Goal: Task Accomplishment & Management: Manage account settings

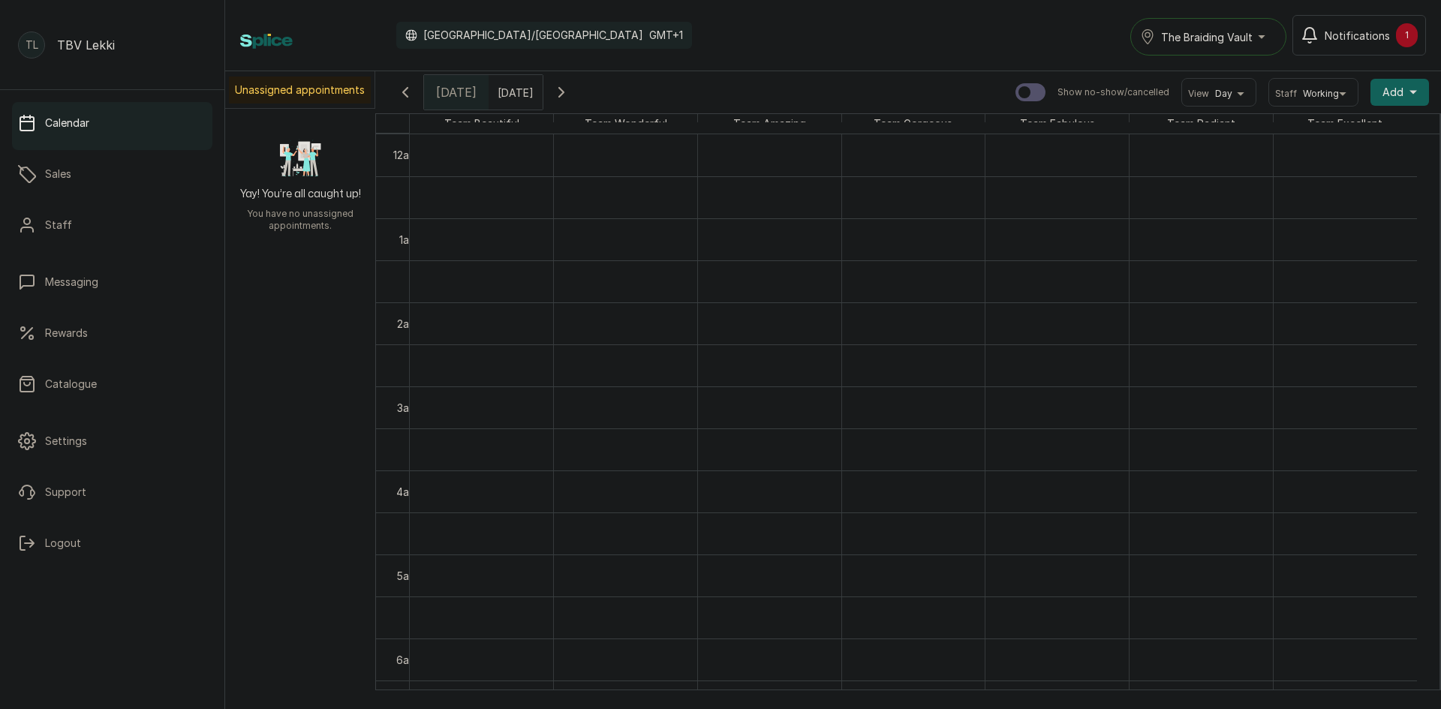
scroll to position [805, 0]
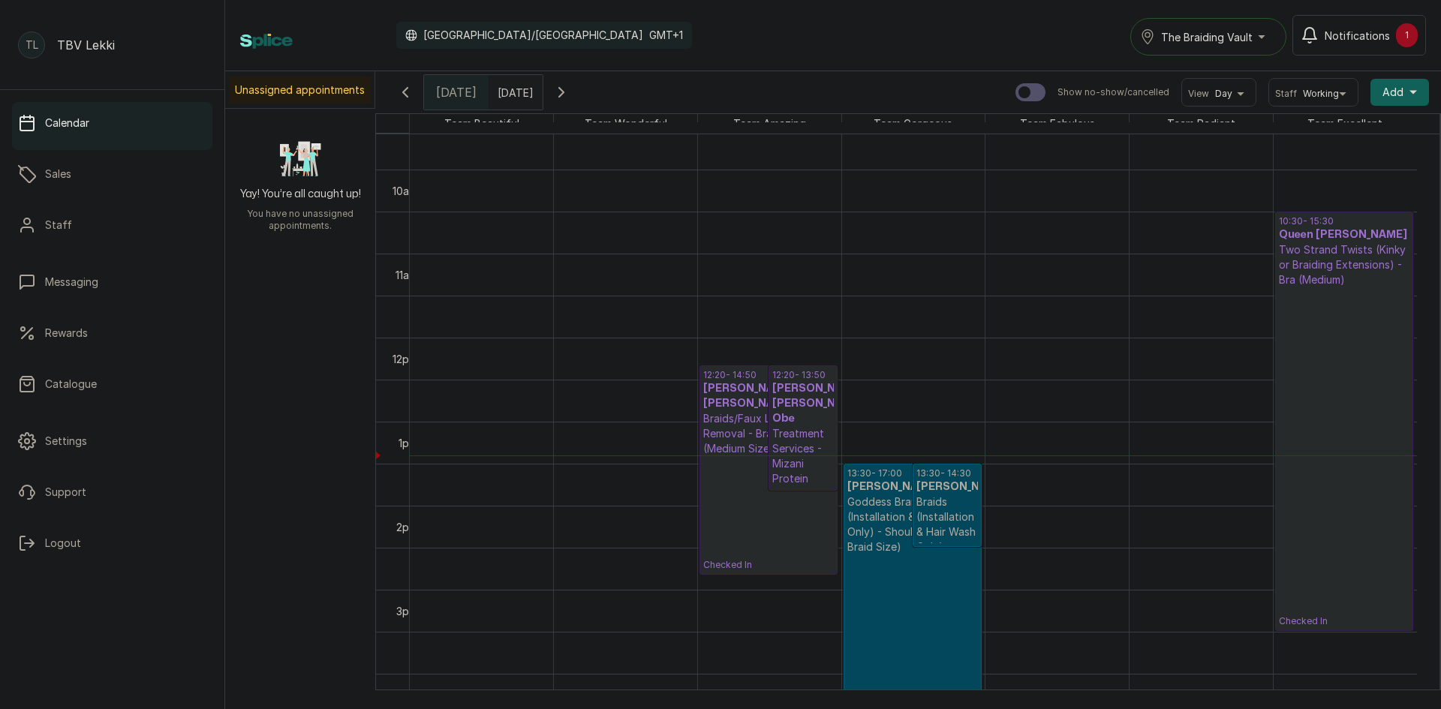
click at [1339, 331] on p "Checked In" at bounding box center [1344, 457] width 131 height 340
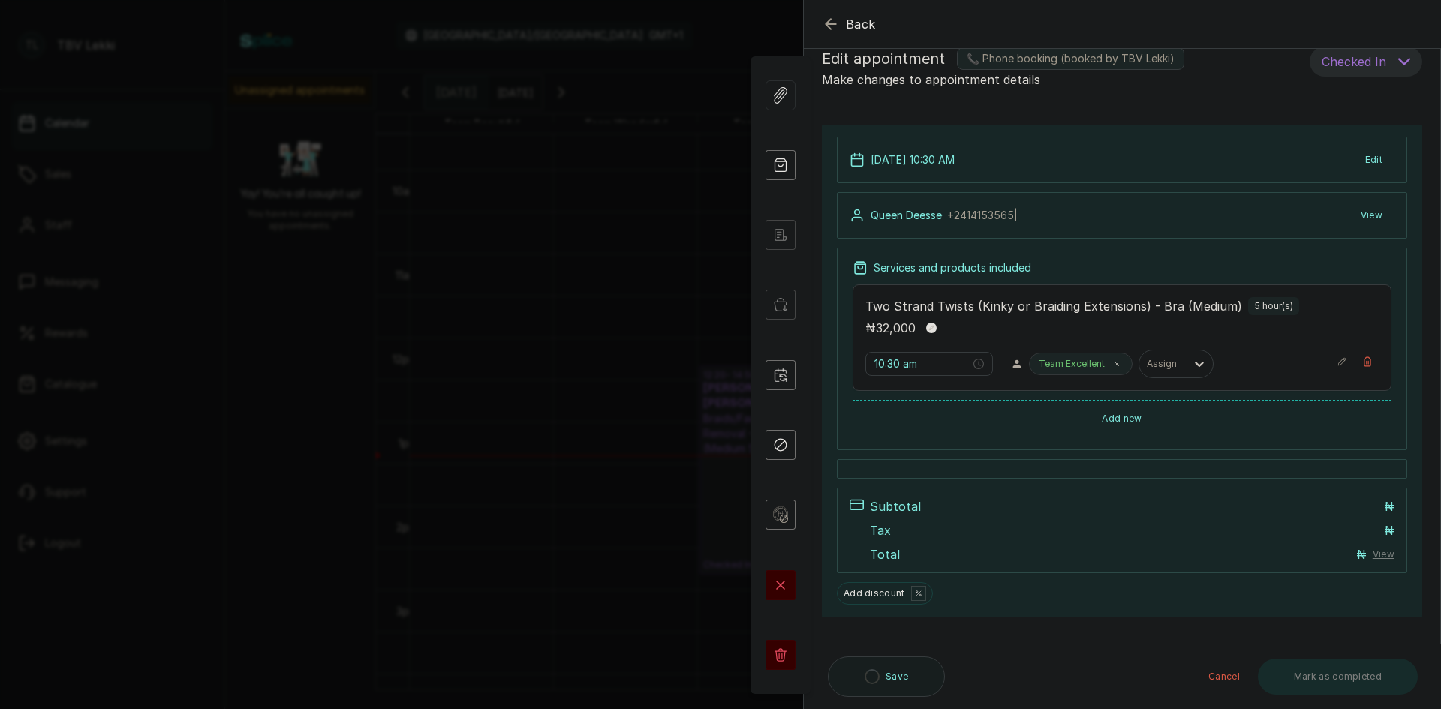
scroll to position [49, 0]
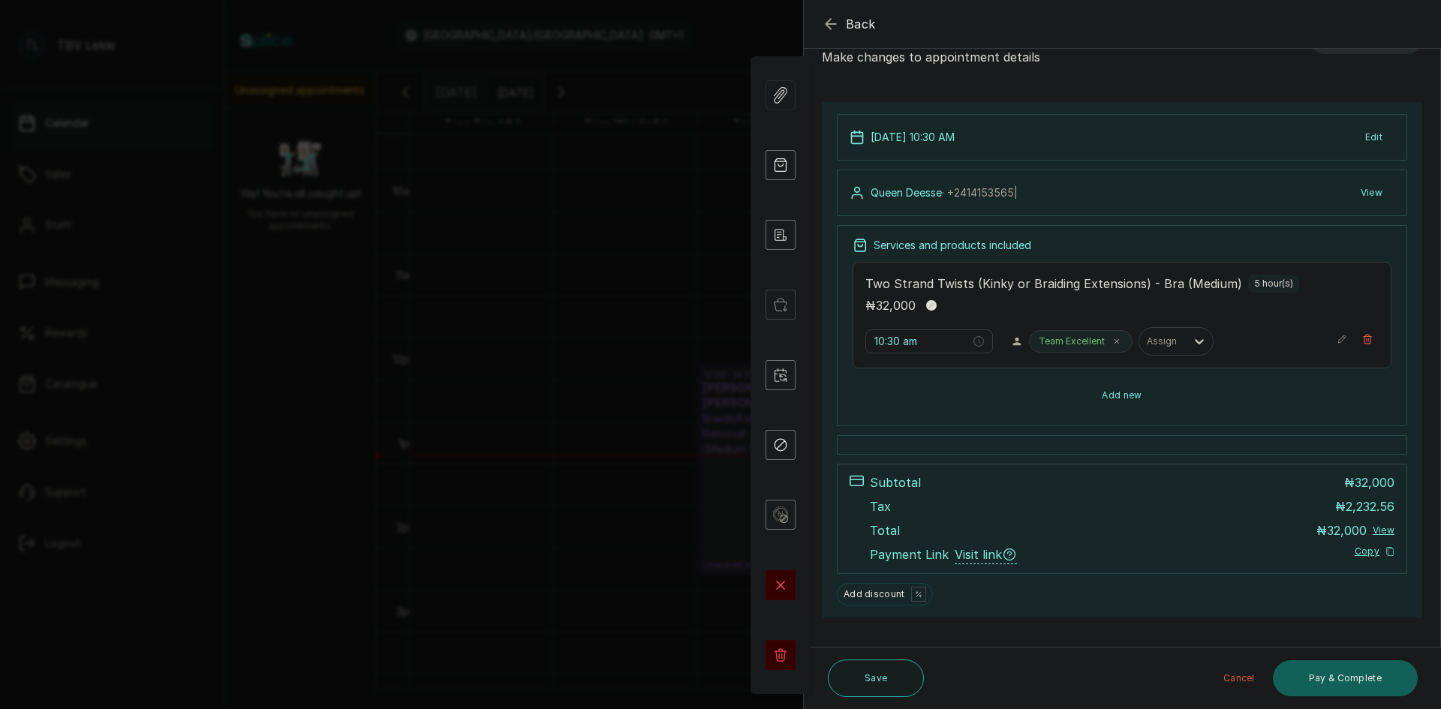
click at [1177, 404] on button "Add new" at bounding box center [1121, 395] width 539 height 36
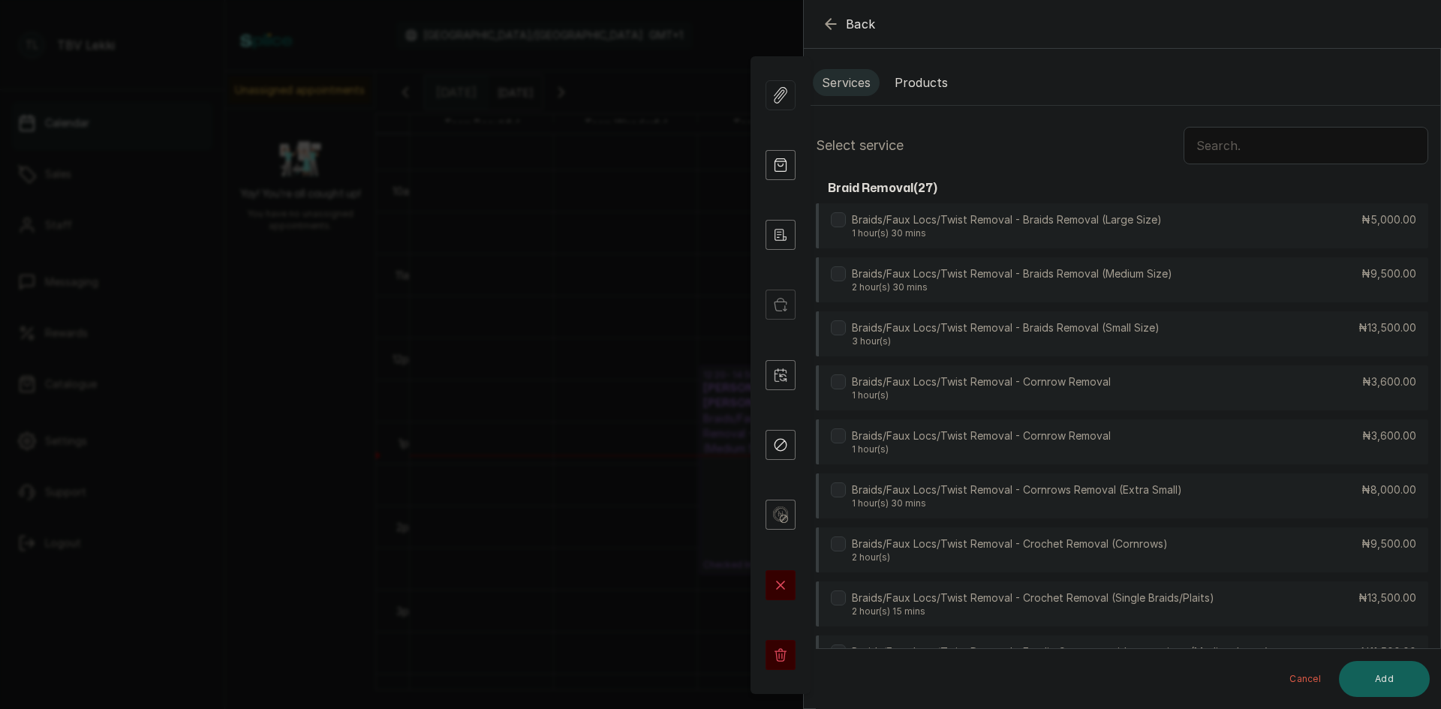
scroll to position [0, 0]
click at [1202, 152] on input "text" at bounding box center [1305, 147] width 245 height 38
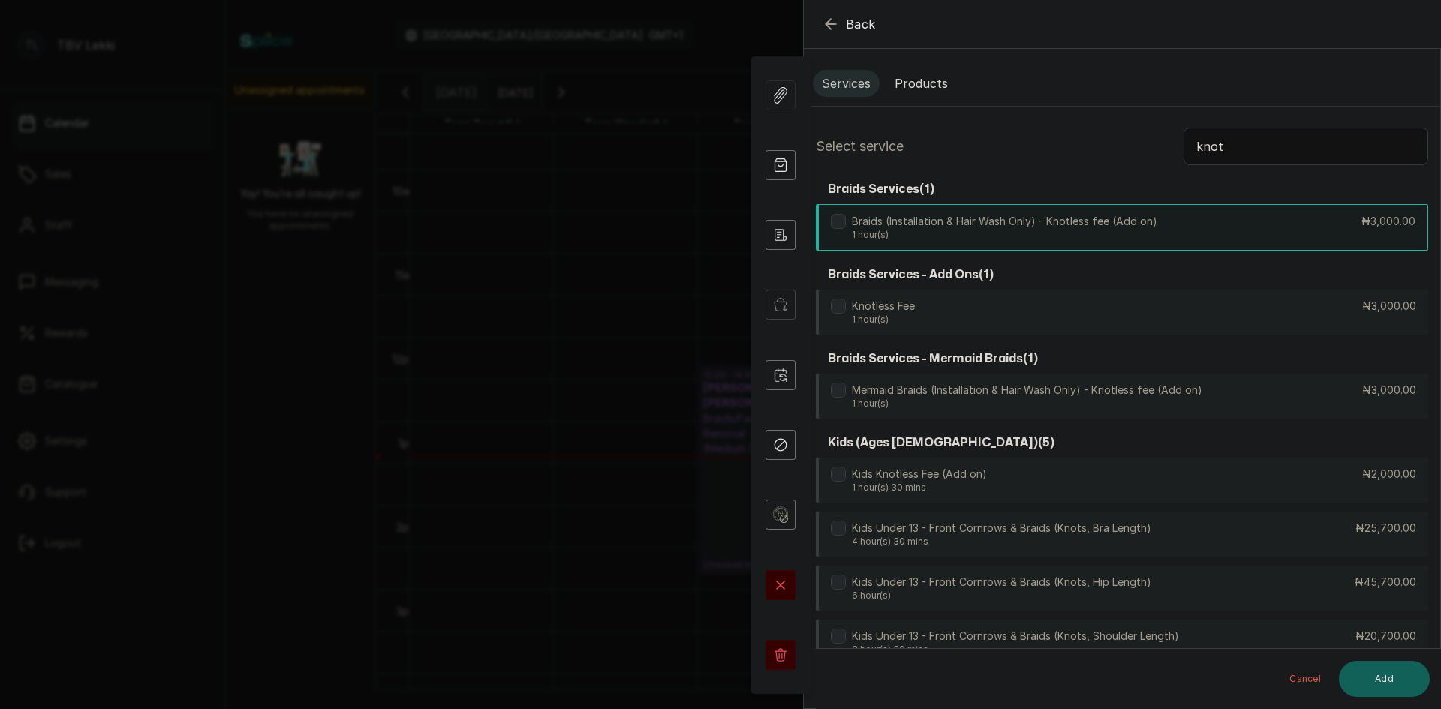
type input "knot"
drag, startPoint x: 1224, startPoint y: 226, endPoint x: 1229, endPoint y: 287, distance: 61.0
click at [1224, 227] on div "Braids (Installation & Hair Wash Only) - Knotless fee (Add on) 1 hour(s) ₦3,000…" at bounding box center [1122, 226] width 612 height 45
click at [1375, 672] on button "Add" at bounding box center [1384, 679] width 91 height 36
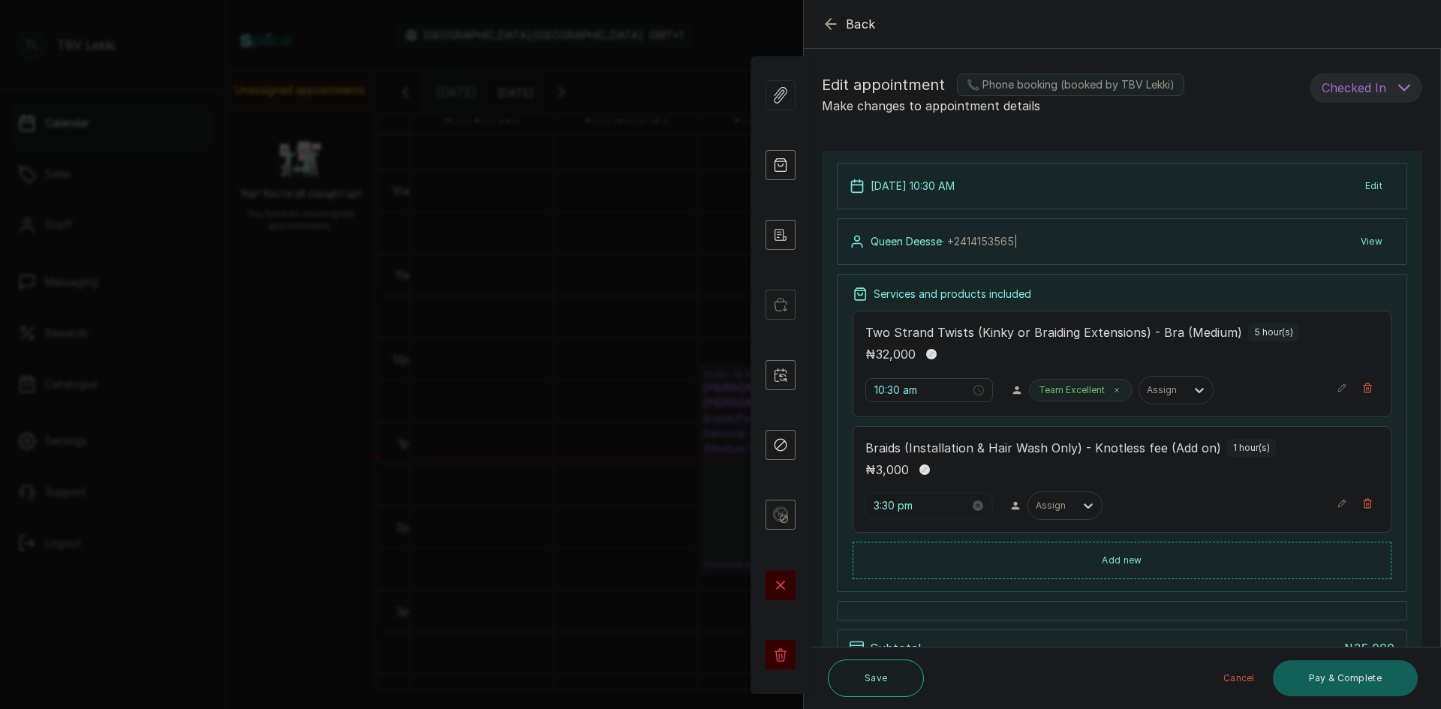
click at [880, 506] on input "3:30 pm" at bounding box center [921, 505] width 96 height 17
type input "10:30 pm"
click at [968, 479] on span "OK" at bounding box center [968, 475] width 15 height 29
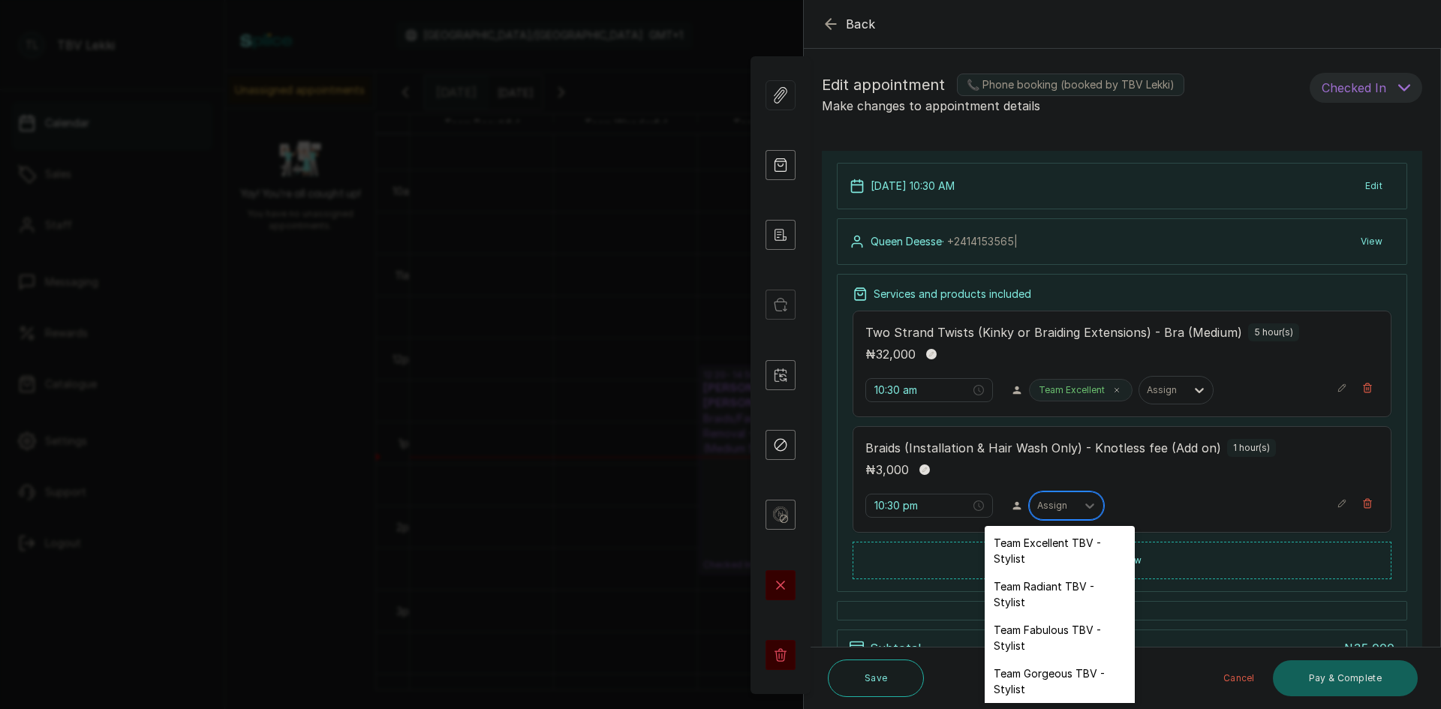
click at [1066, 509] on div "Assign" at bounding box center [1052, 506] width 47 height 20
click at [1069, 552] on div "Team Excellent TBV - Stylist" at bounding box center [1059, 551] width 150 height 44
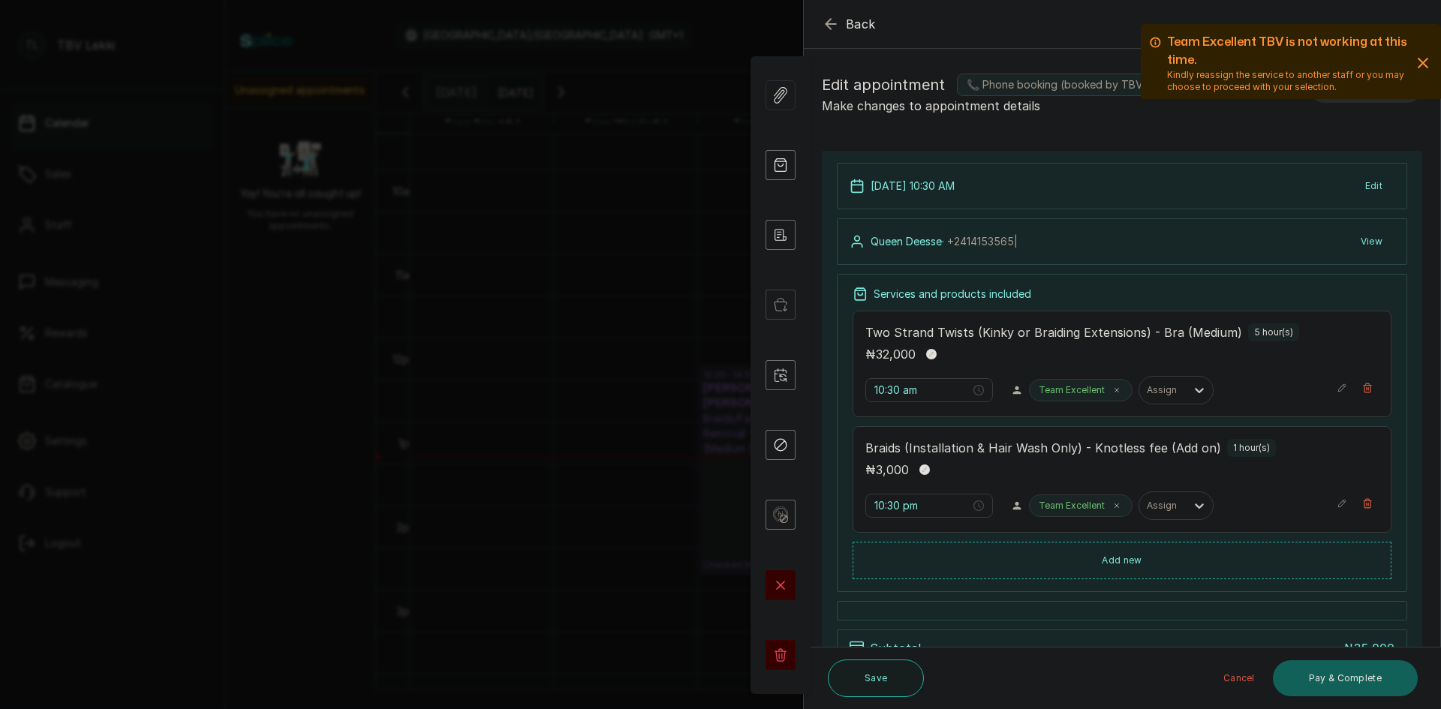
click at [1418, 61] on icon "button" at bounding box center [1423, 63] width 18 height 18
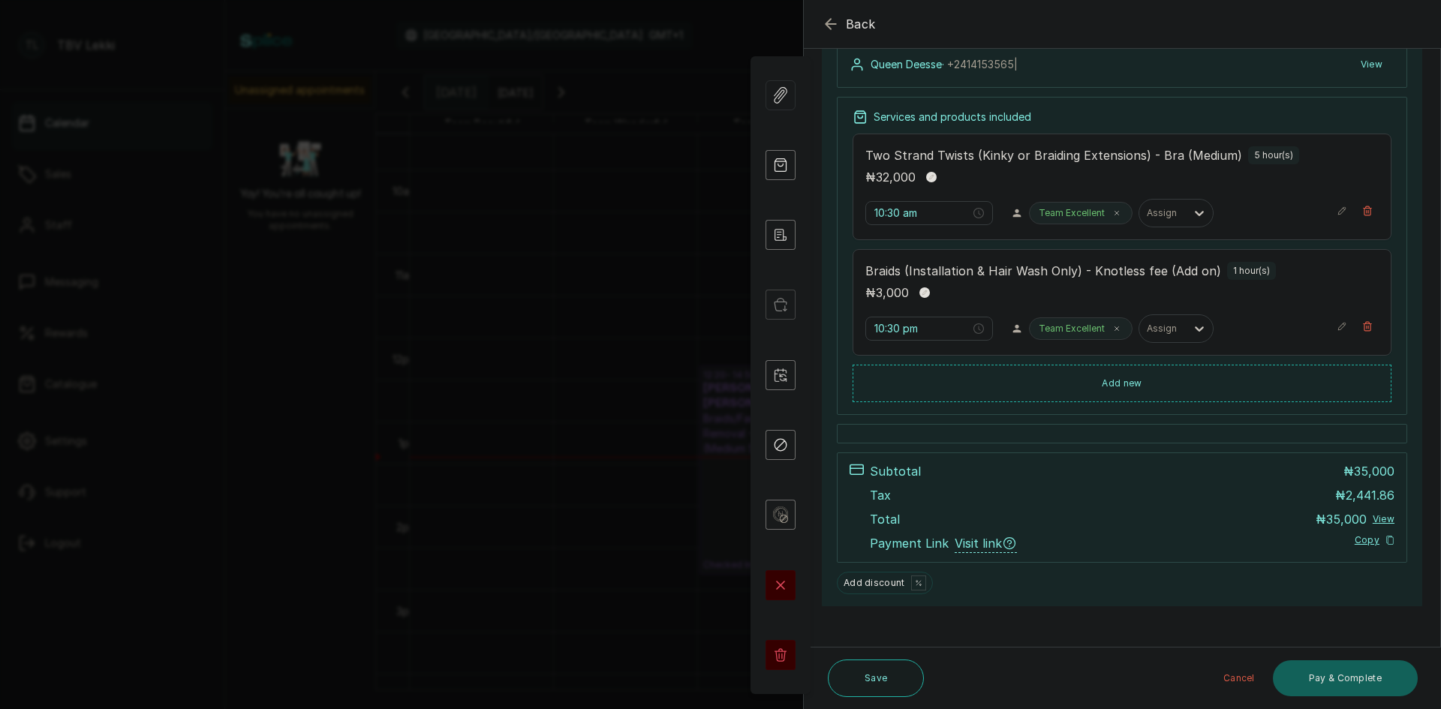
scroll to position [189, 0]
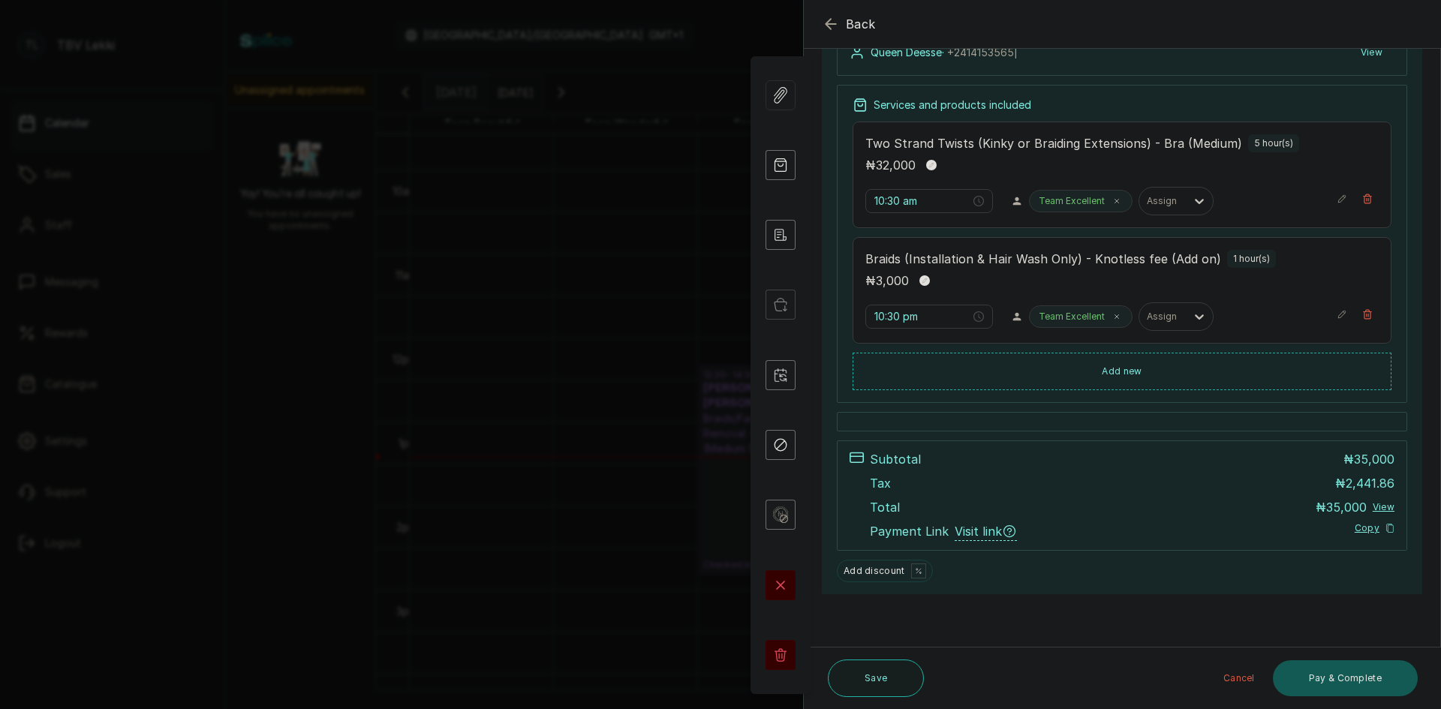
click at [1323, 679] on button "Pay & Complete" at bounding box center [1345, 678] width 145 height 36
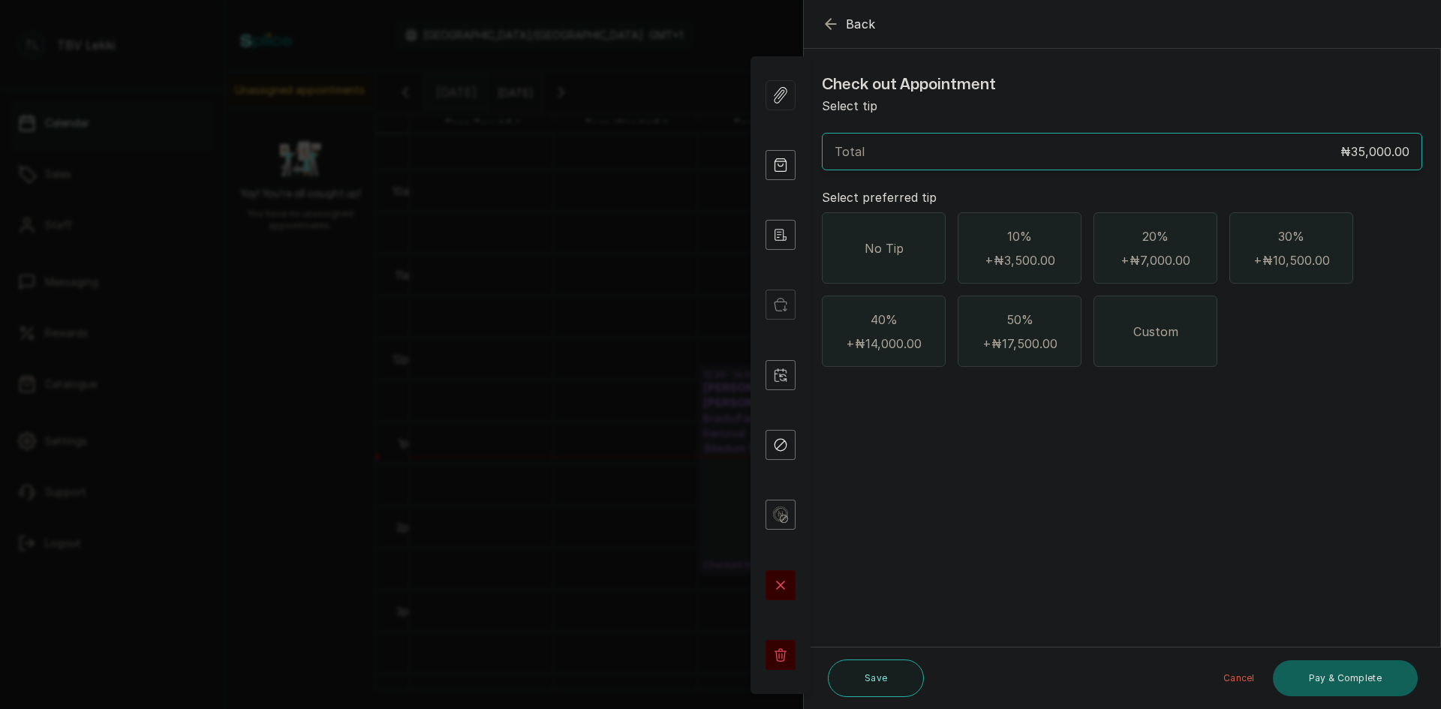
click at [825, 26] on icon "button" at bounding box center [831, 24] width 18 height 18
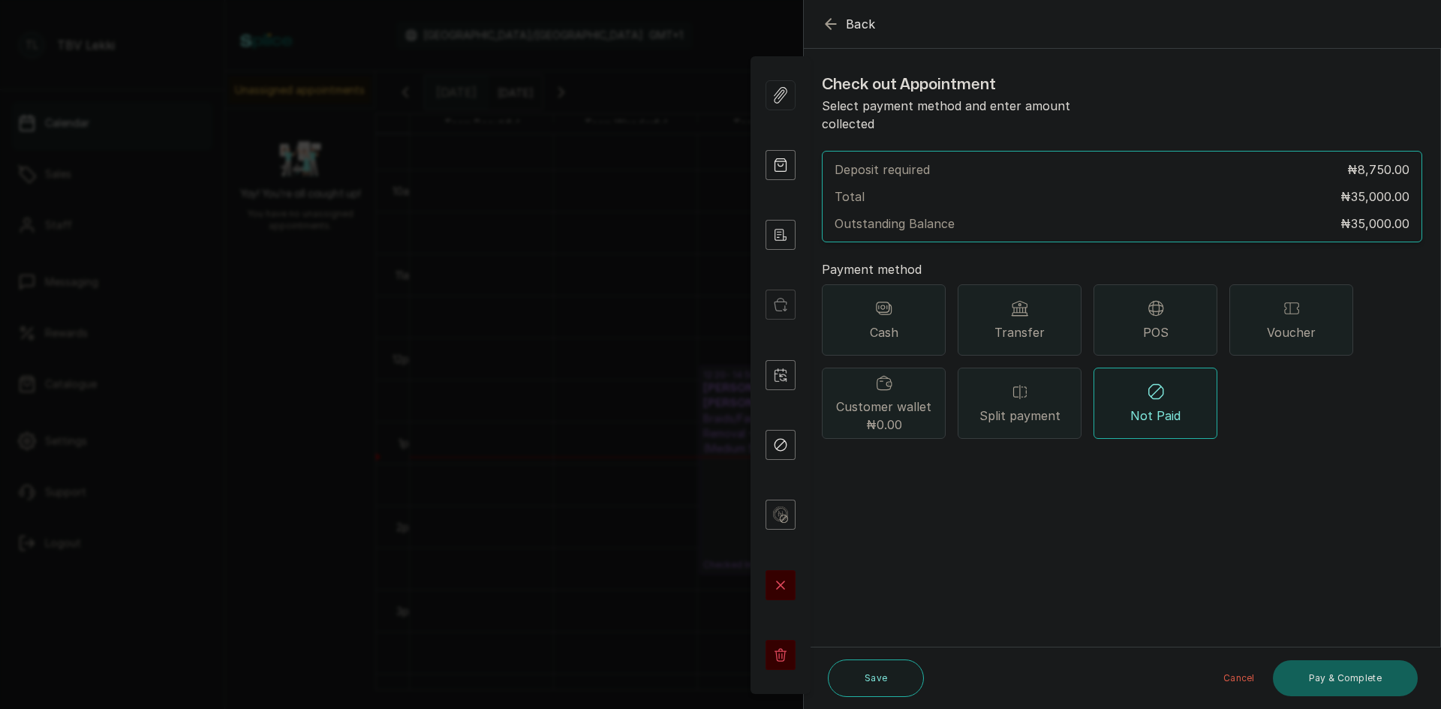
click at [831, 20] on icon "button" at bounding box center [830, 24] width 10 height 10
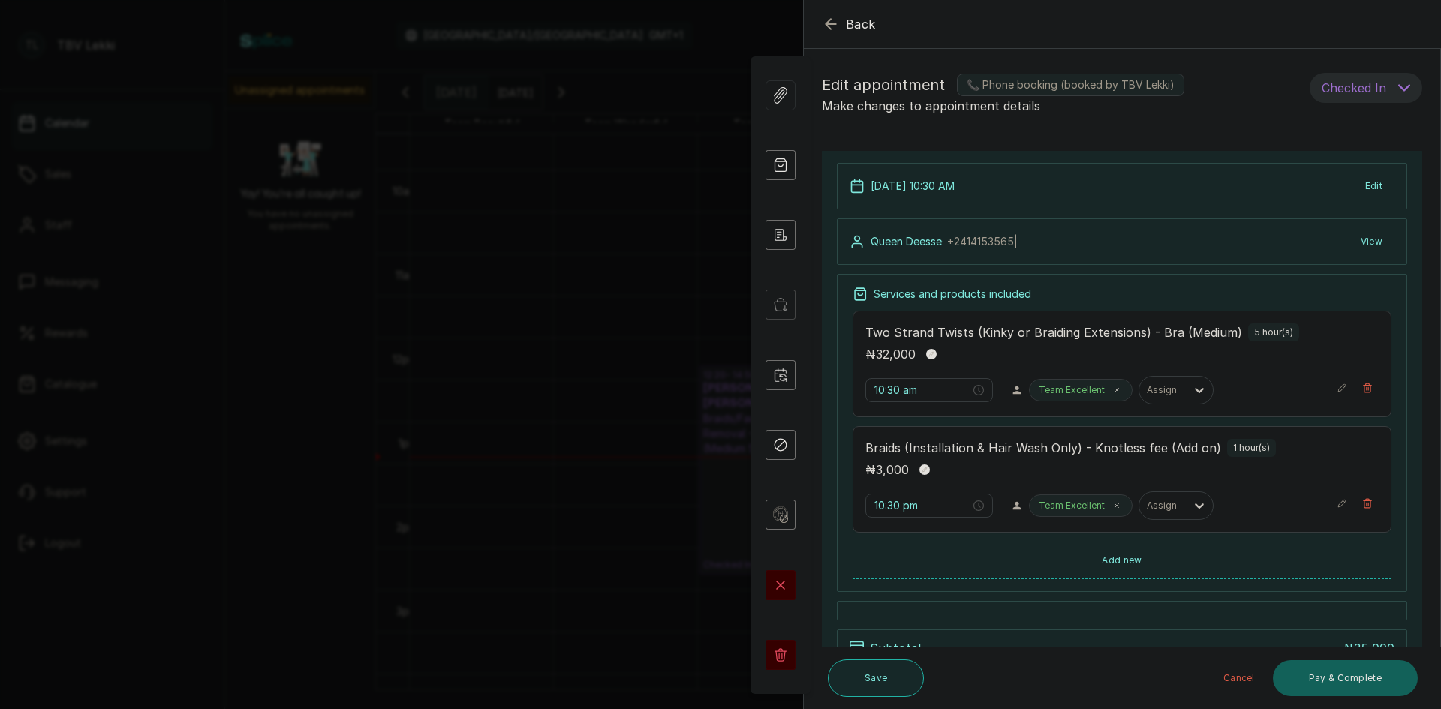
click at [881, 675] on button "Save" at bounding box center [876, 679] width 96 height 38
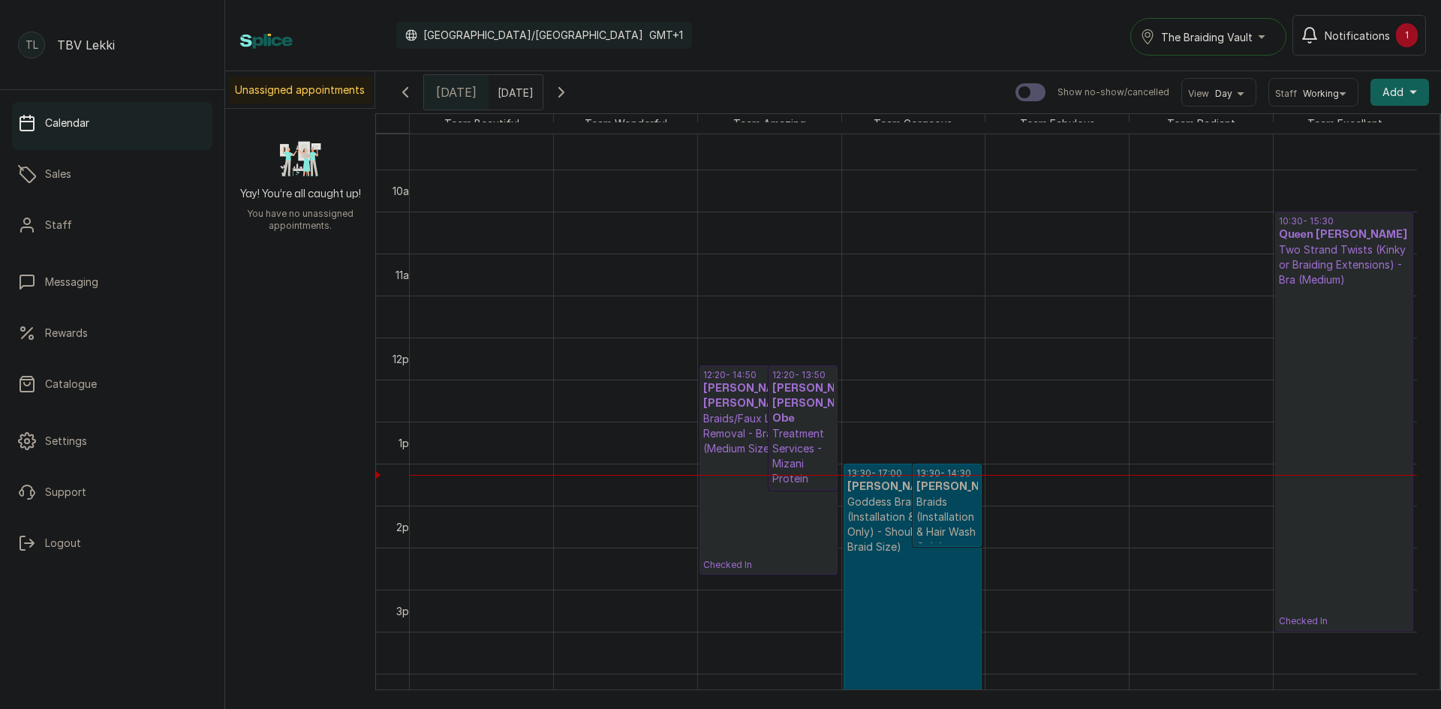
click at [1261, 41] on div "The Braiding Vault" at bounding box center [1208, 37] width 137 height 18
click at [1234, 77] on span "The Braiding Vault Signature" at bounding box center [1251, 74] width 183 height 18
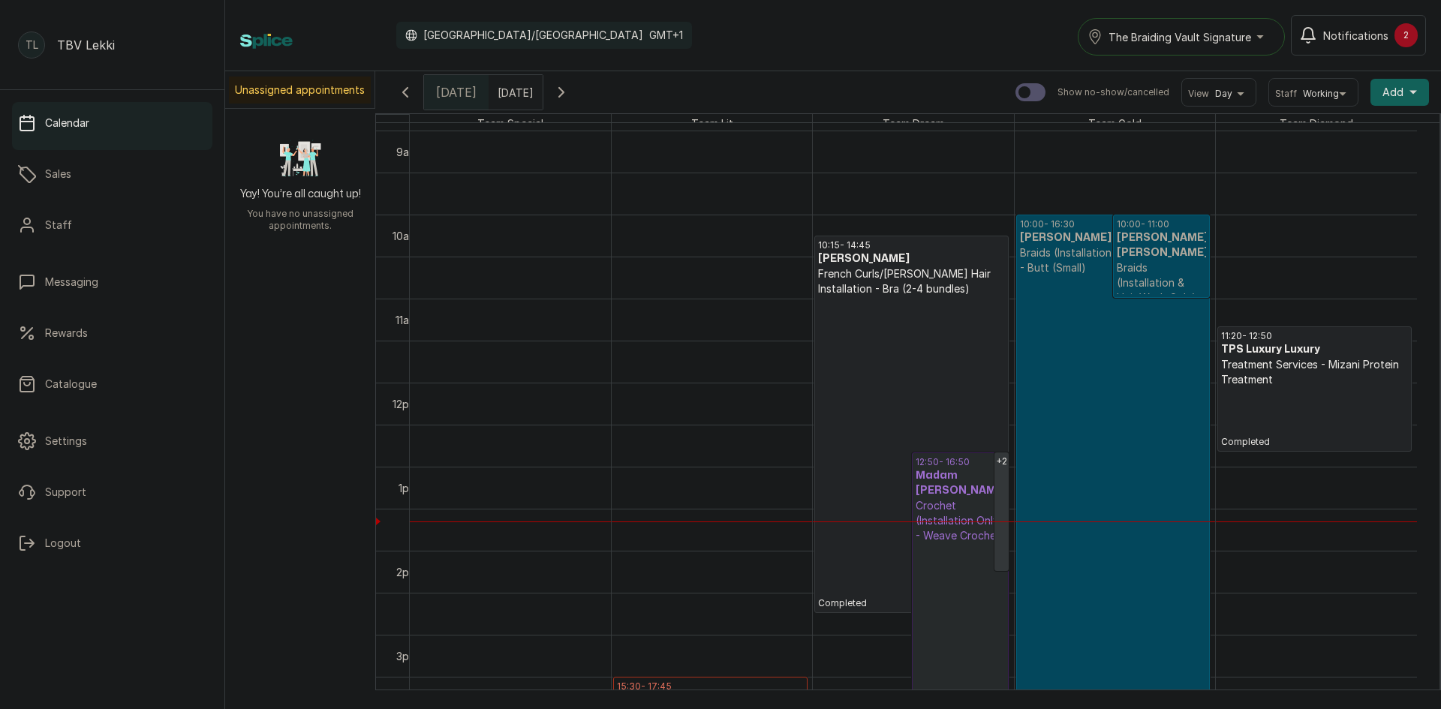
scroll to position [730, 0]
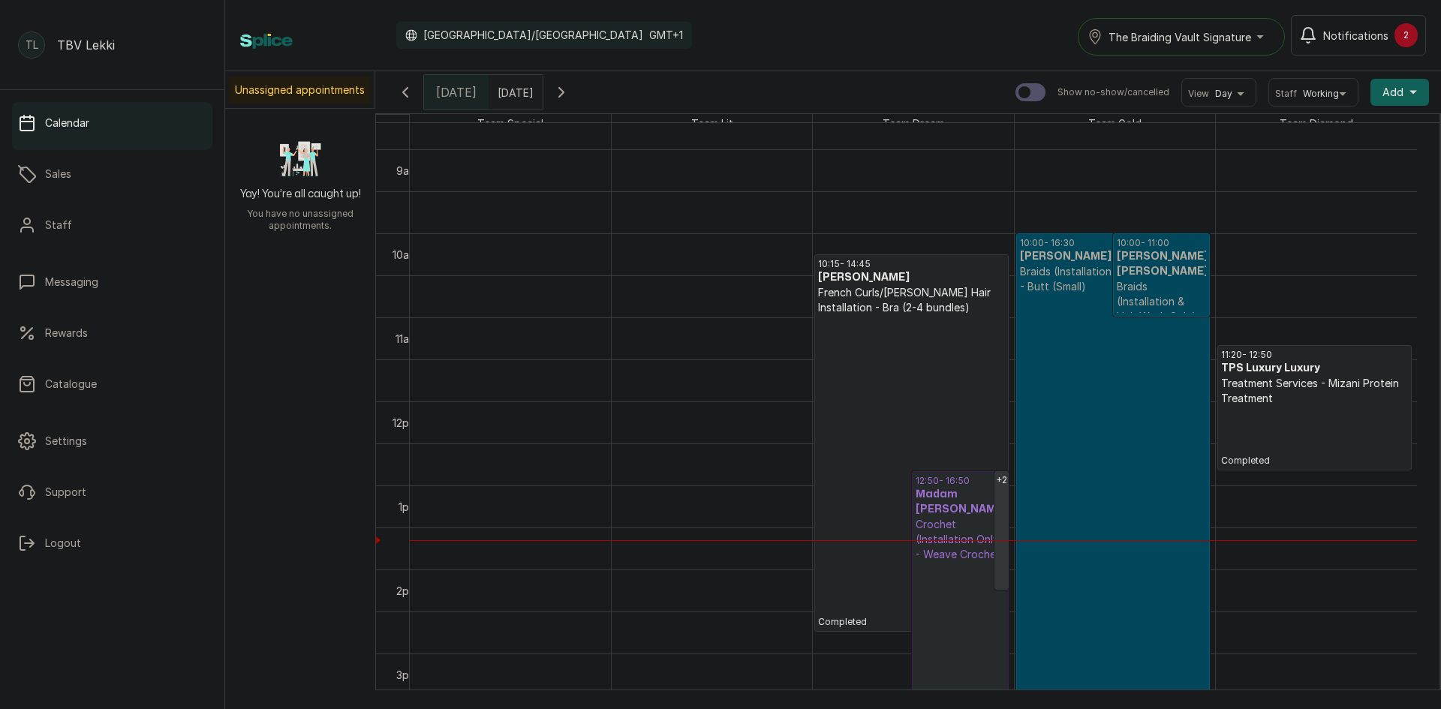
click at [1265, 25] on button "The Braiding Vault Signature" at bounding box center [1181, 37] width 207 height 38
click at [1160, 96] on span "The Braiding Vault" at bounding box center [1199, 104] width 183 height 18
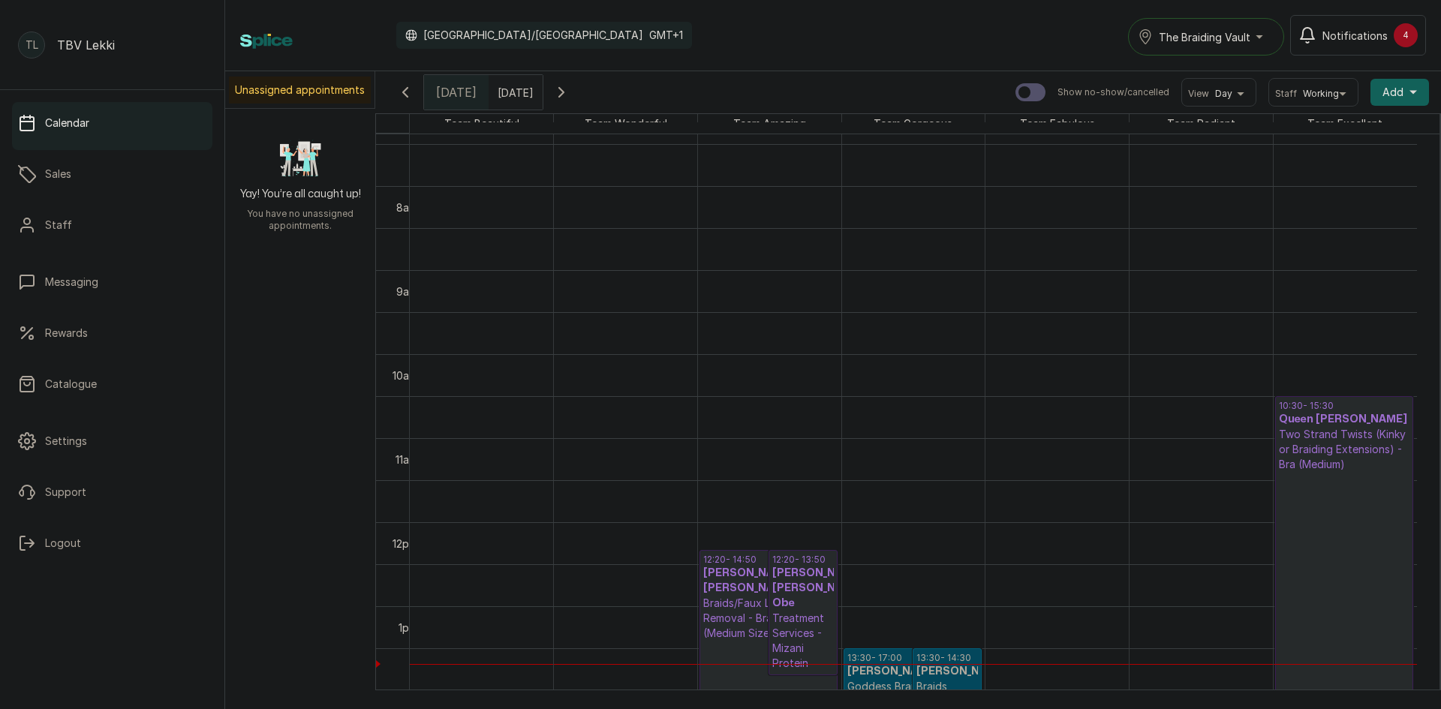
scroll to position [743, 0]
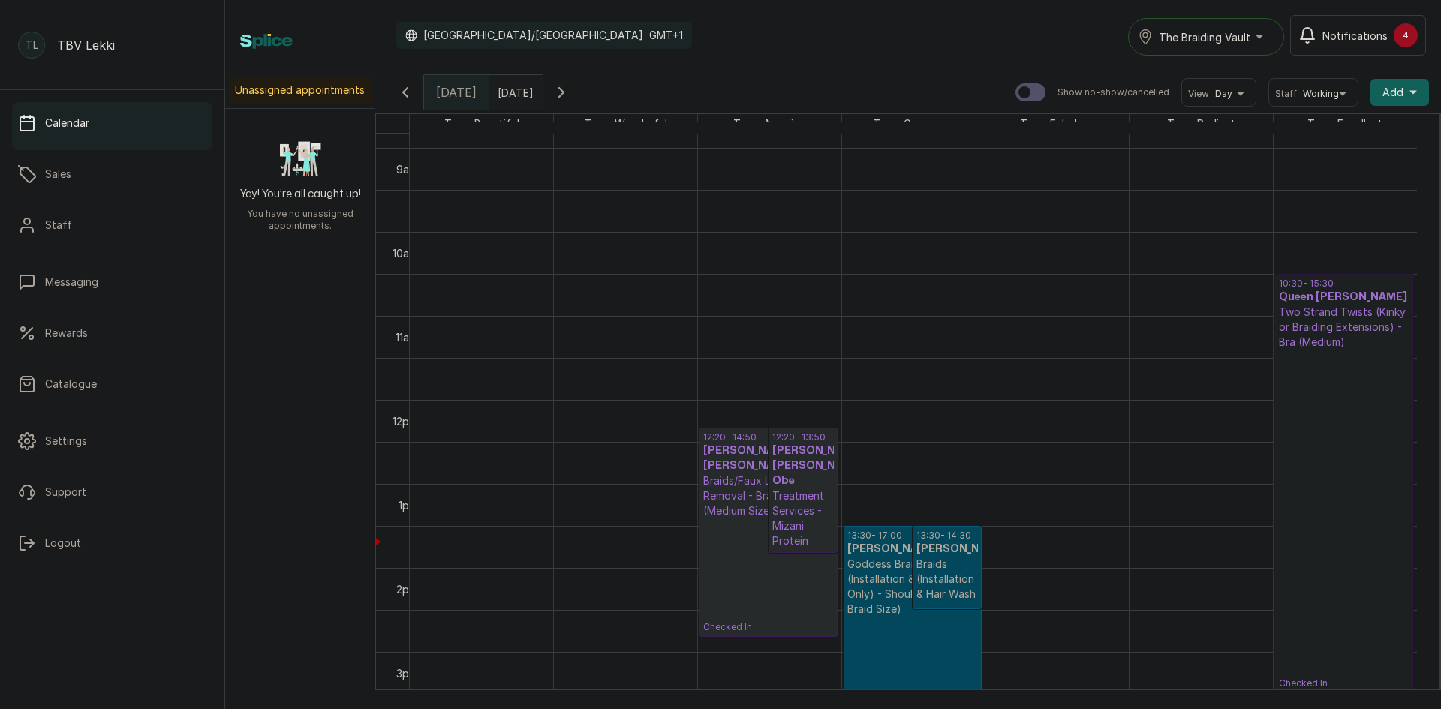
click at [1342, 413] on link "10:30 - 15:30 Queen Deesse Two Strand Twists (Kinky or Braiding Extensions) - B…" at bounding box center [1344, 483] width 139 height 419
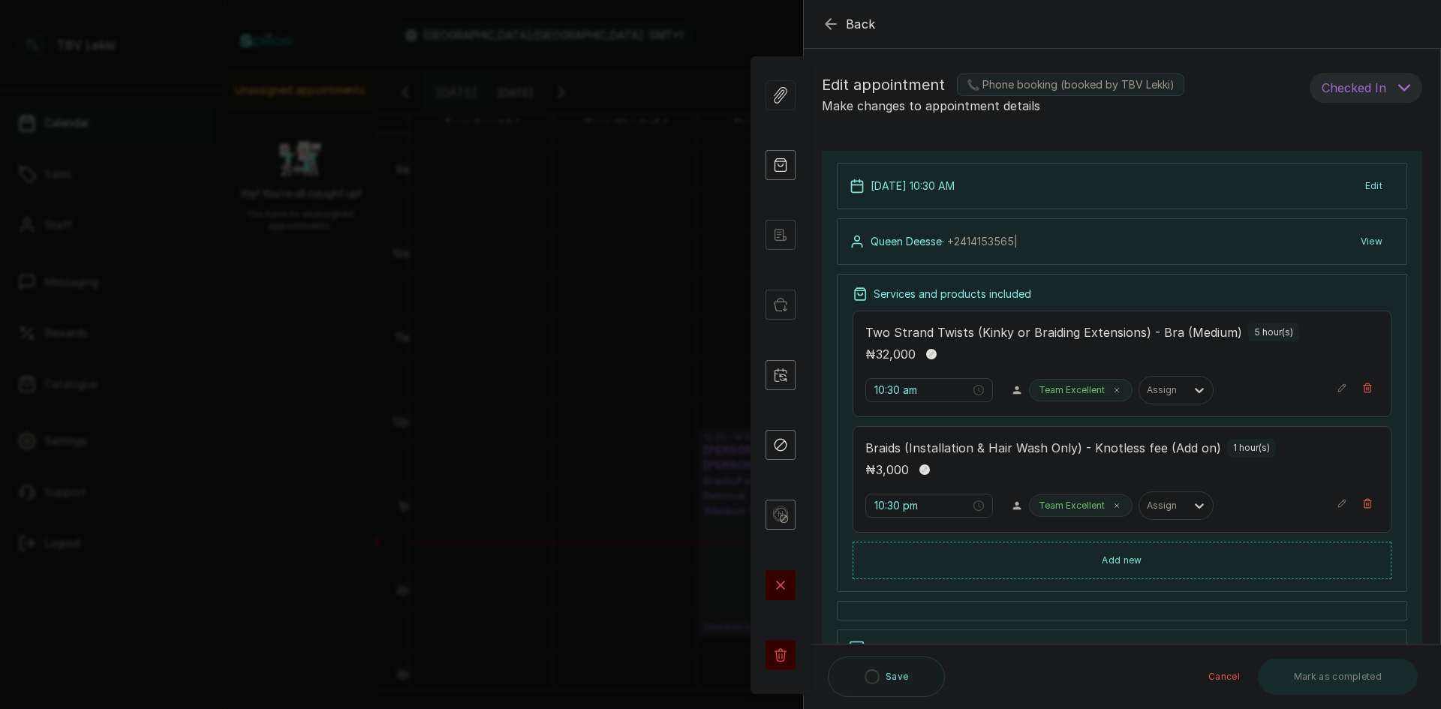
scroll to position [164, 0]
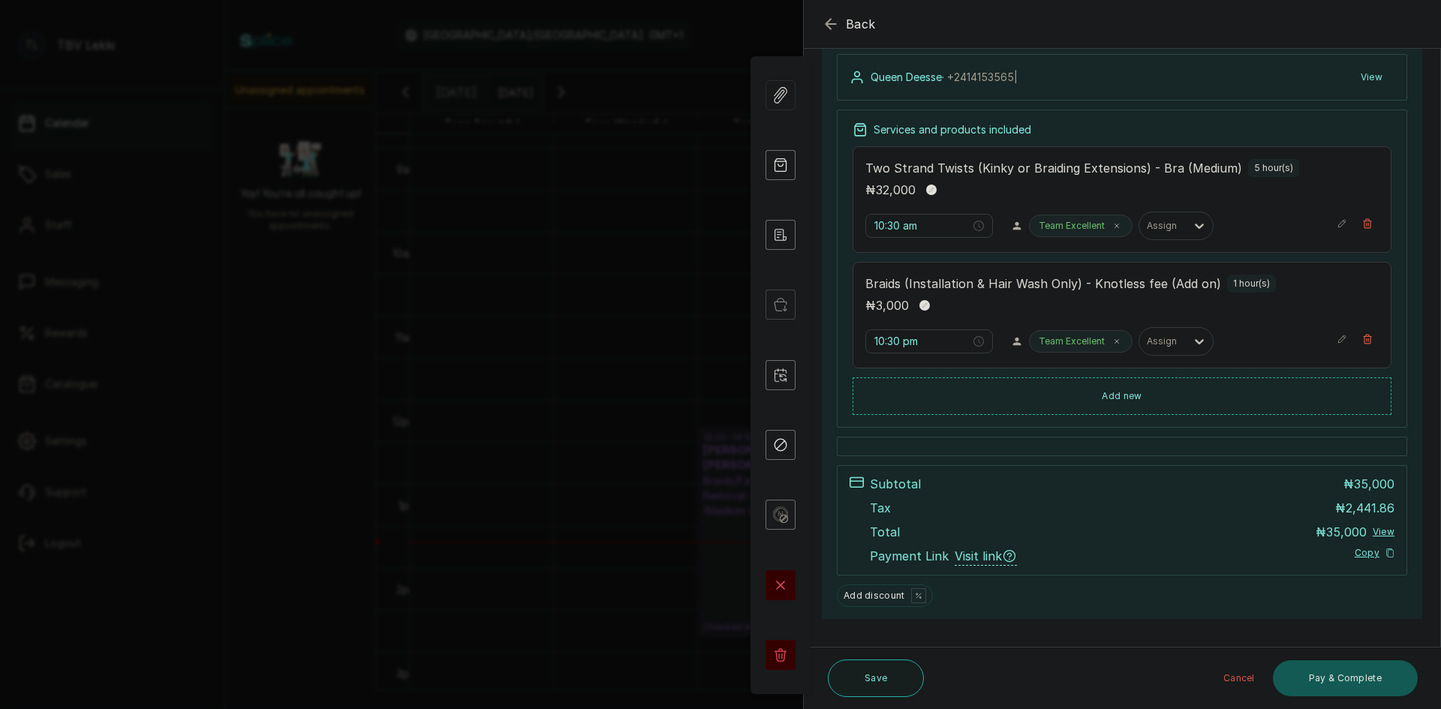
click at [1306, 674] on button "Pay & Complete" at bounding box center [1345, 678] width 145 height 36
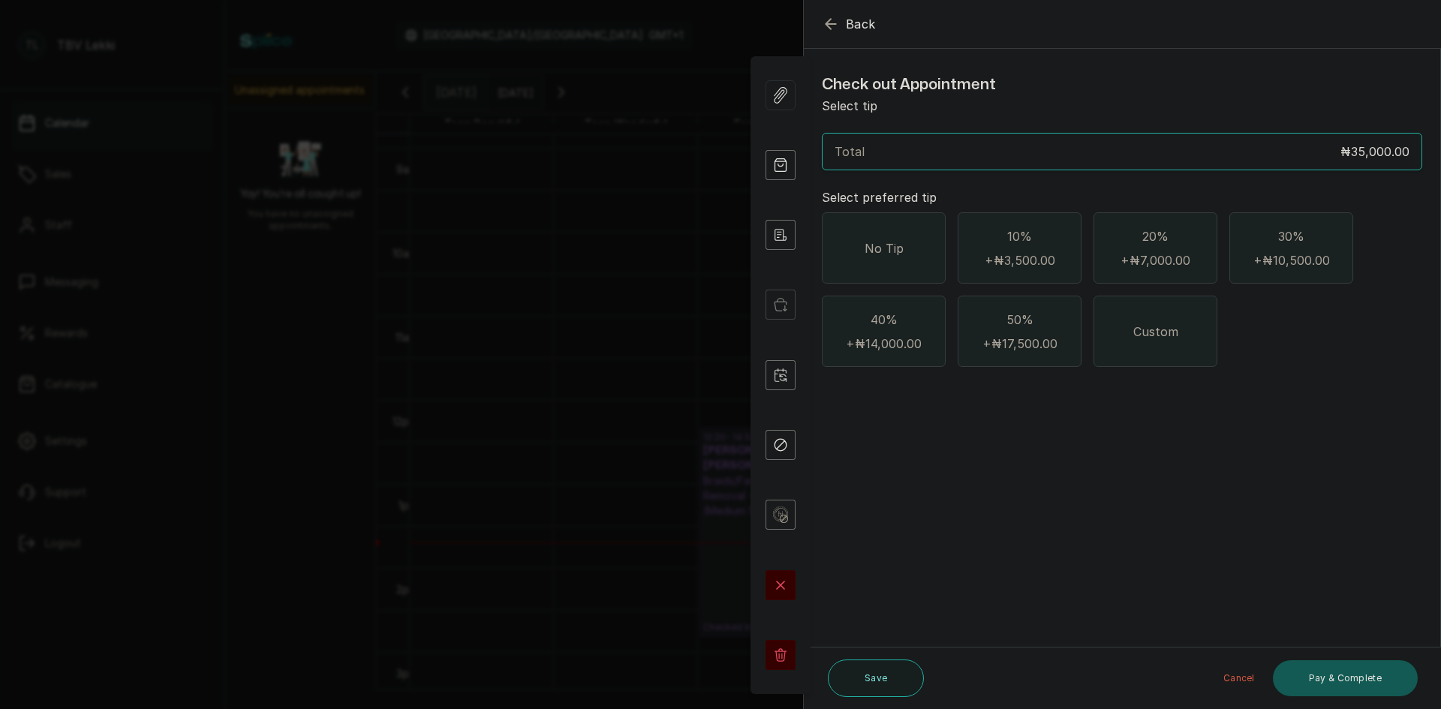
scroll to position [0, 0]
click at [883, 254] on span "No Tip" at bounding box center [883, 248] width 39 height 18
click at [1315, 677] on button "Pay & Complete" at bounding box center [1345, 678] width 145 height 36
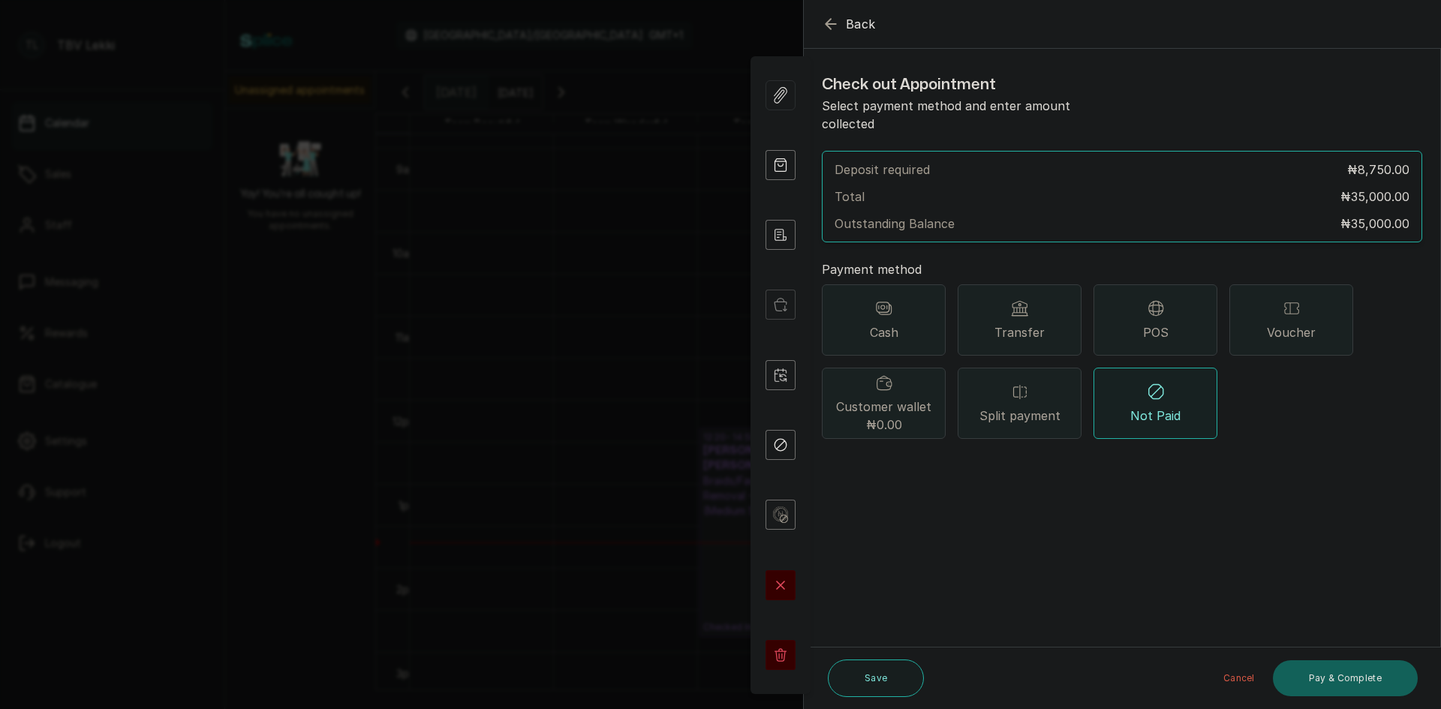
click at [1024, 300] on div "Transfer" at bounding box center [1019, 319] width 124 height 71
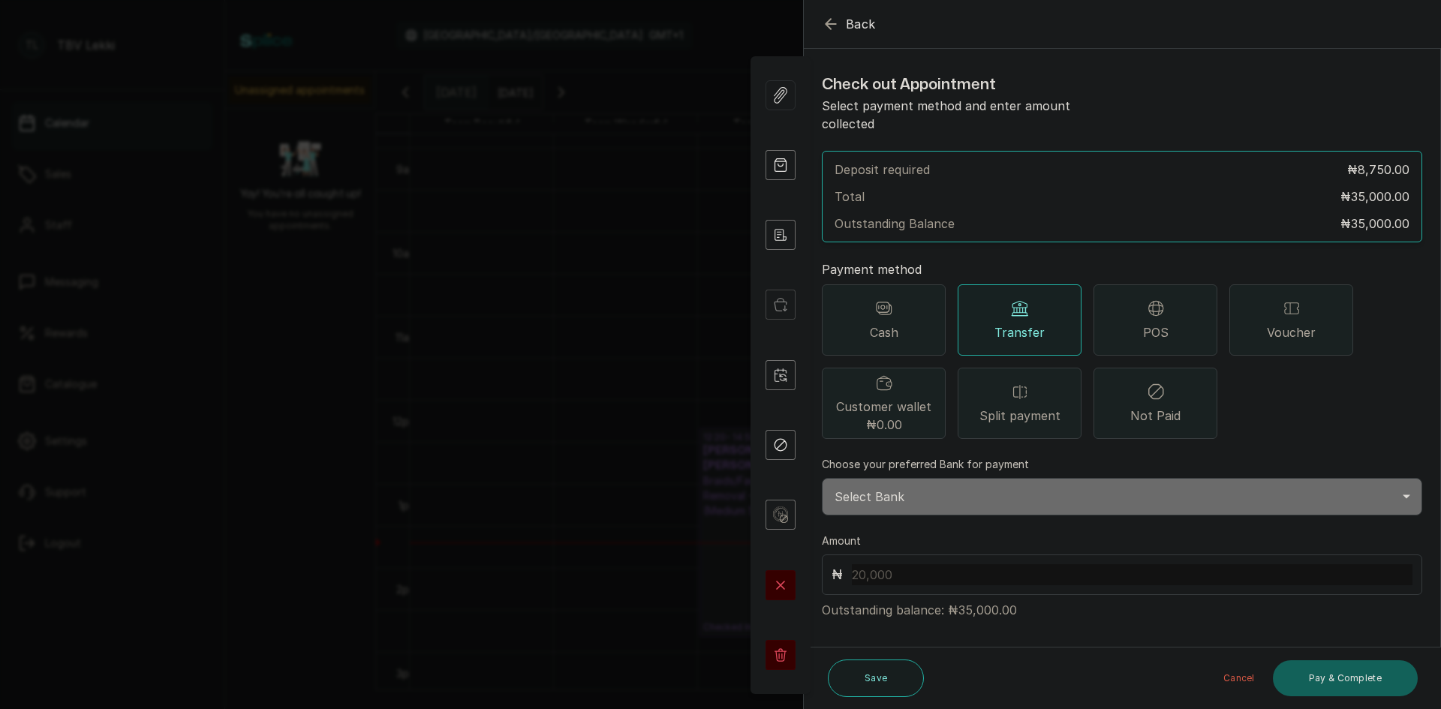
click at [1008, 478] on select "Select Bank TRACTION/TBV LEKKI Paystack-Titan Traction - The braiding vault lek…" at bounding box center [1122, 497] width 600 height 38
select select "118e1c88-eefc-4432-b8b6-73435625d06e"
click at [822, 478] on select "Select Bank TRACTION/TBV LEKKI Paystack-Titan Traction - The braiding vault lek…" at bounding box center [1122, 497] width 600 height 38
click at [837, 20] on icon "button" at bounding box center [831, 24] width 18 height 18
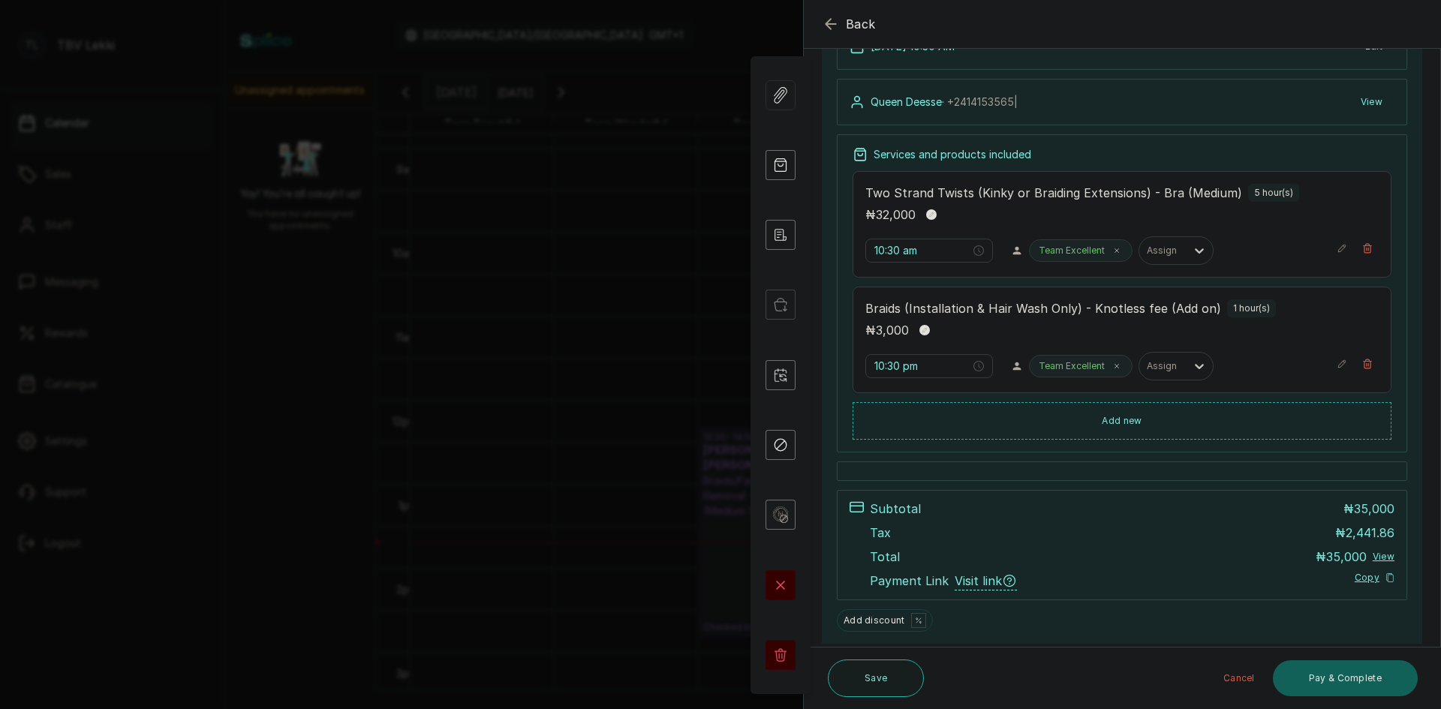
scroll to position [171, 0]
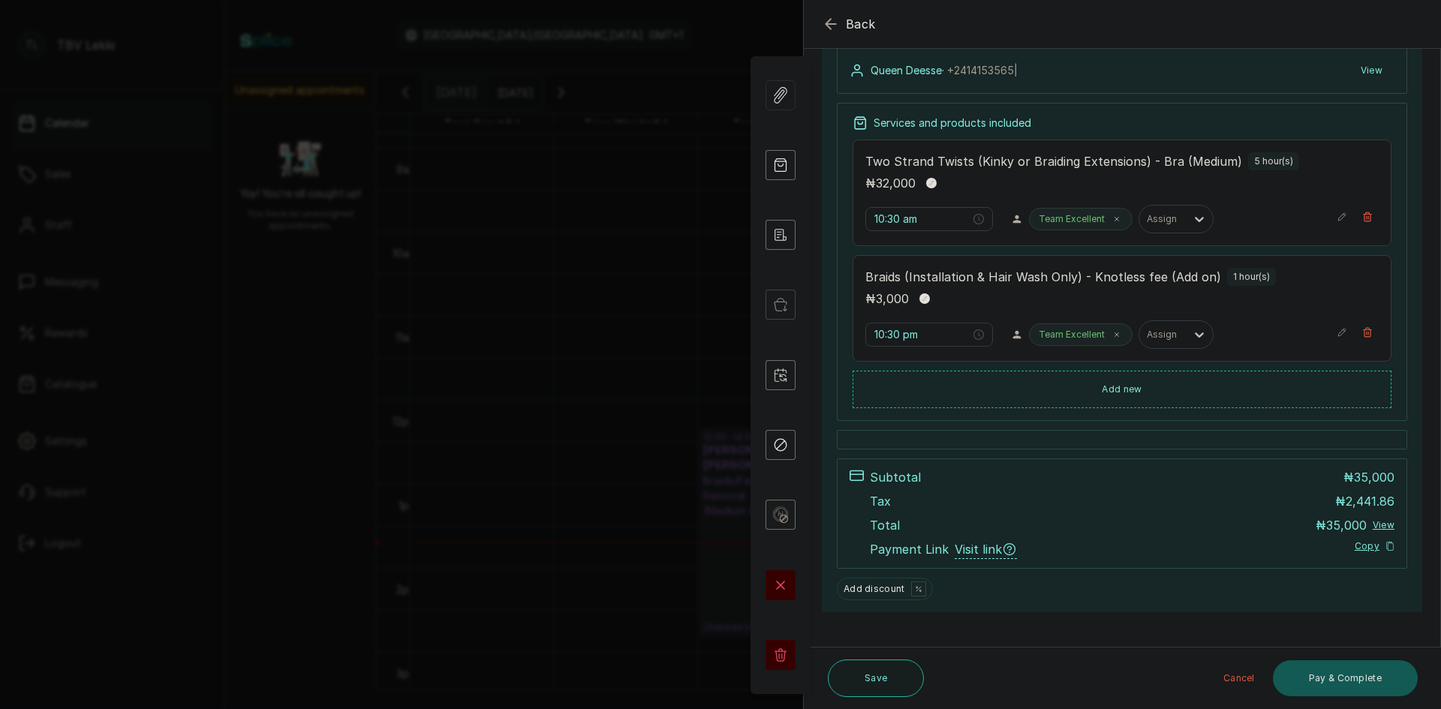
click at [1317, 687] on button "Pay & Complete" at bounding box center [1345, 678] width 145 height 36
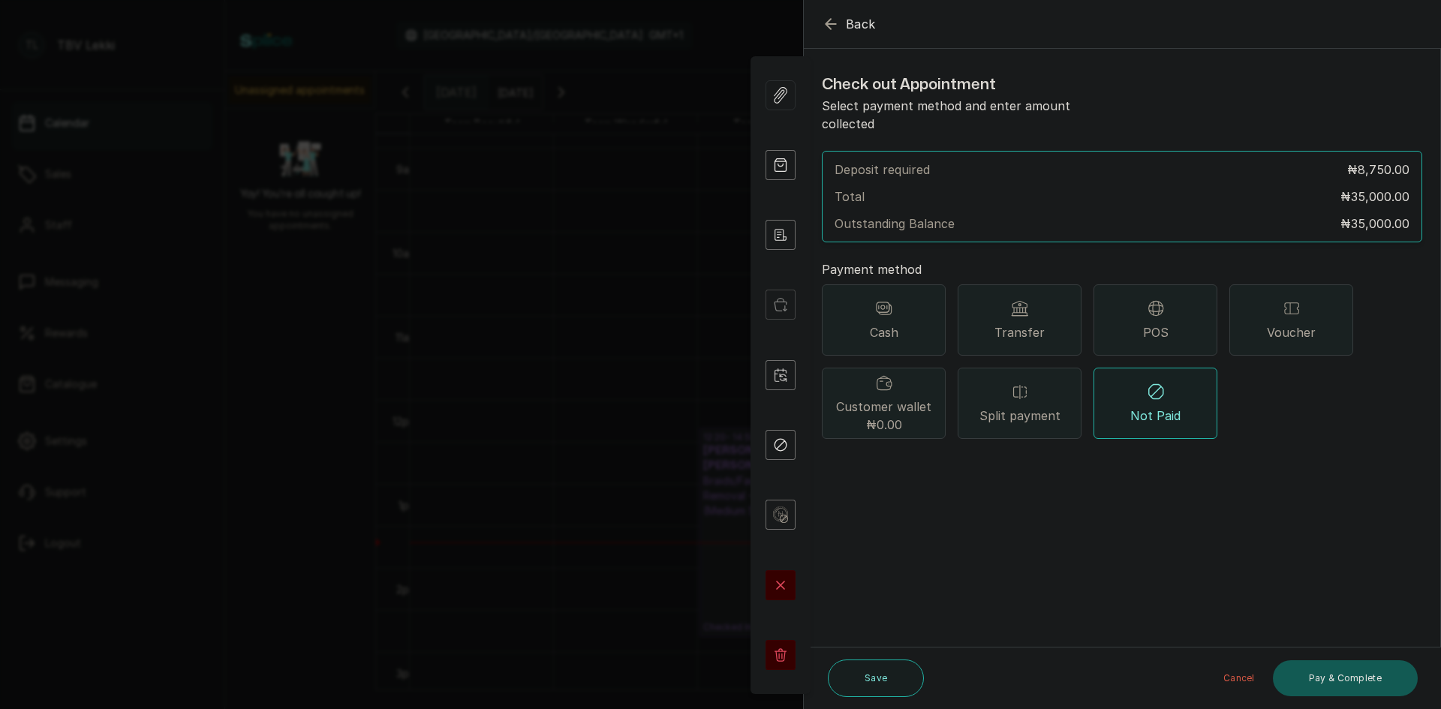
scroll to position [0, 0]
click at [828, 24] on icon "button" at bounding box center [830, 24] width 10 height 10
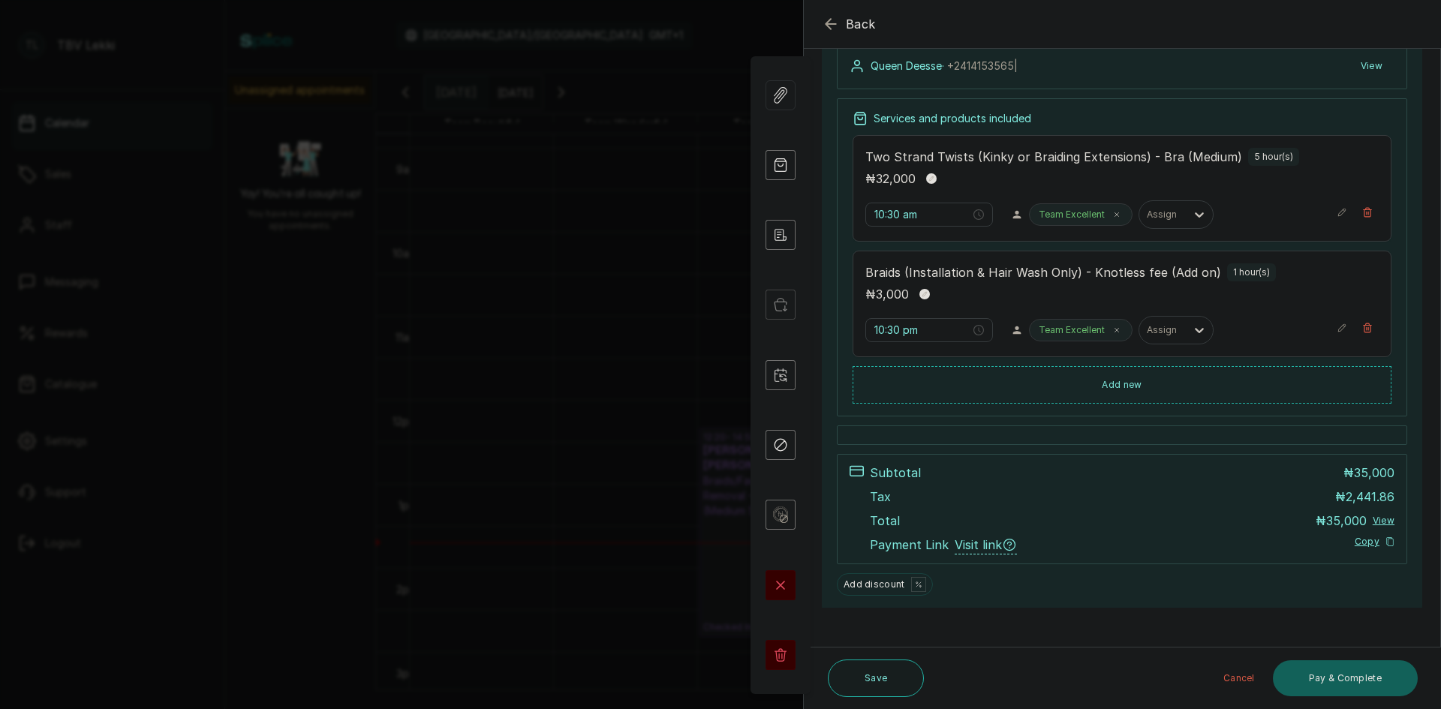
scroll to position [176, 0]
click at [1280, 401] on div "Services and products included Two Strand Twists (Kinky or Braiding Extensions)…" at bounding box center [1122, 257] width 570 height 318
click at [1101, 392] on button "Add new" at bounding box center [1121, 383] width 539 height 36
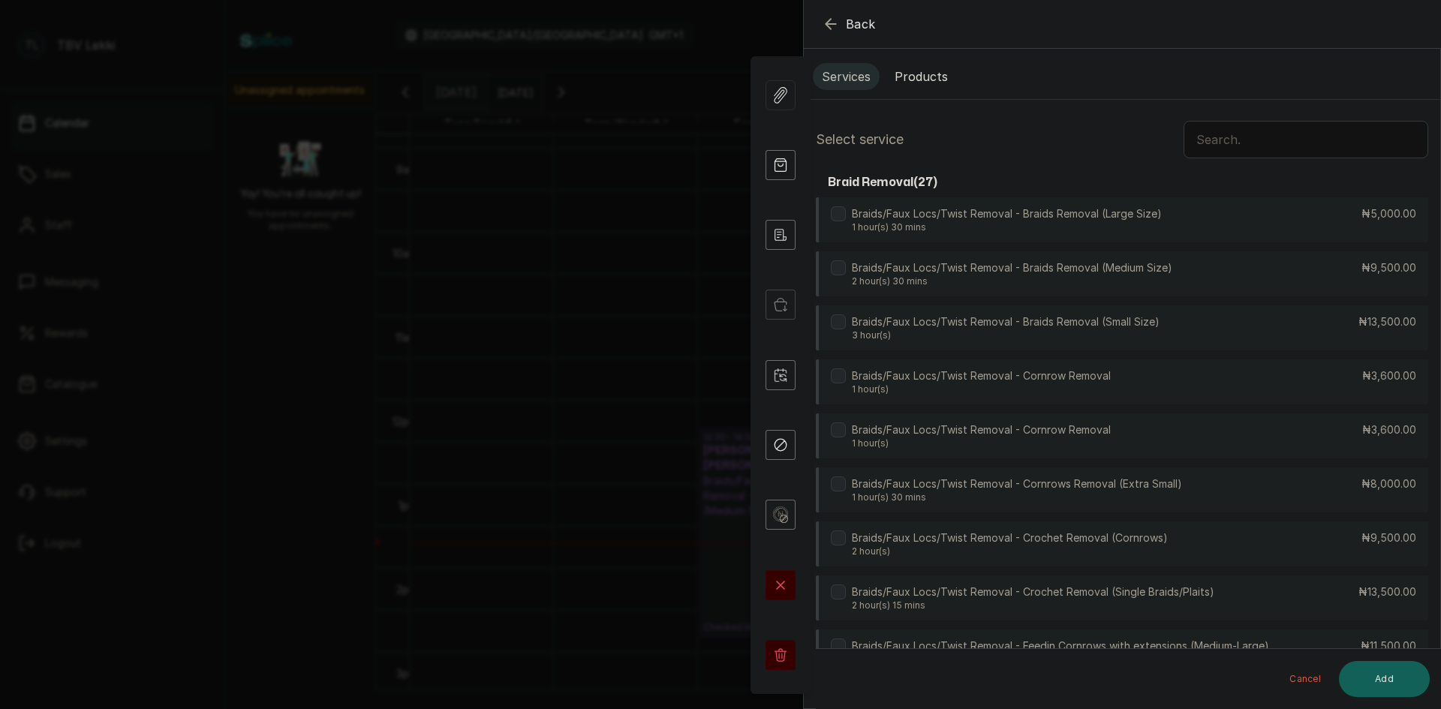
scroll to position [0, 0]
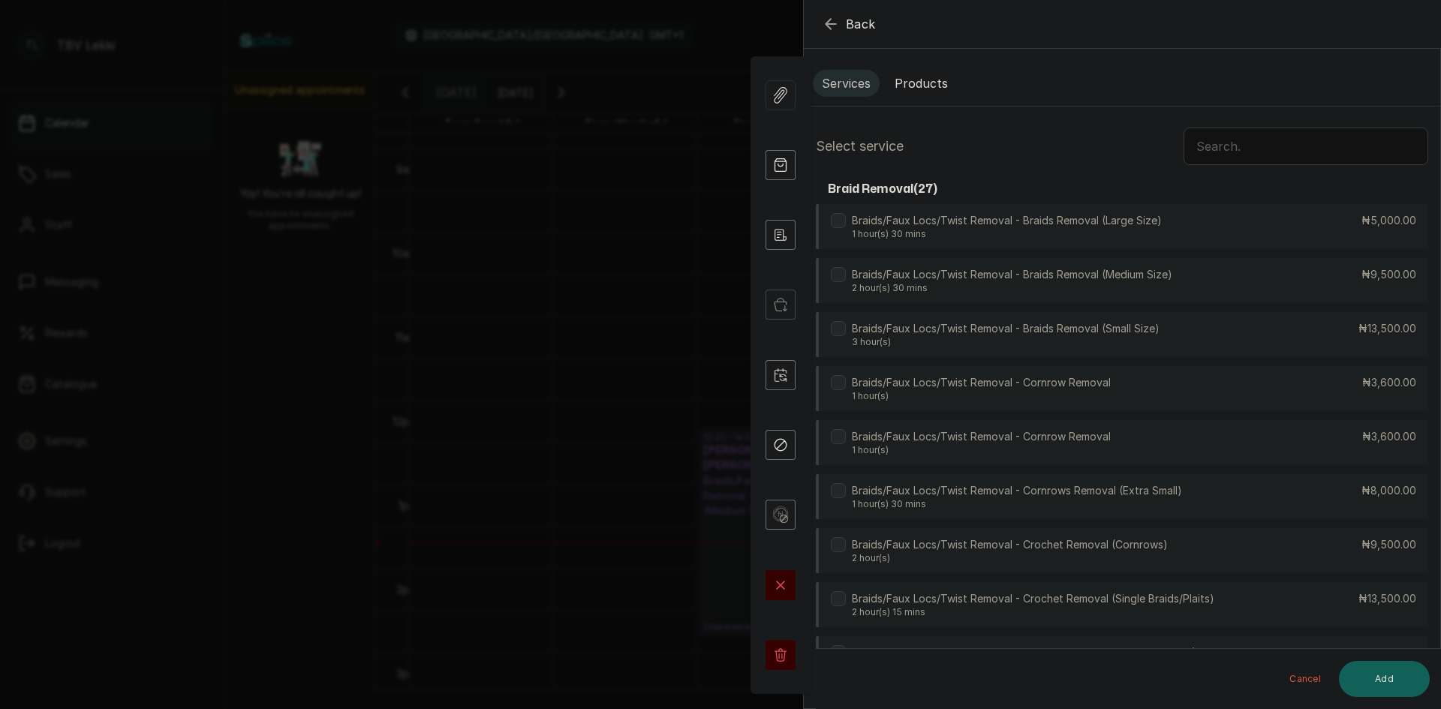
click at [921, 81] on button "Products" at bounding box center [920, 83] width 71 height 27
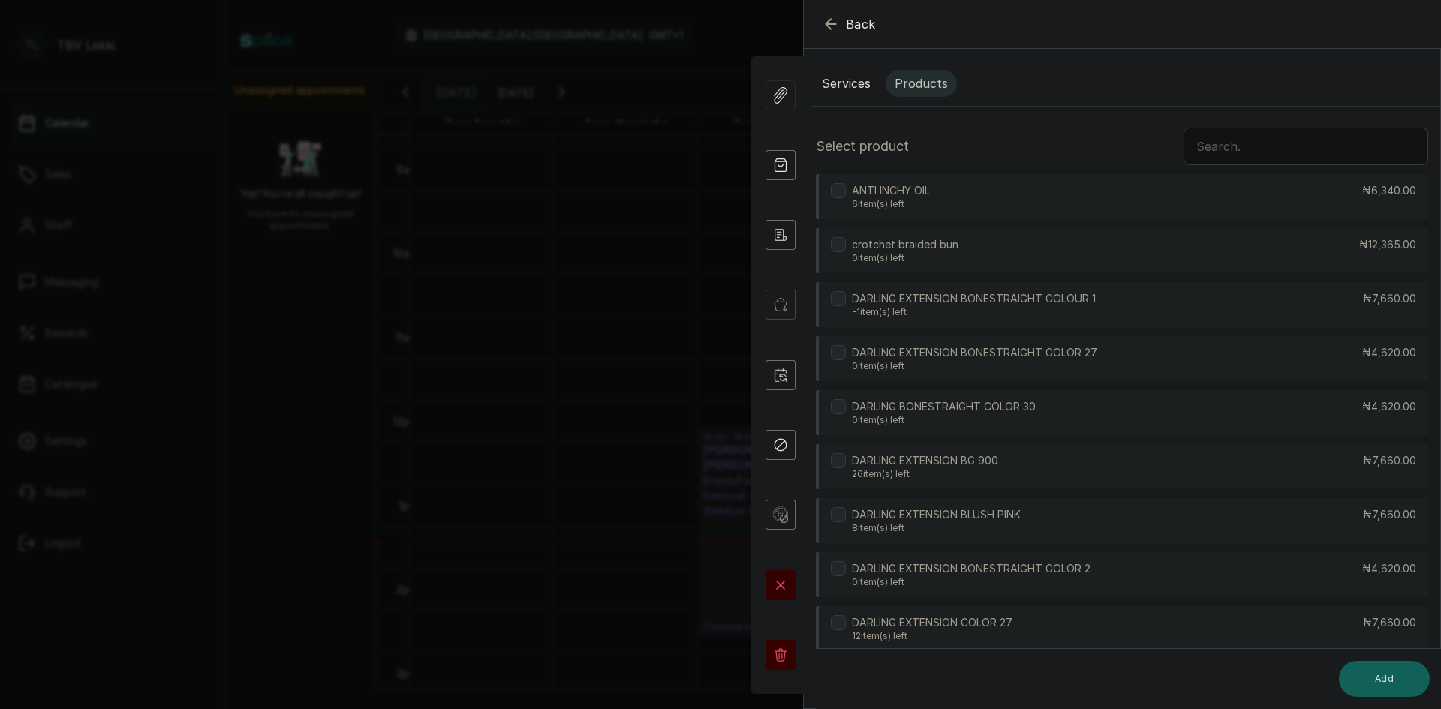
click at [1256, 149] on input "text" at bounding box center [1305, 147] width 245 height 38
click at [1130, 308] on div "DARLING EXTENSION BONESTRAIGHT COLOUR 1 -1 item(s) left ₦7,660.00" at bounding box center [1122, 304] width 612 height 45
click at [838, 299] on icon at bounding box center [838, 298] width 6 height 4
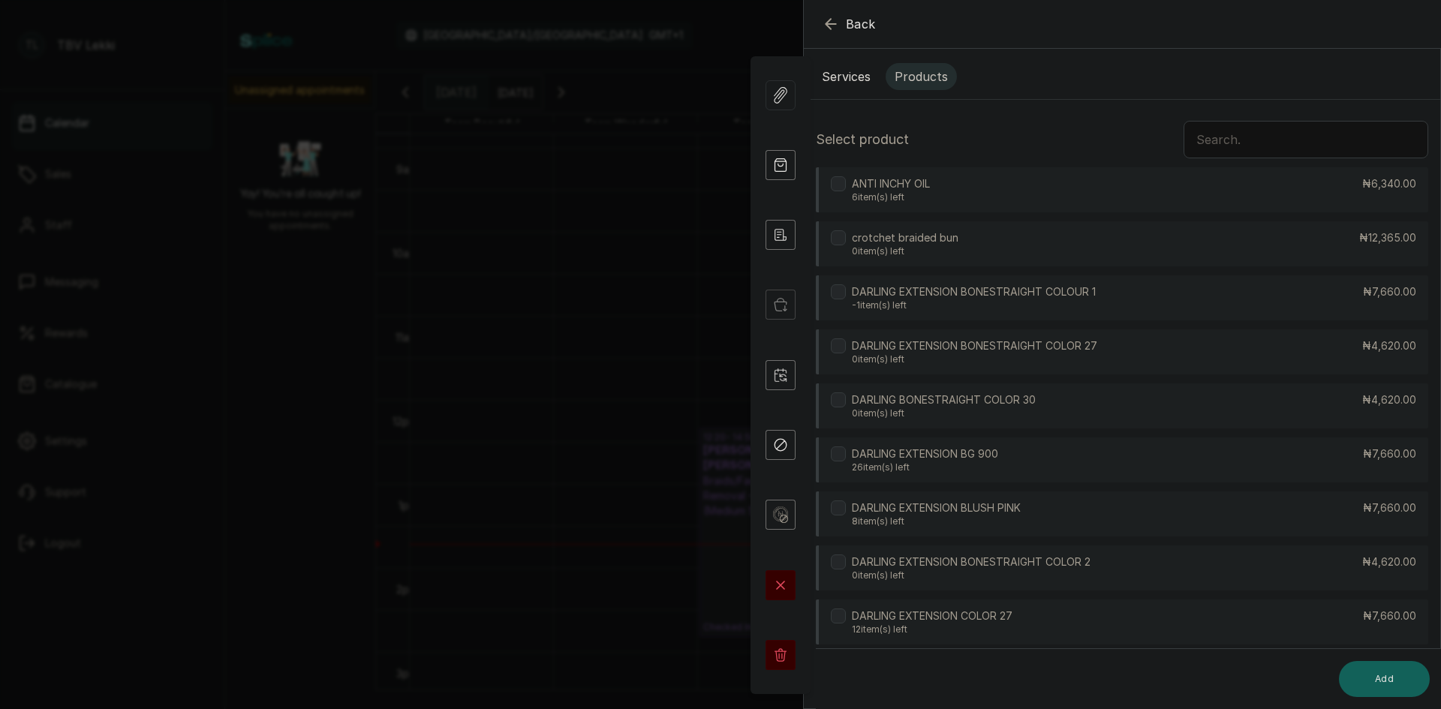
scroll to position [7, 0]
click at [1289, 309] on div "DARLING EXTENSION BONESTRAIGHT COLOUR 1 -1 item(s) left ₦7,660.00" at bounding box center [1122, 297] width 612 height 45
click at [1359, 682] on button "Add" at bounding box center [1384, 679] width 91 height 36
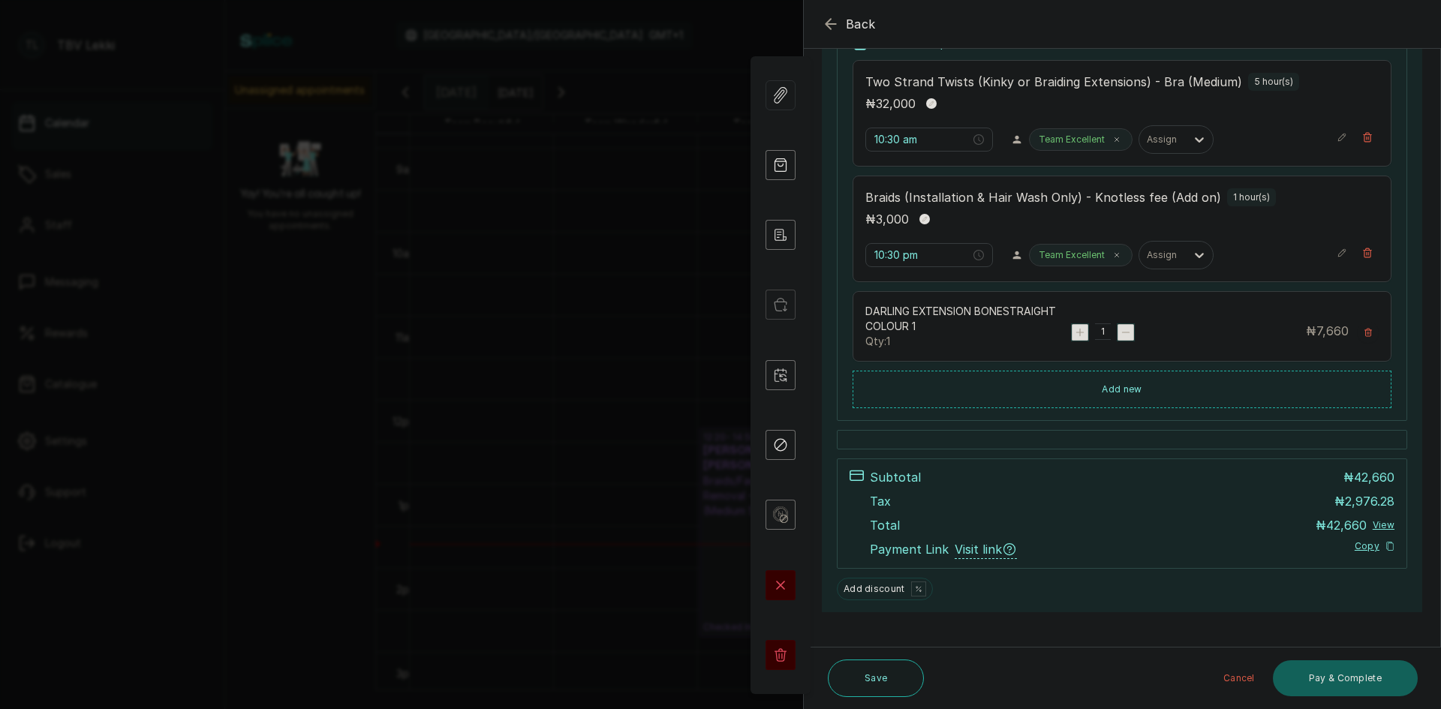
scroll to position [269, 0]
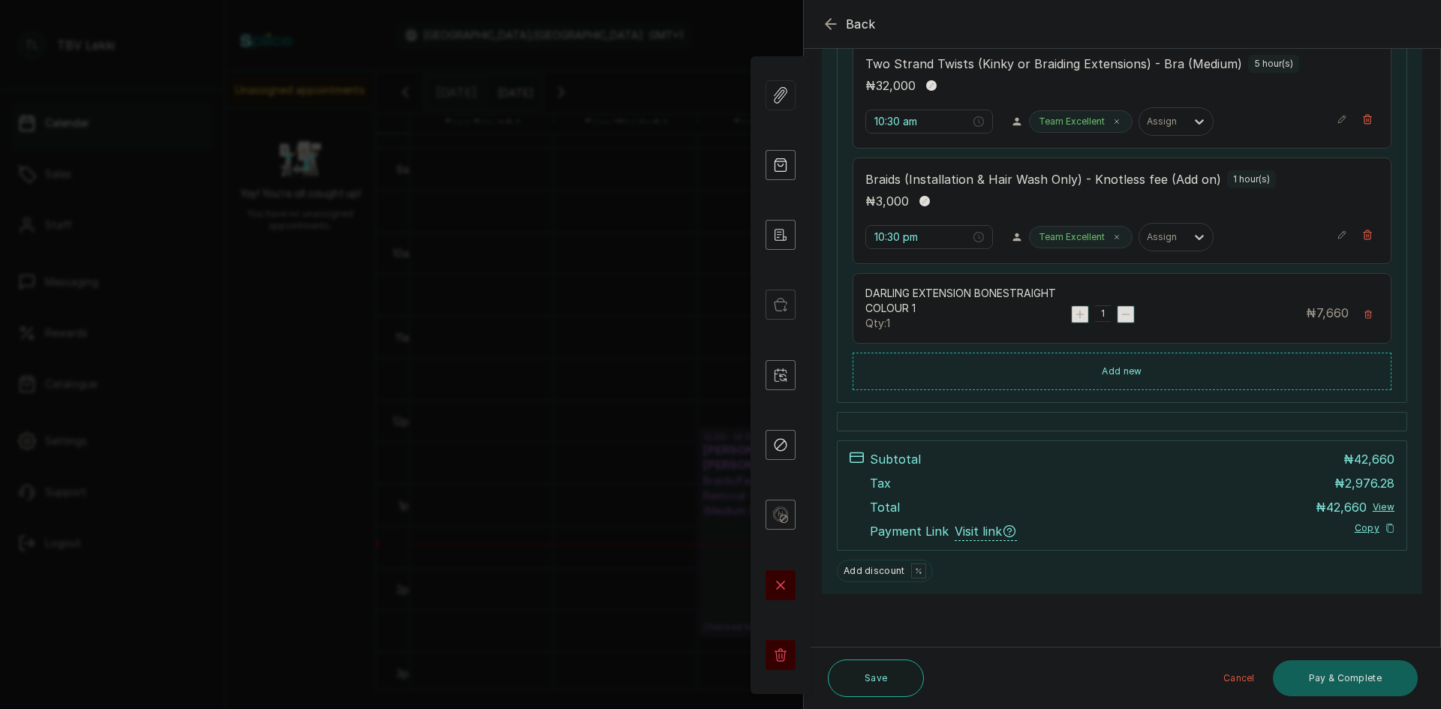
click at [1076, 314] on icon "button" at bounding box center [1079, 314] width 7 height 7
click at [1306, 690] on button "Pay & Complete" at bounding box center [1345, 678] width 145 height 36
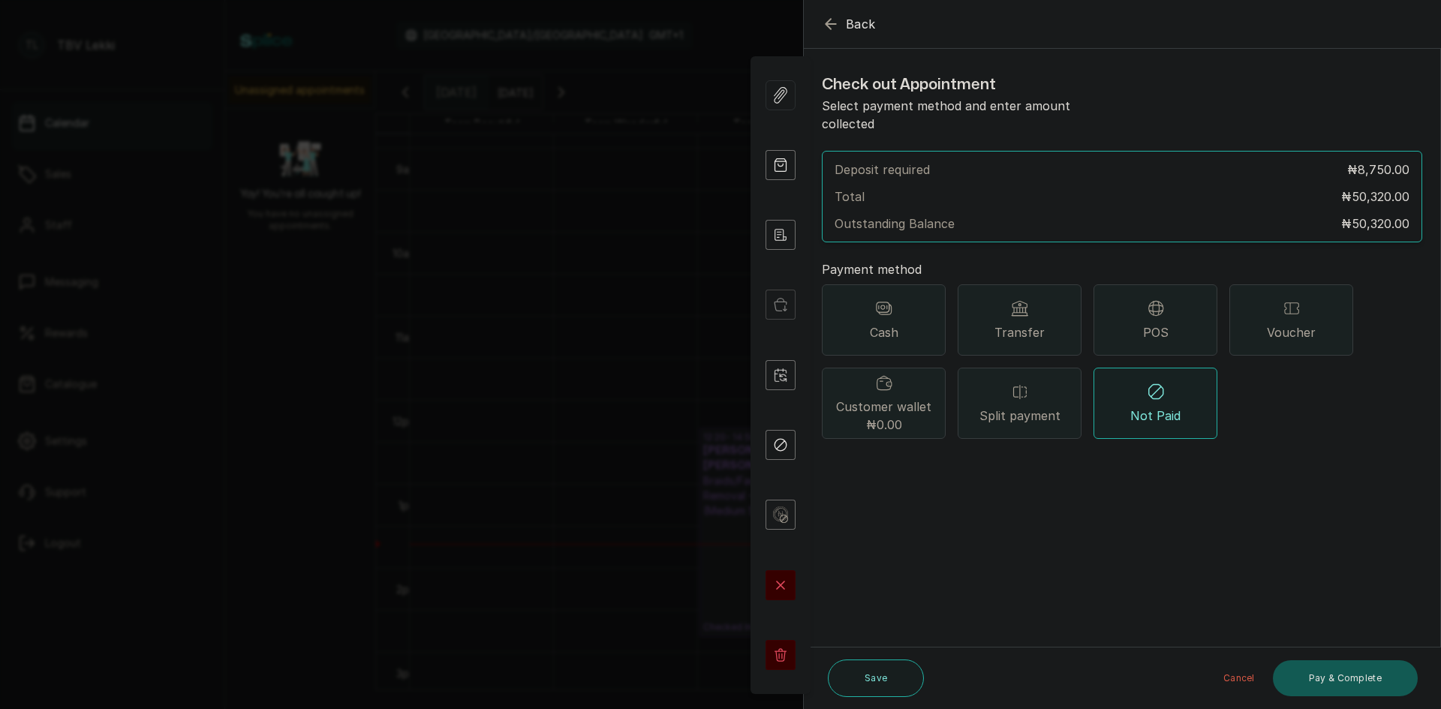
scroll to position [0, 0]
click at [876, 299] on icon at bounding box center [884, 308] width 18 height 18
click at [1160, 299] on icon at bounding box center [1156, 308] width 18 height 18
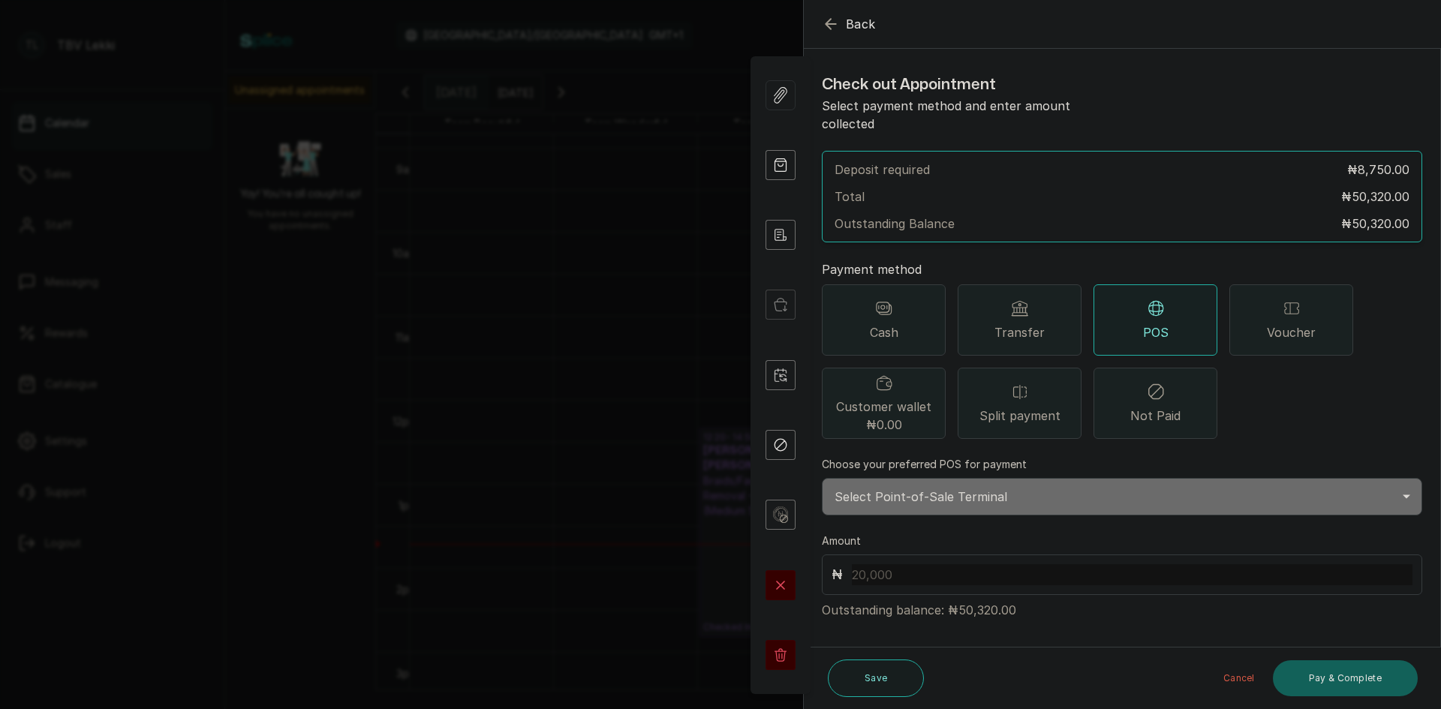
click at [1016, 299] on icon at bounding box center [1020, 308] width 18 height 18
click at [897, 564] on input "text" at bounding box center [1132, 574] width 561 height 21
type input "50,320"
click at [1021, 478] on select "Select Bank TRACTION/TBV LEKKI Paystack-Titan Traction - The braiding vault lek…" at bounding box center [1122, 497] width 600 height 38
select select "118e1c88-eefc-4432-b8b6-73435625d06e"
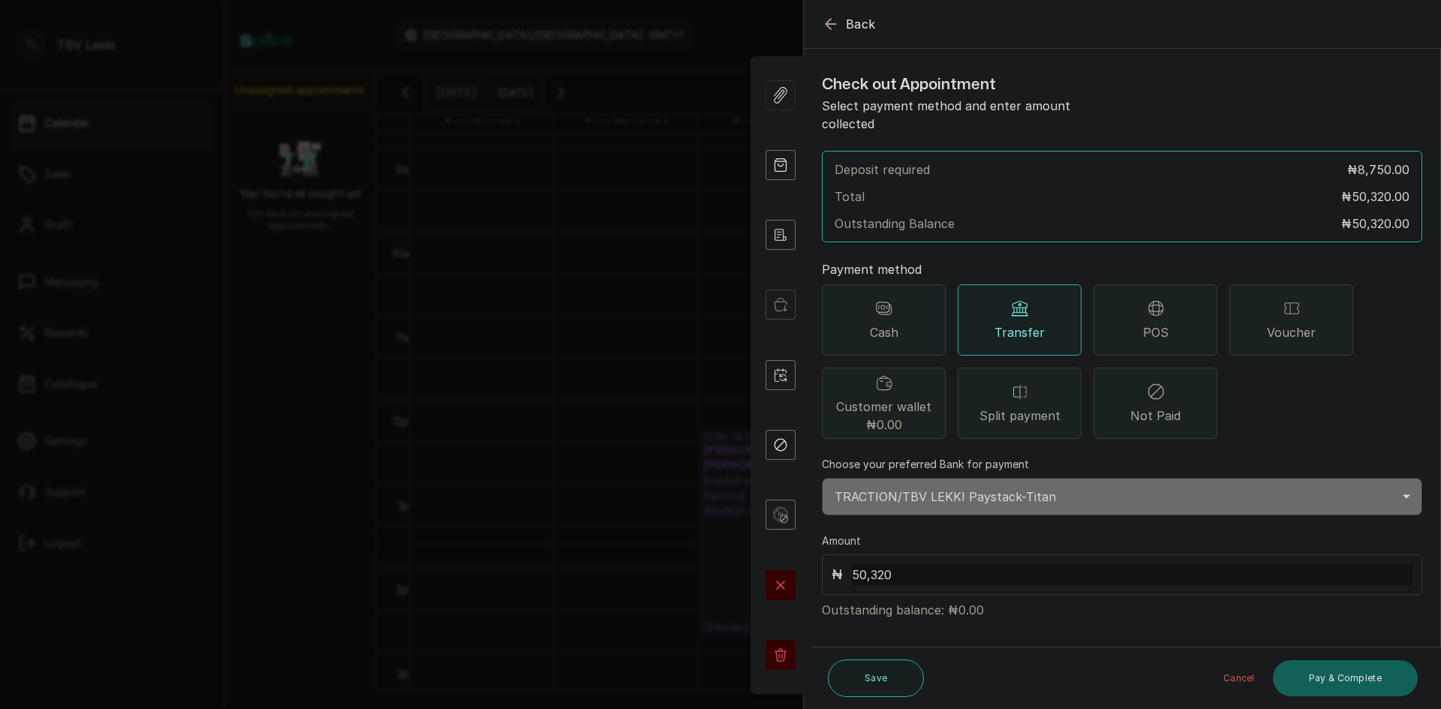
click at [822, 478] on select "Select Bank TRACTION/TBV LEKKI Paystack-Titan Traction - The braiding vault lek…" at bounding box center [1122, 497] width 600 height 38
click at [1306, 688] on button "Pay & Complete" at bounding box center [1345, 678] width 145 height 36
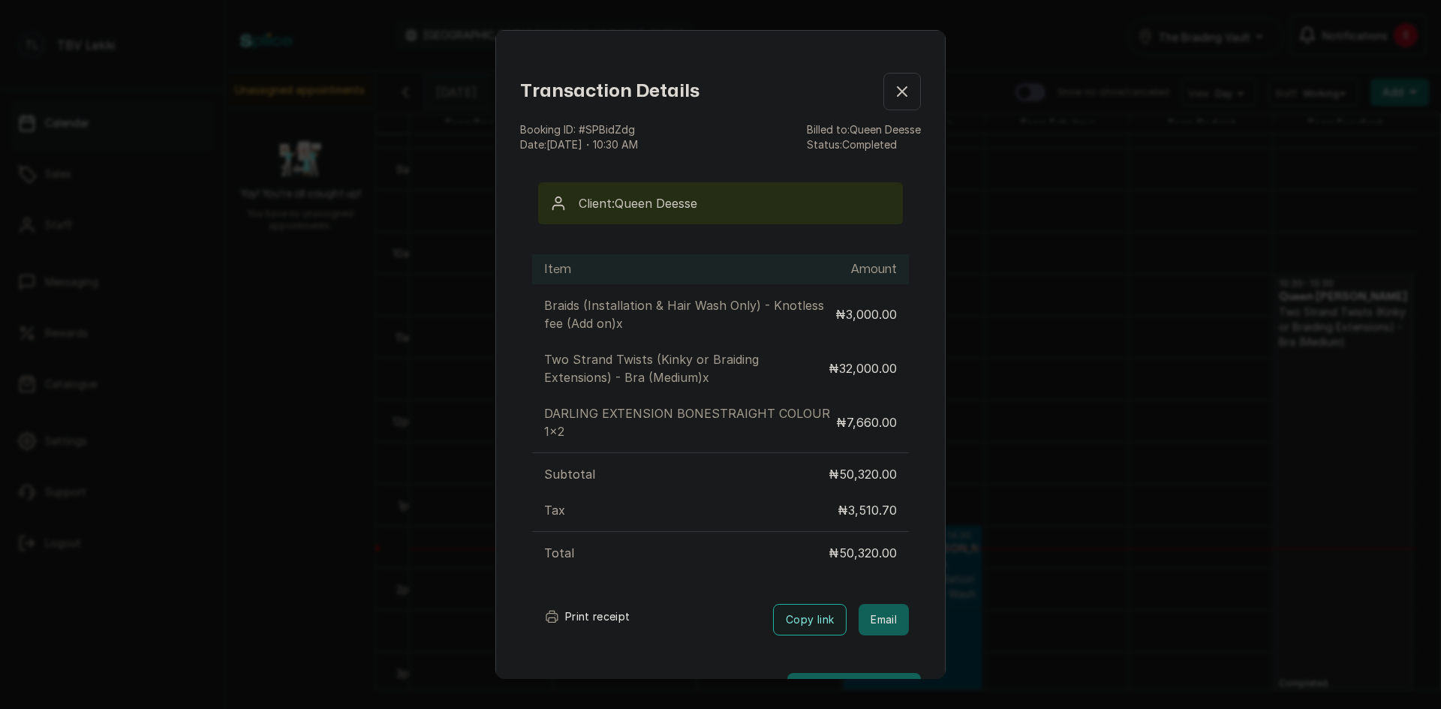
click at [570, 623] on button "Print receipt" at bounding box center [587, 617] width 110 height 30
click at [1120, 242] on div "Transaction Details Booking ID: # SPBidZdg Date: [DATE] ・ 10:30 AM Billed to: Q…" at bounding box center [720, 354] width 1441 height 709
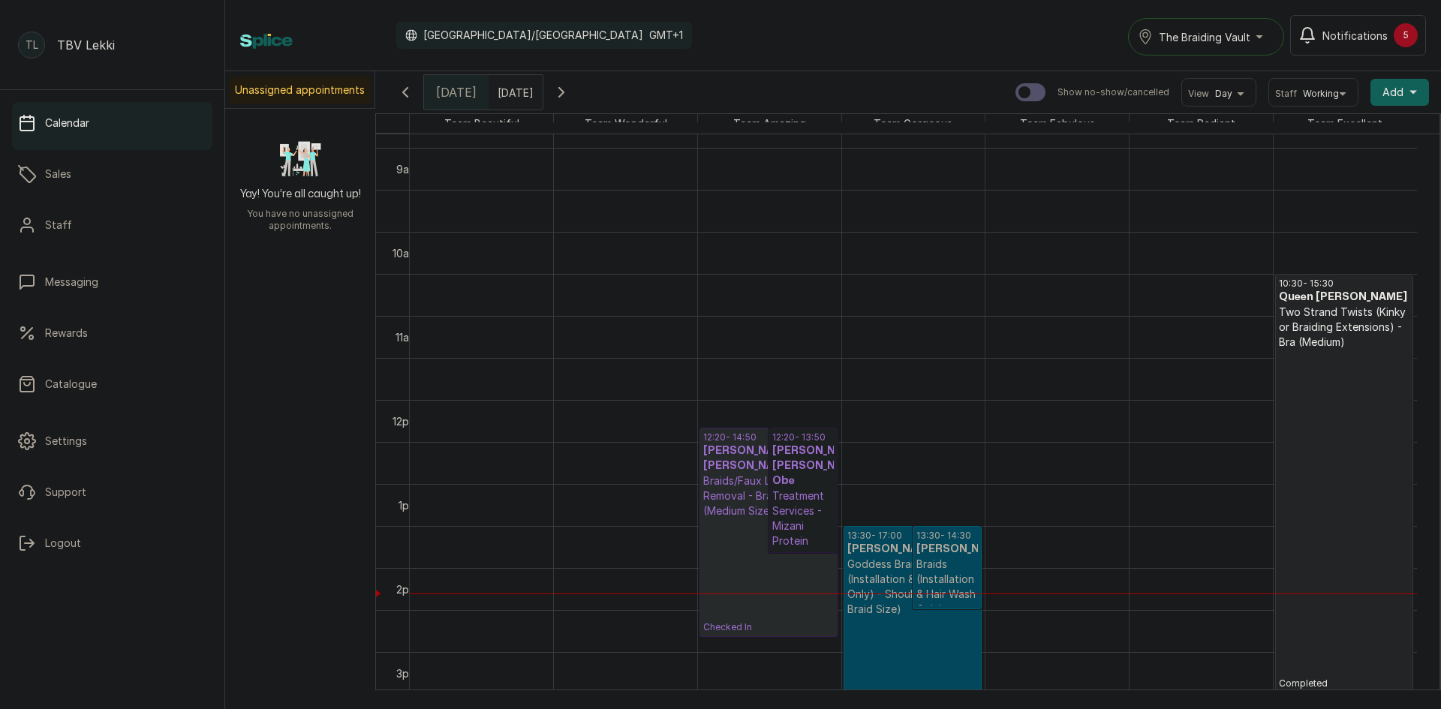
click at [786, 467] on link "12:20 - 13:50 [PERSON_NAME]-[PERSON_NAME]-Obe Treatment Services - Mizani Prote…" at bounding box center [802, 490] width 69 height 125
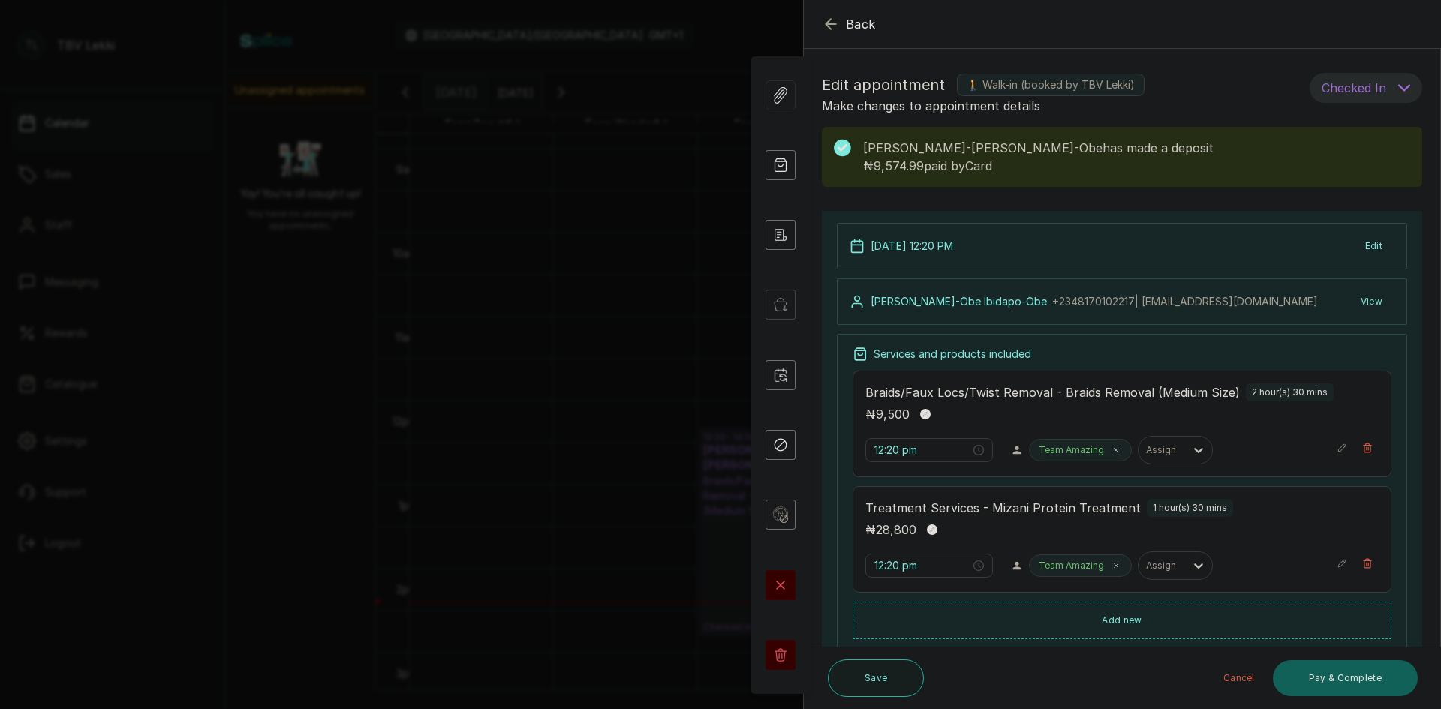
click at [826, 26] on icon "button" at bounding box center [830, 24] width 10 height 10
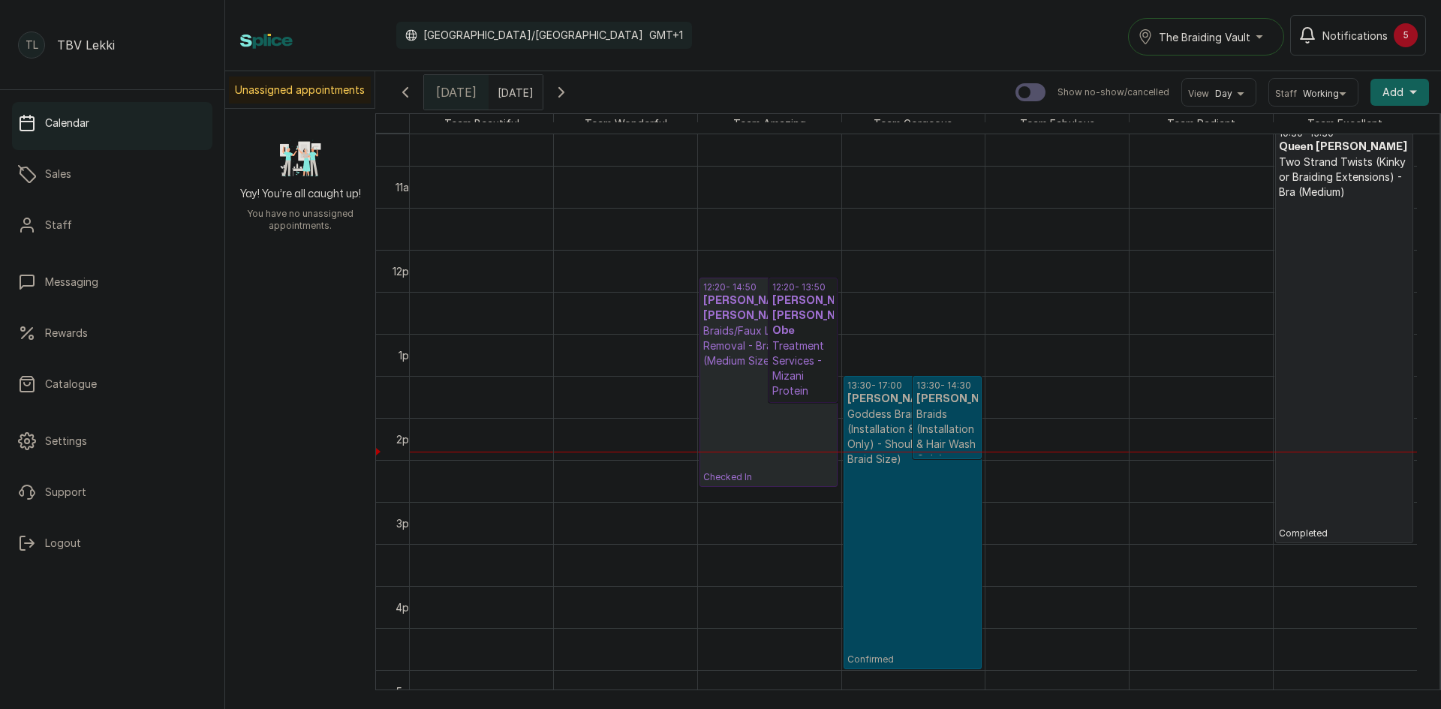
click at [735, 449] on p "Checked In" at bounding box center [768, 425] width 131 height 115
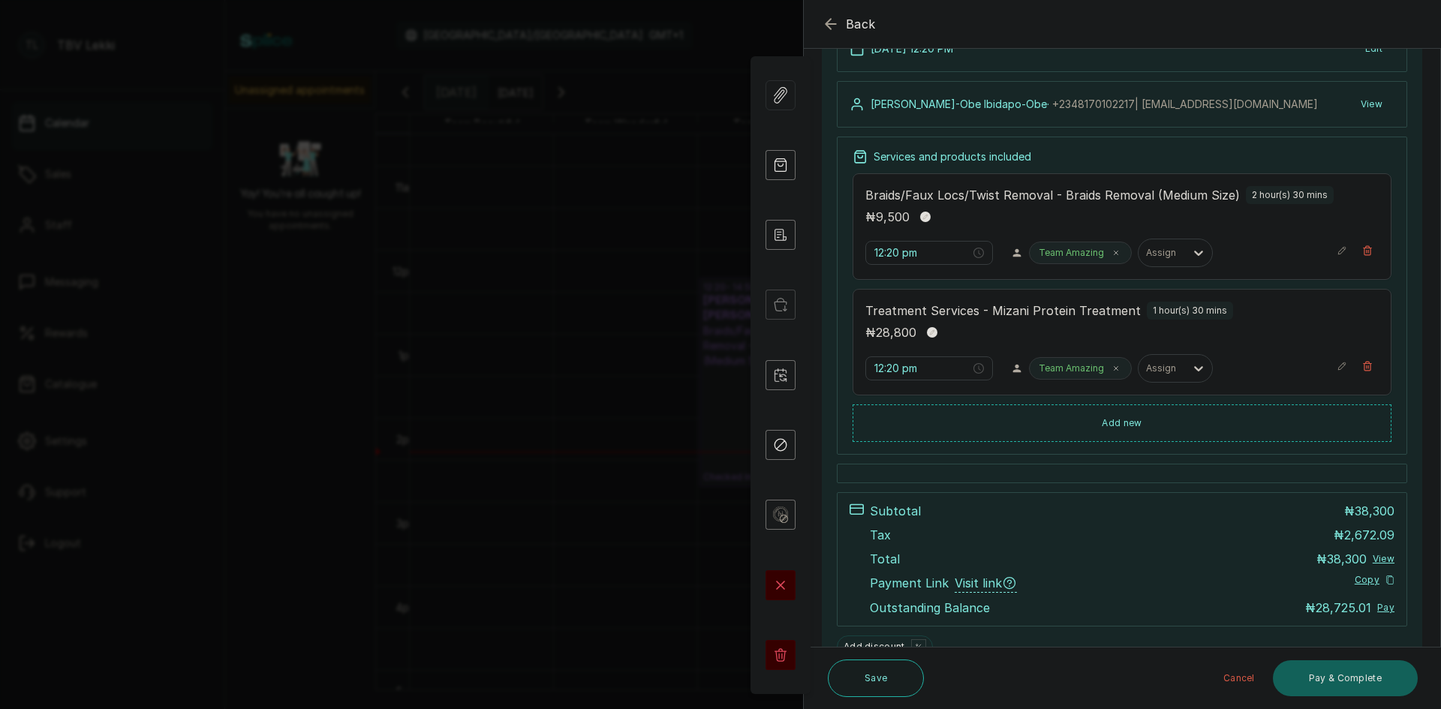
scroll to position [273, 0]
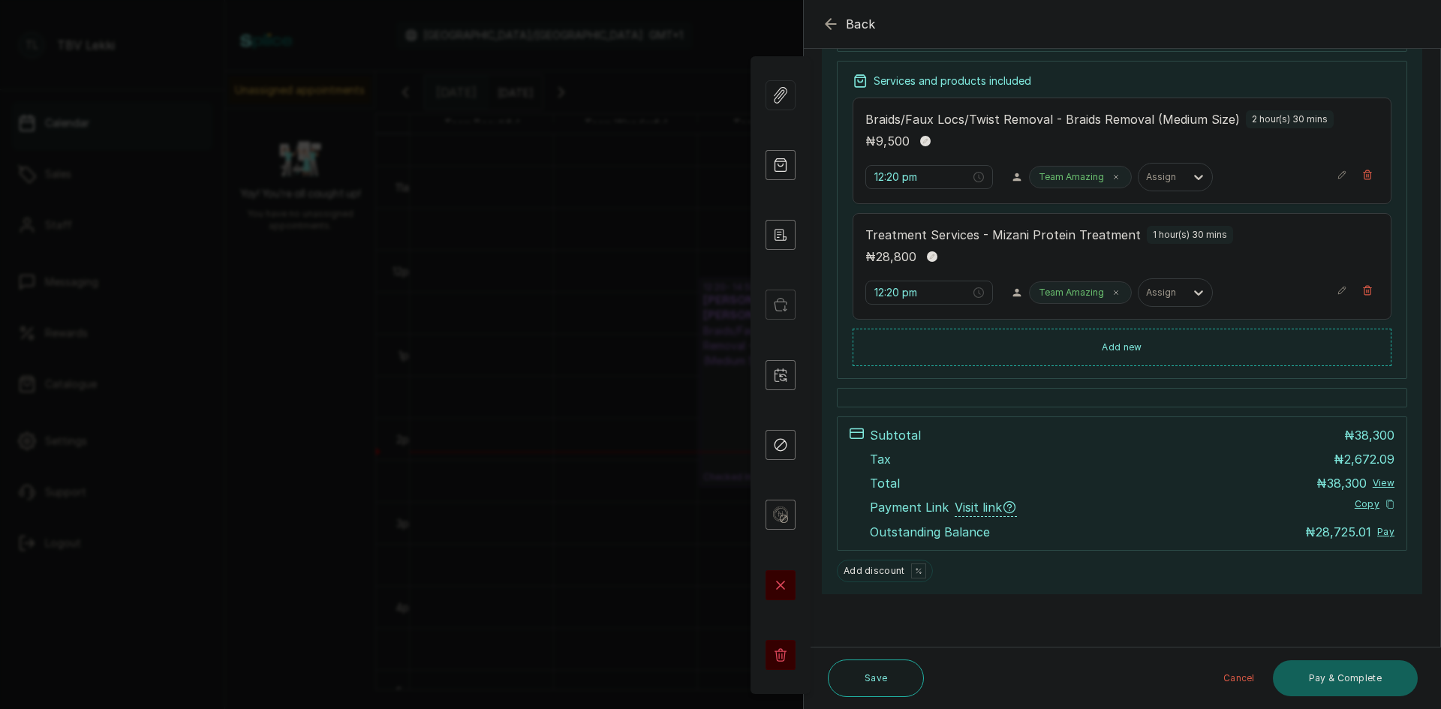
click at [823, 19] on icon "button" at bounding box center [831, 24] width 18 height 18
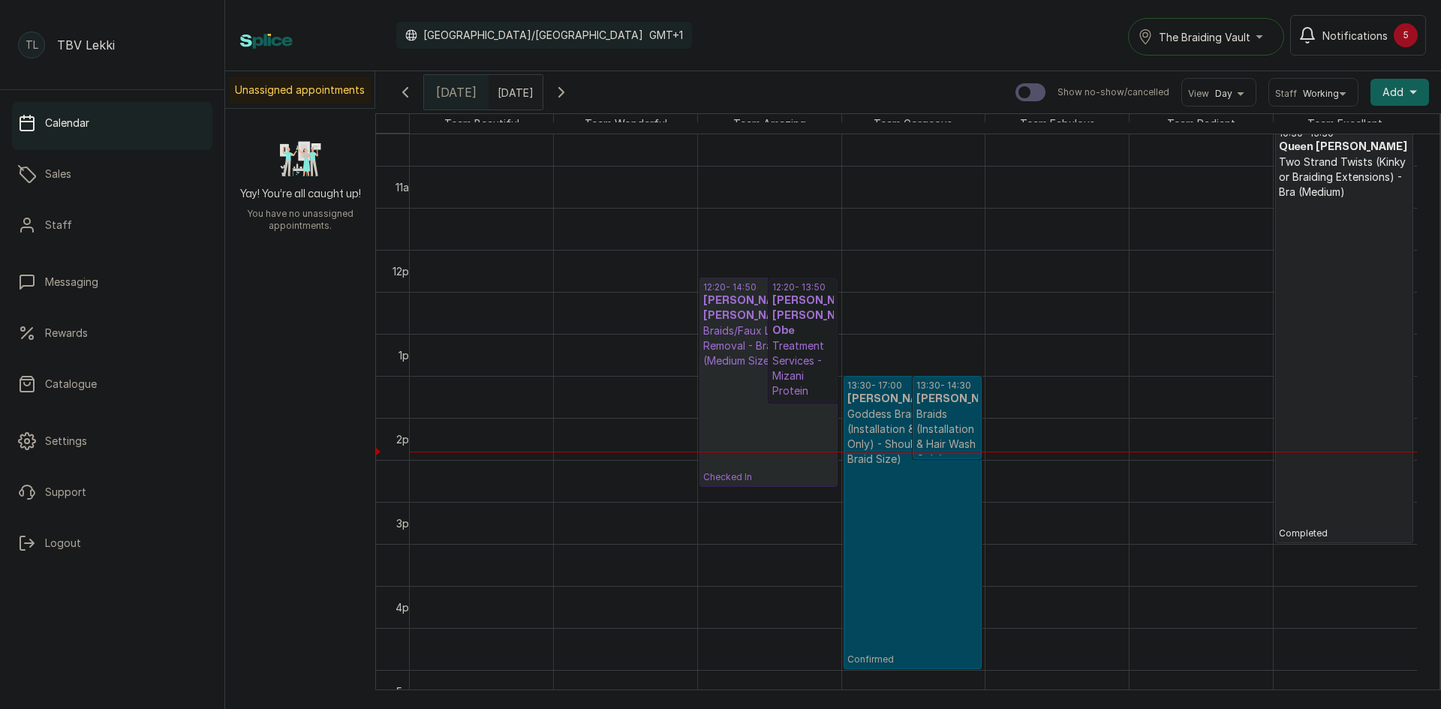
click at [775, 306] on link "12:20 - 13:50 [PERSON_NAME]-[PERSON_NAME]-Obe Treatment Services - Mizani Prote…" at bounding box center [802, 340] width 69 height 125
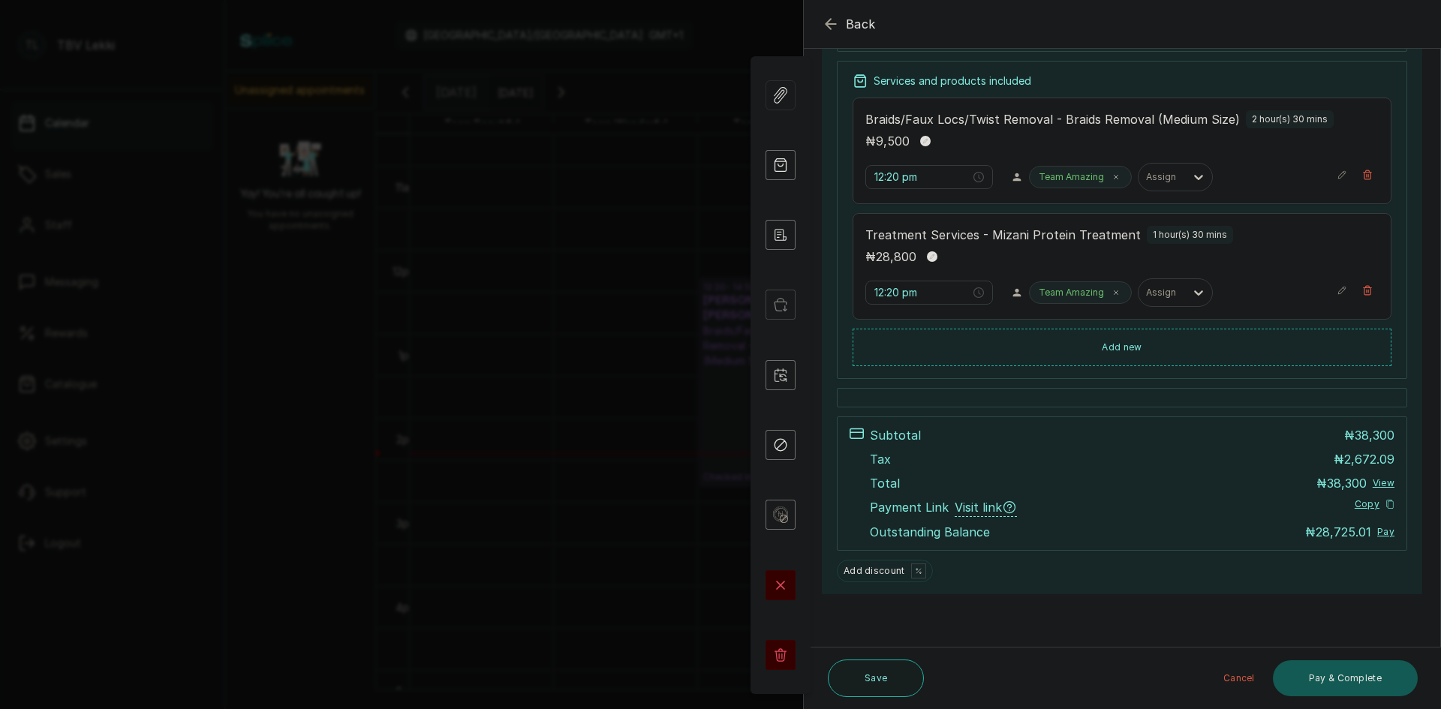
click at [1346, 683] on button "Pay & Complete" at bounding box center [1345, 678] width 145 height 36
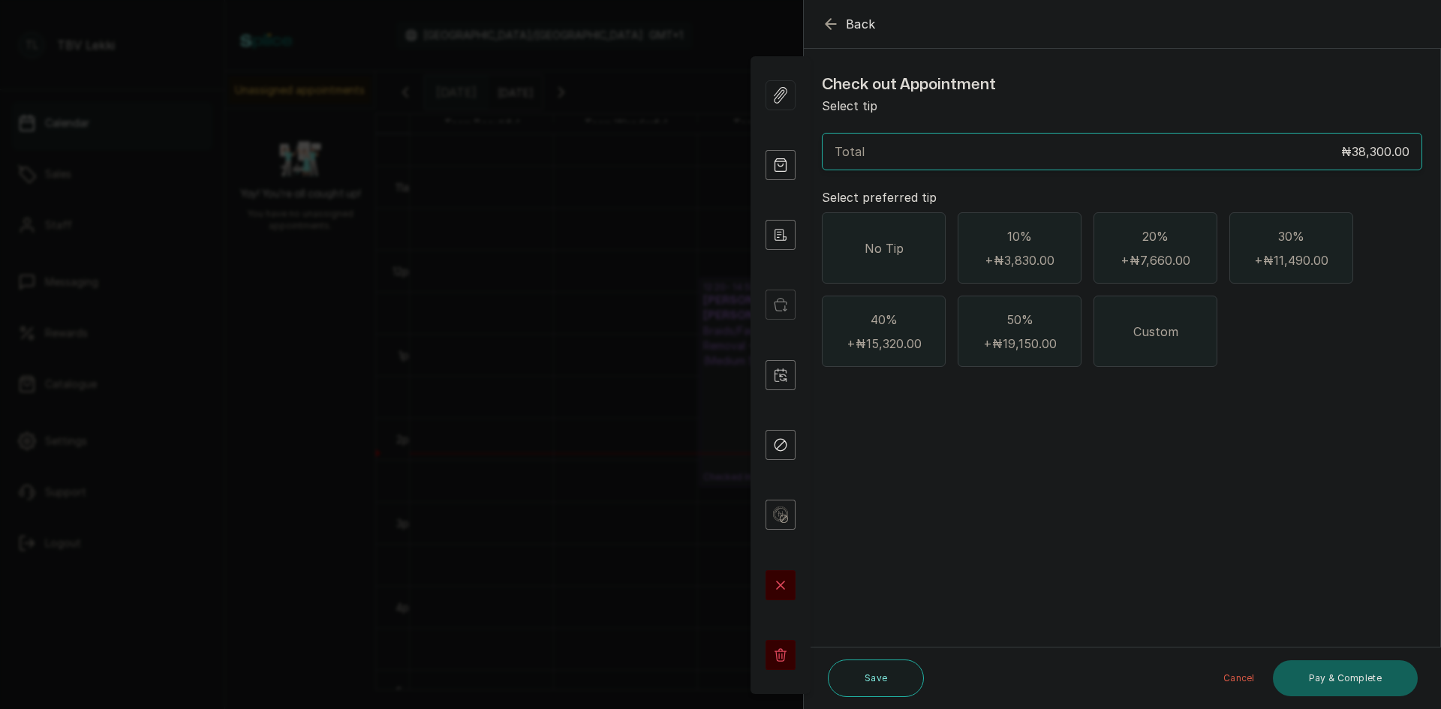
click at [1143, 325] on span "Custom" at bounding box center [1155, 332] width 45 height 18
click at [1041, 421] on input "text" at bounding box center [1132, 414] width 561 height 21
type input "2,500"
click at [1352, 675] on button "Pay & Complete" at bounding box center [1345, 678] width 145 height 36
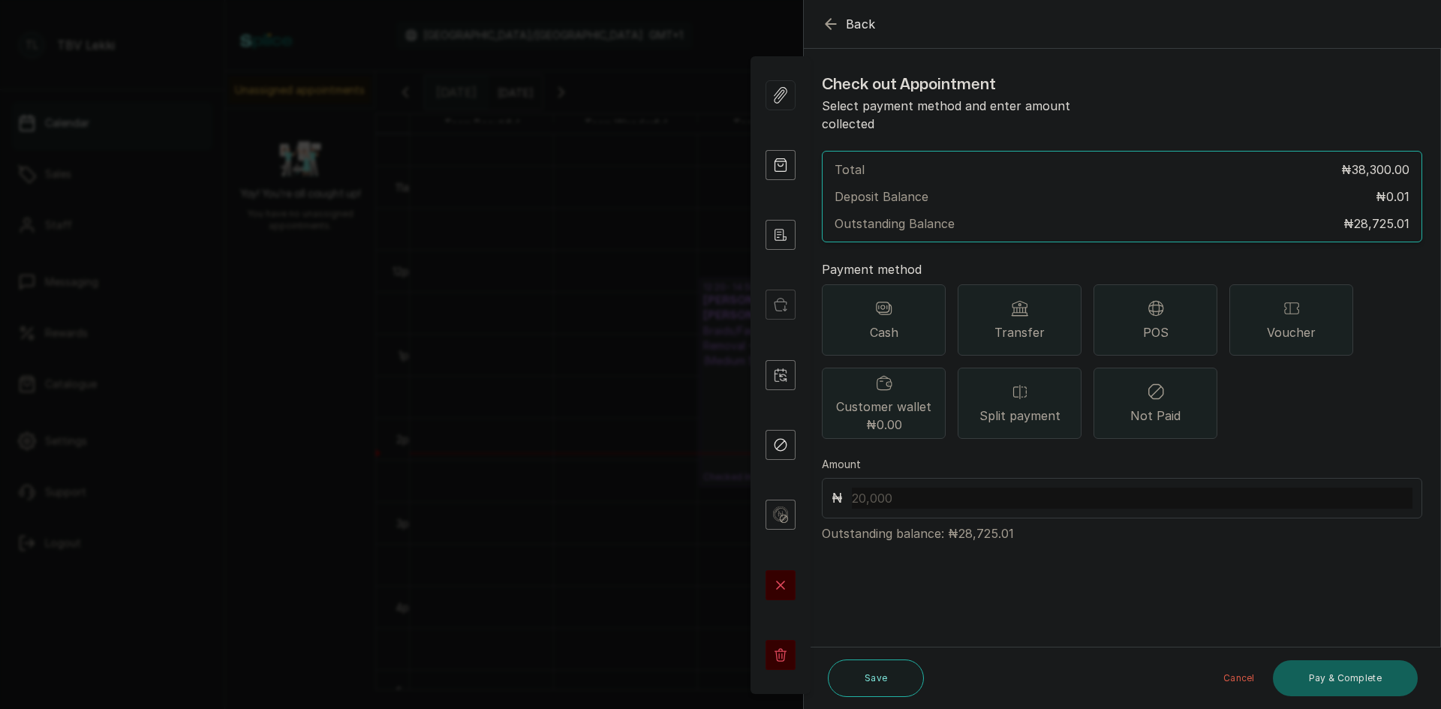
click at [1019, 323] on span "Transfer" at bounding box center [1019, 332] width 50 height 18
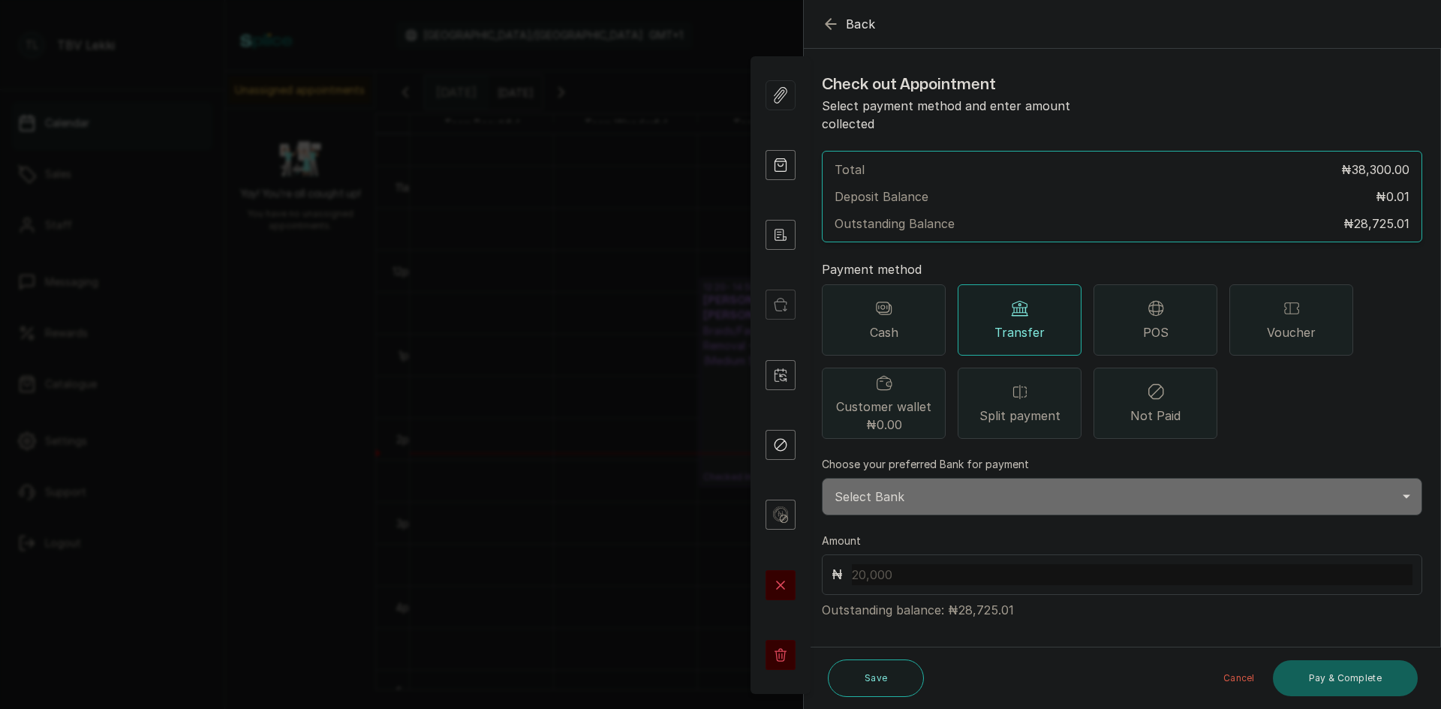
click at [1028, 564] on input "text" at bounding box center [1132, 574] width 561 height 21
click at [902, 489] on select "Select Bank TRACTION/TBV LEKKI Paystack-Titan Traction - The braiding vault lek…" at bounding box center [1122, 497] width 600 height 38
click at [1015, 610] on div "Check out Appointment Select payment method and enter amount collected Total ₦3…" at bounding box center [1122, 346] width 636 height 570
click at [872, 564] on input "311" at bounding box center [1132, 574] width 561 height 21
type input "31"
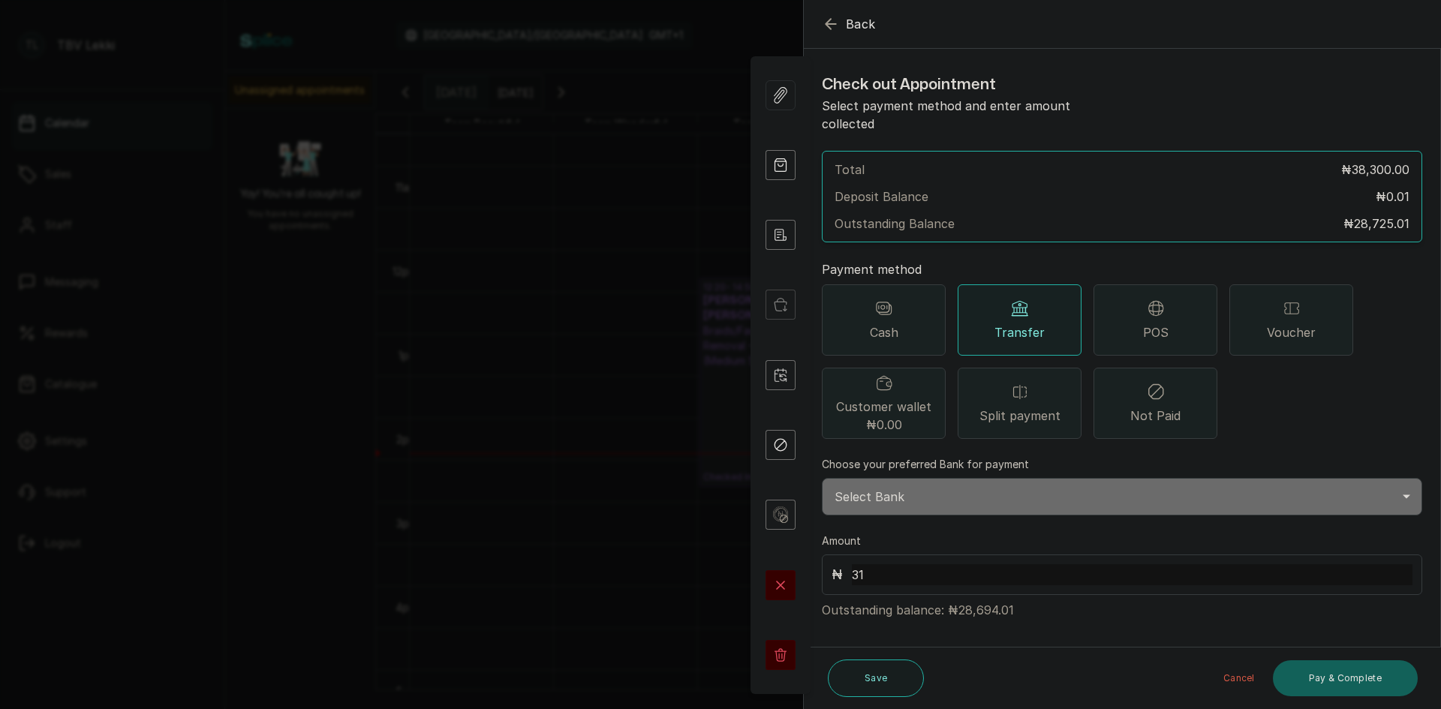
click at [996, 369] on div "Split payment" at bounding box center [1019, 403] width 124 height 71
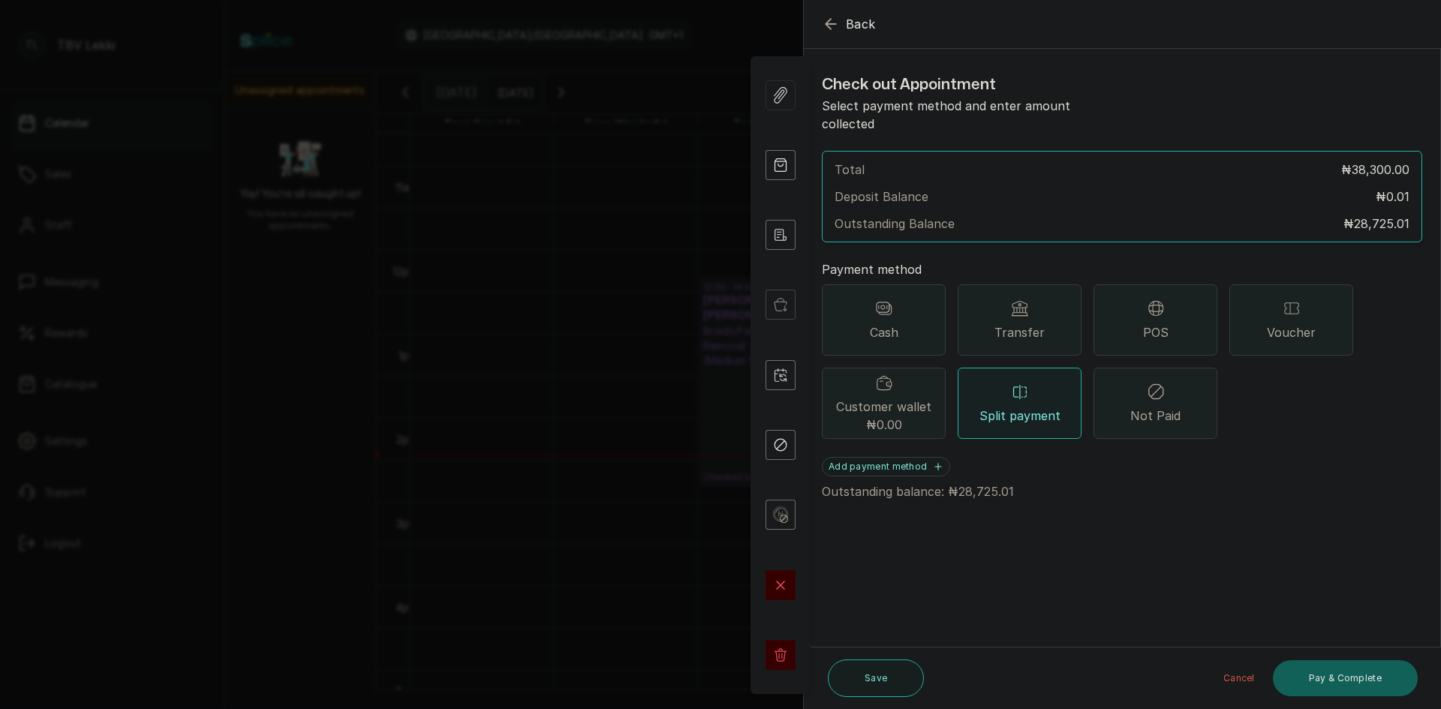
click at [1038, 368] on div "Split payment" at bounding box center [1019, 403] width 124 height 71
click at [922, 457] on button "Add payment method" at bounding box center [886, 467] width 128 height 20
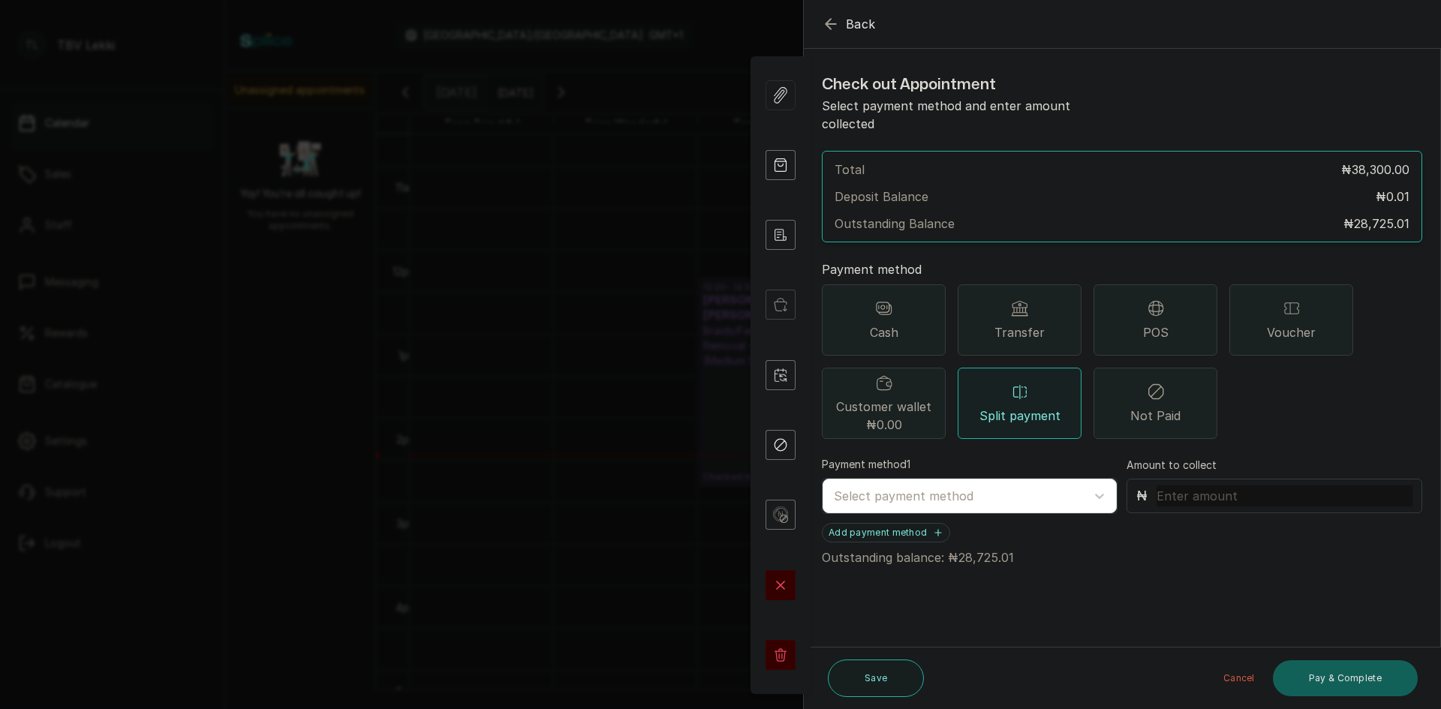
click at [1054, 289] on div "Transfer" at bounding box center [1019, 319] width 124 height 71
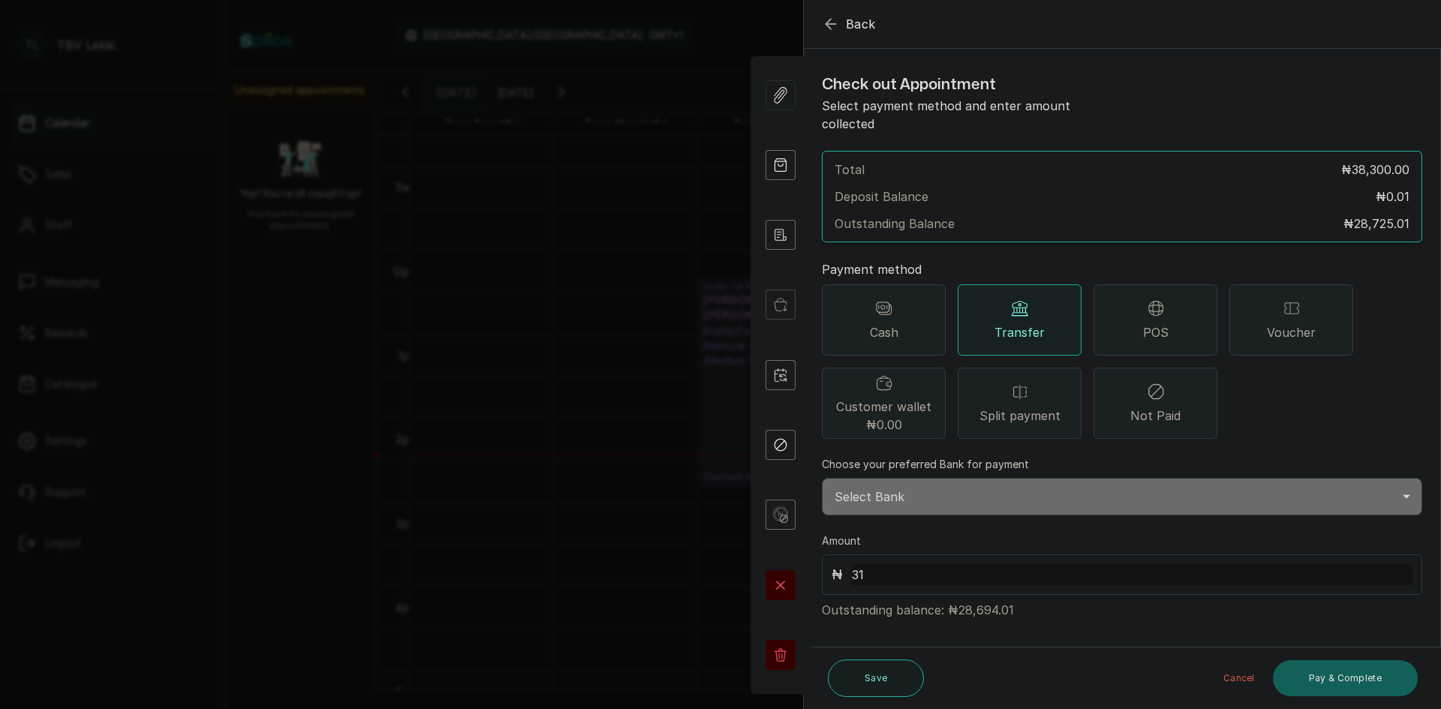
click at [917, 479] on select "Select Bank TRACTION/TBV LEKKI Paystack-Titan Traction - The braiding vault lek…" at bounding box center [1122, 497] width 600 height 38
click at [873, 564] on input "31" at bounding box center [1132, 574] width 561 height 21
type input "3"
type input "40,800"
click at [930, 481] on select "Select Bank TRACTION/TBV LEKKI Paystack-Titan Traction - The braiding vault lek…" at bounding box center [1122, 497] width 600 height 38
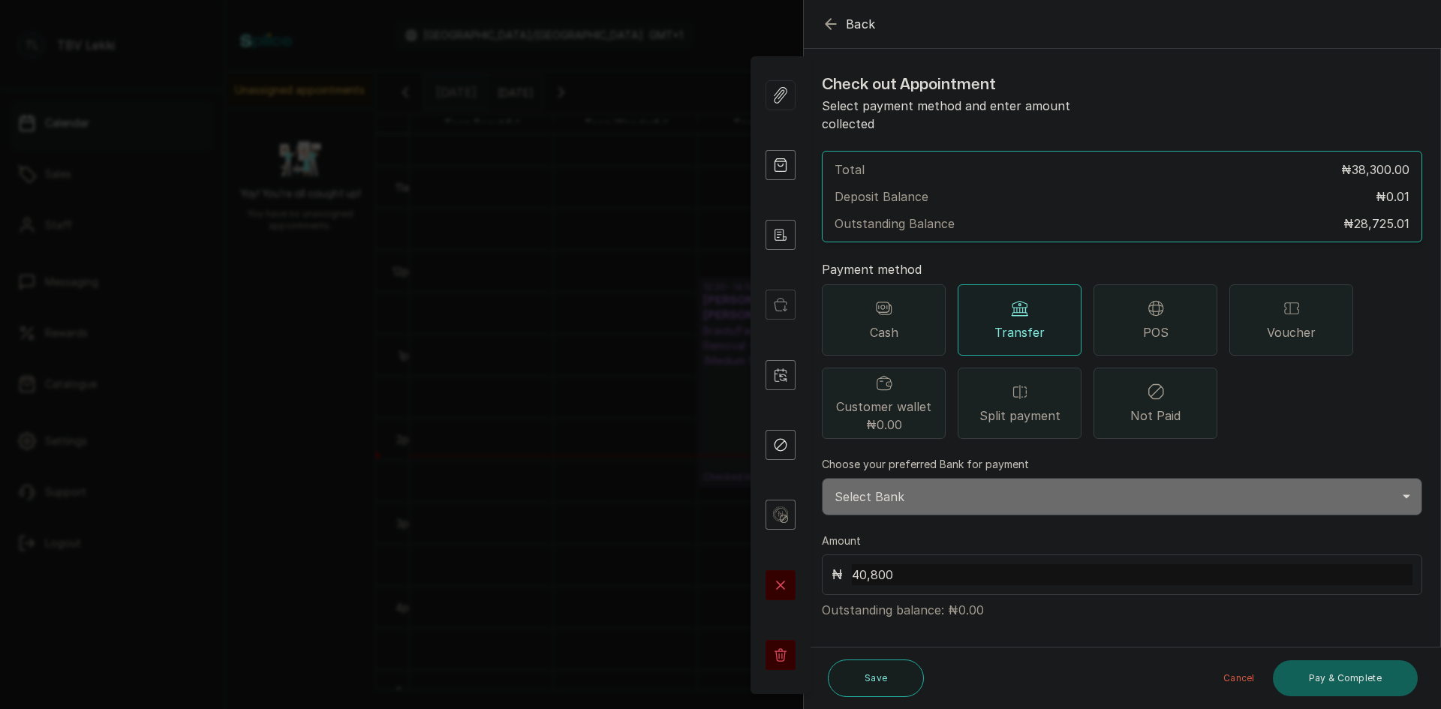
select select "118e1c88-eefc-4432-b8b6-73435625d06e"
click at [822, 478] on select "Select Bank TRACTION/TBV LEKKI Paystack-Titan Traction - The braiding vault lek…" at bounding box center [1122, 497] width 600 height 38
click at [1304, 681] on button "Pay & Complete" at bounding box center [1345, 678] width 145 height 36
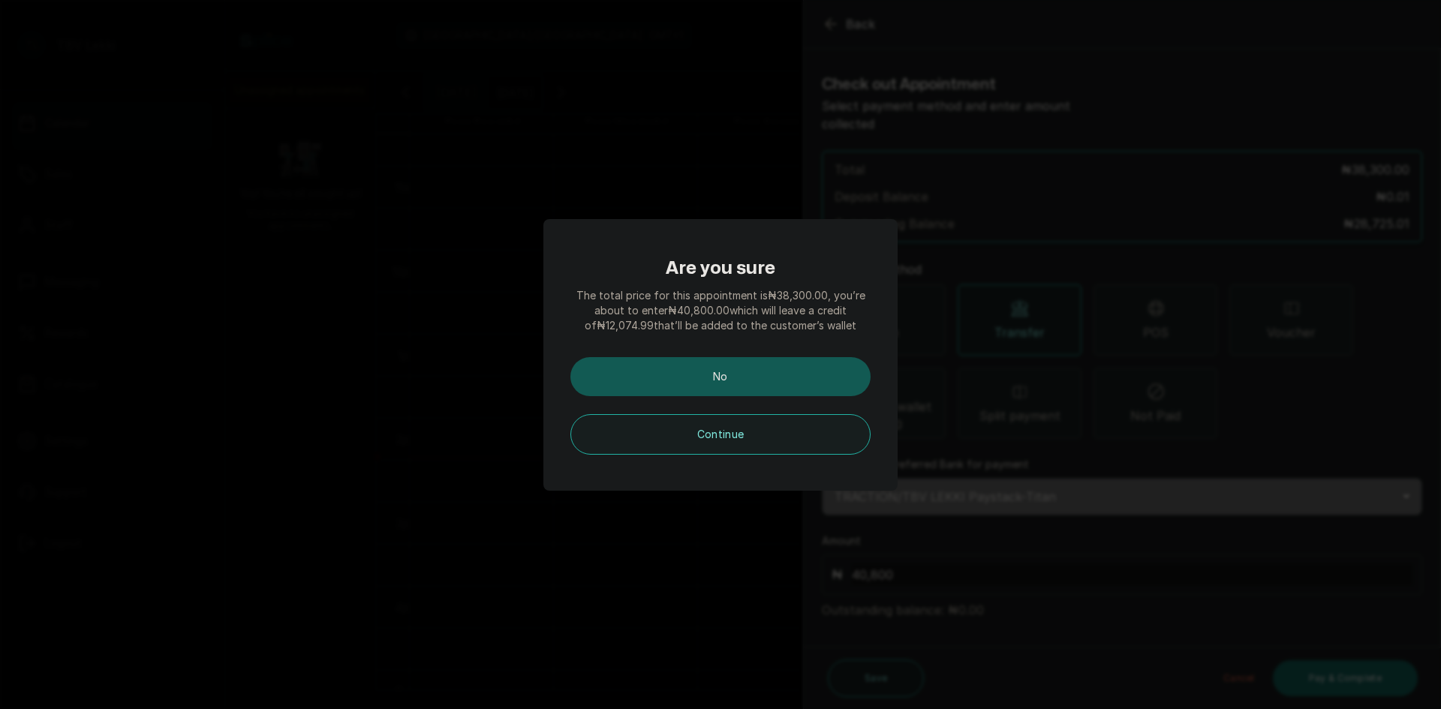
click at [747, 376] on button "No" at bounding box center [720, 376] width 300 height 39
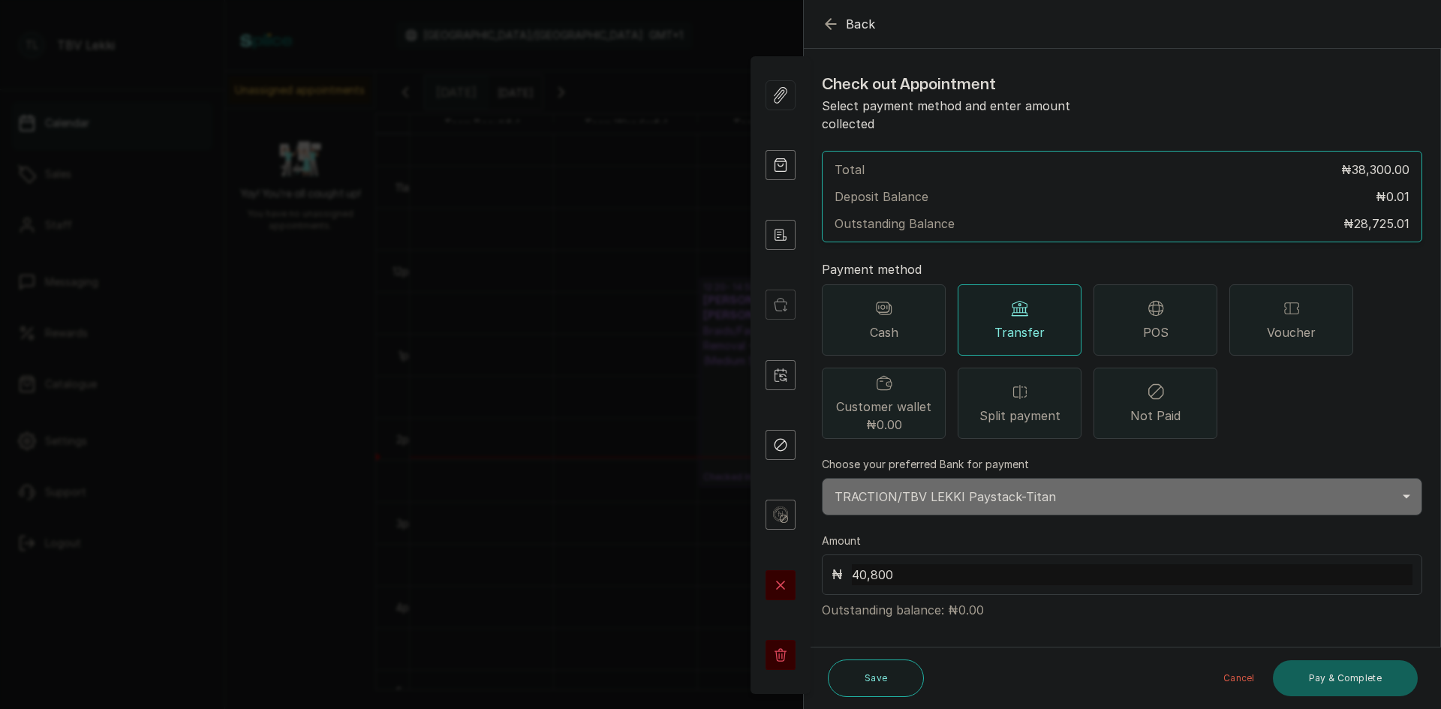
click at [825, 17] on icon "button" at bounding box center [831, 24] width 18 height 18
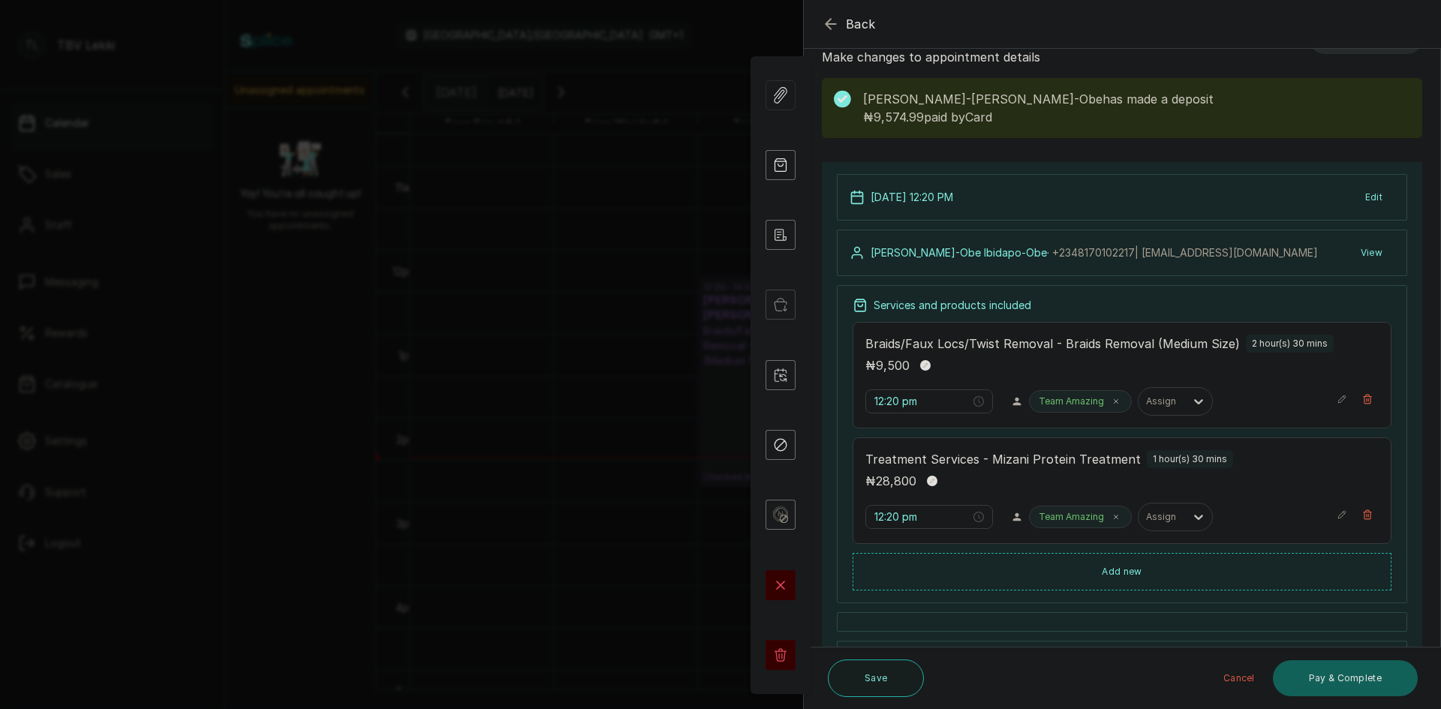
scroll to position [48, 0]
click at [1318, 669] on button "Pay & Complete" at bounding box center [1345, 678] width 145 height 36
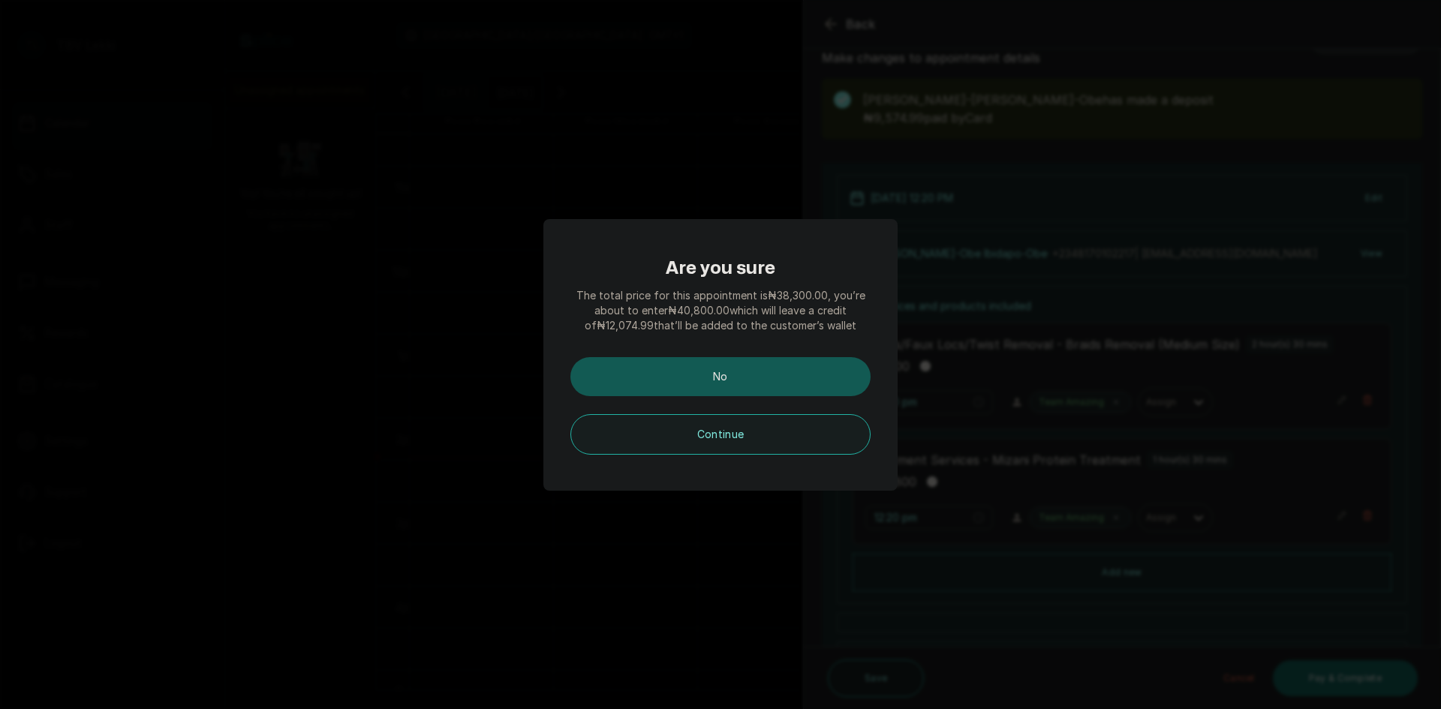
click at [776, 386] on button "No" at bounding box center [720, 376] width 300 height 39
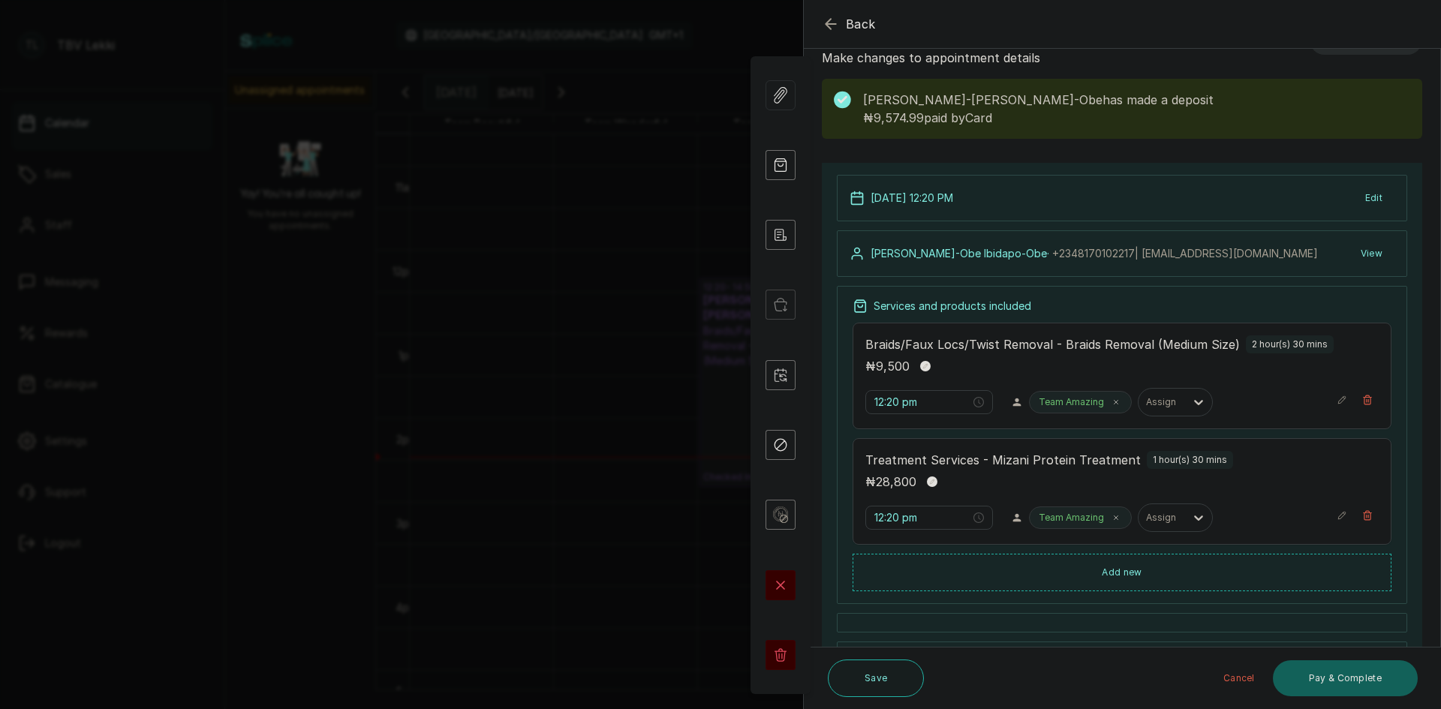
click at [1225, 675] on button "Cancel" at bounding box center [1239, 678] width 56 height 36
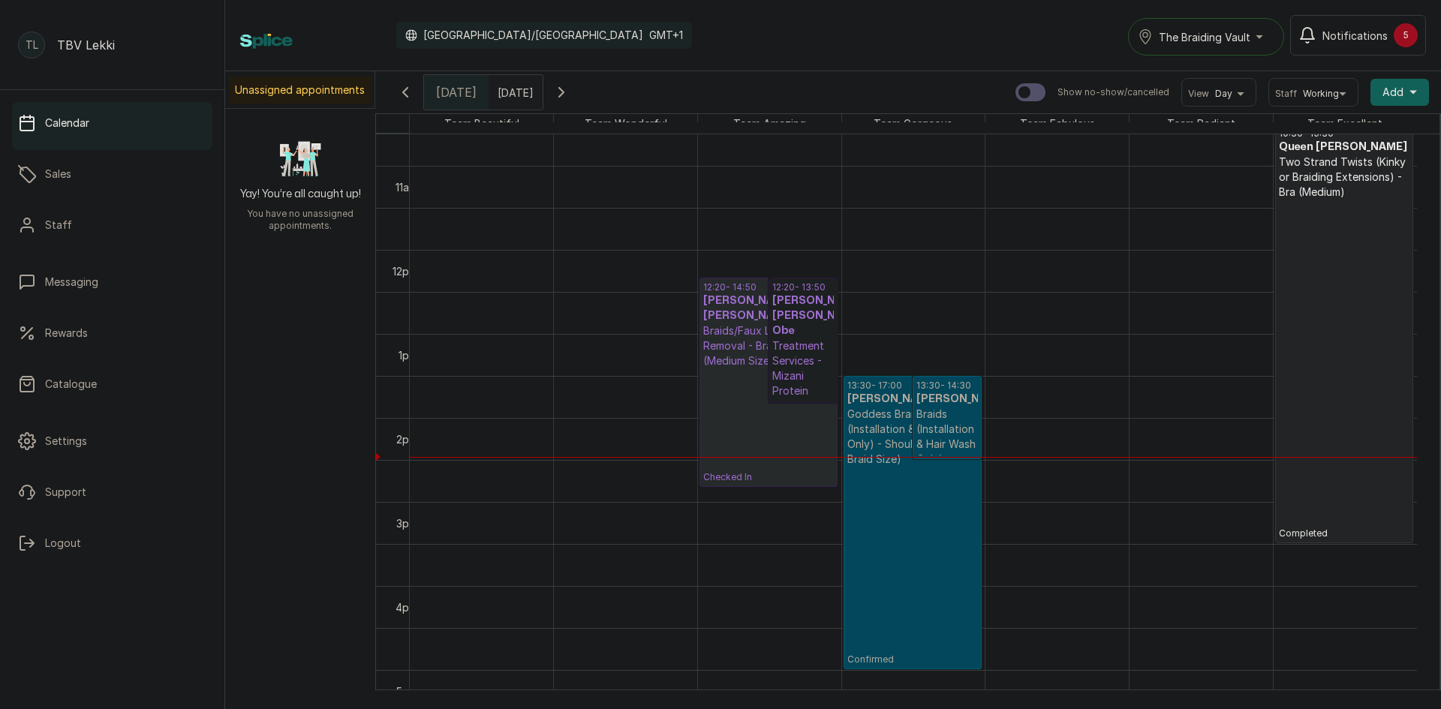
click at [746, 386] on p "Checked In" at bounding box center [768, 425] width 131 height 115
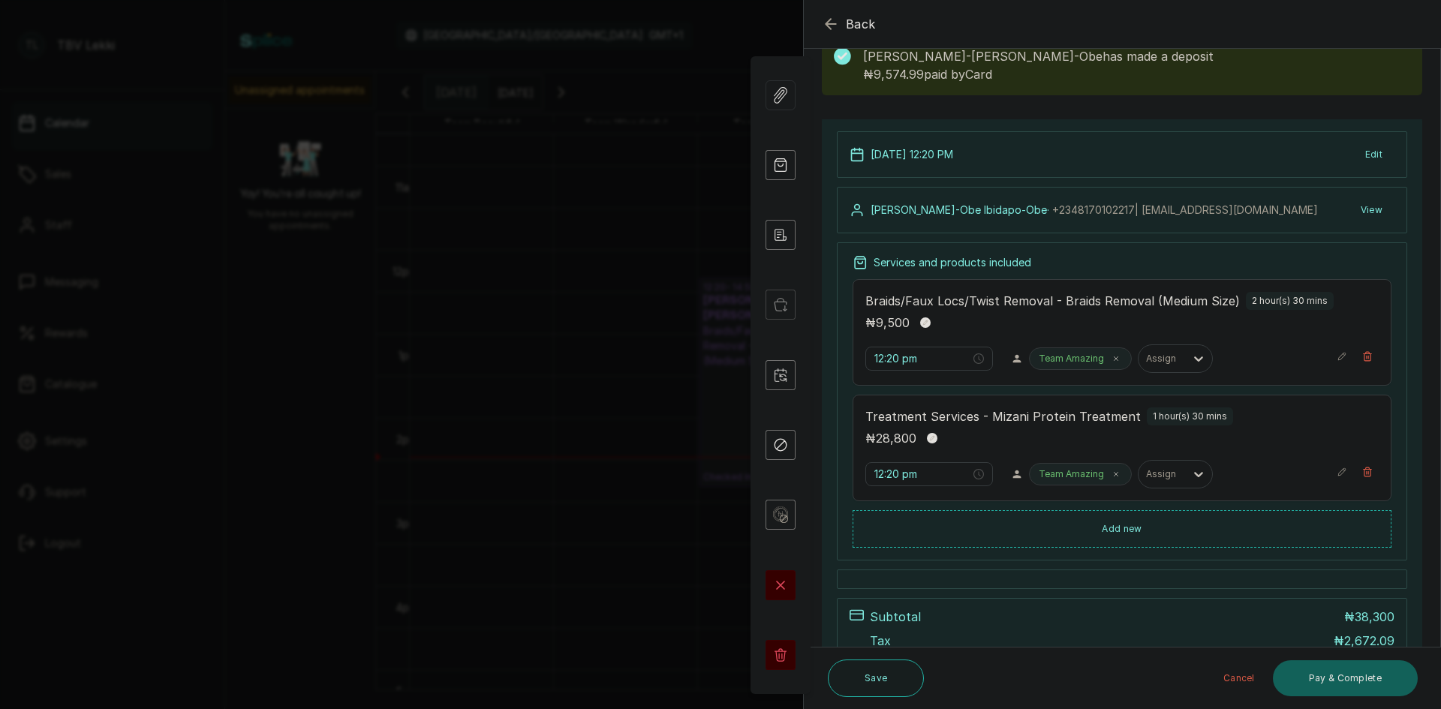
scroll to position [0, 0]
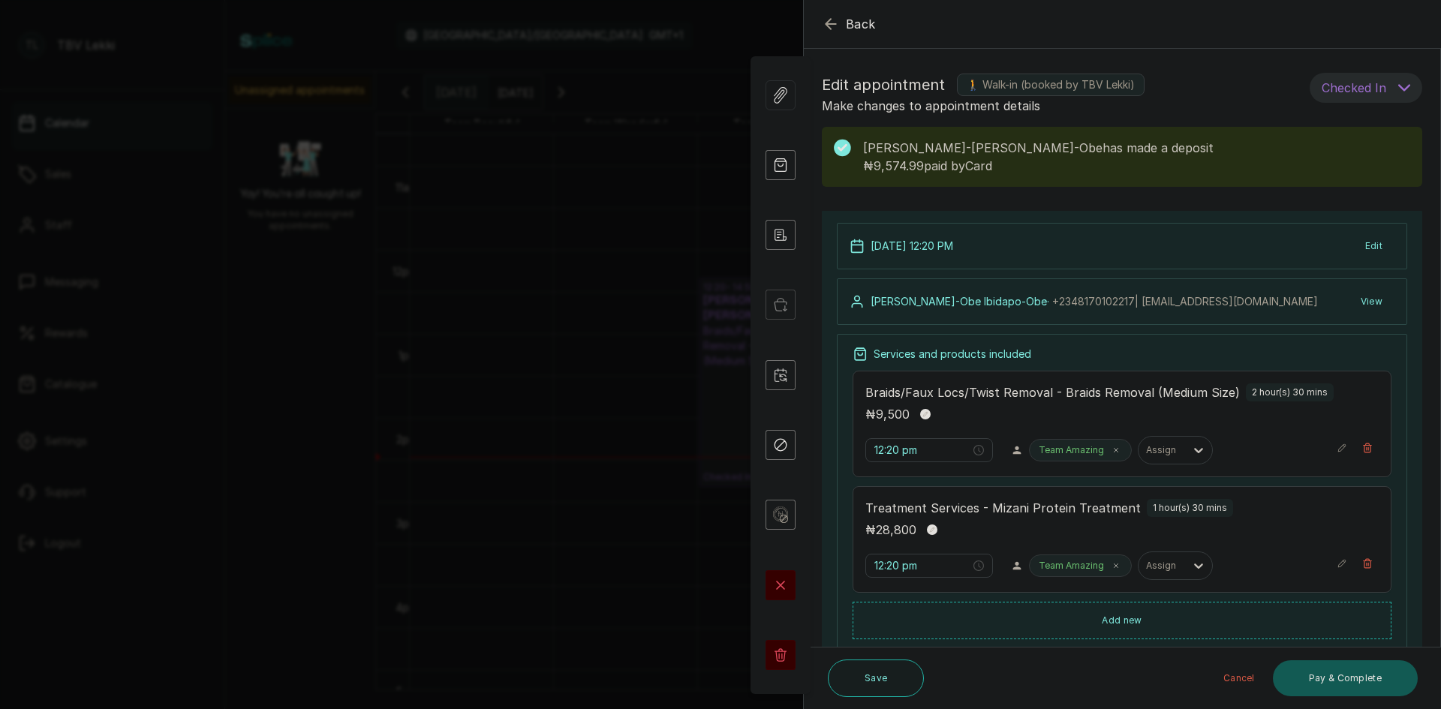
click at [1325, 685] on button "Pay & Complete" at bounding box center [1345, 678] width 145 height 36
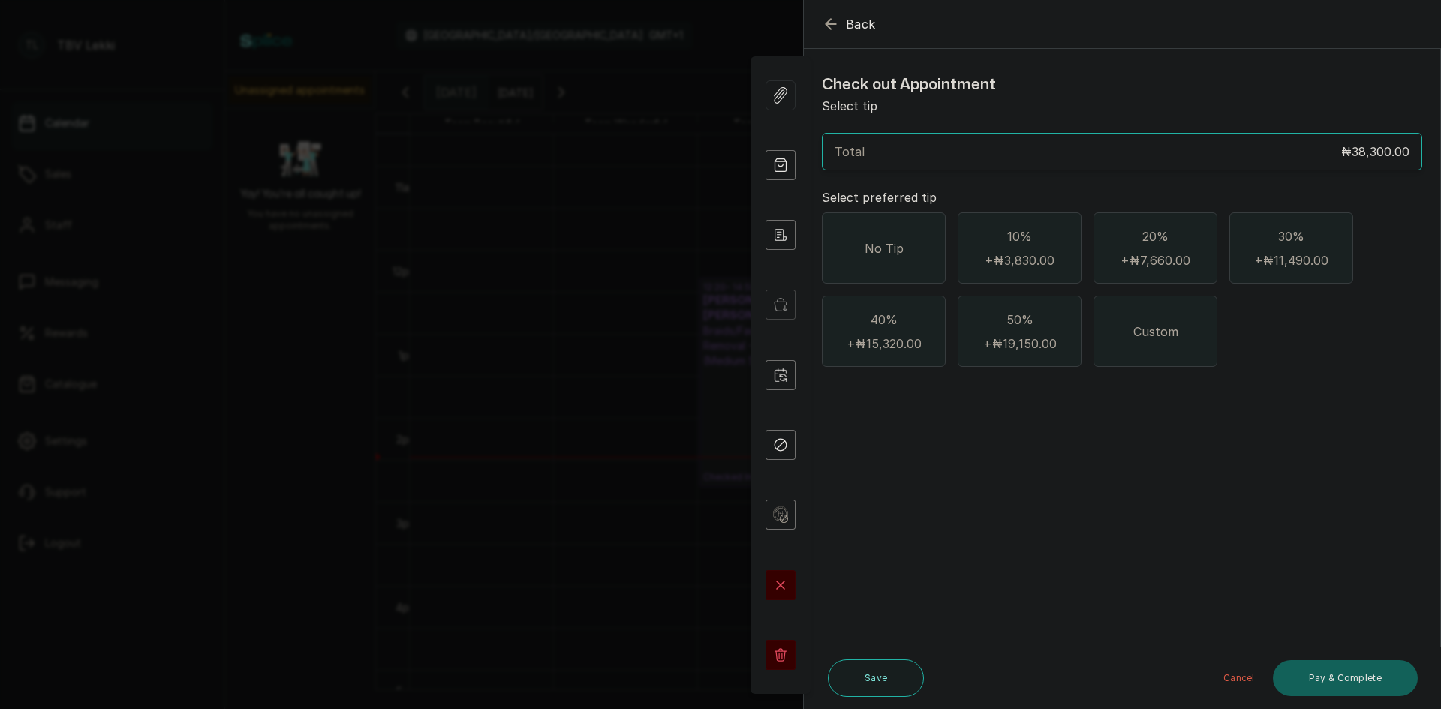
click at [934, 262] on div "No Tip" at bounding box center [884, 247] width 124 height 71
click at [1138, 325] on span "Custom" at bounding box center [1155, 332] width 45 height 18
click at [934, 420] on input "text" at bounding box center [1132, 414] width 561 height 21
type input "2,500"
click at [888, 681] on button "Save" at bounding box center [876, 679] width 96 height 38
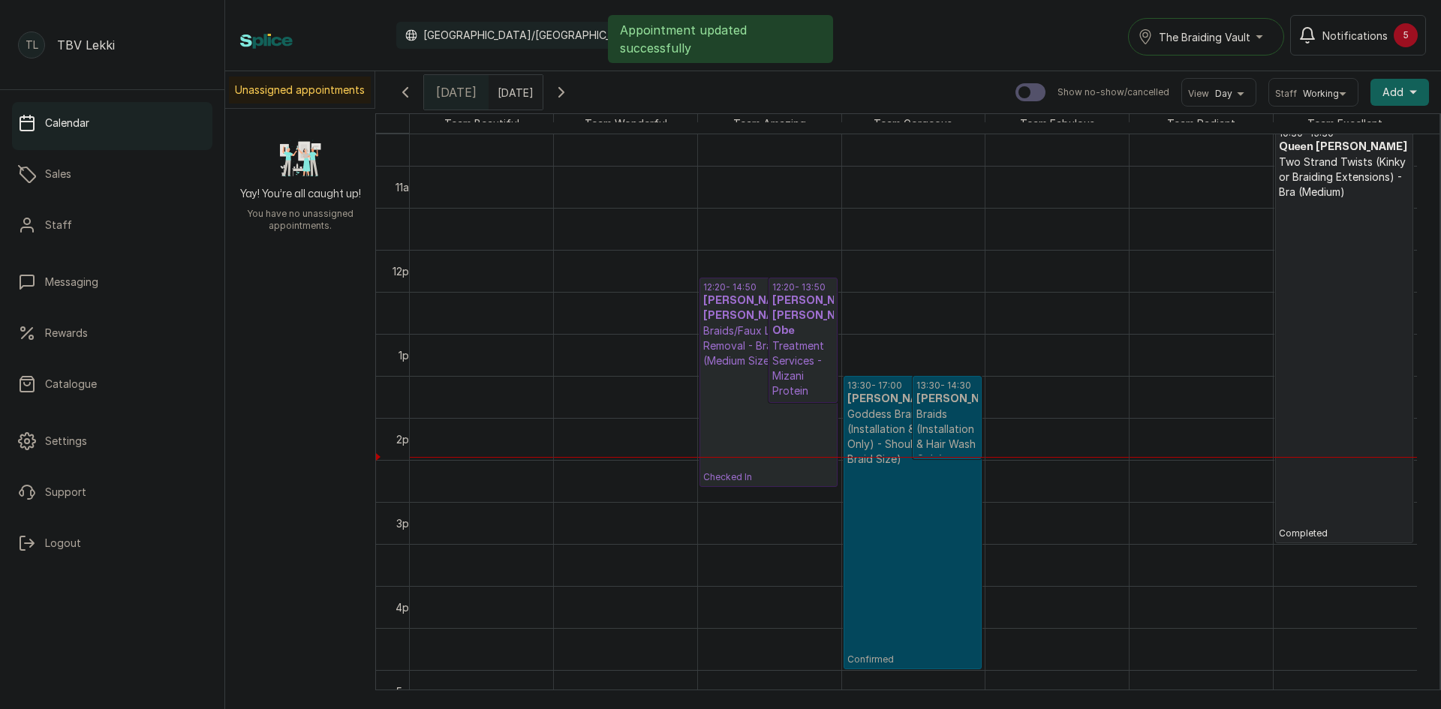
click at [729, 388] on p "Checked In" at bounding box center [768, 425] width 131 height 115
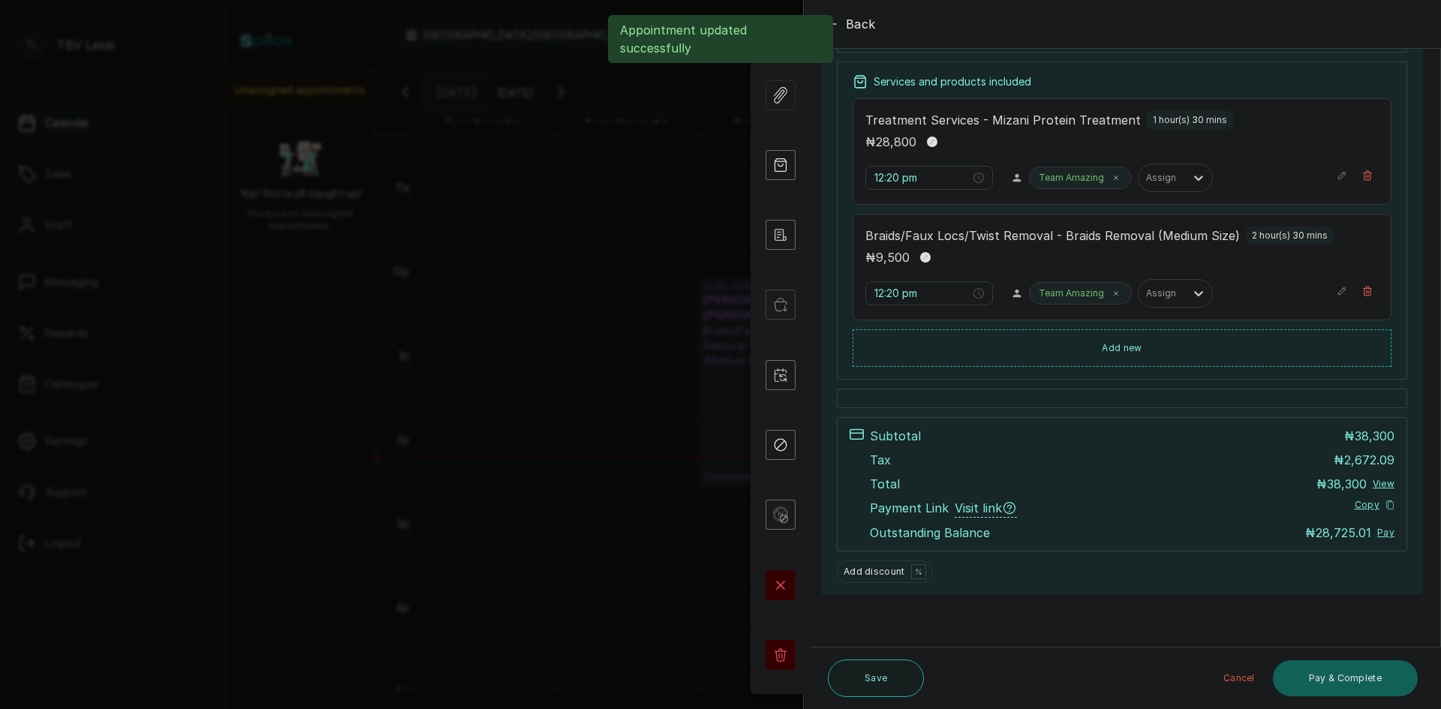
scroll to position [273, 0]
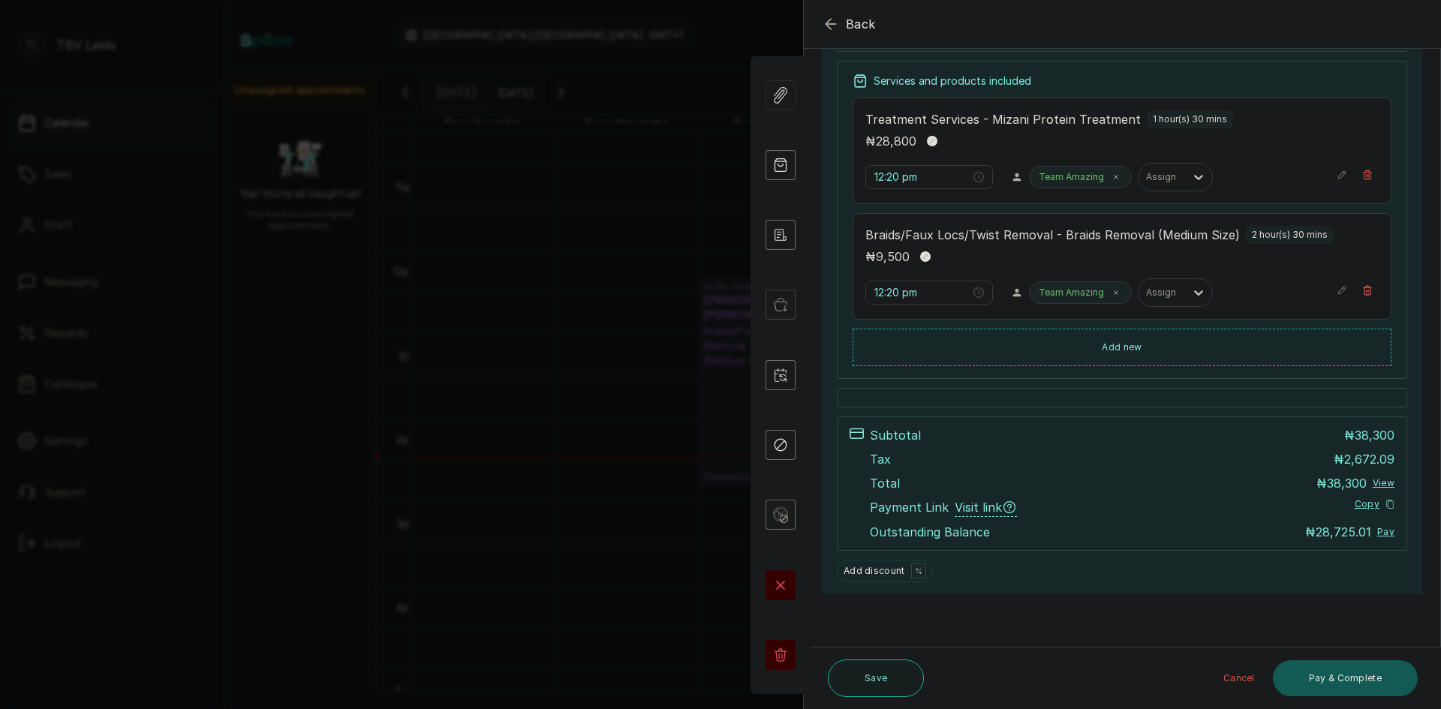
click at [1356, 682] on button "Pay & Complete" at bounding box center [1345, 678] width 145 height 36
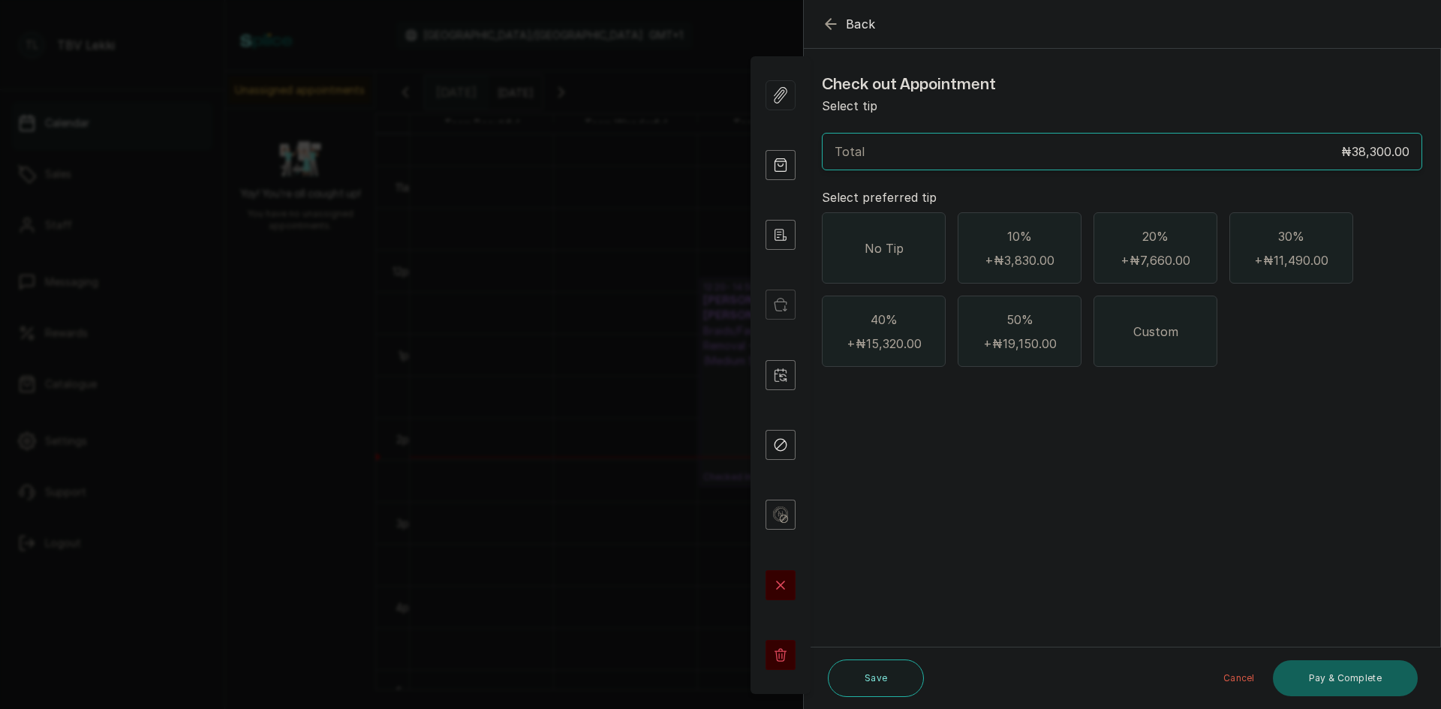
click at [1110, 329] on div "Custom" at bounding box center [1155, 331] width 124 height 71
click at [953, 425] on div "₦" at bounding box center [1122, 414] width 600 height 41
click at [894, 419] on input "text" at bounding box center [1132, 414] width 561 height 21
type input "2,500"
click at [1322, 677] on button "Pay & Complete" at bounding box center [1345, 678] width 145 height 36
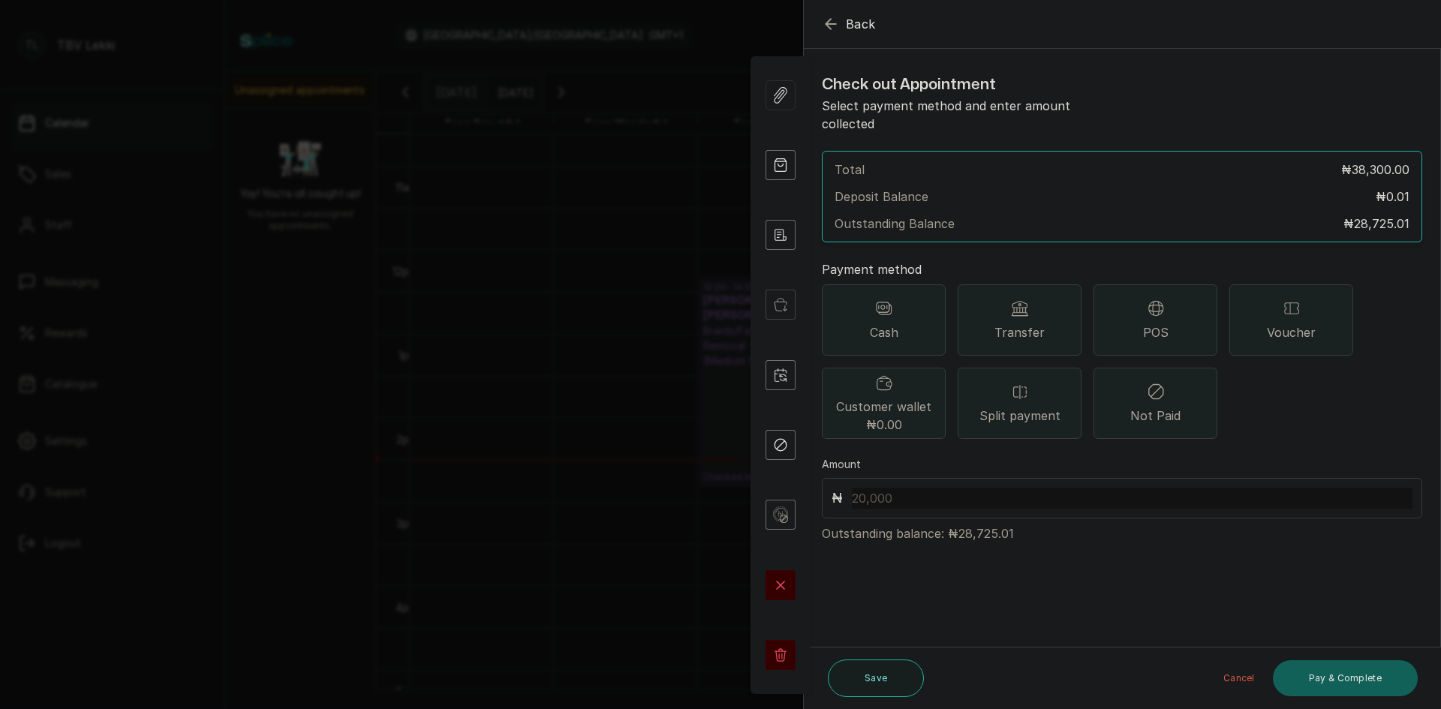
click at [831, 23] on icon "button" at bounding box center [831, 24] width 18 height 18
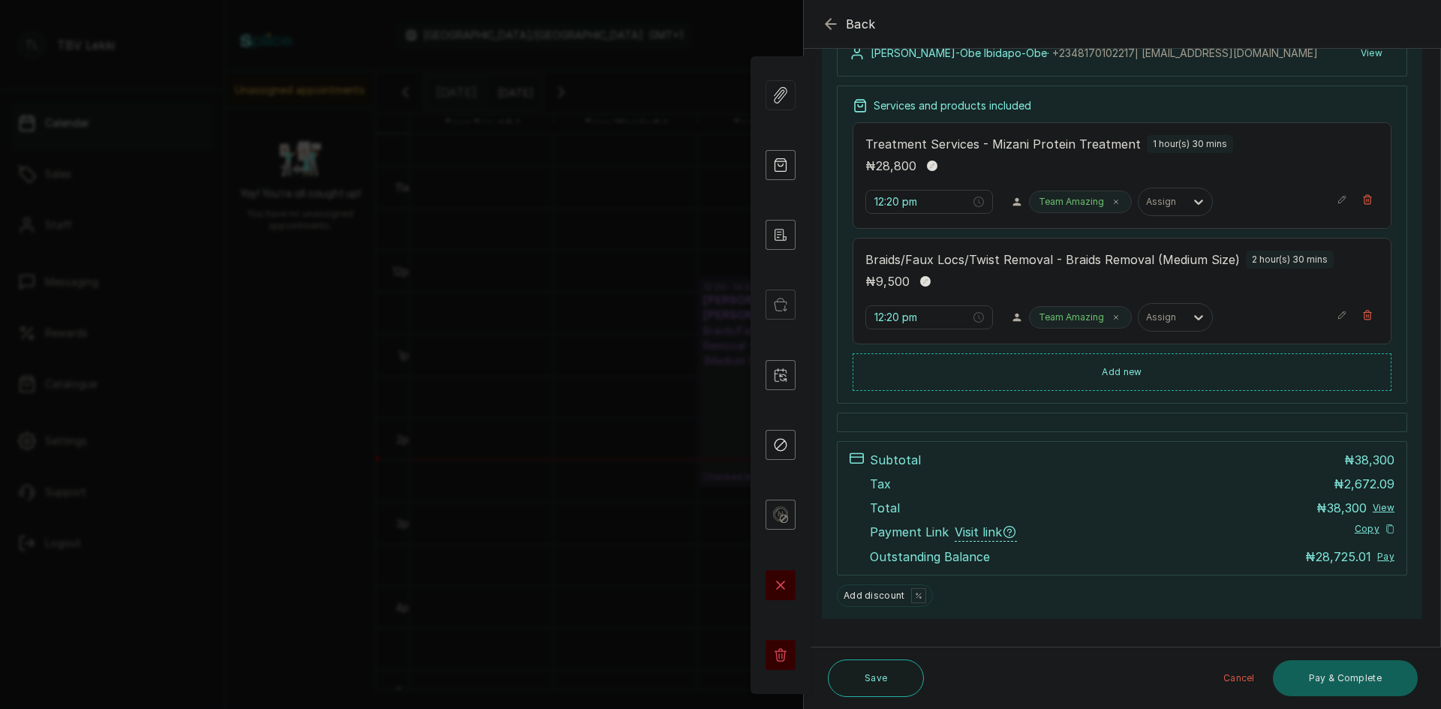
scroll to position [273, 0]
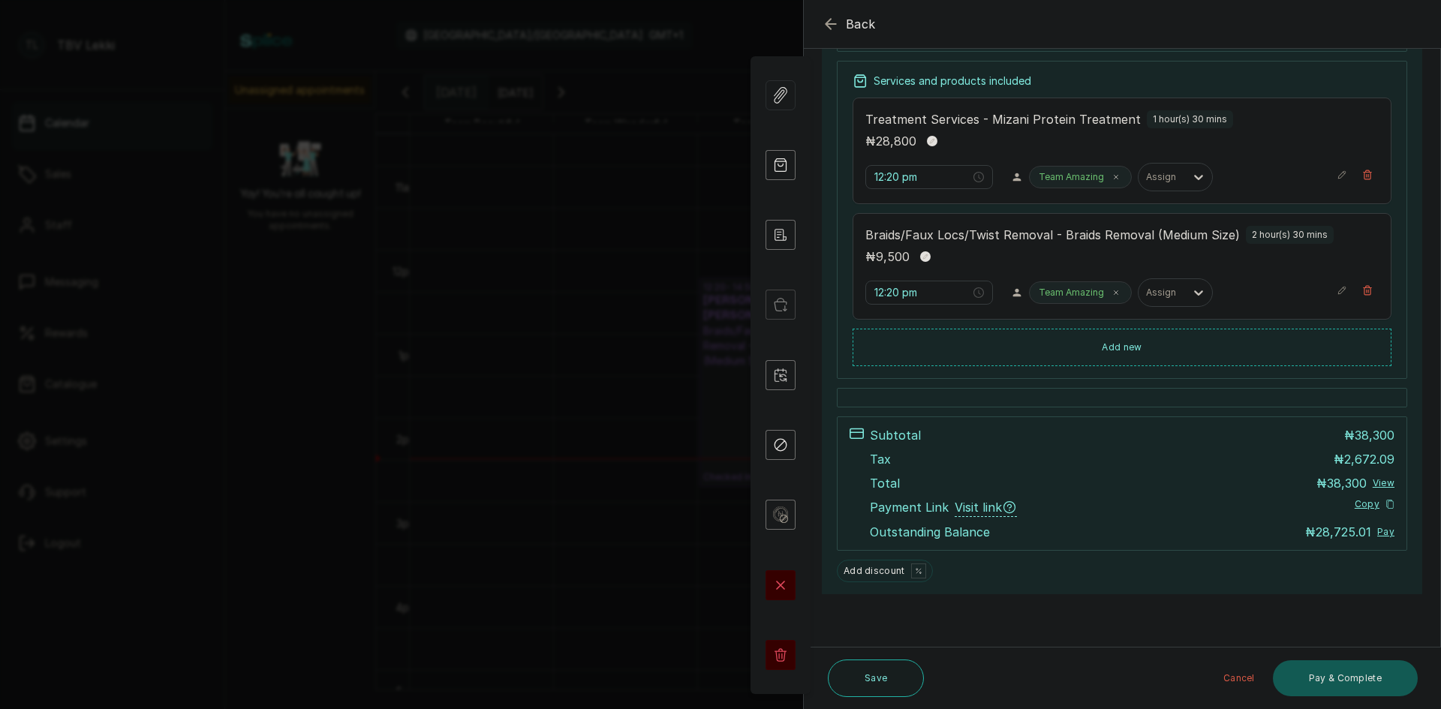
click at [1324, 670] on button "Pay & Complete" at bounding box center [1345, 678] width 145 height 36
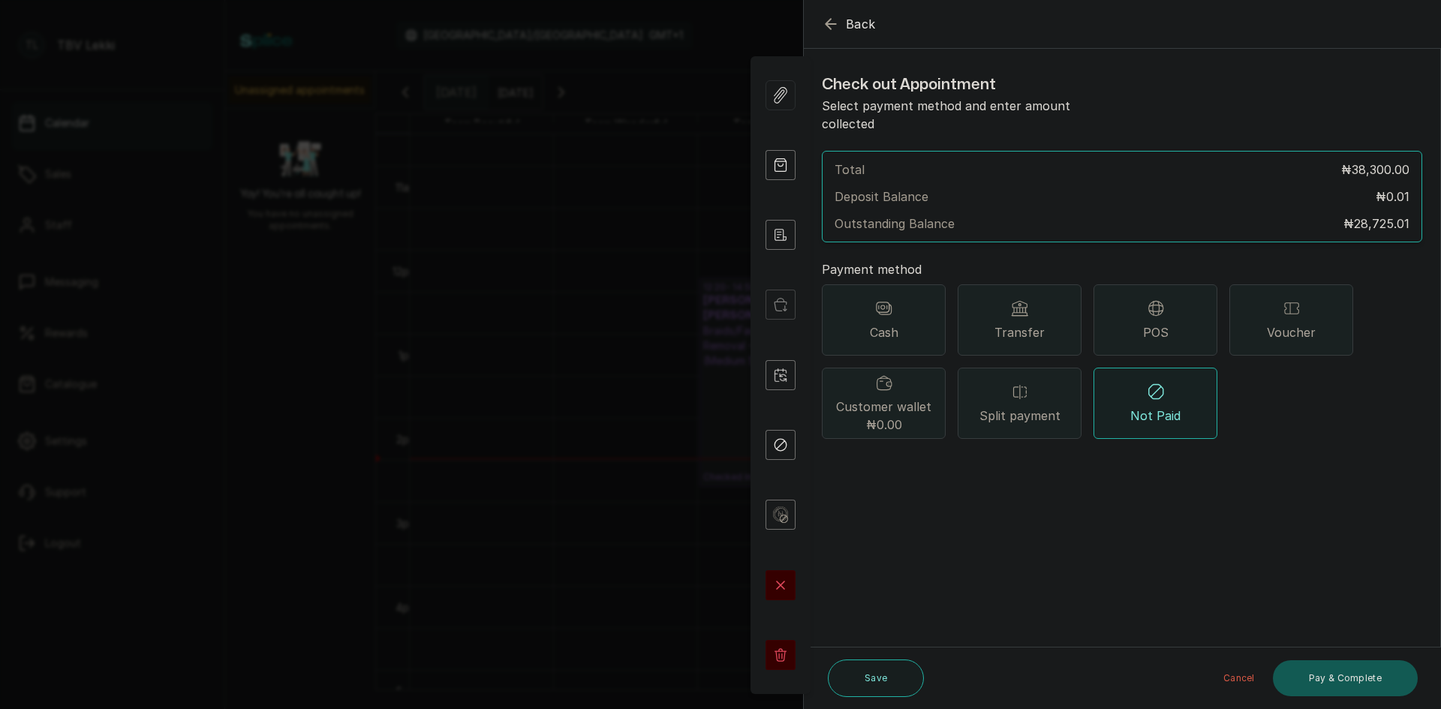
scroll to position [0, 0]
click at [830, 29] on icon "button" at bounding box center [830, 24] width 10 height 10
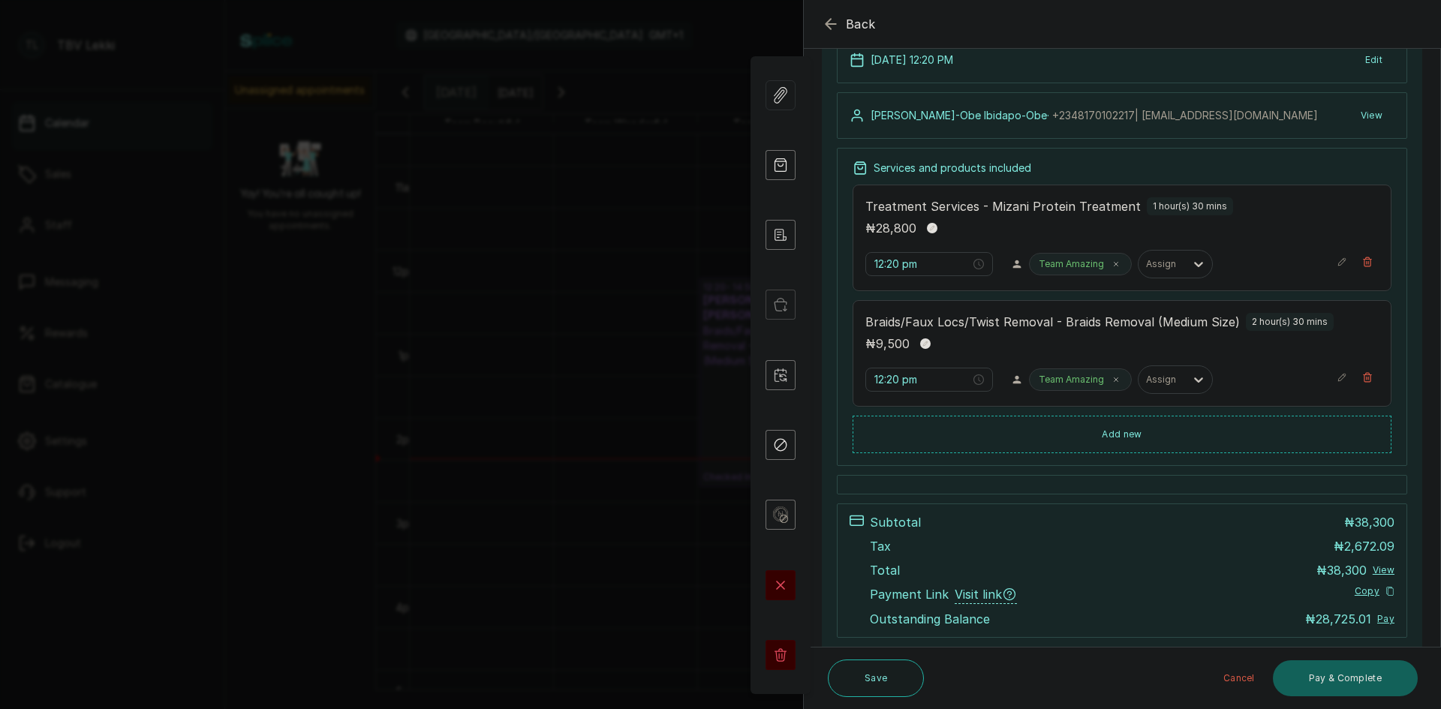
scroll to position [273, 0]
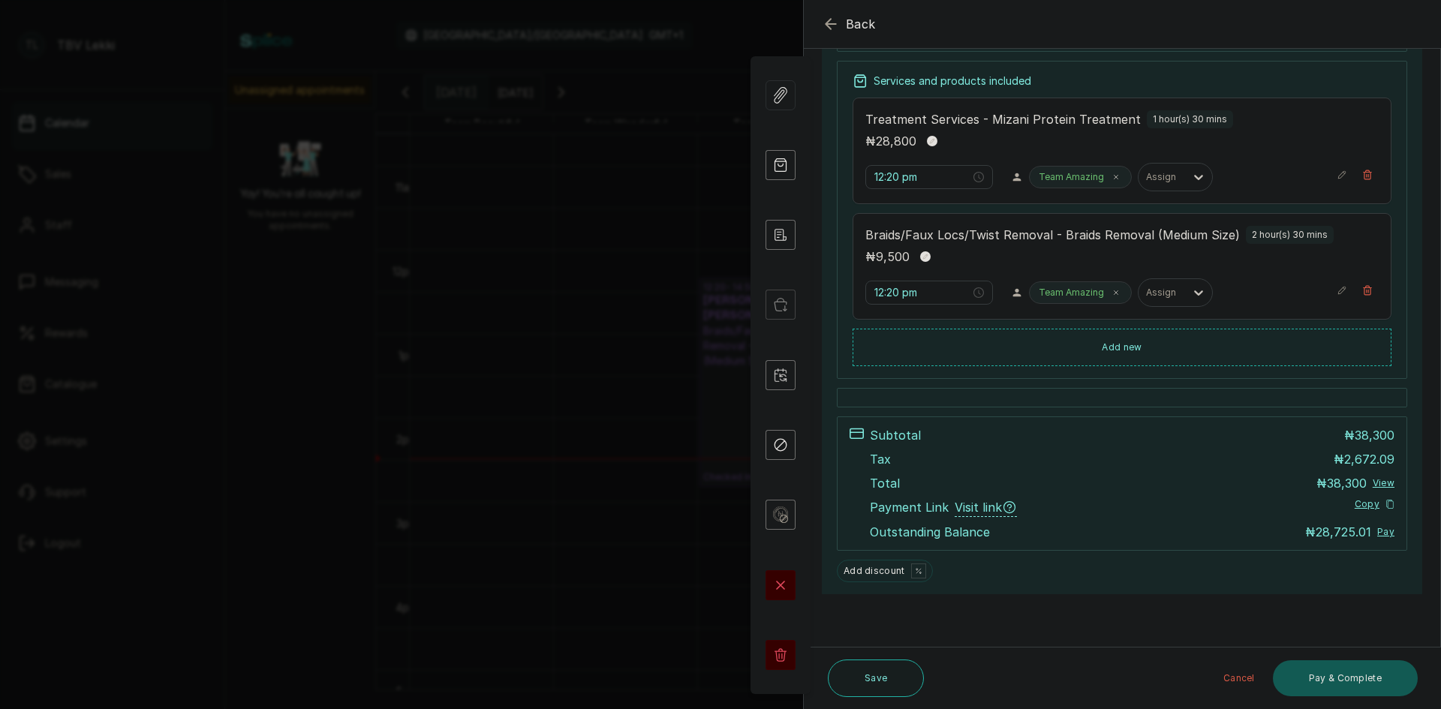
click at [1295, 672] on button "Pay & Complete" at bounding box center [1345, 678] width 145 height 36
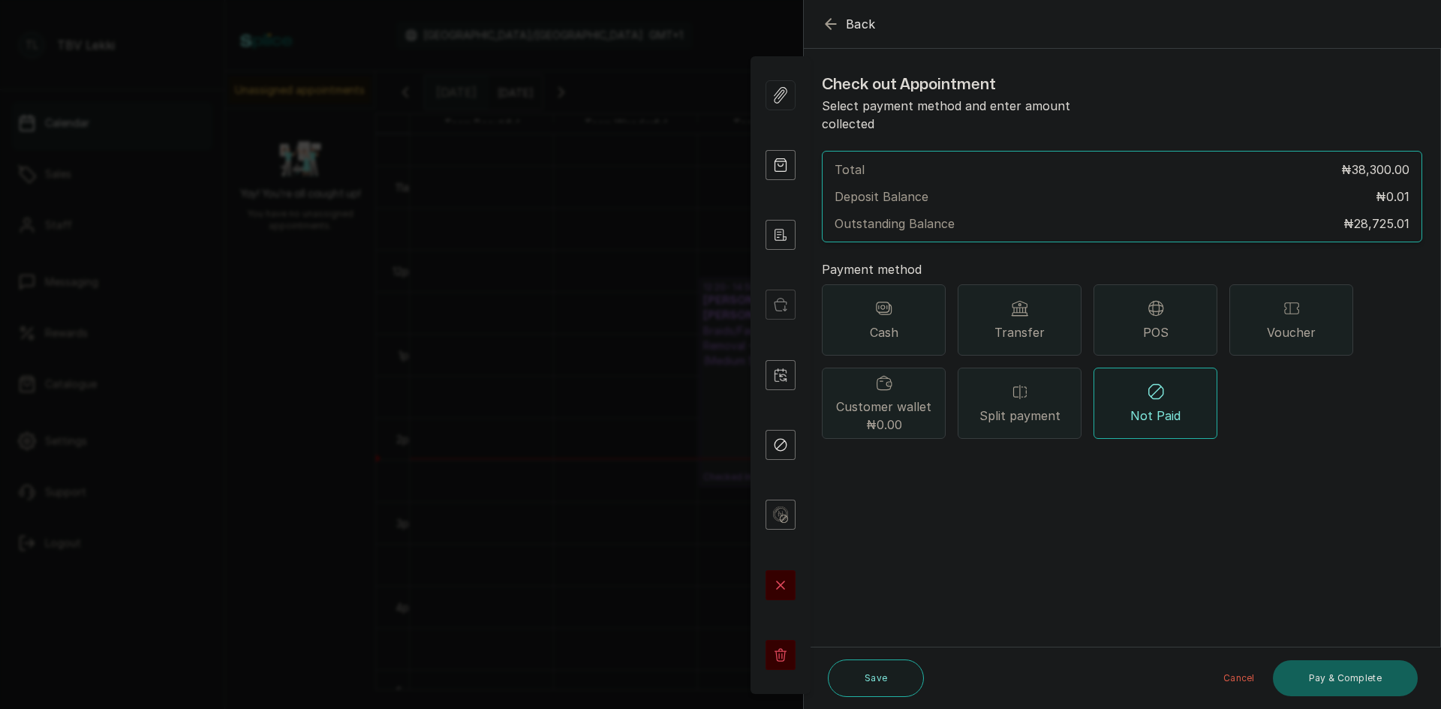
scroll to position [0, 0]
click at [837, 23] on icon "button" at bounding box center [831, 24] width 18 height 18
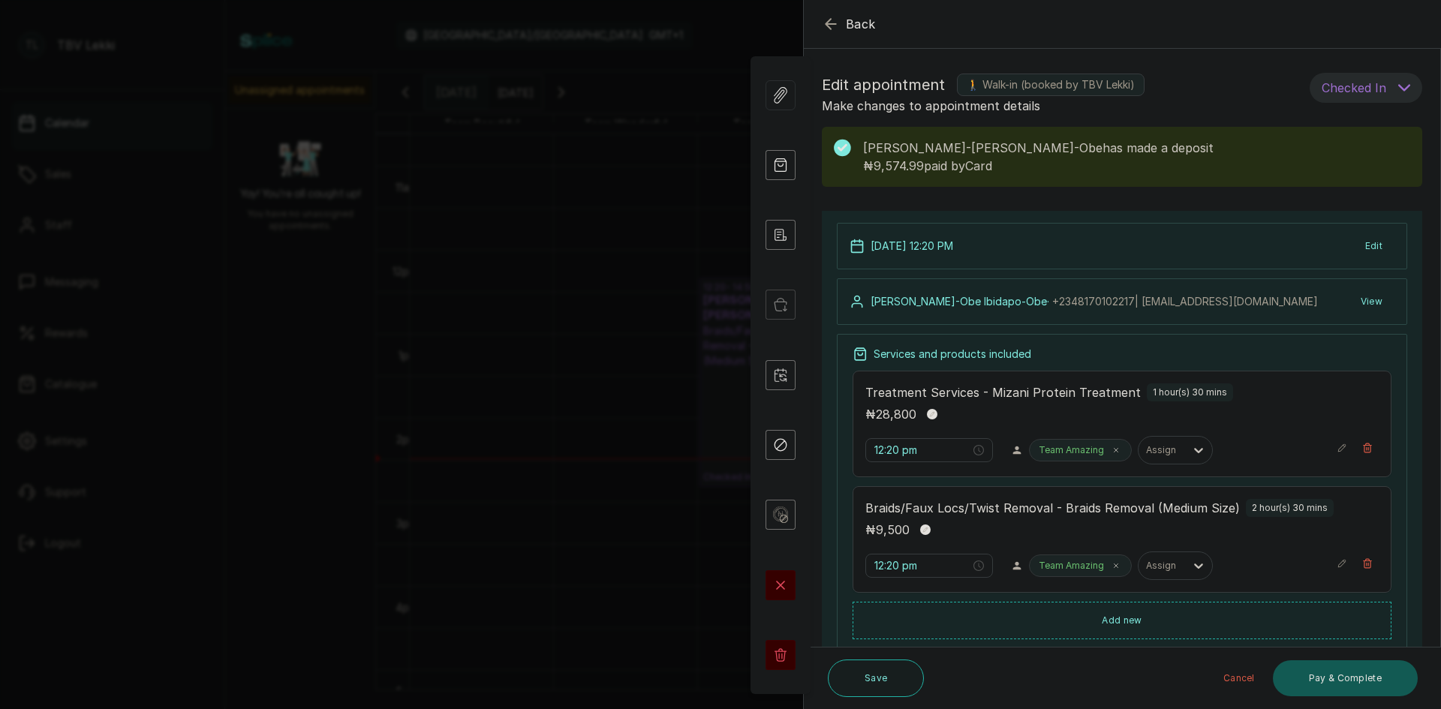
click at [1331, 671] on button "Pay & Complete" at bounding box center [1345, 678] width 145 height 36
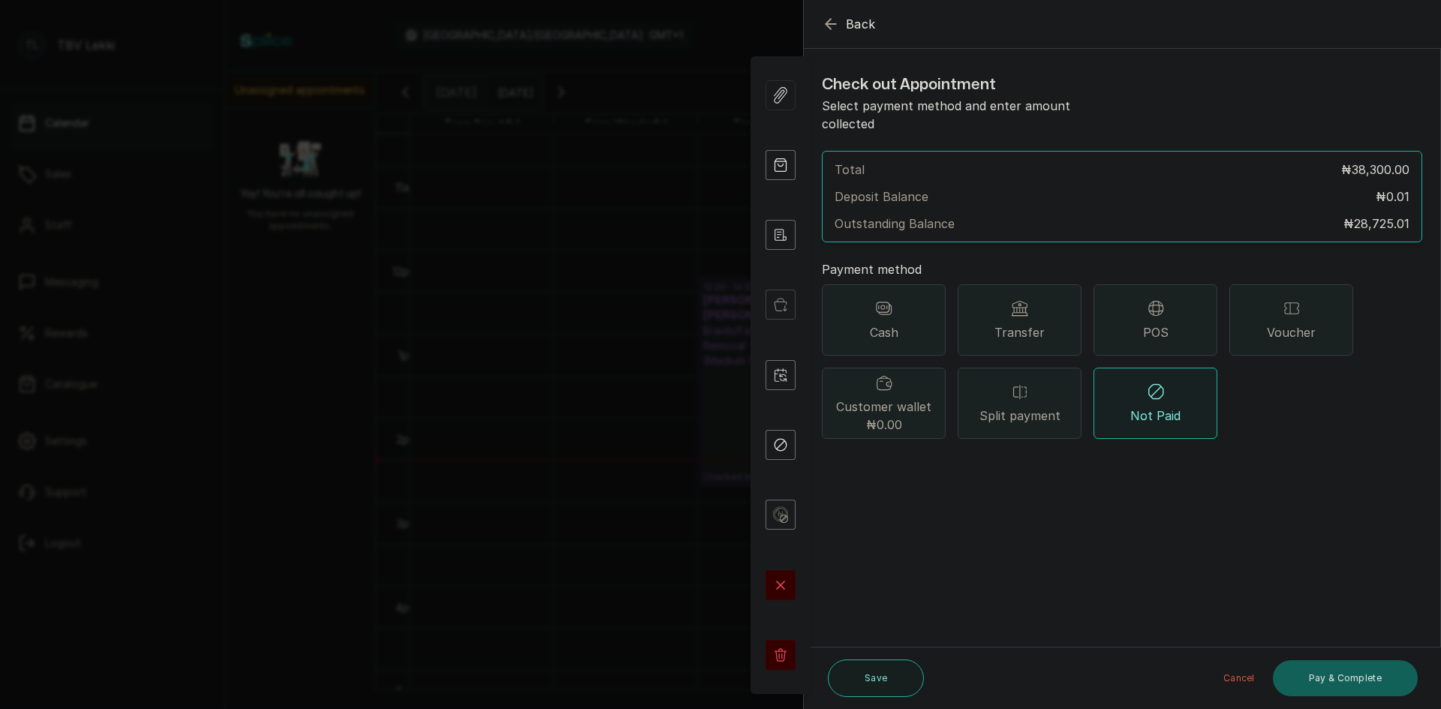
click at [1057, 308] on div "Transfer" at bounding box center [1019, 319] width 124 height 71
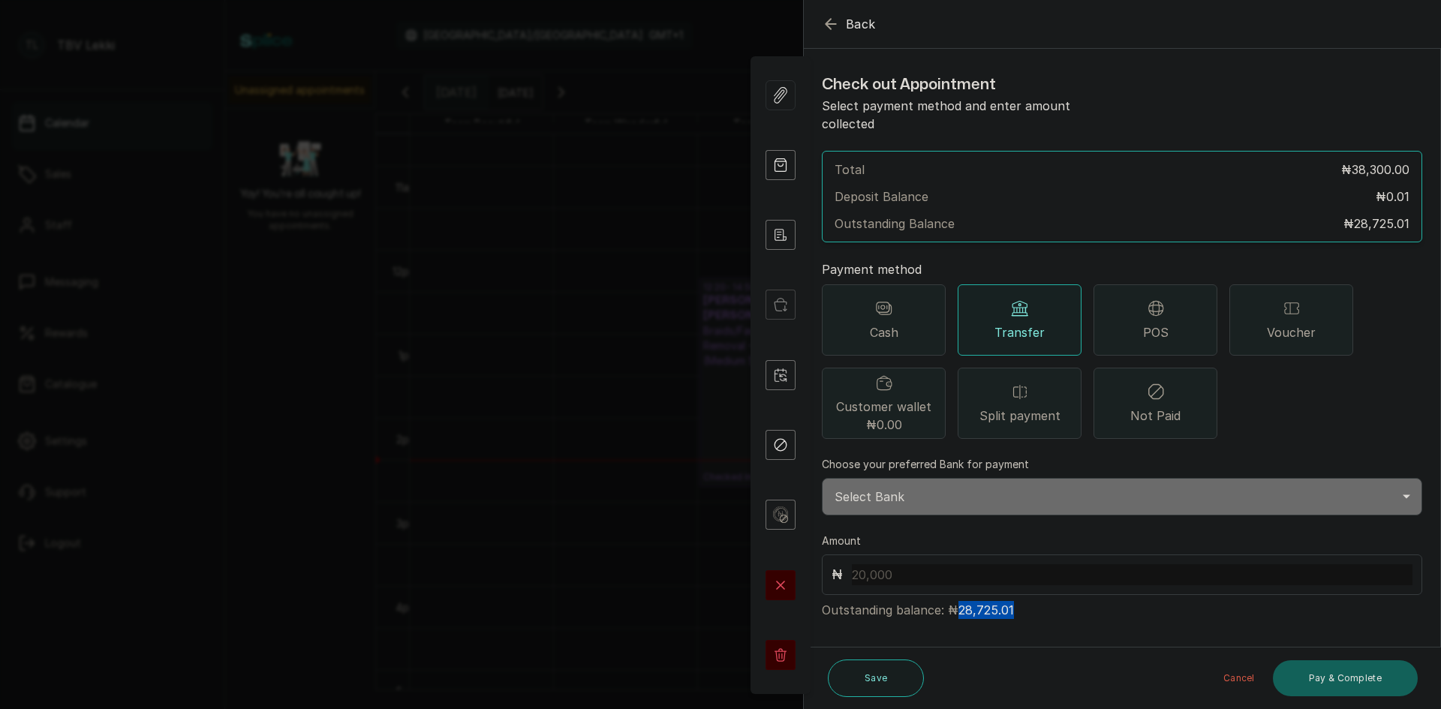
drag, startPoint x: 957, startPoint y: 591, endPoint x: 1007, endPoint y: 592, distance: 49.5
click at [1007, 595] on p "Outstanding balance: ₦28,725.01" at bounding box center [1122, 607] width 600 height 24
drag, startPoint x: 1007, startPoint y: 592, endPoint x: 894, endPoint y: 554, distance: 119.6
click at [894, 564] on input "text" at bounding box center [1132, 574] width 561 height 21
type input "40,800"
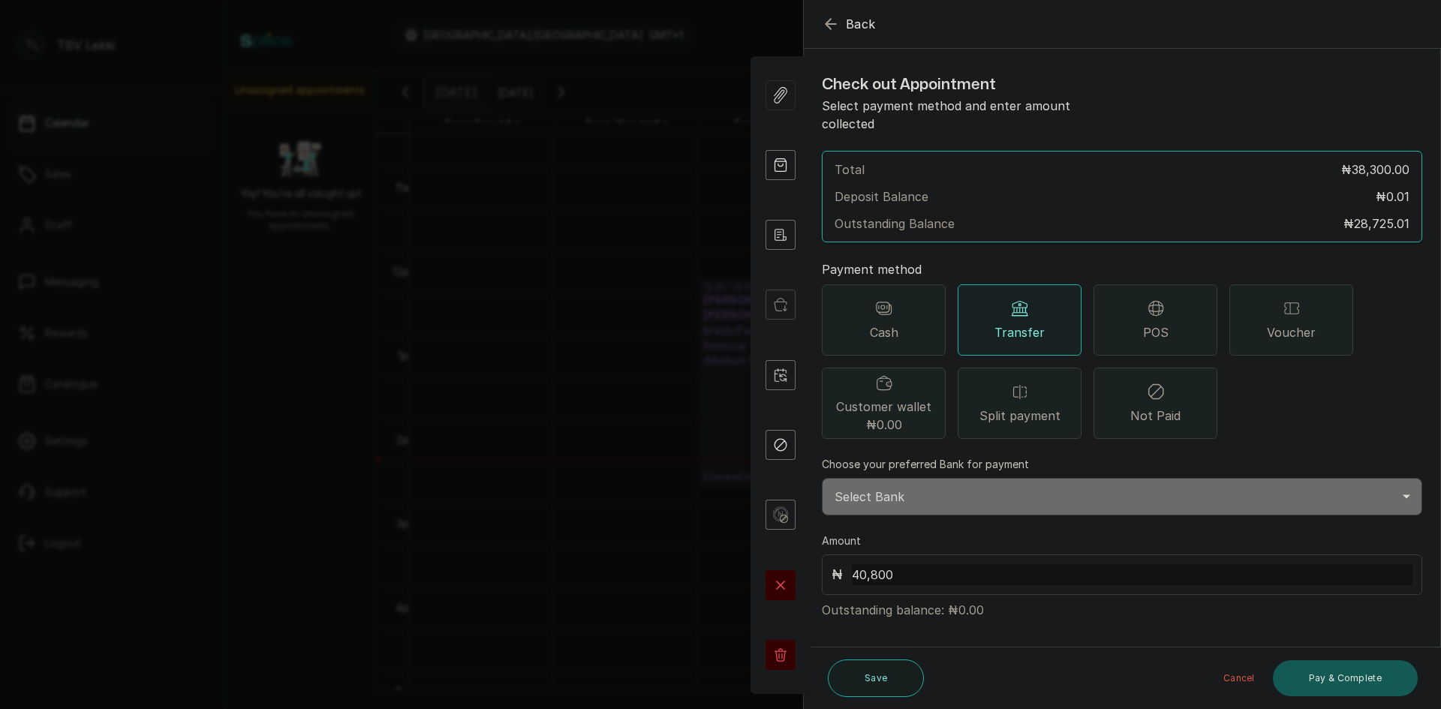
click at [1333, 666] on button "Pay & Complete" at bounding box center [1345, 678] width 145 height 36
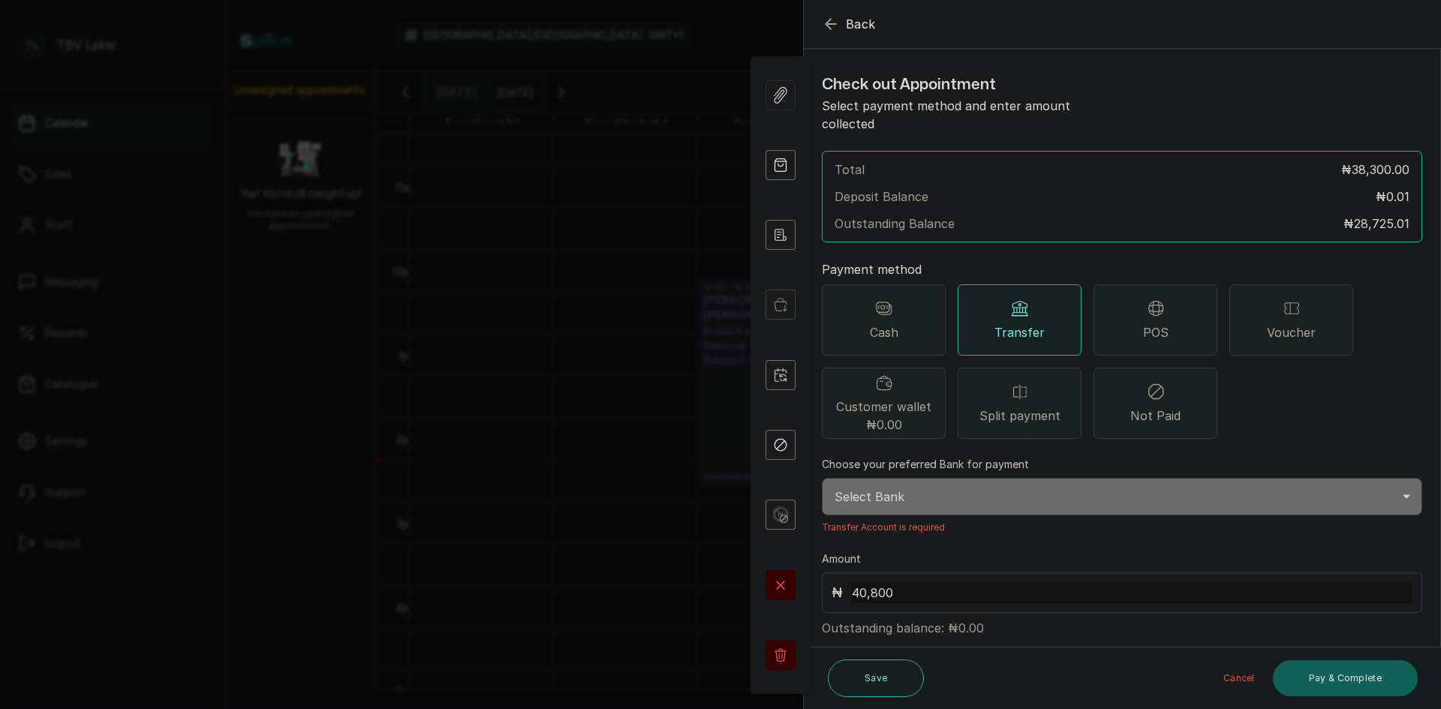
click at [935, 480] on select "Select Bank TRACTION/TBV LEKKI Paystack-Titan Traction - The braiding vault lek…" at bounding box center [1122, 497] width 600 height 38
select select "118e1c88-eefc-4432-b8b6-73435625d06e"
click at [822, 478] on select "Select Bank TRACTION/TBV LEKKI Paystack-Titan Traction - The braiding vault lek…" at bounding box center [1122, 497] width 600 height 38
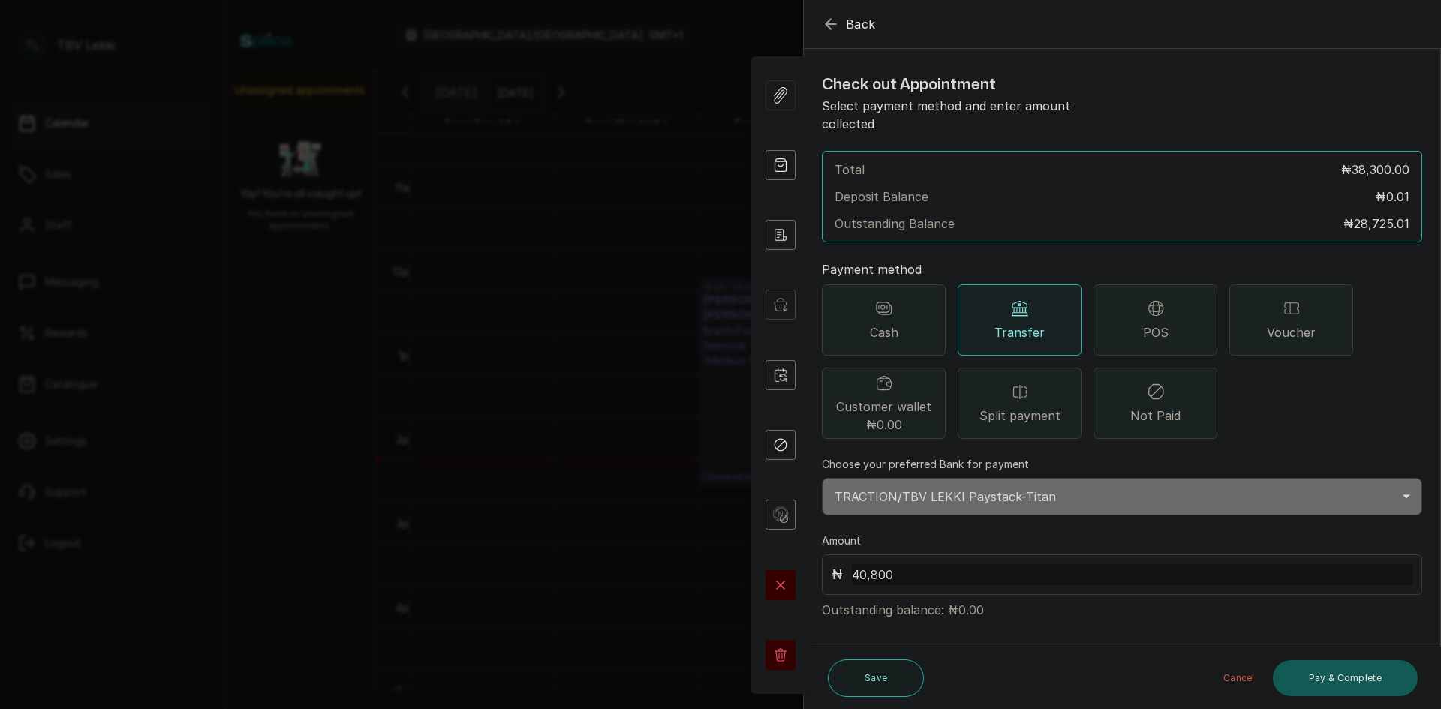
click at [1324, 676] on button "Pay & Complete" at bounding box center [1345, 678] width 145 height 36
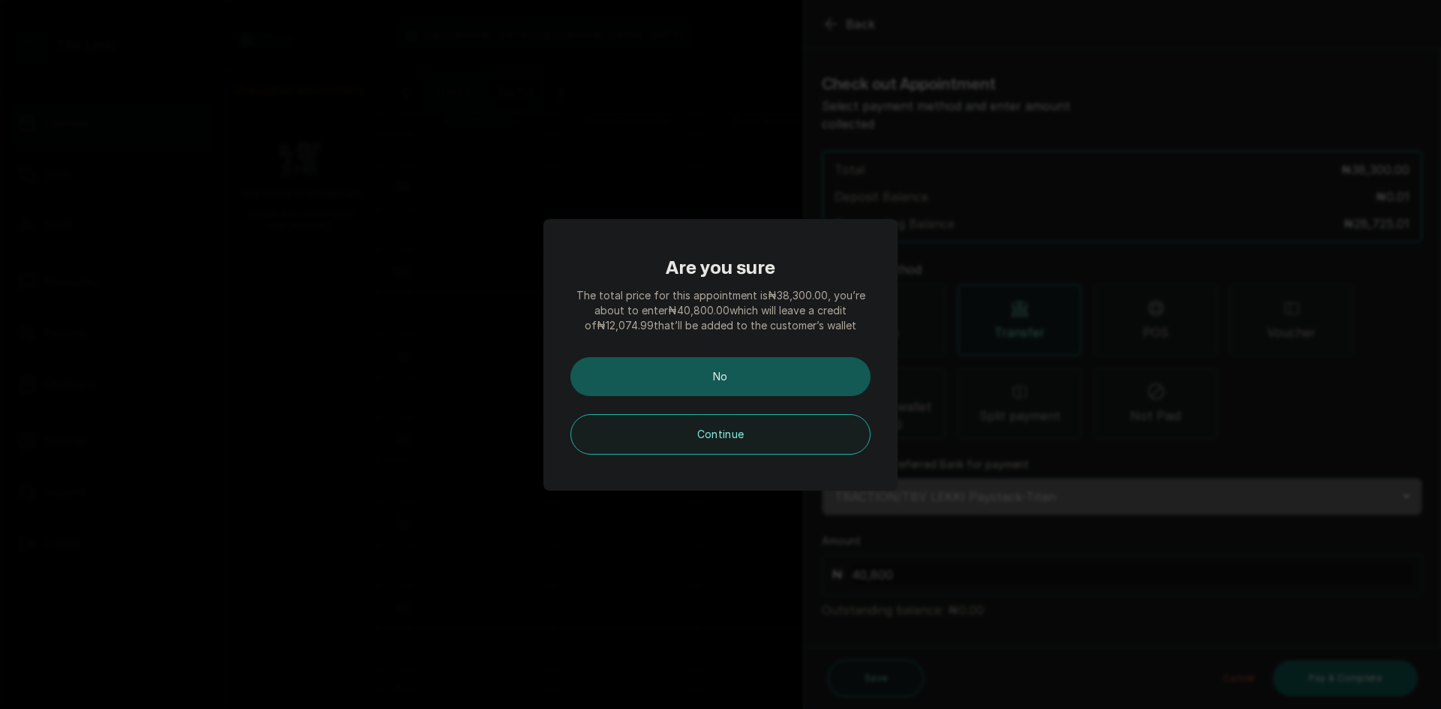
click at [732, 384] on button "No" at bounding box center [720, 376] width 300 height 39
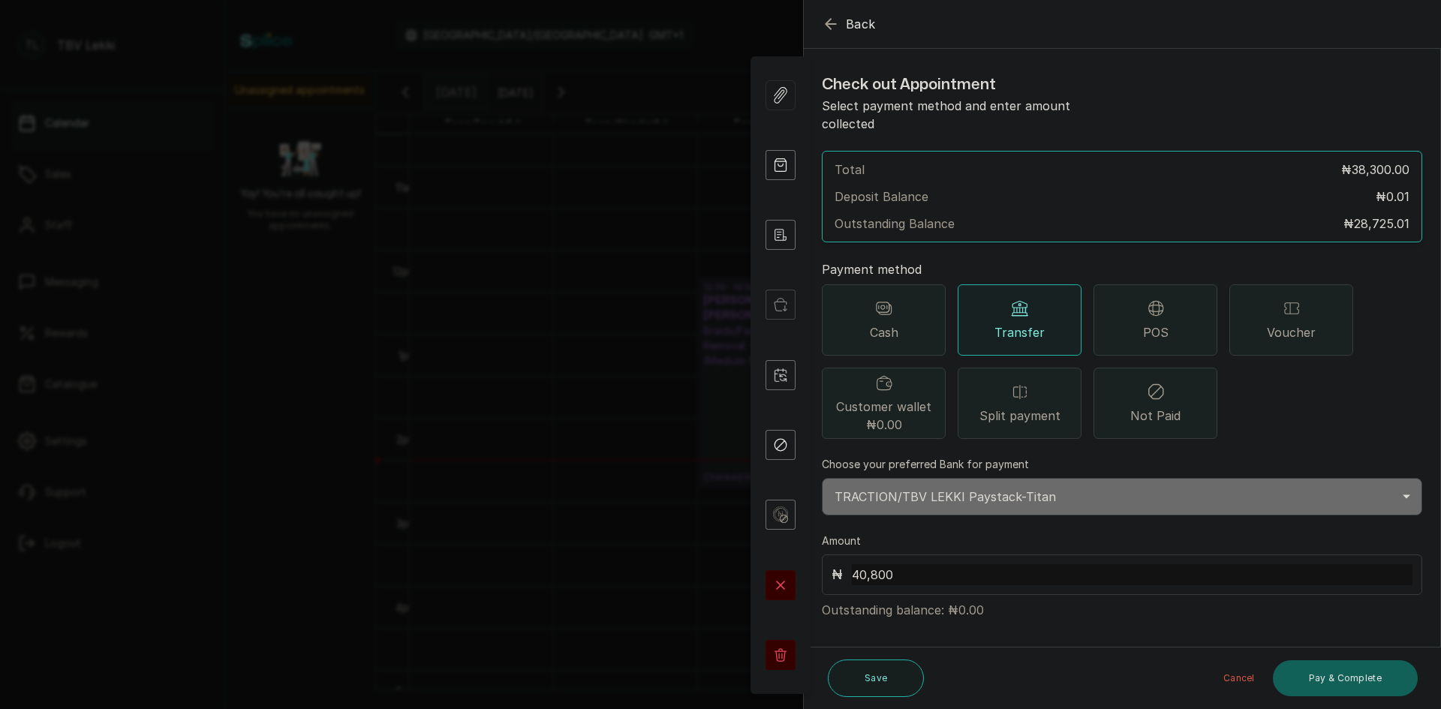
click at [928, 564] on input "40,800" at bounding box center [1132, 574] width 561 height 21
type input "4"
click at [1336, 681] on button "Pay & Complete" at bounding box center [1345, 678] width 145 height 36
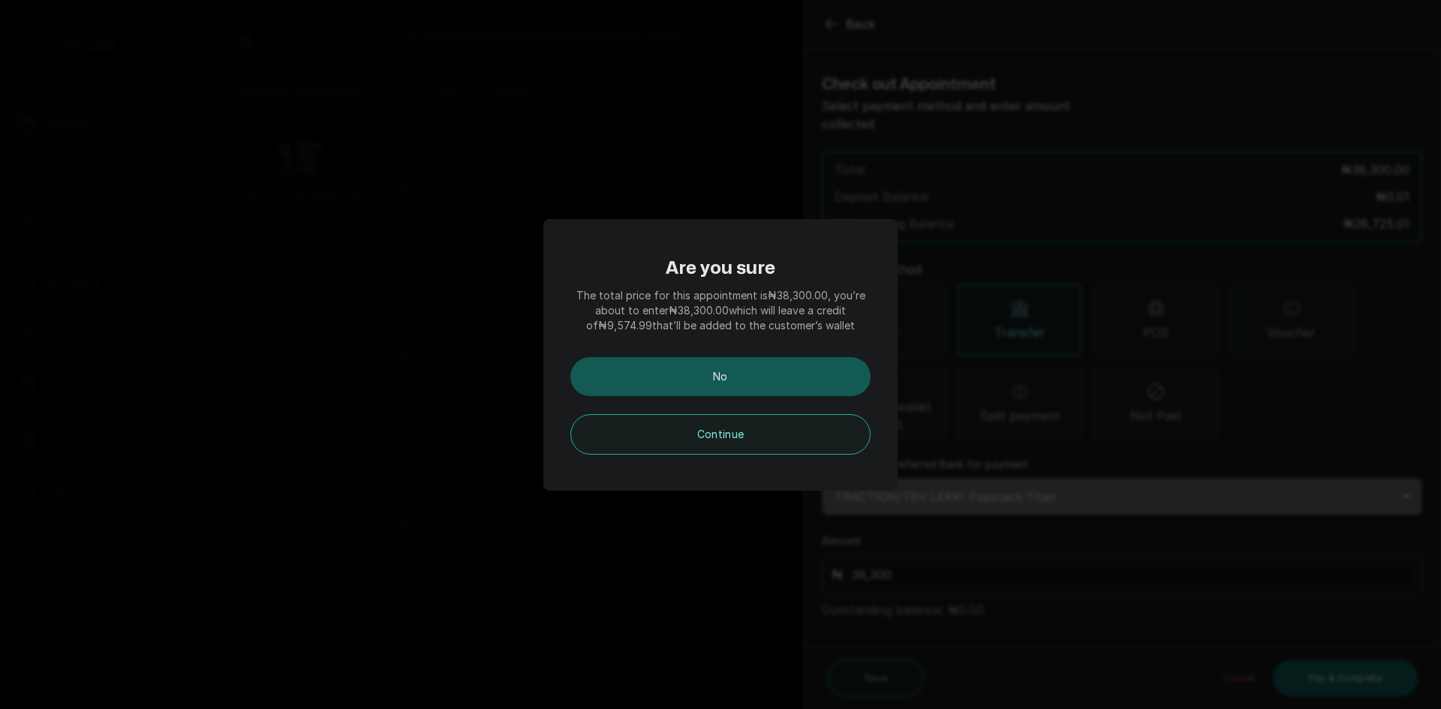
click at [780, 369] on button "No" at bounding box center [720, 376] width 300 height 39
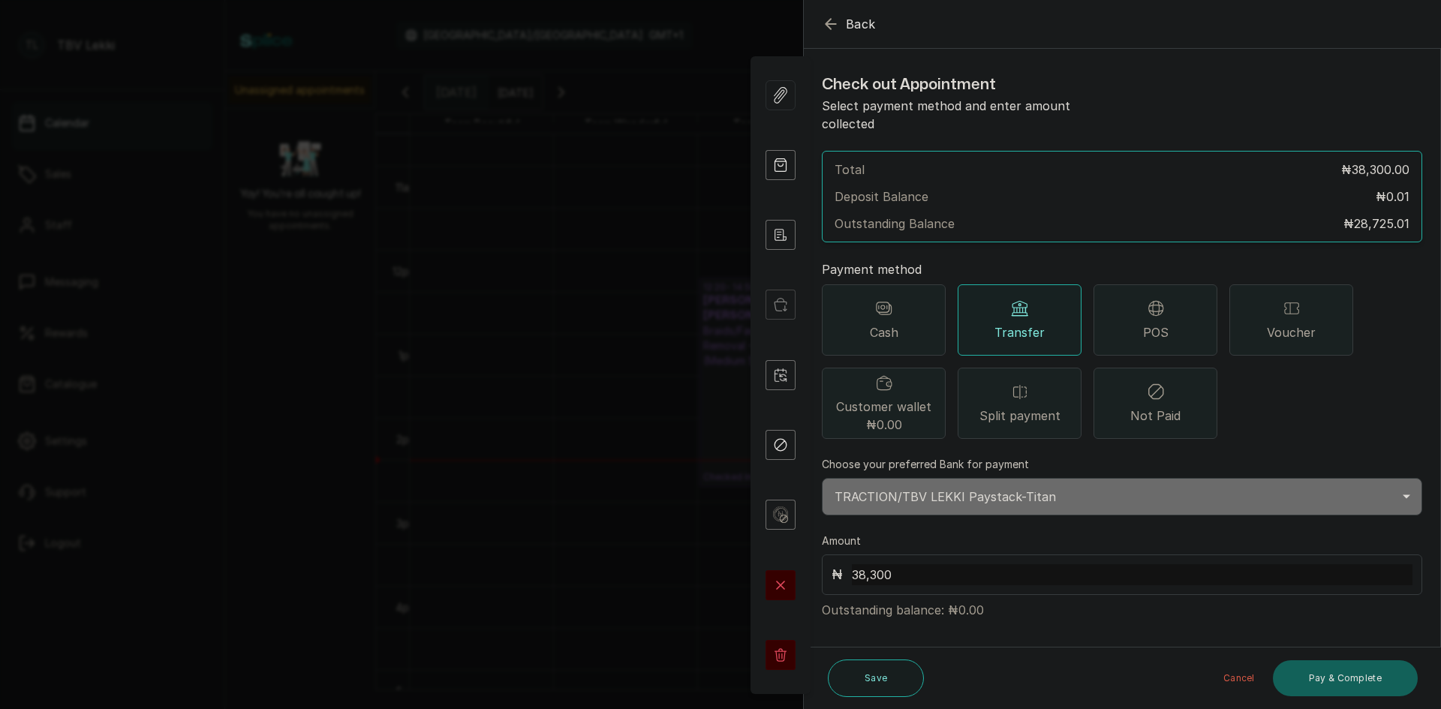
click at [930, 564] on input "38,300" at bounding box center [1132, 574] width 561 height 21
type input "3"
type input "28,697.01"
click at [1356, 678] on button "Pay & Complete" at bounding box center [1345, 678] width 145 height 36
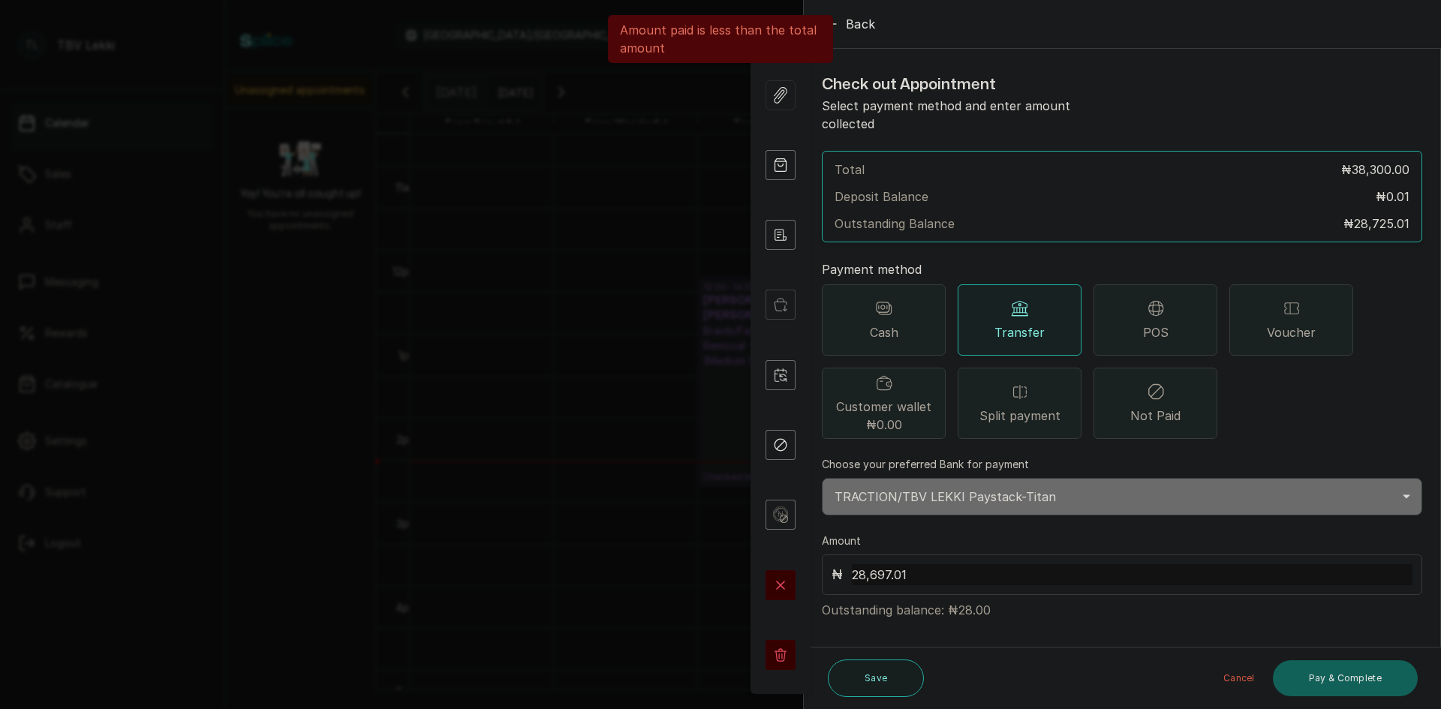
drag, startPoint x: 919, startPoint y: 555, endPoint x: 849, endPoint y: 556, distance: 70.5
click at [849, 556] on div "₦ 28,697.01" at bounding box center [1122, 575] width 600 height 41
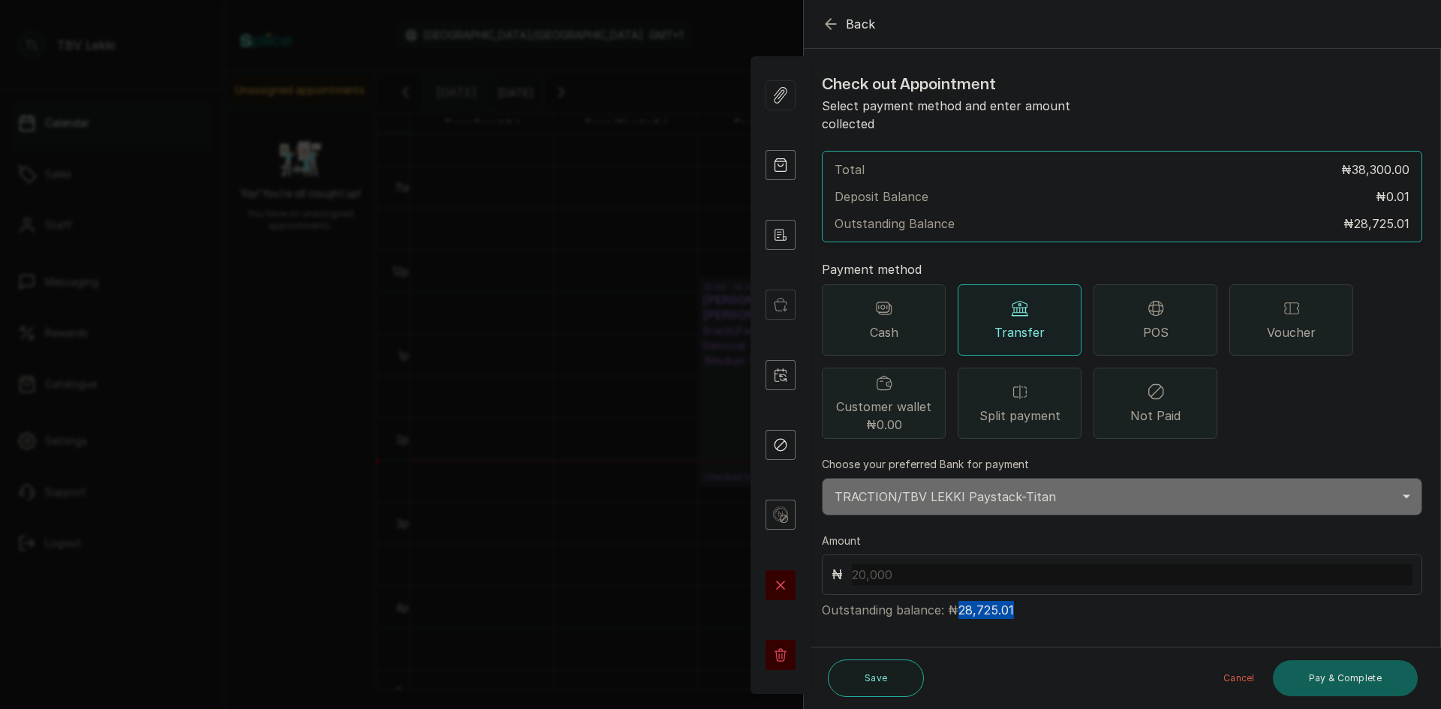
drag, startPoint x: 953, startPoint y: 589, endPoint x: 1019, endPoint y: 599, distance: 66.7
click at [1019, 599] on p "Outstanding balance: ₦28,725.01" at bounding box center [1122, 607] width 600 height 24
click at [888, 564] on input "text" at bounding box center [1132, 574] width 561 height 21
paste input ".20320282628272501"
type input ".20320282628272501"
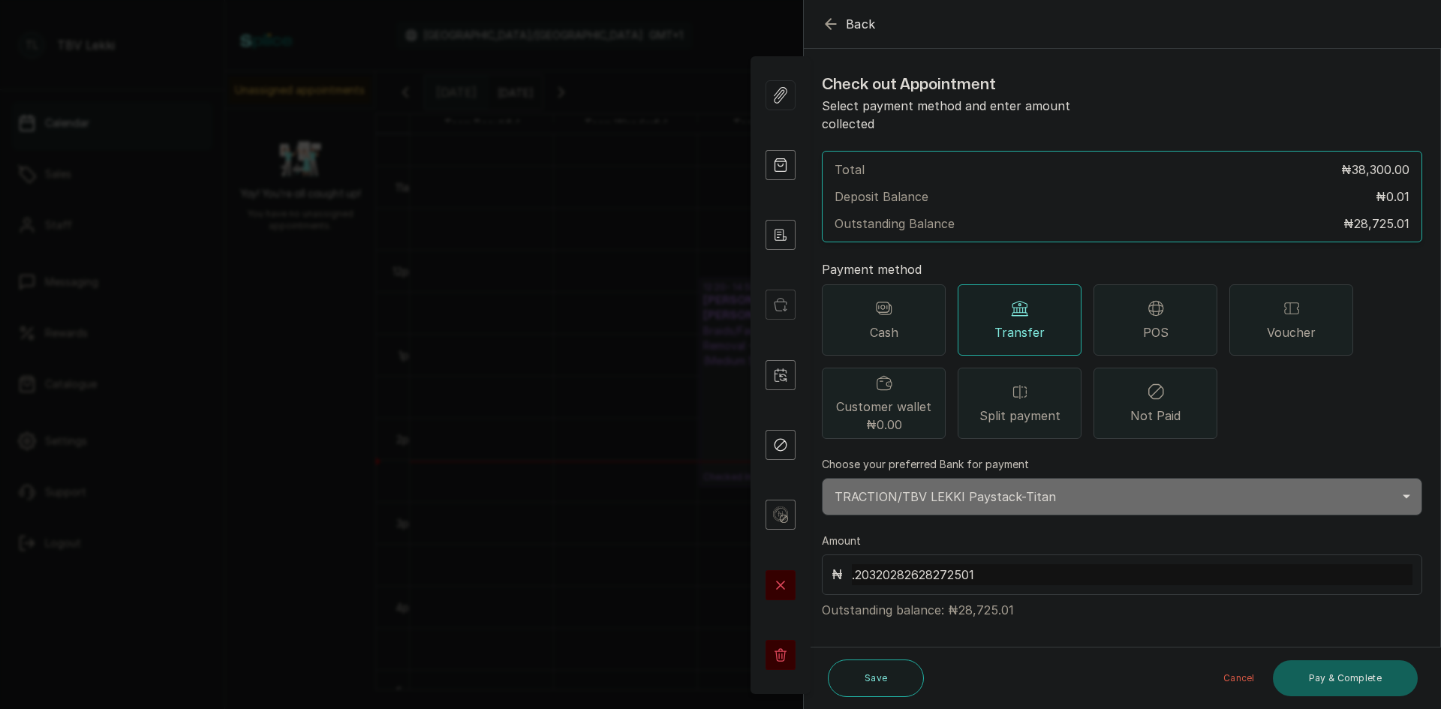
drag, startPoint x: 978, startPoint y: 556, endPoint x: 798, endPoint y: 549, distance: 180.2
click at [798, 549] on body "TL TBV Lekki Calendar Sales Staff Messaging Rewards Catalogue Settings Support …" at bounding box center [720, 354] width 1441 height 709
drag, startPoint x: 954, startPoint y: 592, endPoint x: 1008, endPoint y: 591, distance: 53.3
click at [1008, 595] on p "Outstanding balance: ₦28,725.01" at bounding box center [1122, 607] width 600 height 24
copy p "28,725.01"
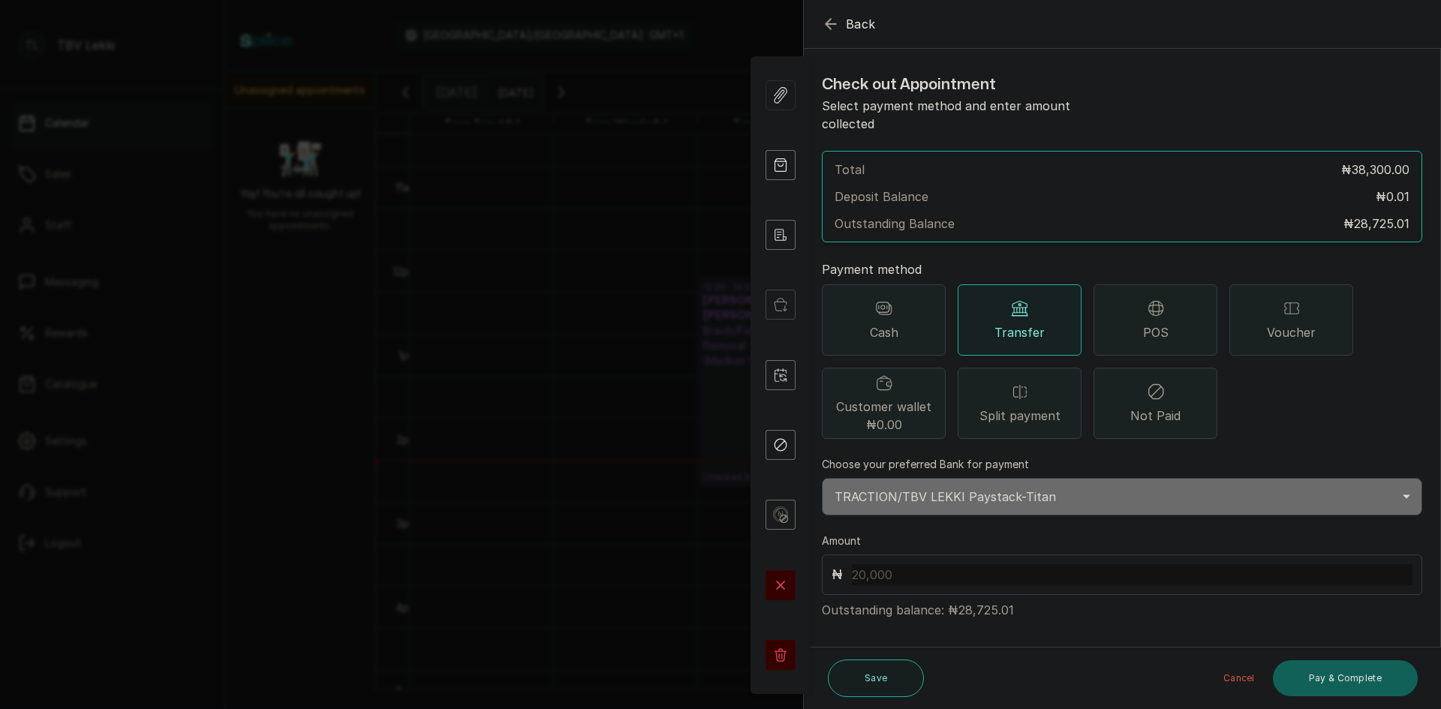
click at [928, 564] on input "text" at bounding box center [1132, 574] width 561 height 21
paste input "28,725.01"
type input "28,725.01"
click at [1368, 677] on button "Pay & Complete" at bounding box center [1345, 678] width 145 height 36
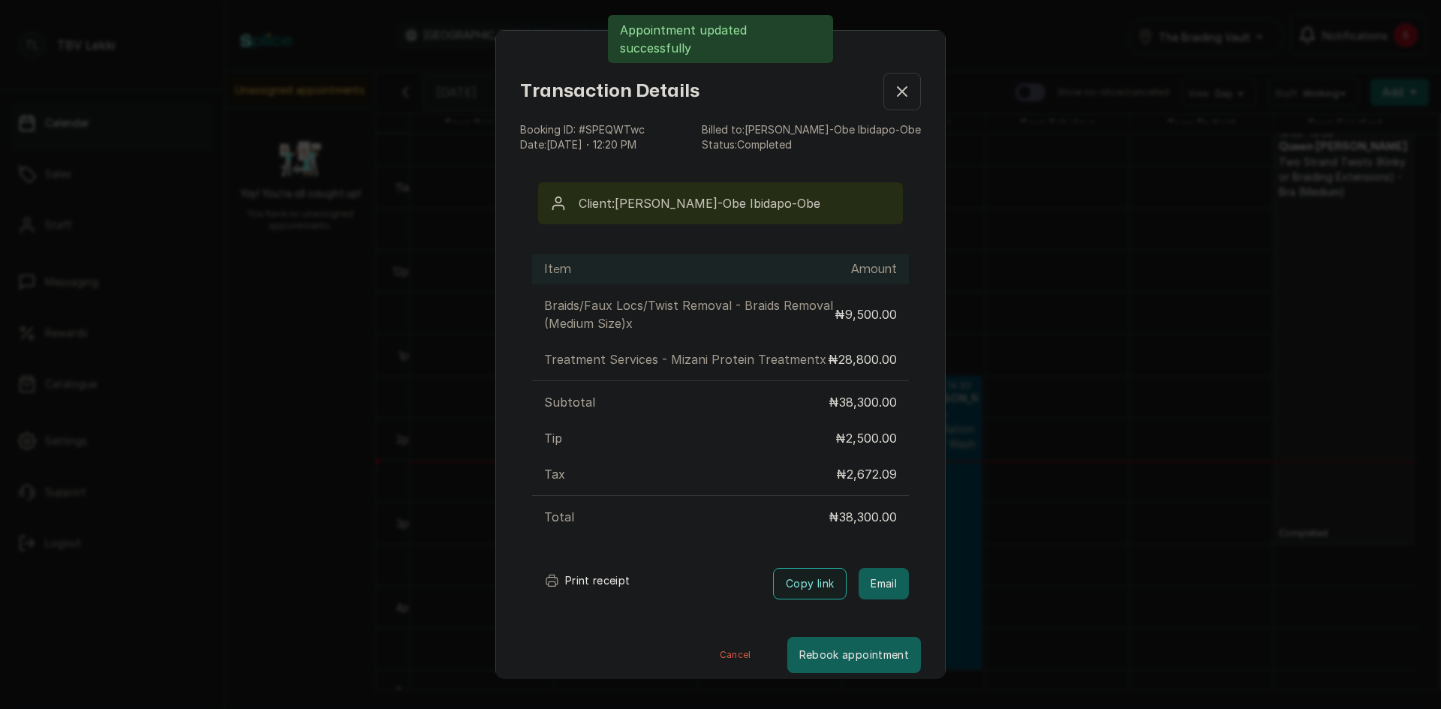
click at [584, 596] on button "Print receipt" at bounding box center [587, 581] width 110 height 30
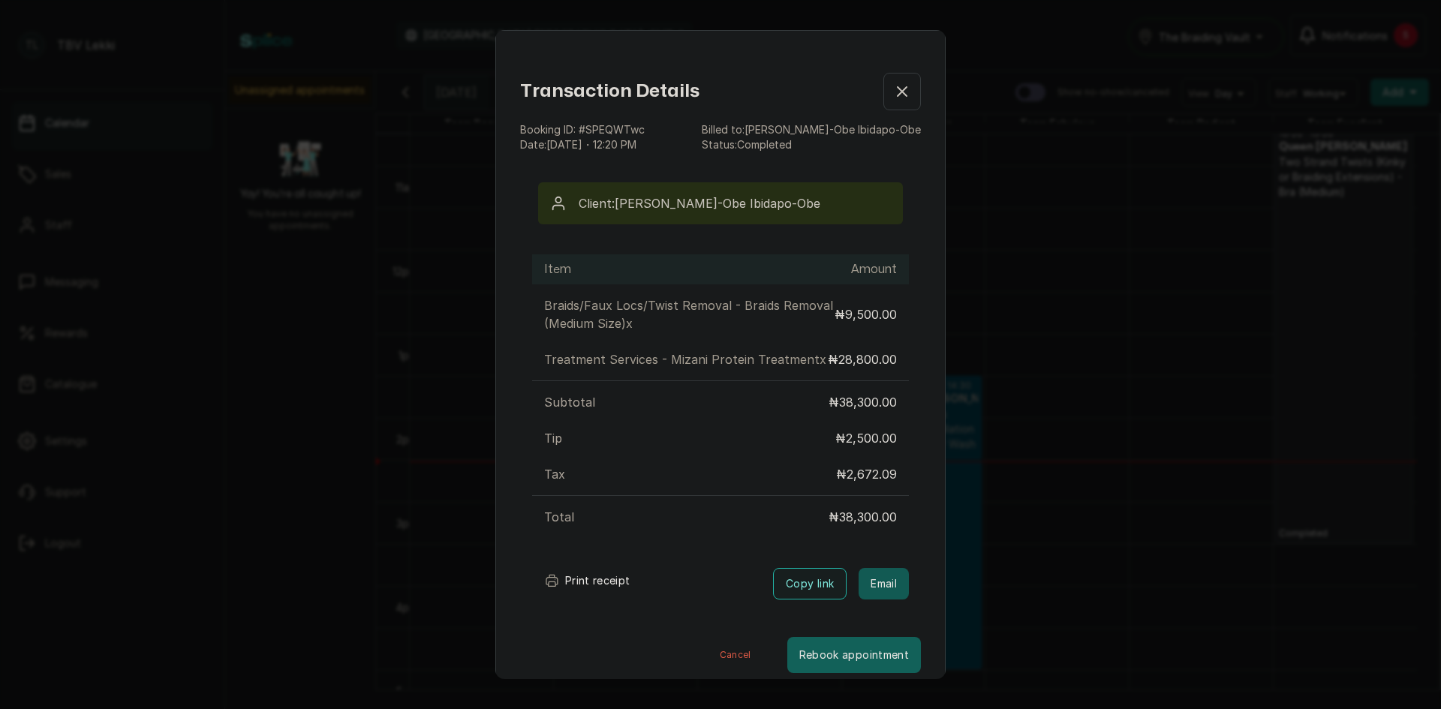
click at [858, 600] on button "Email" at bounding box center [883, 584] width 50 height 32
click at [893, 95] on icon "button" at bounding box center [902, 92] width 18 height 18
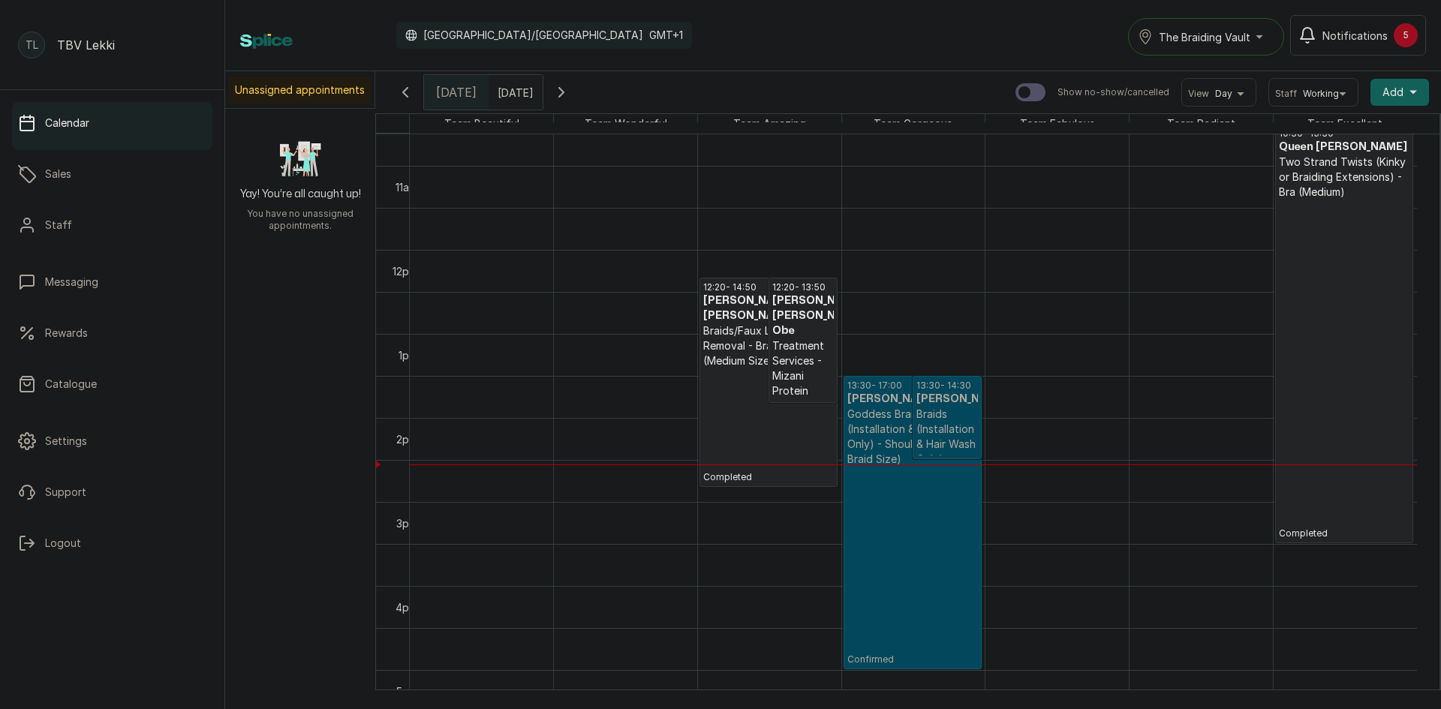
scroll to position [818, 0]
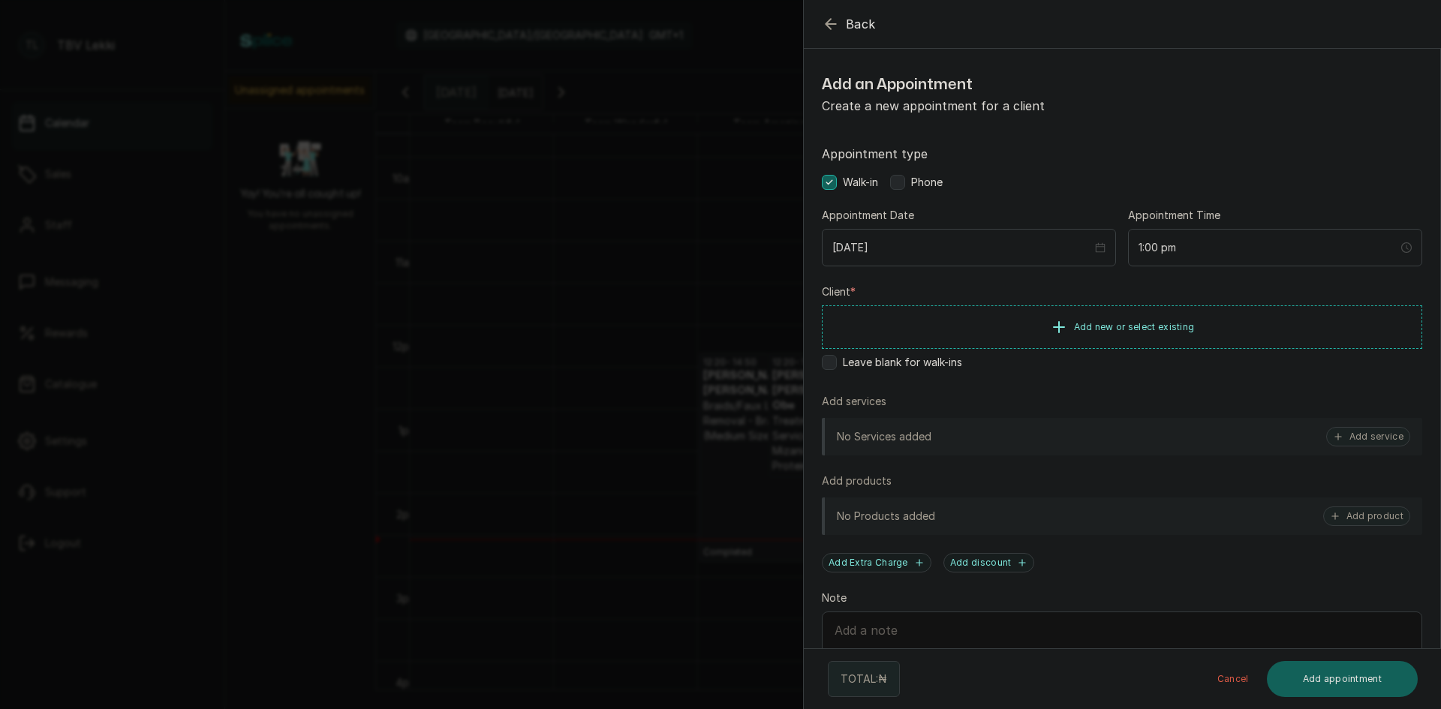
click at [831, 21] on icon "button" at bounding box center [831, 24] width 18 height 18
click at [1376, 438] on button "Add service" at bounding box center [1368, 437] width 84 height 20
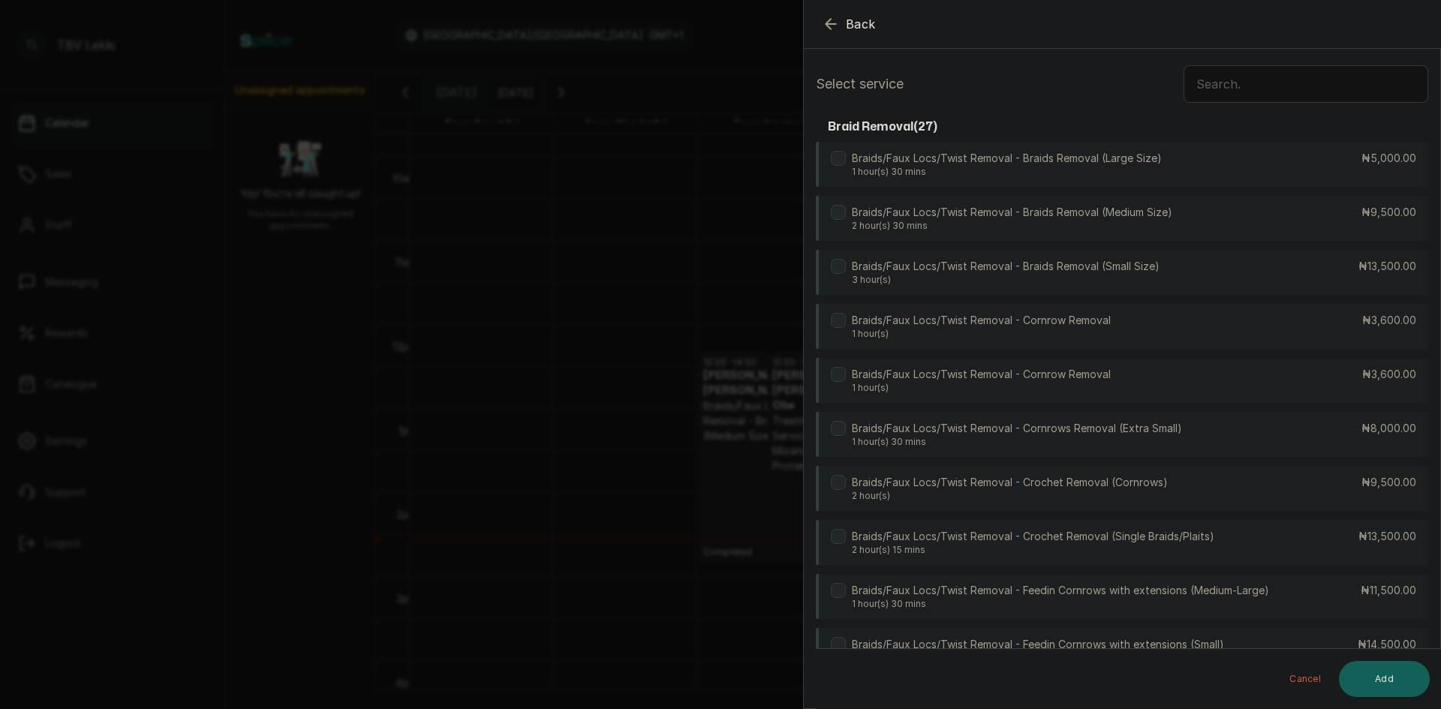
scroll to position [0, 0]
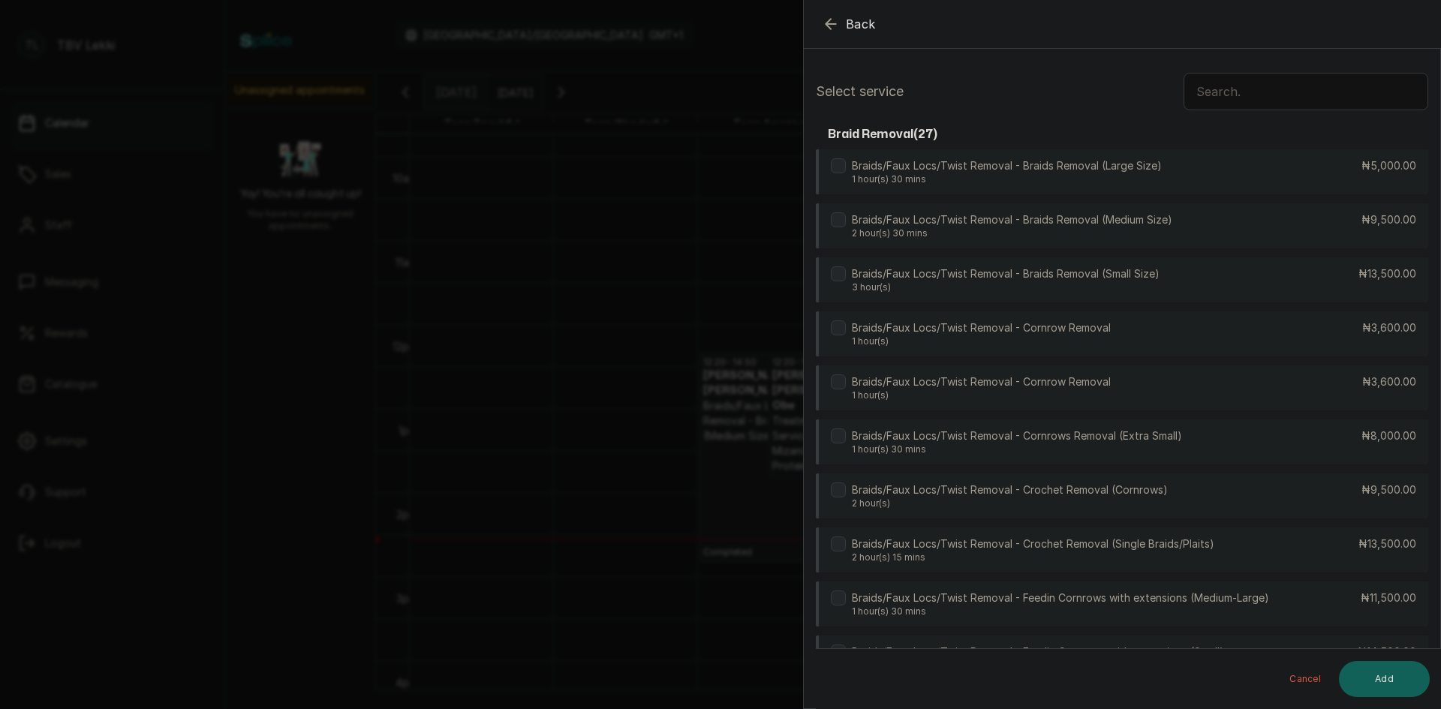
click at [1267, 98] on input "text" at bounding box center [1305, 92] width 245 height 38
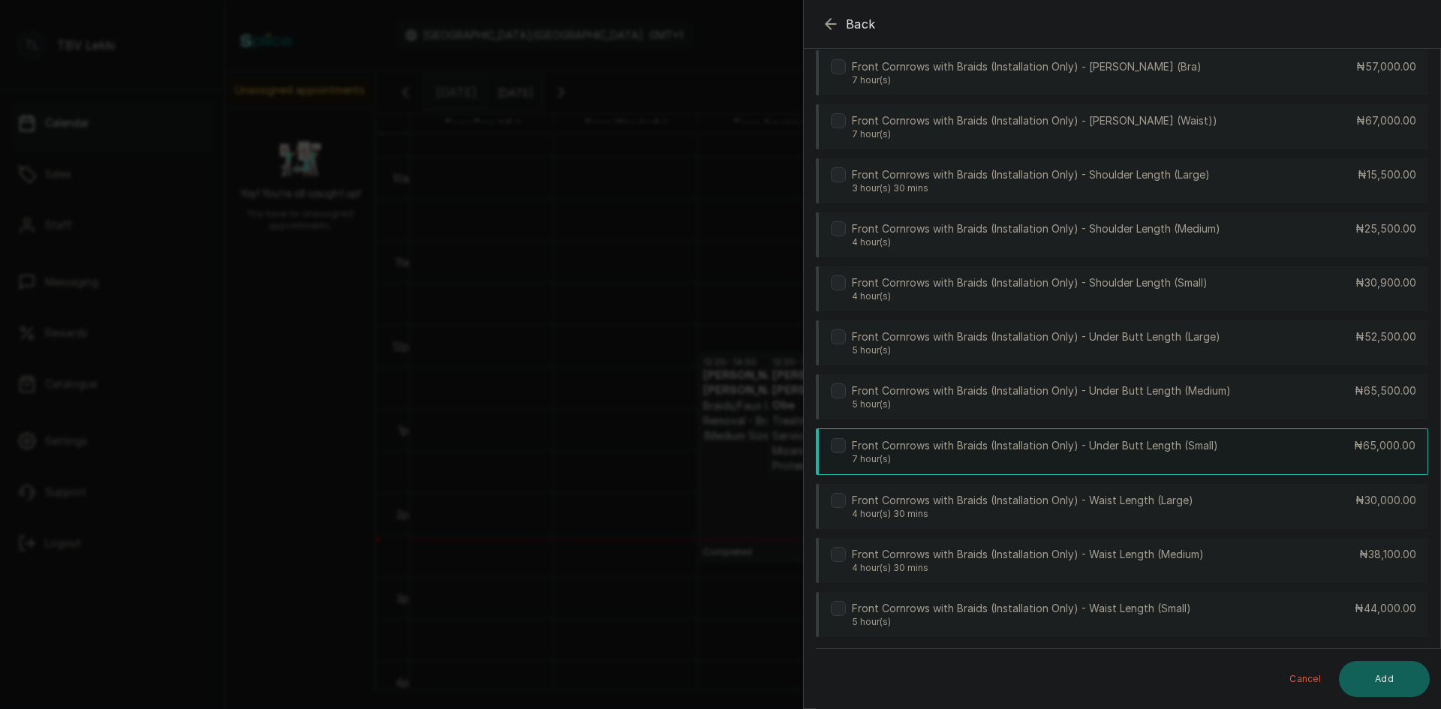
scroll to position [825, 0]
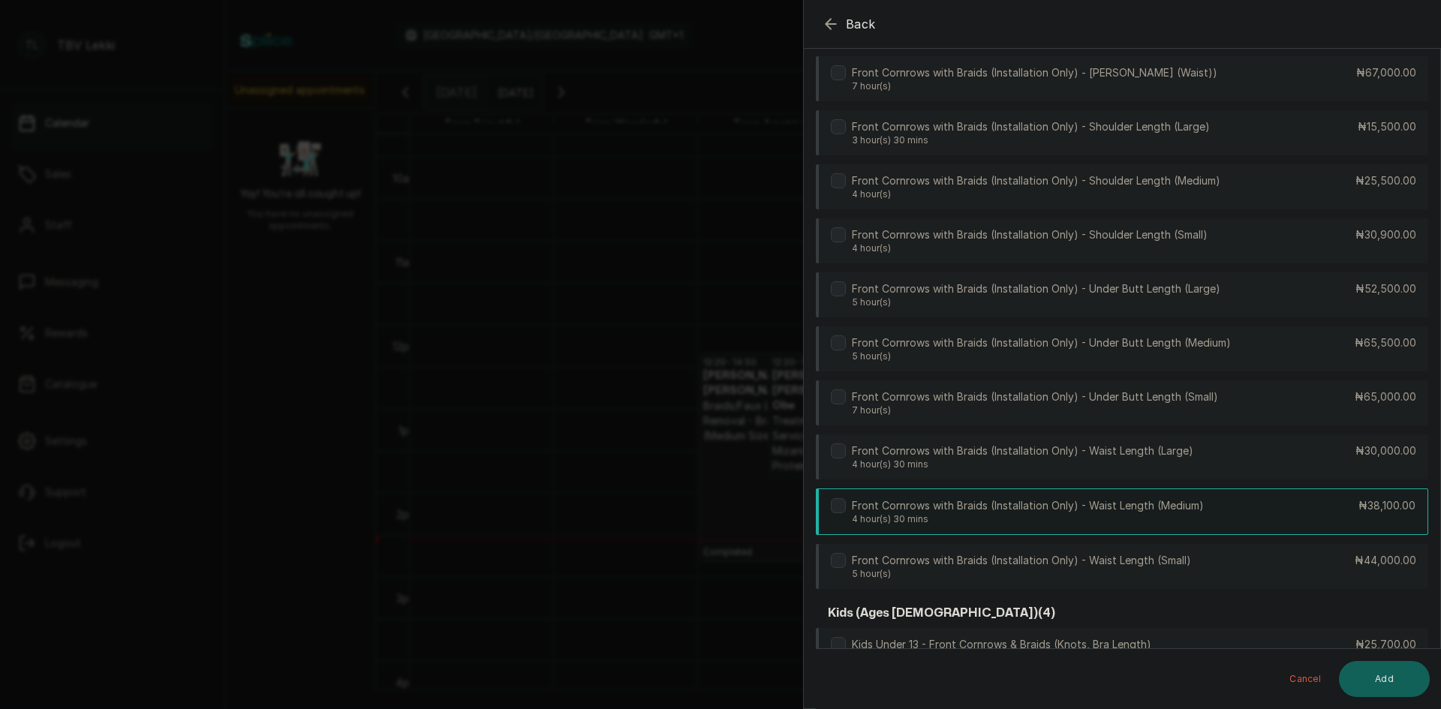
type input "fro"
click at [1106, 509] on p "Front Cornrows with Braids (Installation Only) - Waist Length (Medium)" at bounding box center [1028, 505] width 352 height 15
click at [1372, 685] on button "Add" at bounding box center [1384, 679] width 91 height 36
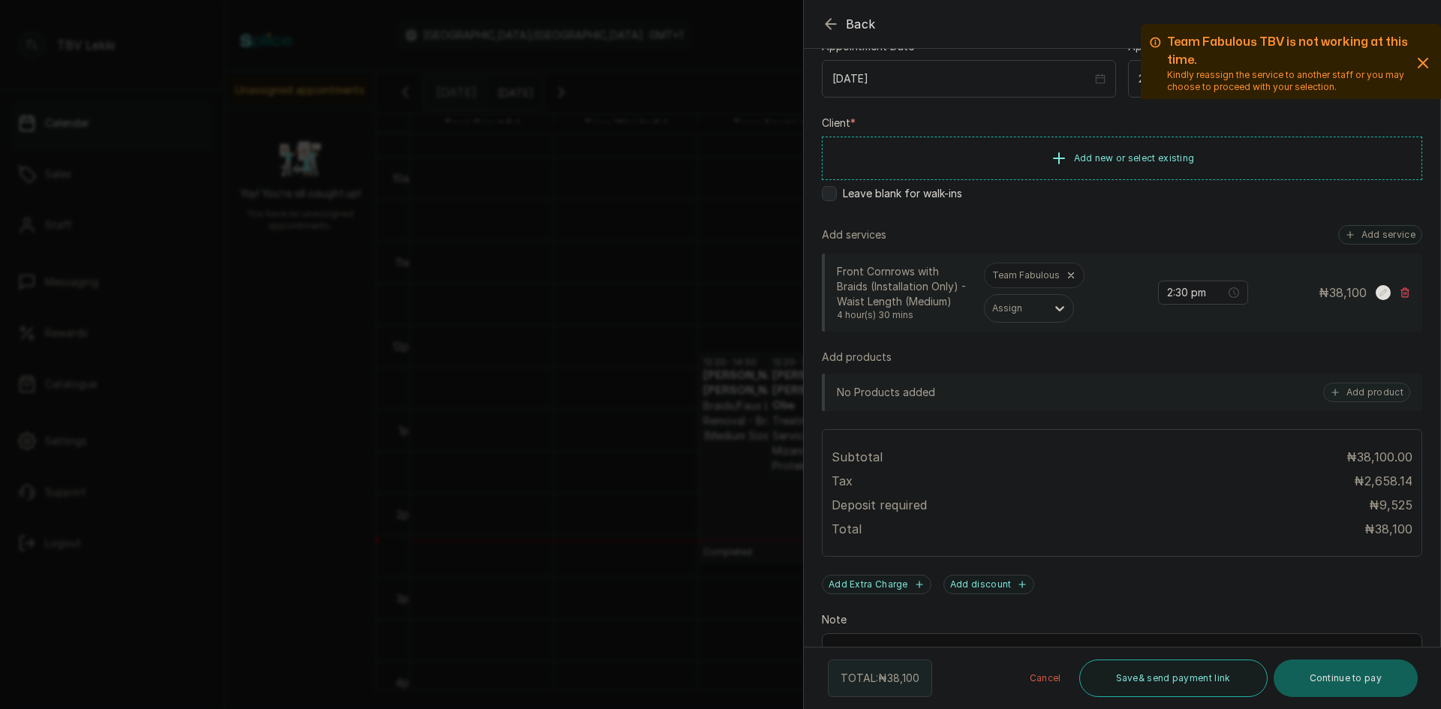
scroll to position [277, 0]
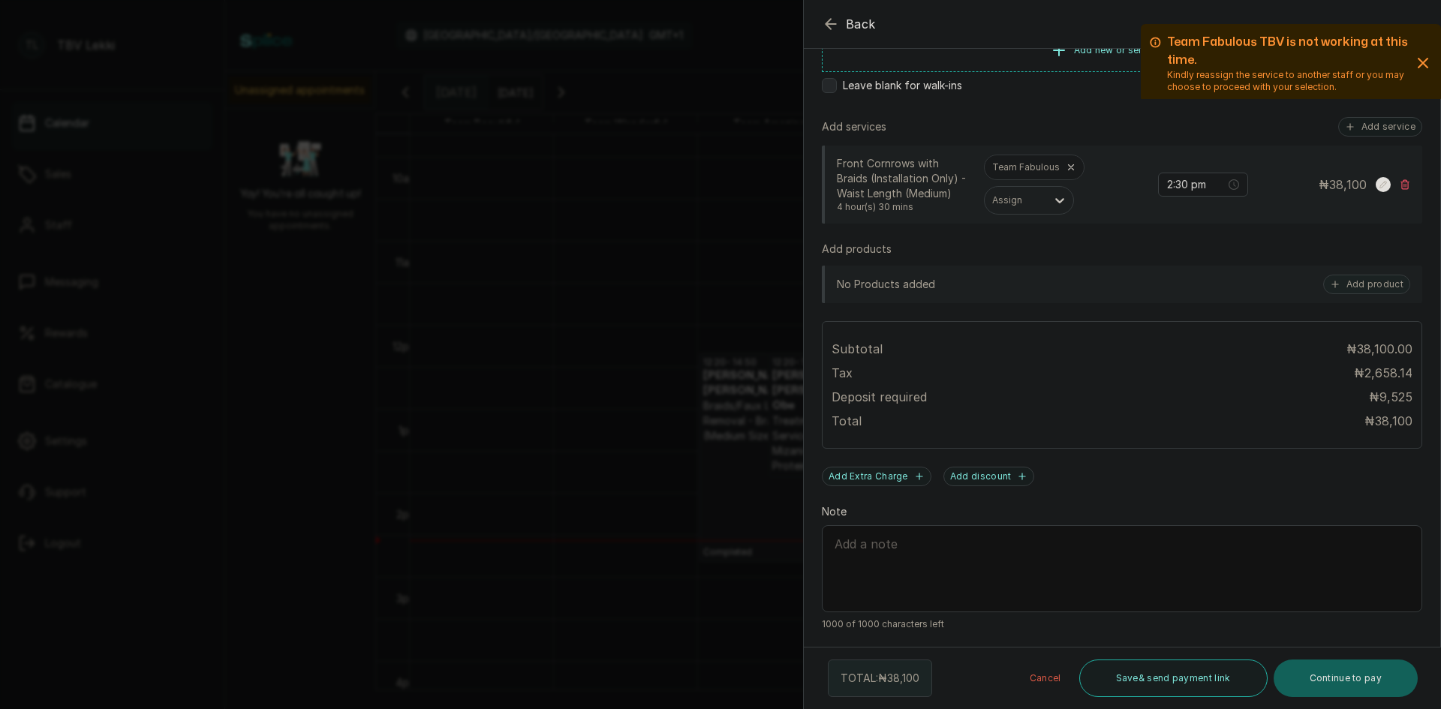
click at [1418, 60] on icon "button" at bounding box center [1422, 63] width 9 height 9
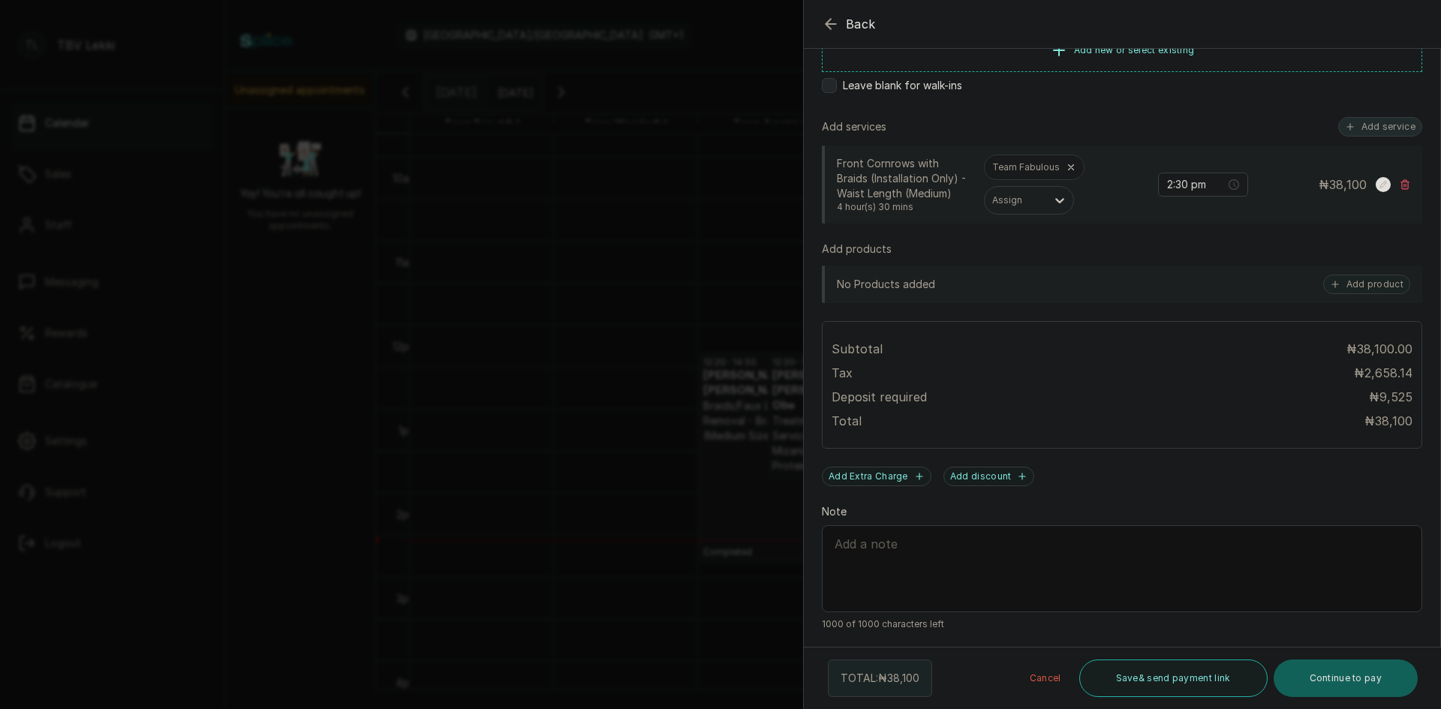
click at [1371, 119] on button "Add service" at bounding box center [1380, 127] width 84 height 20
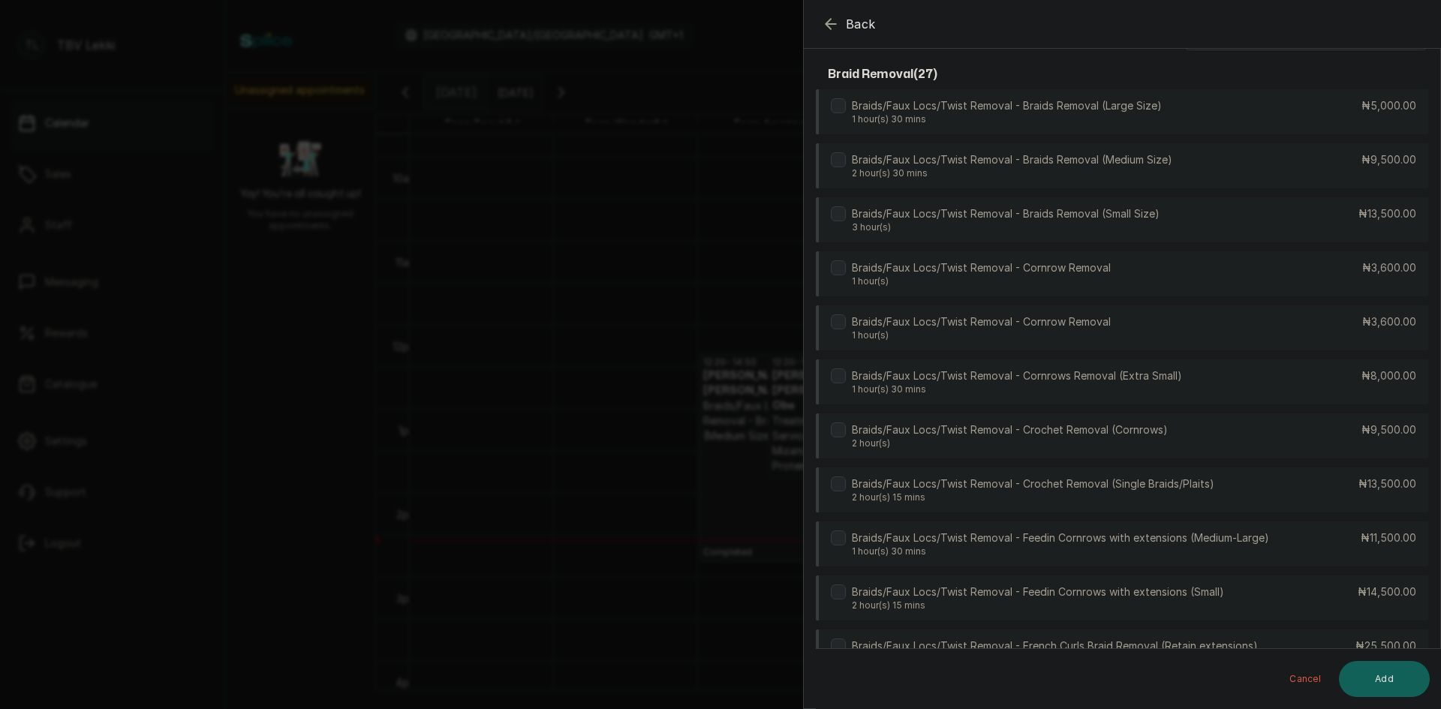
scroll to position [0, 0]
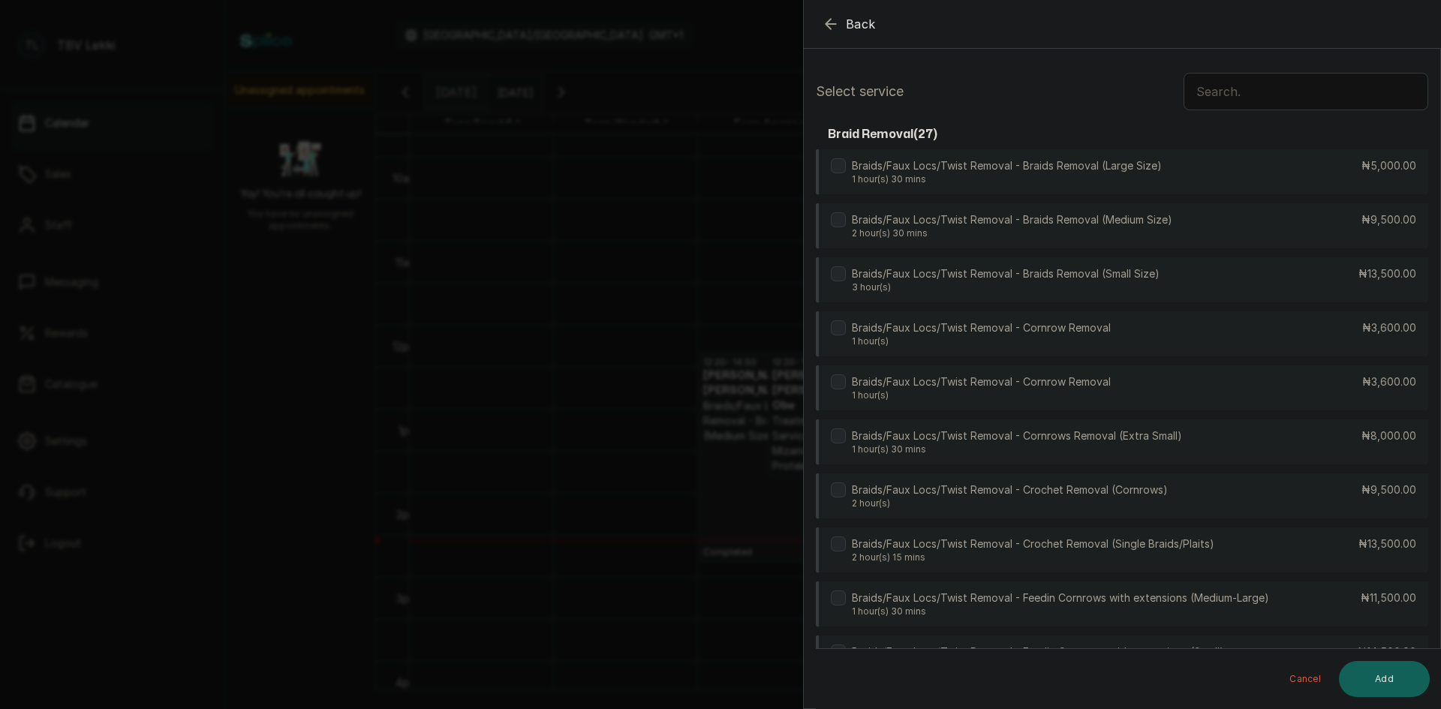
click at [1236, 82] on input "text" at bounding box center [1305, 92] width 245 height 38
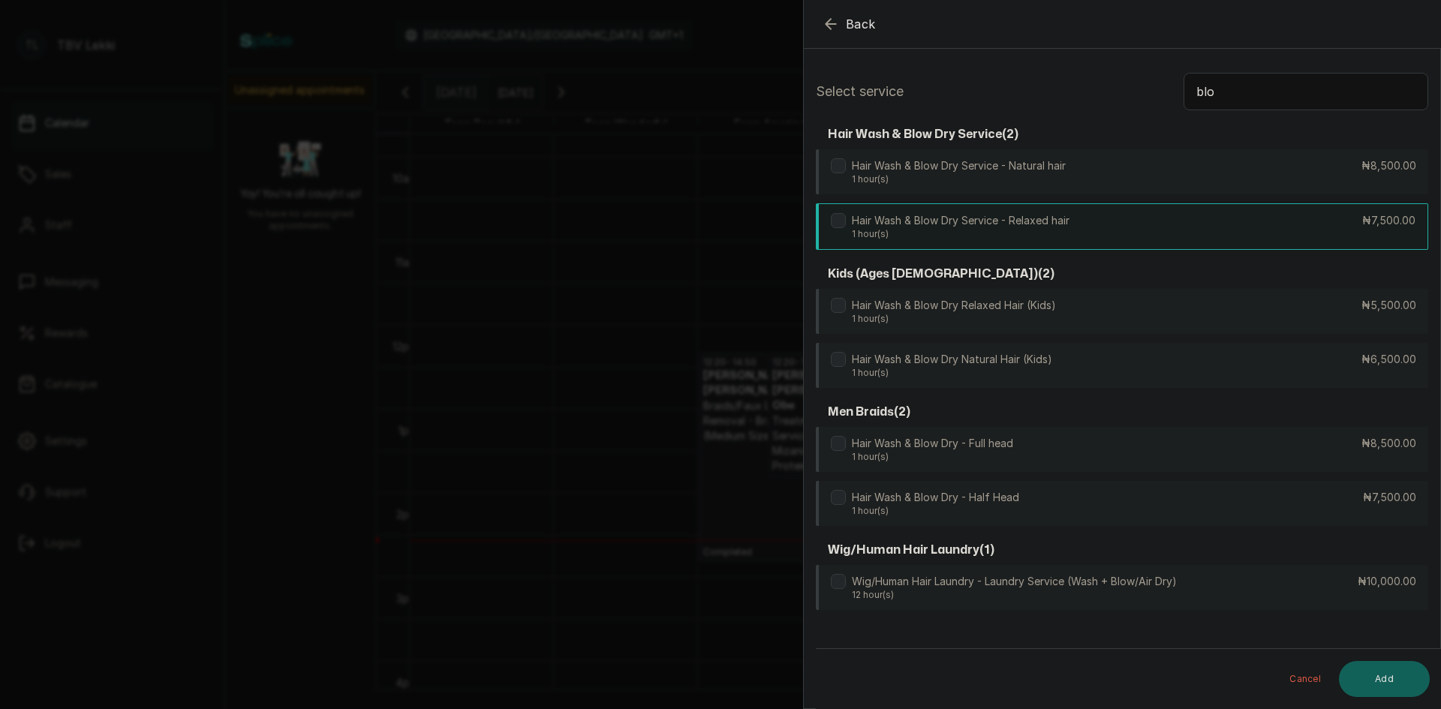
type input "blo"
click at [1105, 235] on div "Hair Wash & Blow Dry Service - Relaxed hair 1 hour(s) ₦7,500.00" at bounding box center [1122, 226] width 612 height 47
click at [1381, 690] on button "Add" at bounding box center [1384, 679] width 91 height 36
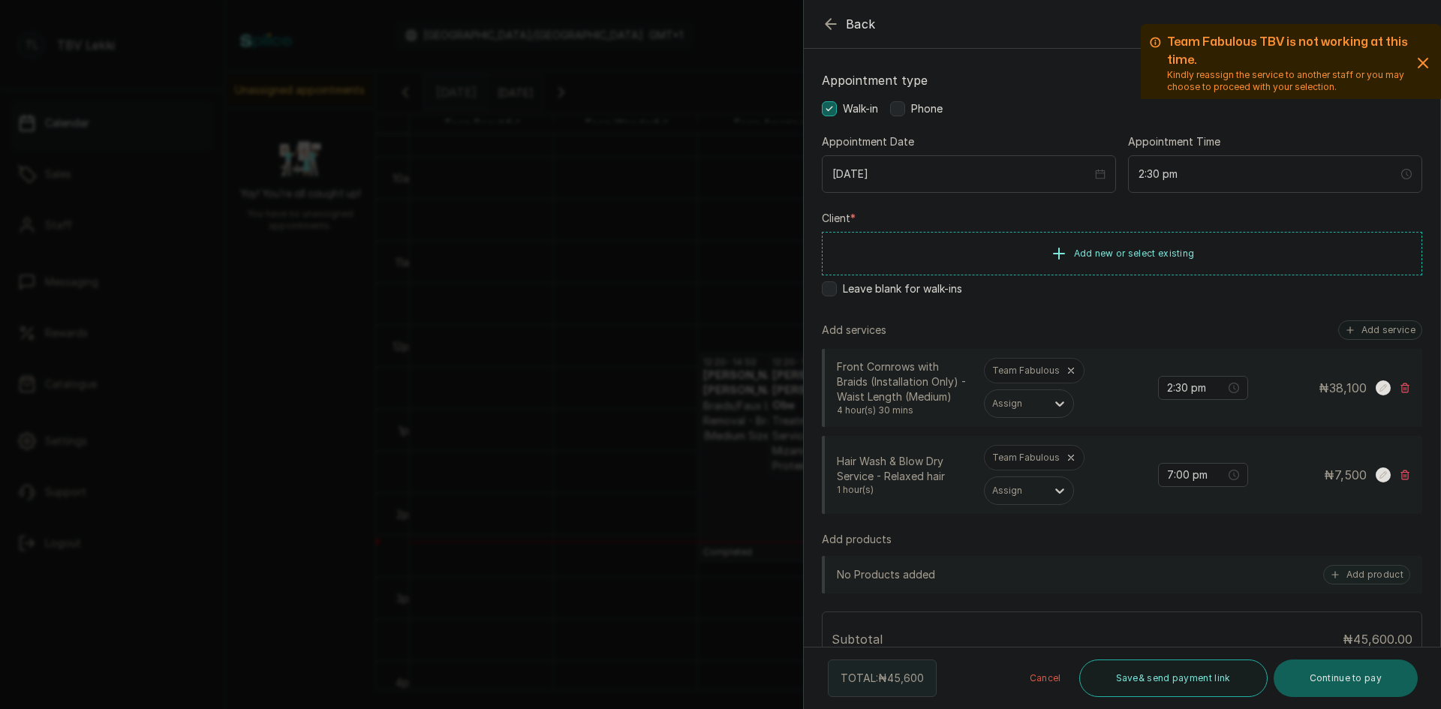
scroll to position [75, 0]
click at [1051, 86] on label "Appointment type" at bounding box center [1122, 79] width 600 height 18
click at [1172, 386] on input "2:30 pm" at bounding box center [1196, 386] width 60 height 17
type input "2:20 pm"
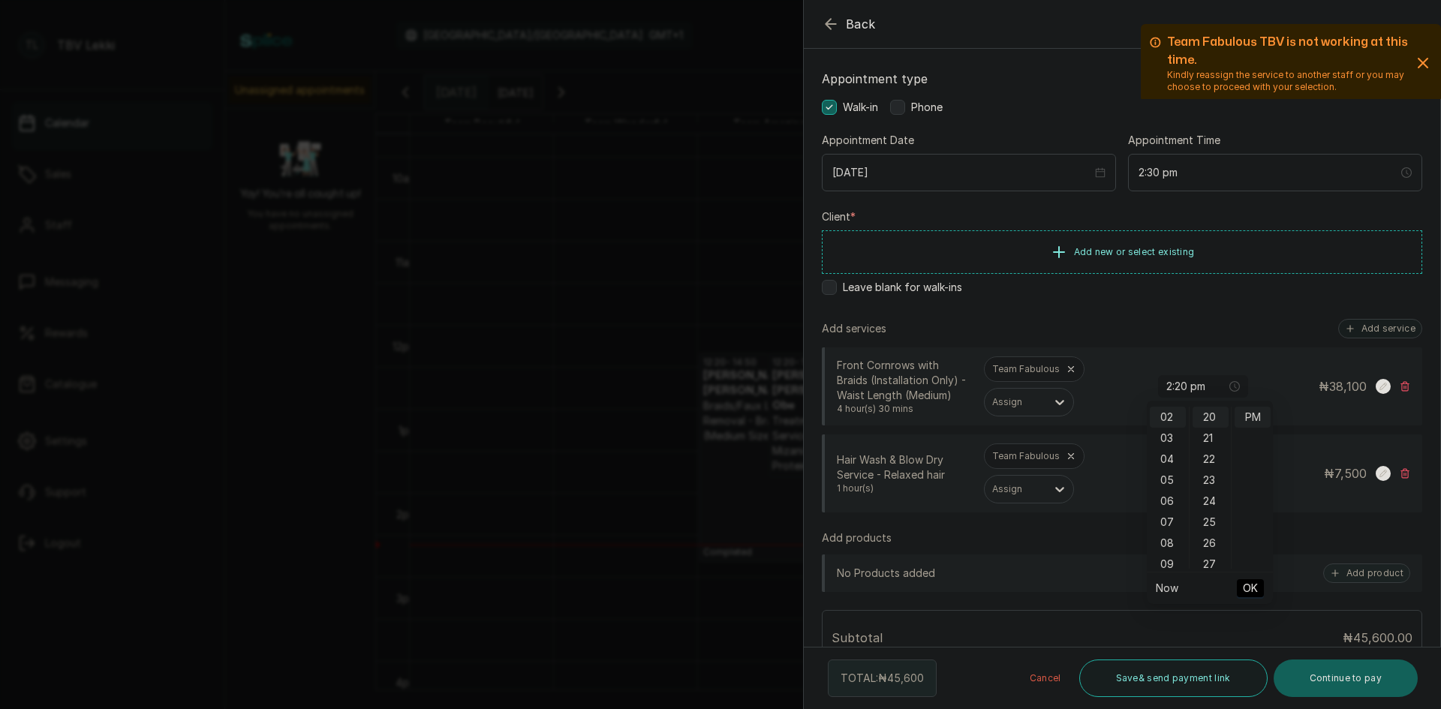
click at [1245, 592] on span "OK" at bounding box center [1250, 588] width 15 height 29
click at [1170, 473] on input "7:00 pm" at bounding box center [1196, 473] width 60 height 17
click at [1166, 474] on input "7:20 pm" at bounding box center [1196, 473] width 60 height 17
type input "2:20 pm"
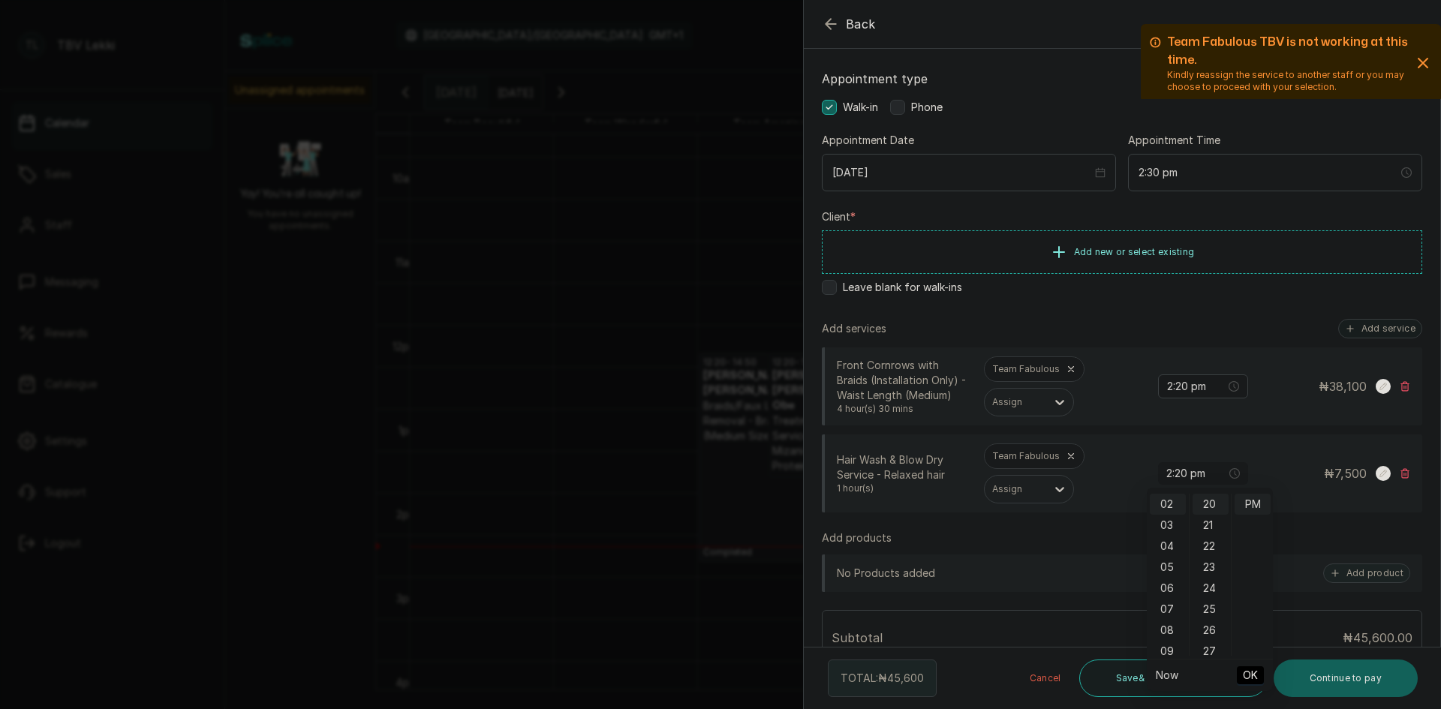
click at [1245, 672] on span "OK" at bounding box center [1250, 675] width 15 height 29
click at [1375, 389] on rect at bounding box center [1382, 386] width 15 height 15
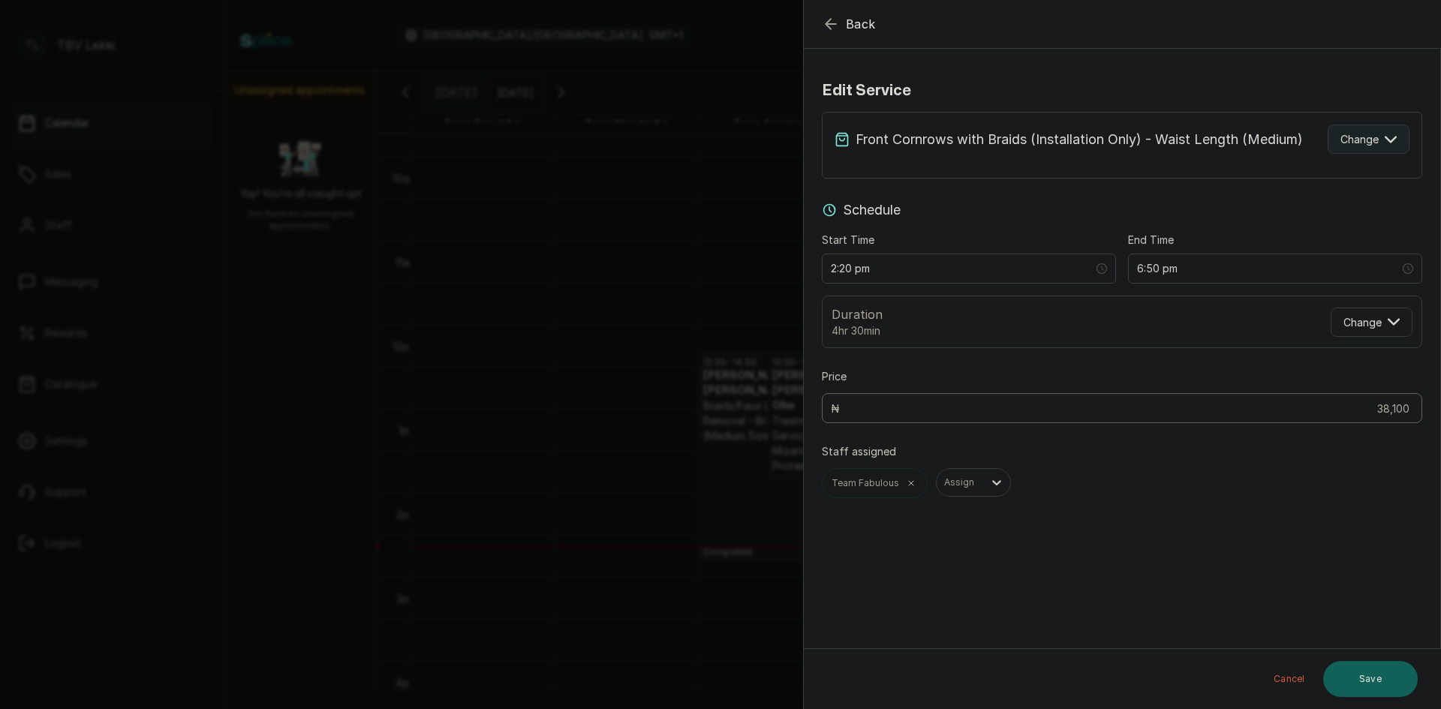
click at [1384, 145] on icon "button" at bounding box center [1390, 140] width 12 height 12
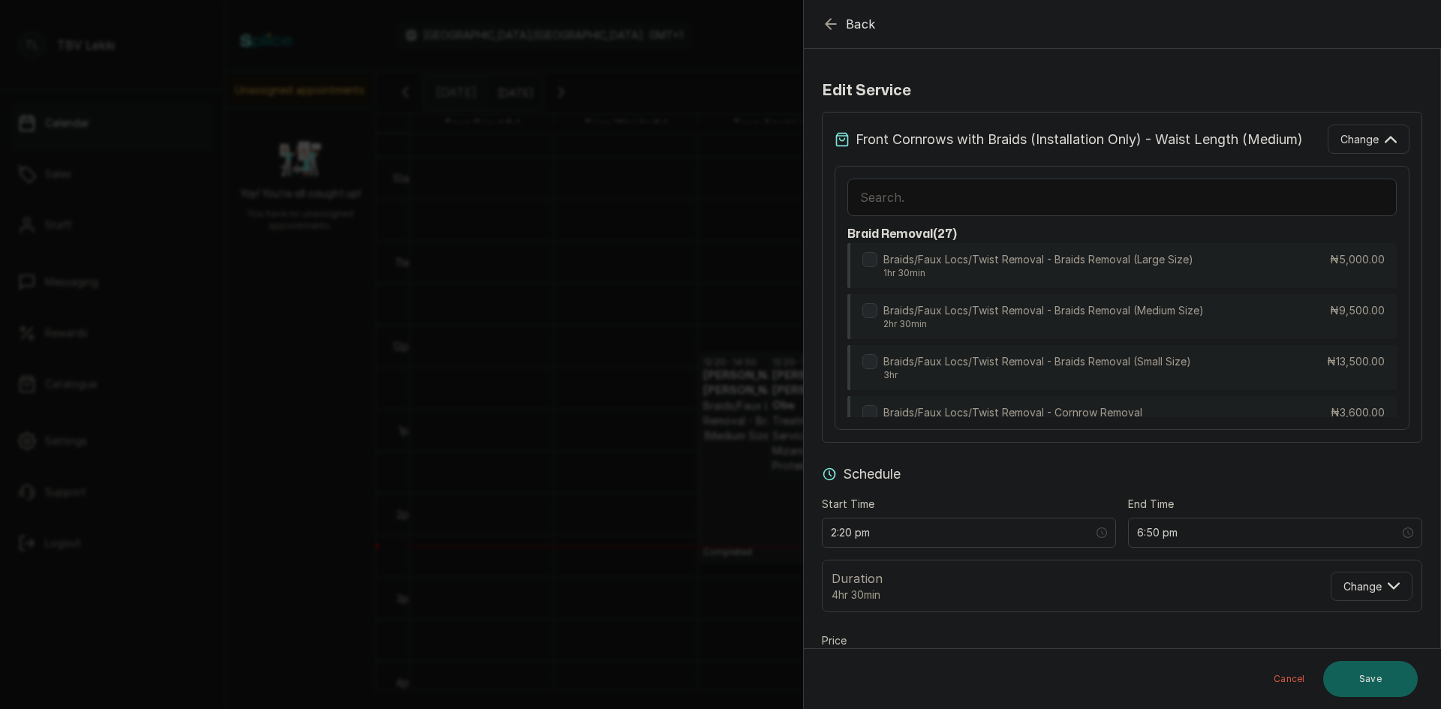
click at [1187, 196] on input "text" at bounding box center [1121, 198] width 549 height 38
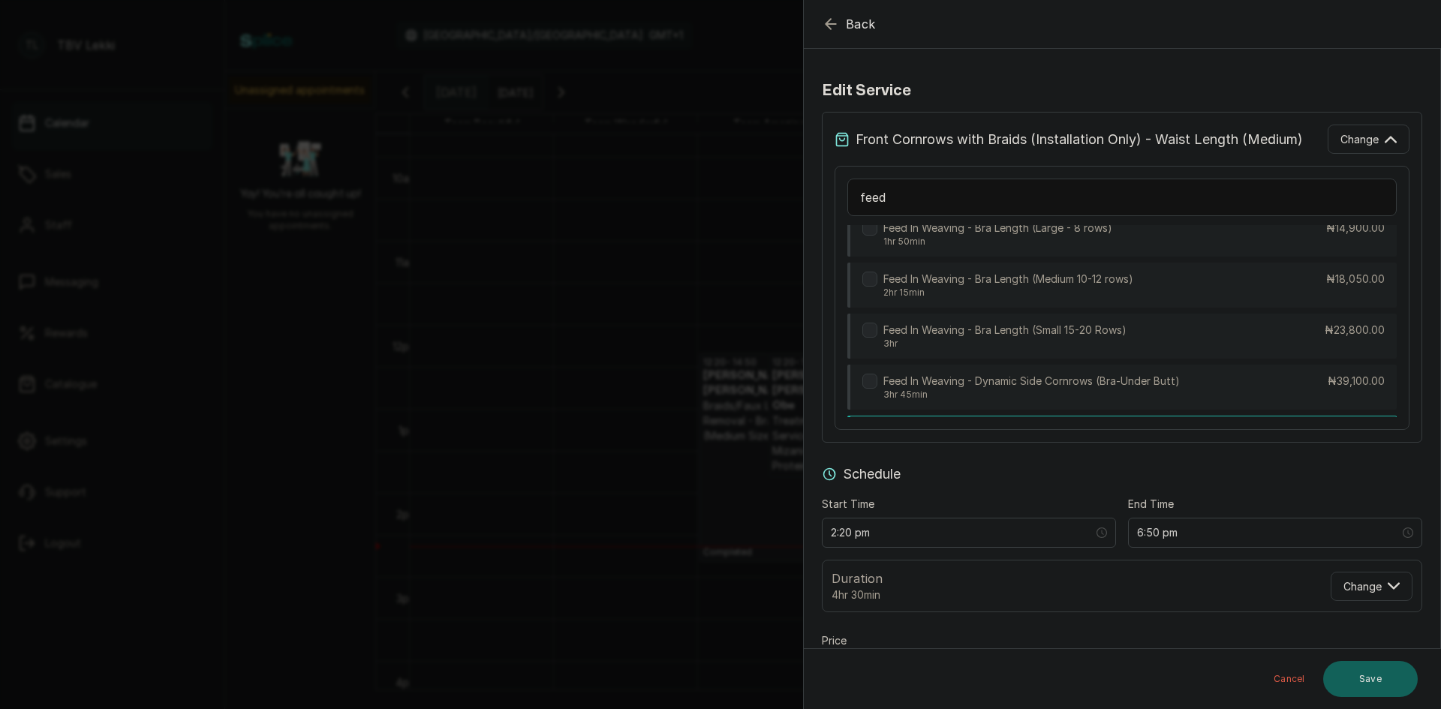
scroll to position [221, 0]
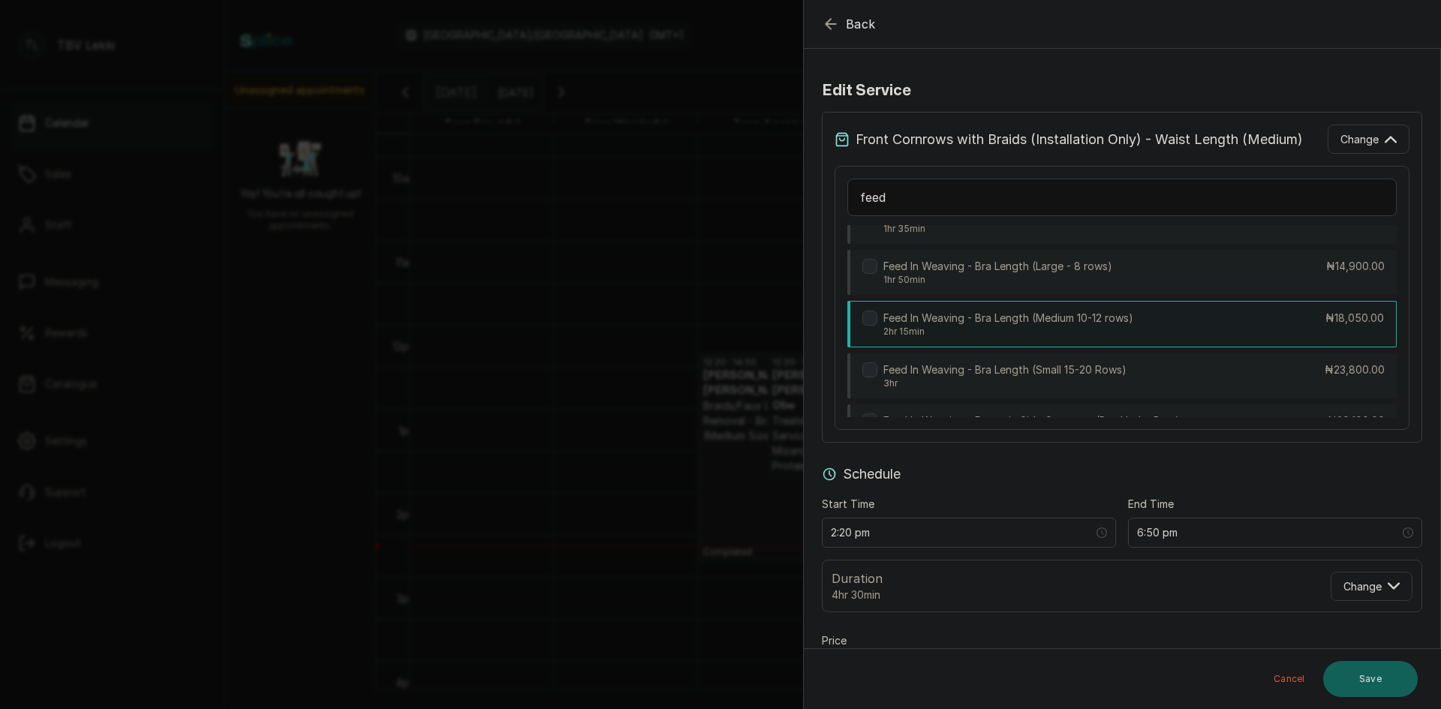
type input "feed"
click at [1168, 311] on div "Feed In Weaving - Bra Length (Medium 10-12 rows) 2hr 15min ₦18,050.00" at bounding box center [1121, 324] width 549 height 47
type input "4:35 pm"
type input "18,050"
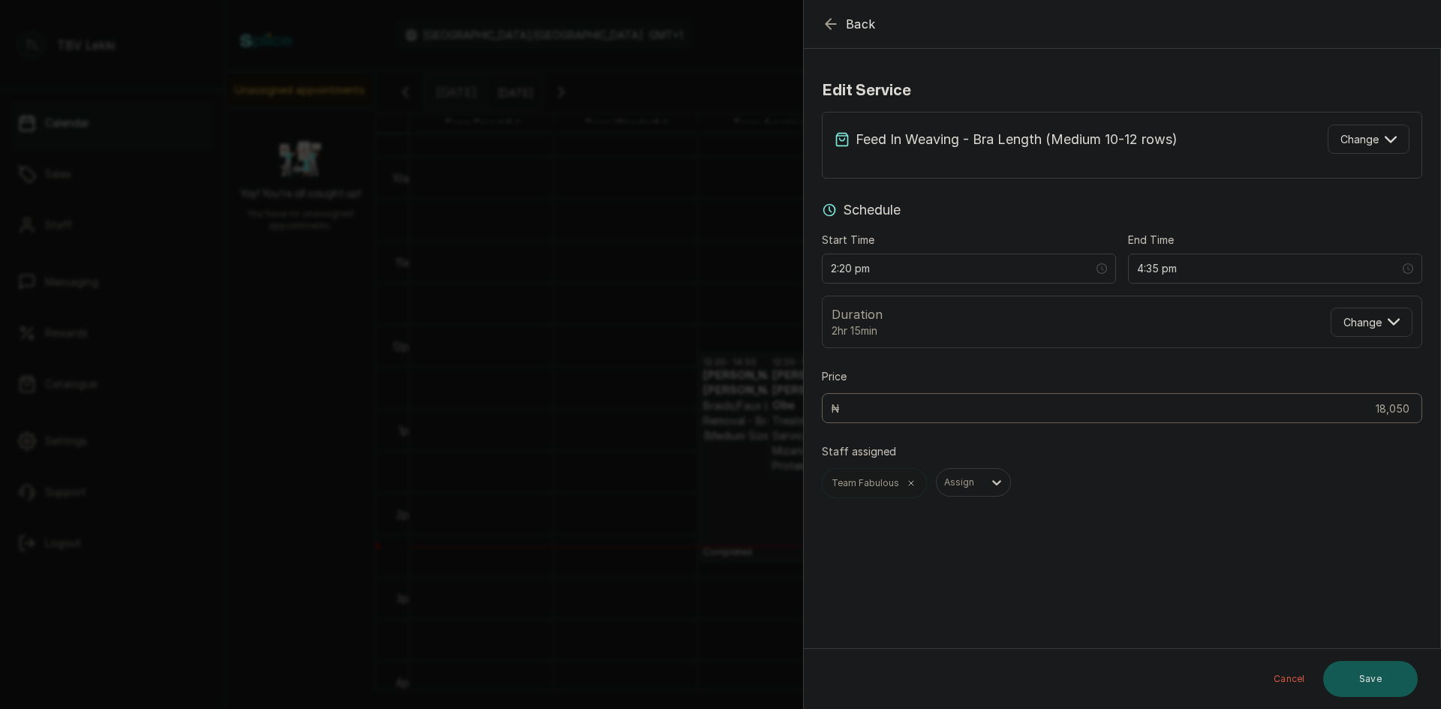
click at [1379, 673] on button "Save" at bounding box center [1370, 679] width 95 height 36
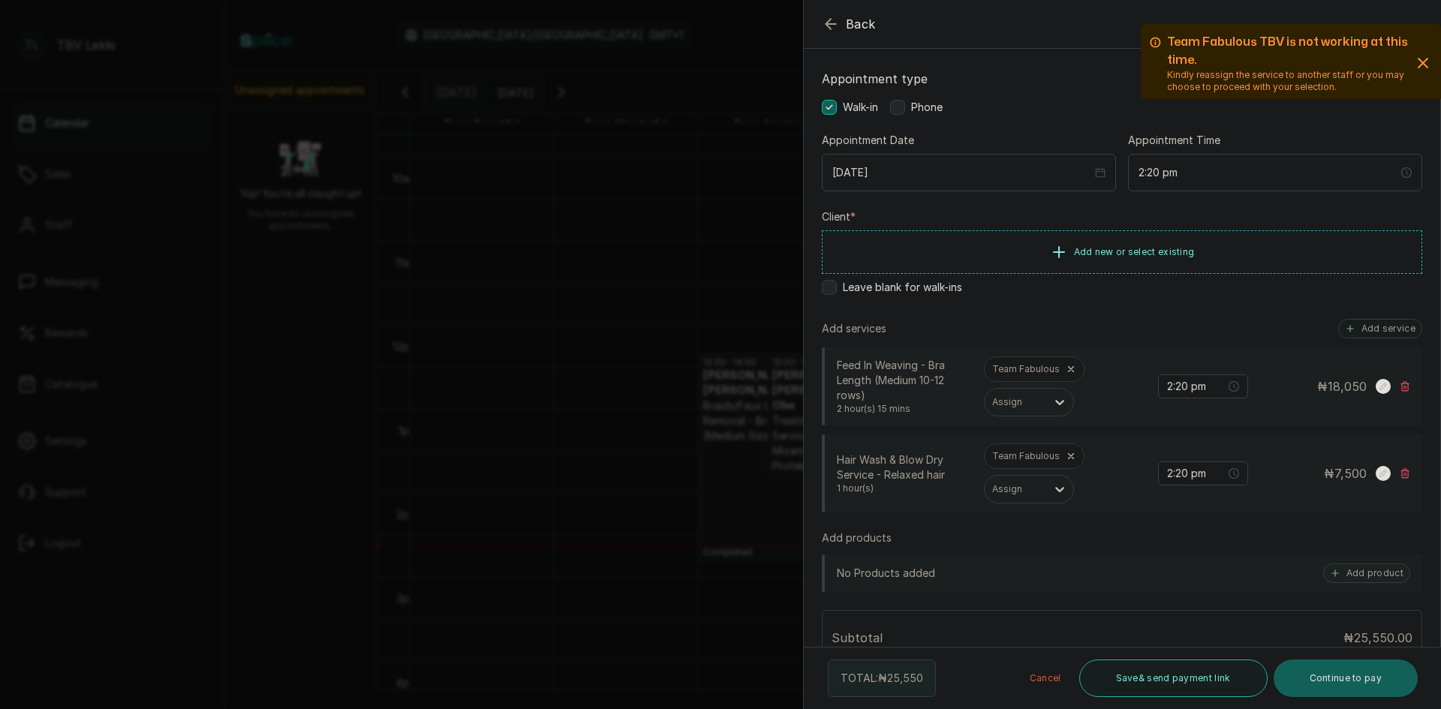
scroll to position [150, 0]
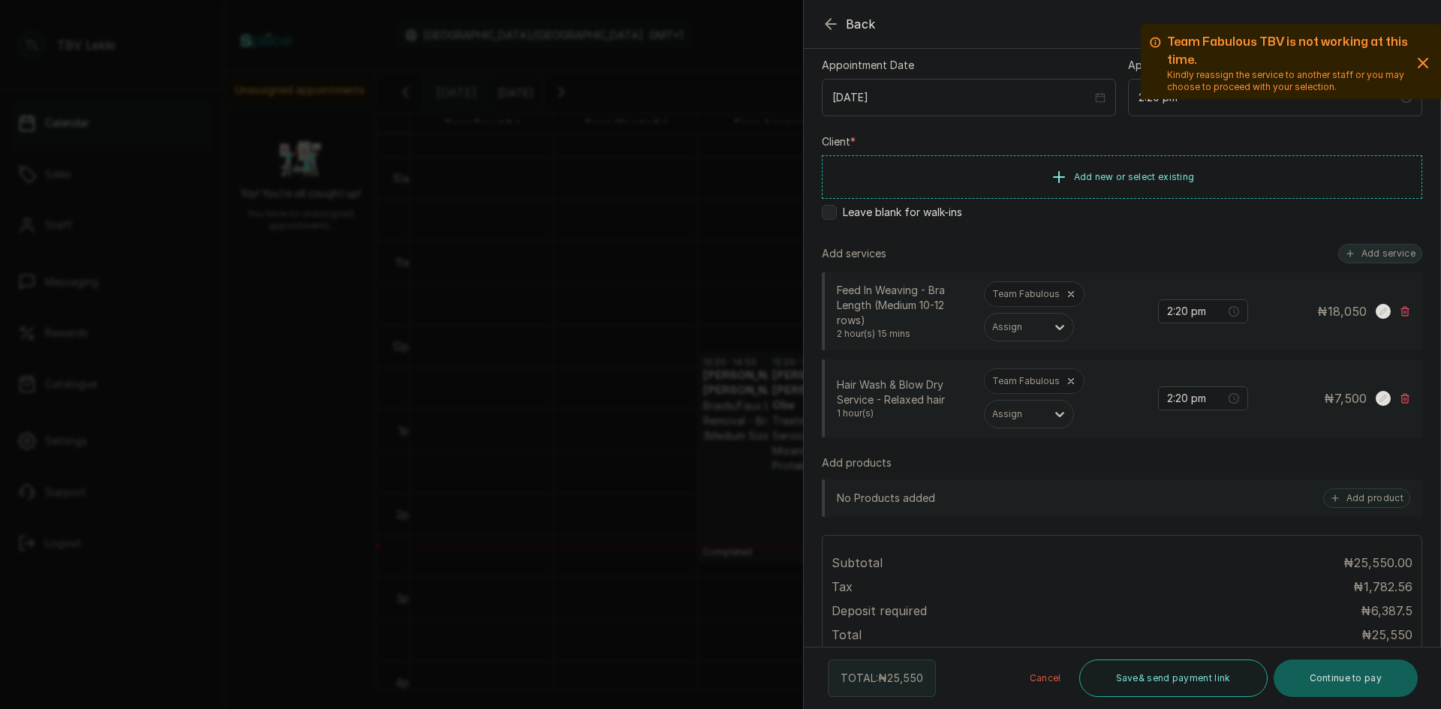
click at [1361, 260] on button "Add service" at bounding box center [1380, 254] width 84 height 20
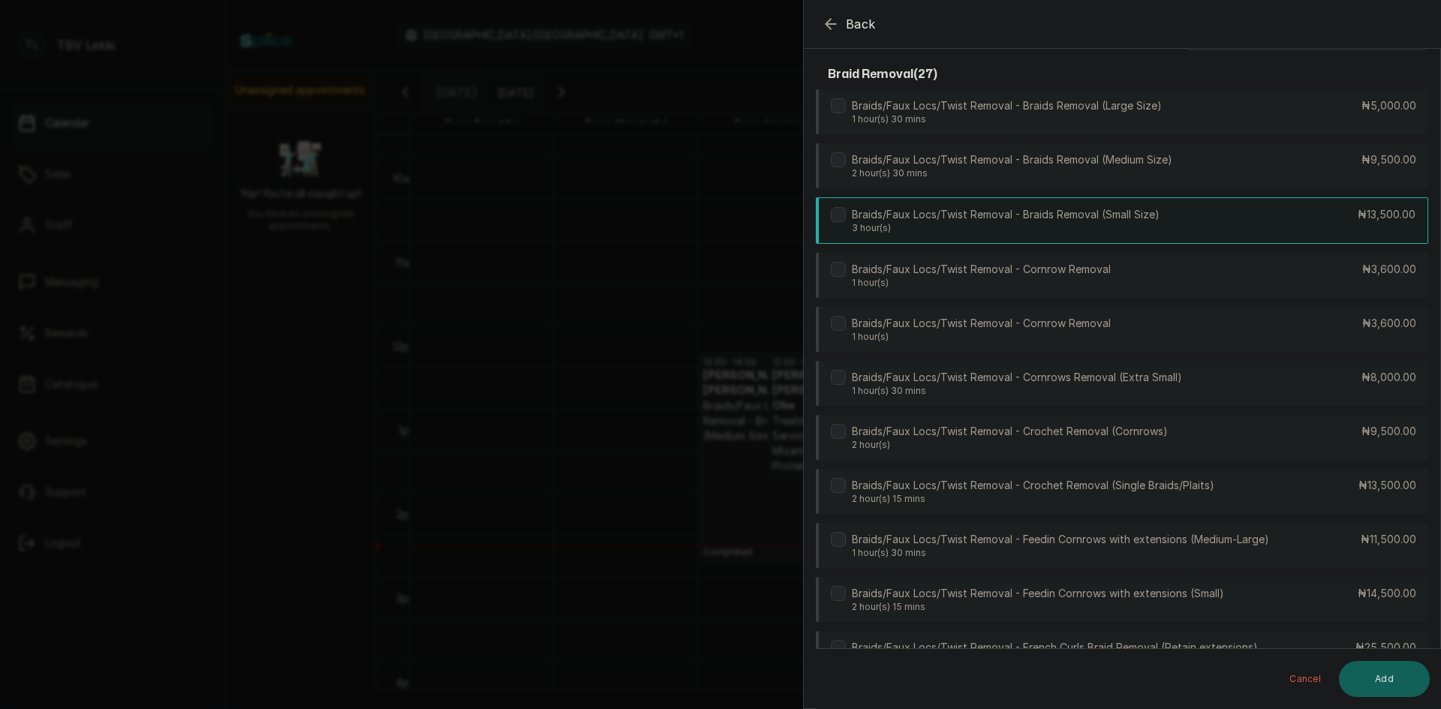
scroll to position [0, 0]
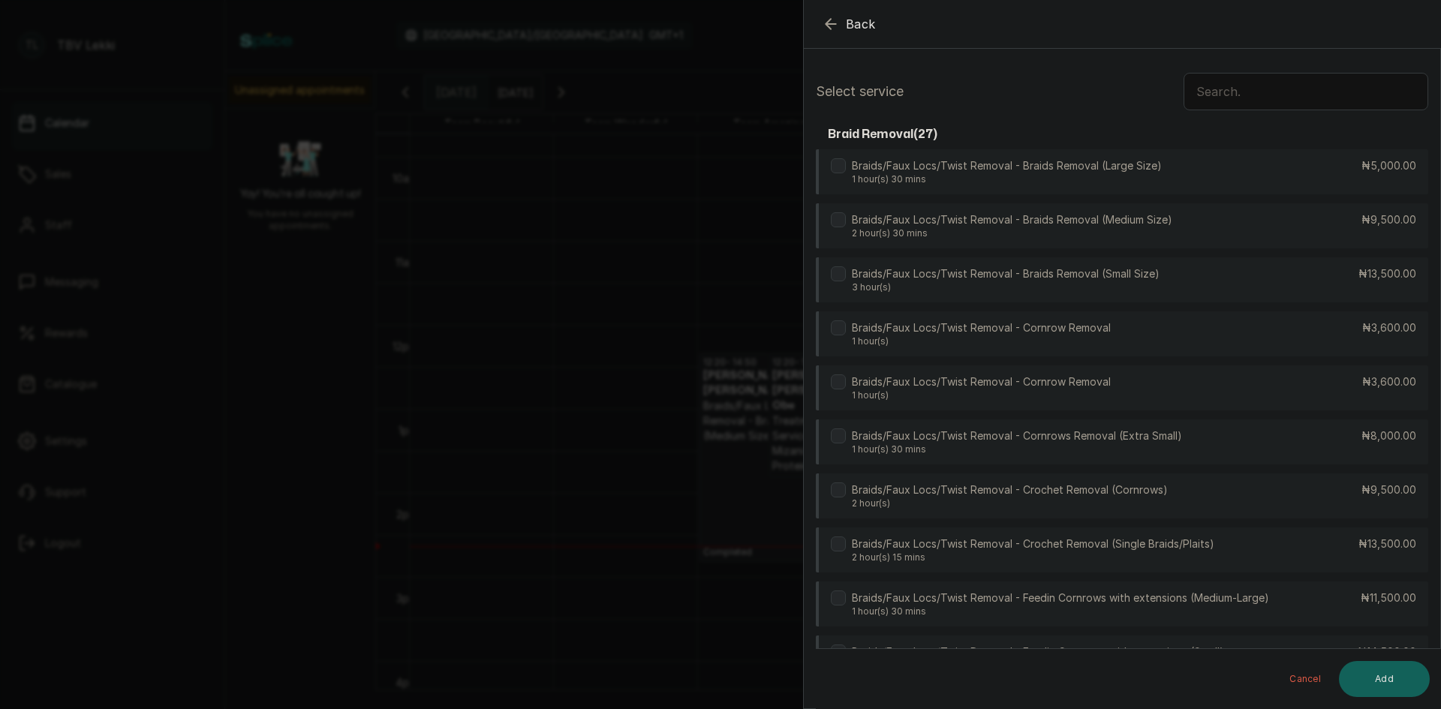
click at [1225, 99] on input "text" at bounding box center [1305, 92] width 245 height 38
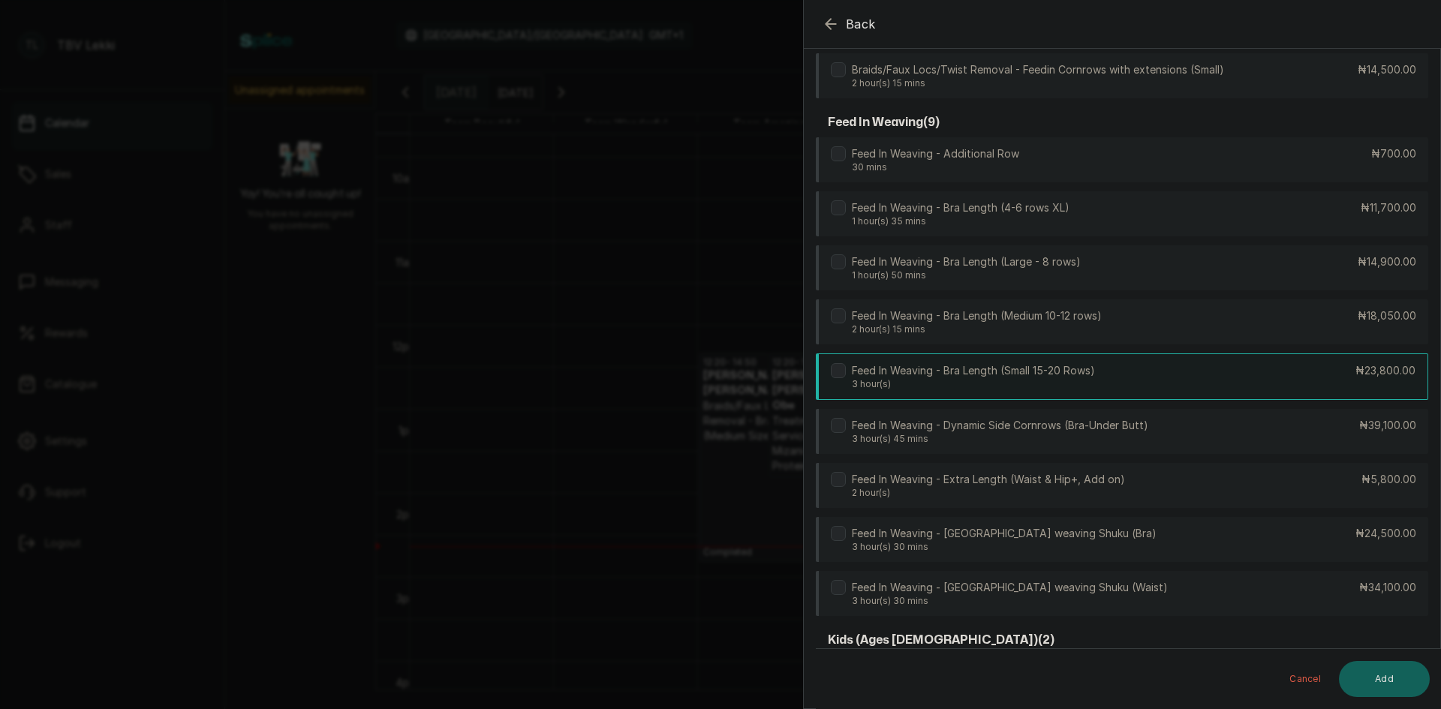
scroll to position [225, 0]
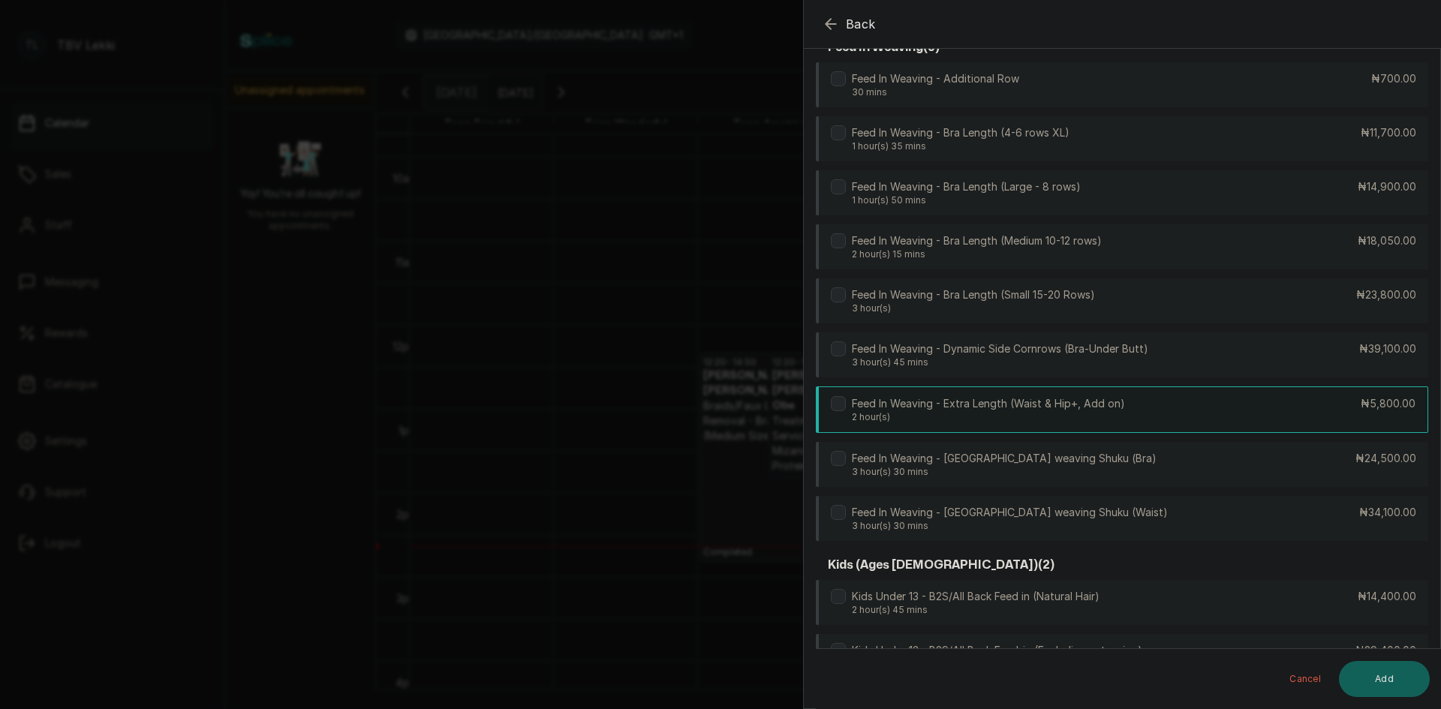
type input "feed"
click at [1192, 429] on div "Feed In Weaving - Extra Length (Waist & Hip+, Add on) 2 hour(s) ₦5,800.00" at bounding box center [1122, 409] width 612 height 47
click at [1368, 679] on button "Add" at bounding box center [1384, 679] width 91 height 36
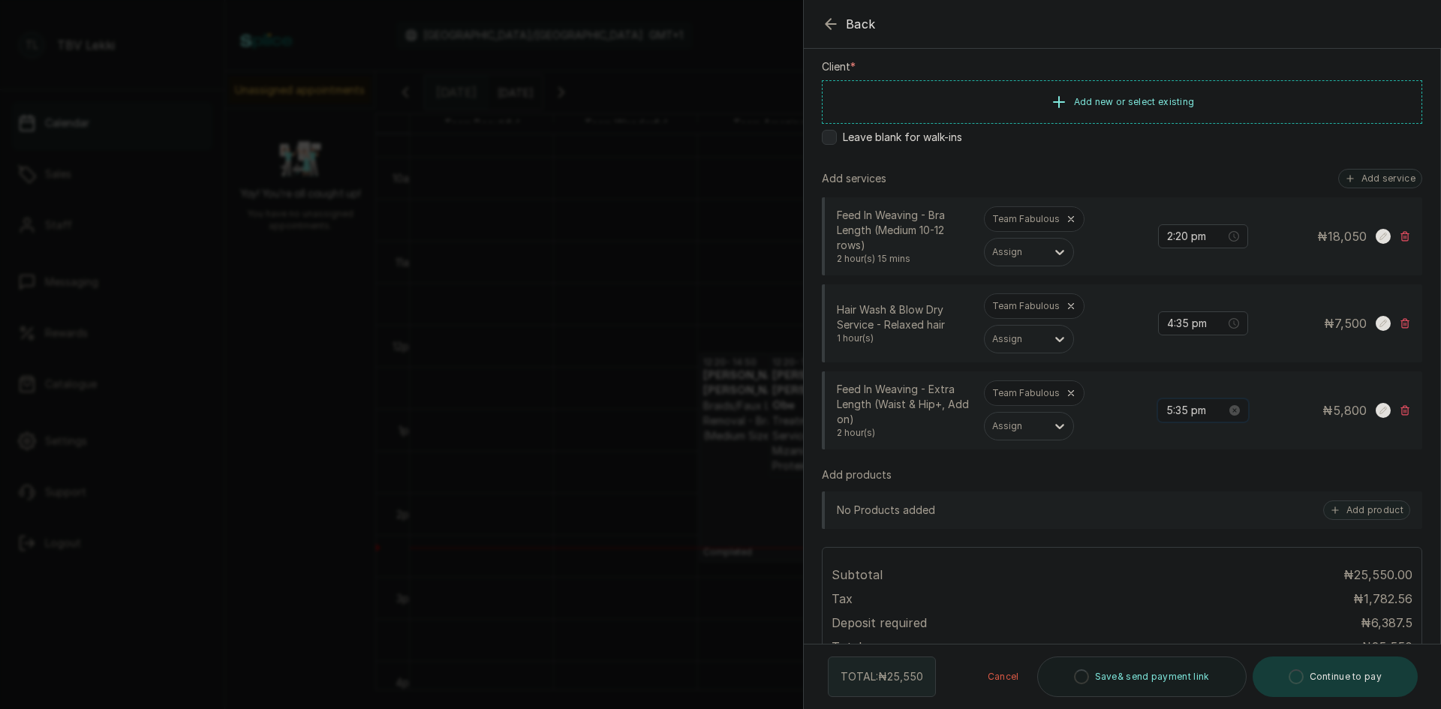
click at [1166, 410] on input "5:35 pm" at bounding box center [1196, 410] width 60 height 17
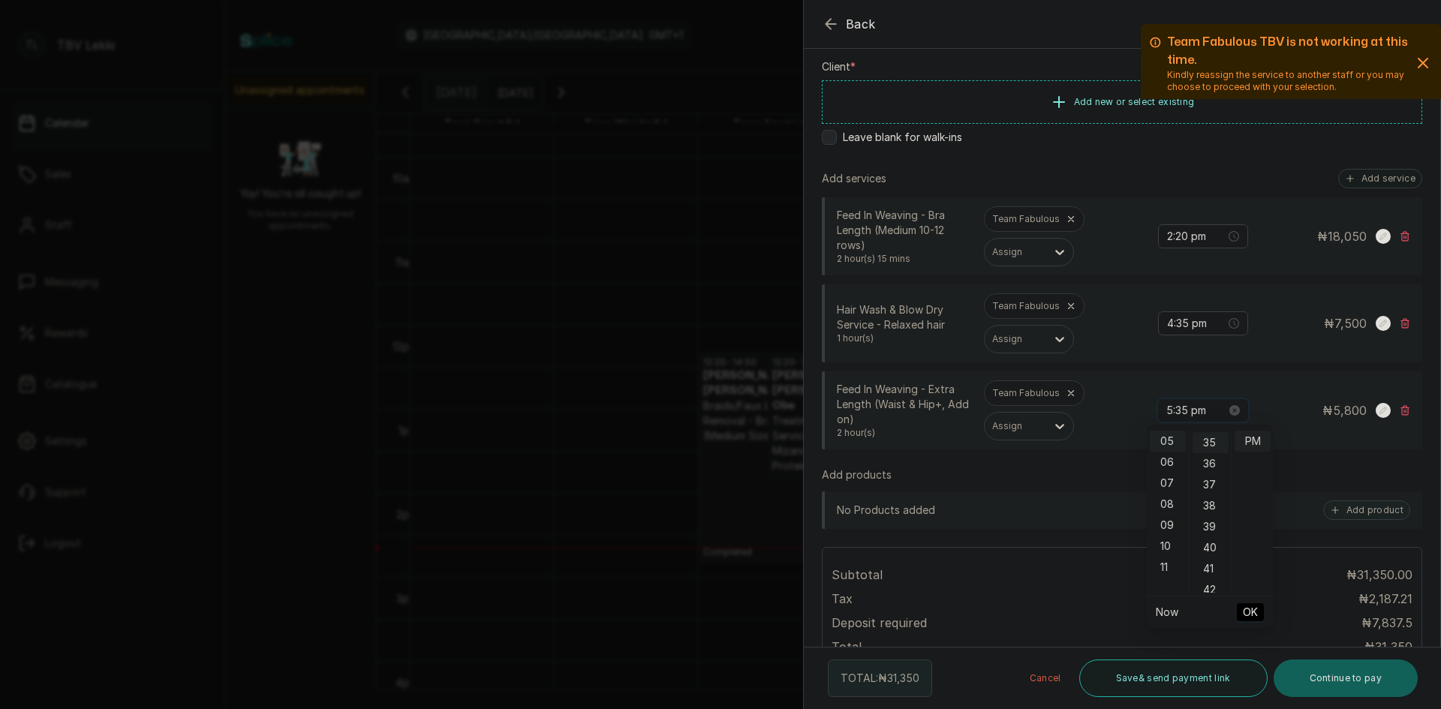
scroll to position [735, 0]
click at [1166, 411] on input "5:35 pm" at bounding box center [1196, 410] width 60 height 17
drag, startPoint x: 1177, startPoint y: 409, endPoint x: 1164, endPoint y: 416, distance: 14.4
click at [1166, 416] on input "2:35 pm" at bounding box center [1196, 410] width 60 height 17
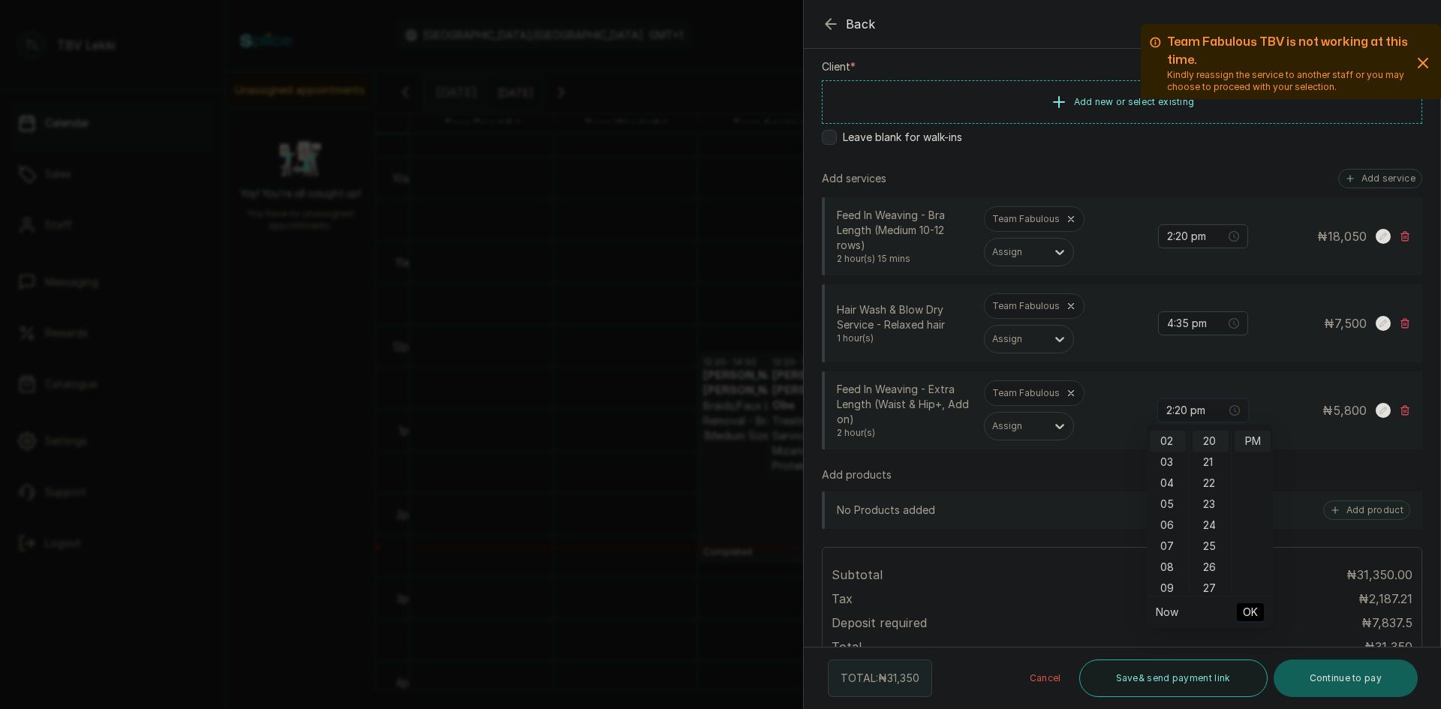
scroll to position [420, 0]
type input "2:20 pm"
drag, startPoint x: 1254, startPoint y: 612, endPoint x: 1251, endPoint y: 594, distance: 19.0
click at [1251, 594] on div "12 01 02 03 04 05 06 07 08 09 10 11 00 01 02 03 04 05 06 07 08 09 10 11 12 13 1…" at bounding box center [1210, 526] width 126 height 203
click at [1166, 320] on input "4:35 pm" at bounding box center [1196, 323] width 60 height 17
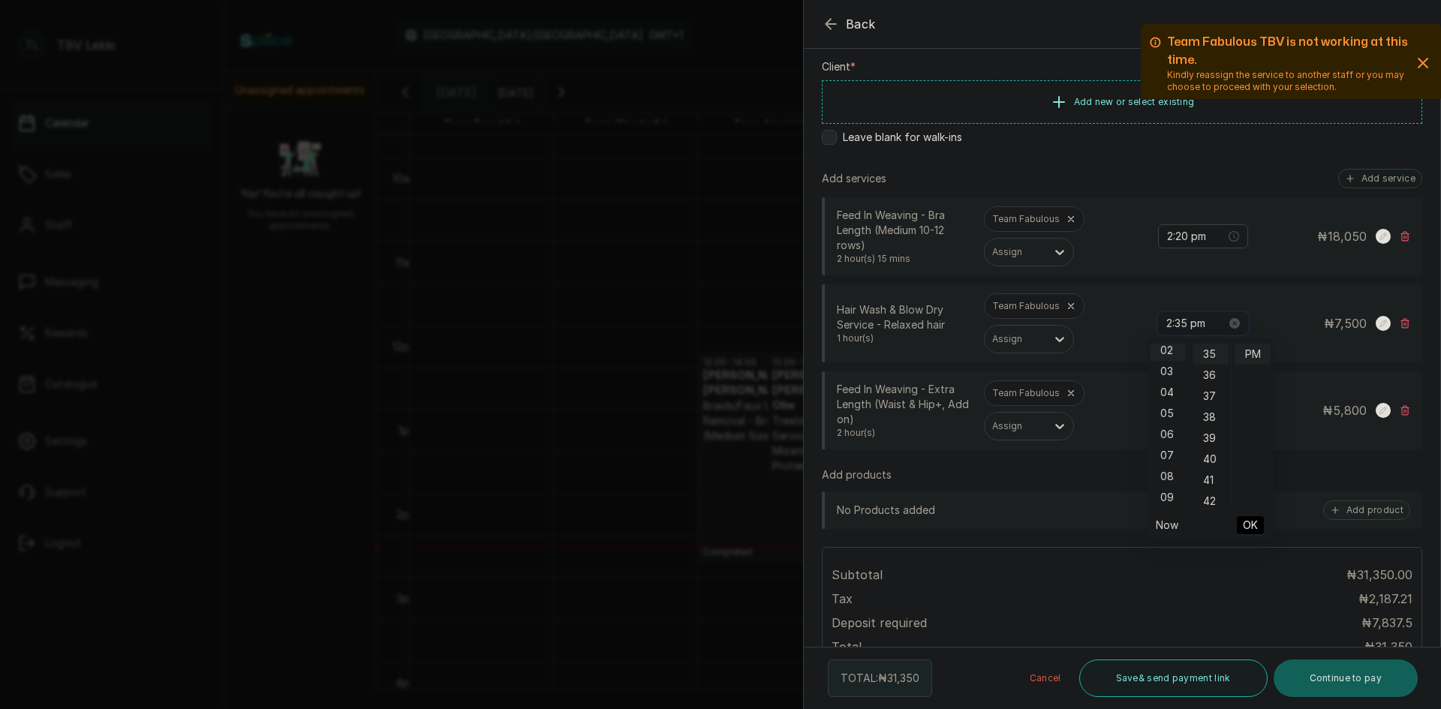
scroll to position [42, 0]
drag, startPoint x: 1175, startPoint y: 320, endPoint x: 1165, endPoint y: 318, distance: 9.9
click at [1166, 318] on input "2:35 pm" at bounding box center [1196, 323] width 60 height 17
type input "2:20 pm"
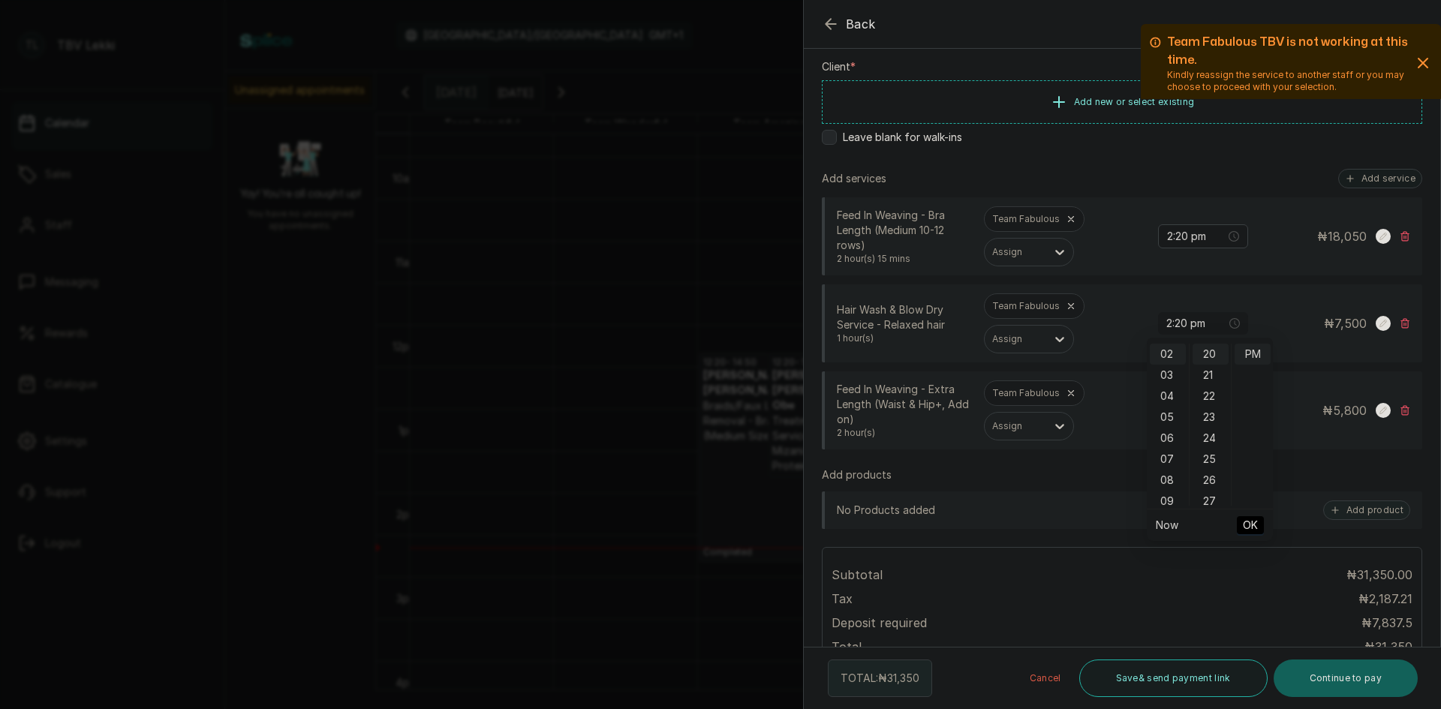
click at [1249, 529] on span "OK" at bounding box center [1250, 525] width 15 height 29
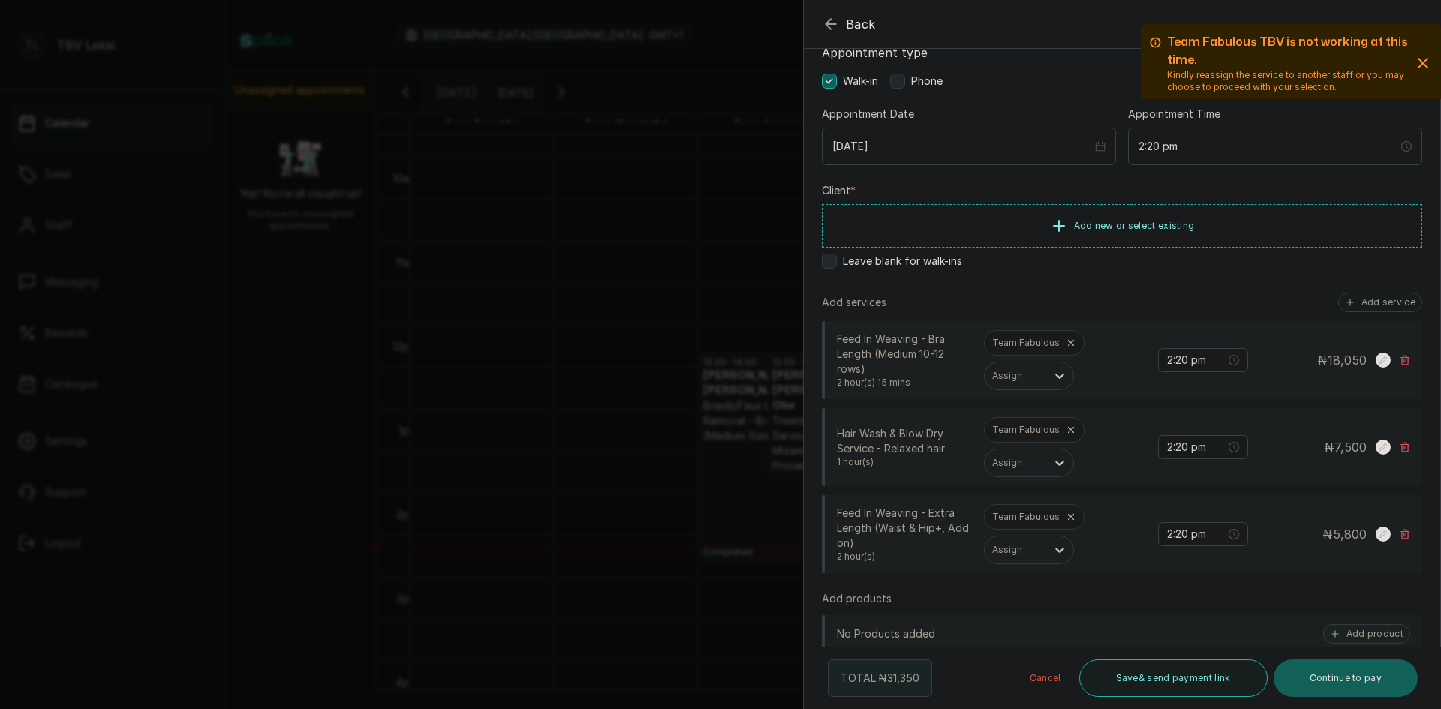
scroll to position [76, 0]
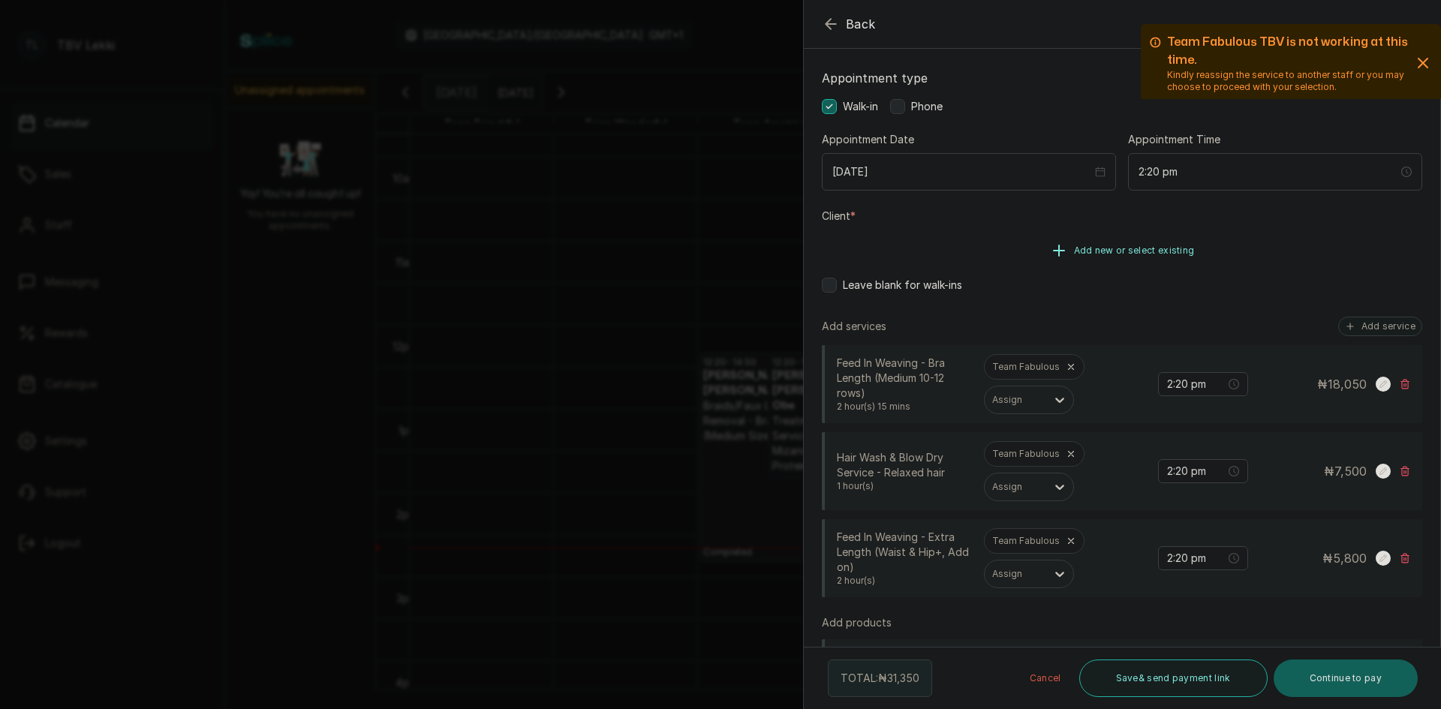
click at [1128, 247] on span "Add new or select existing" at bounding box center [1134, 251] width 121 height 12
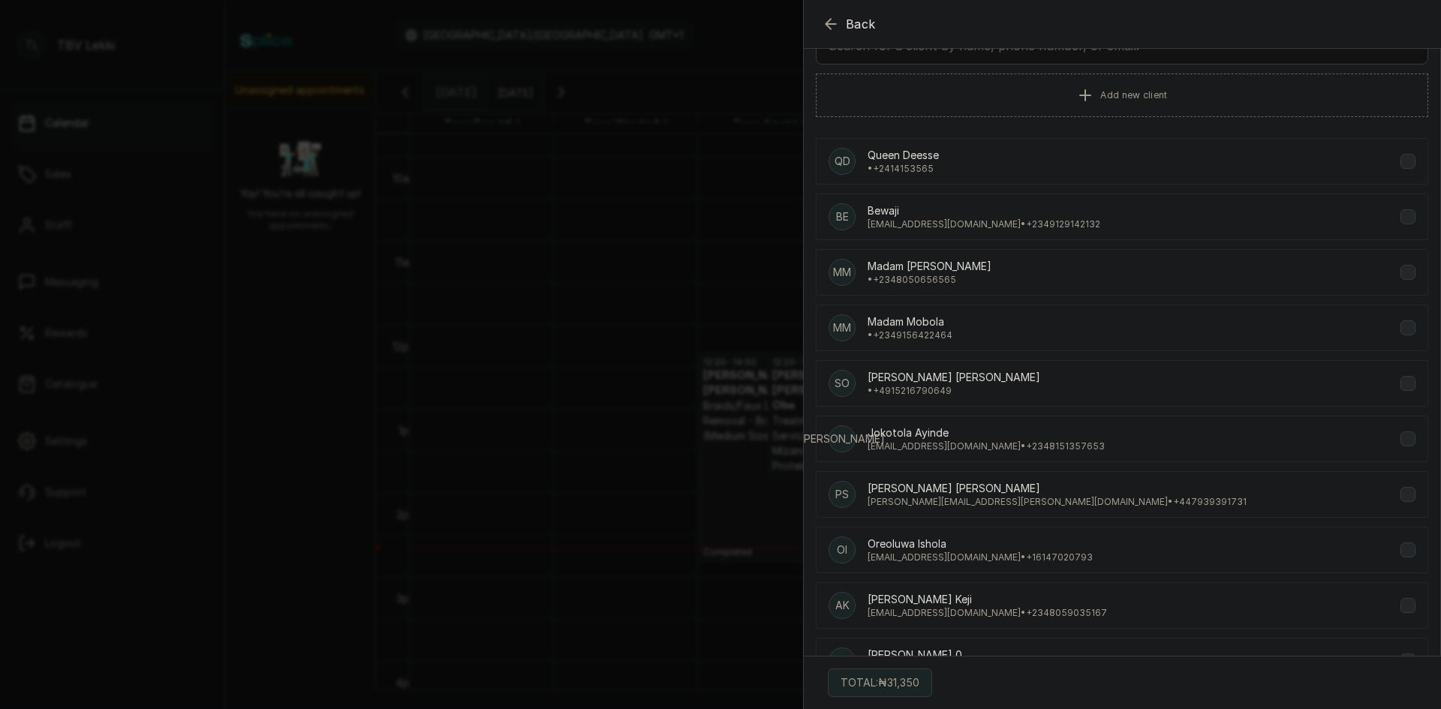
scroll to position [10, 0]
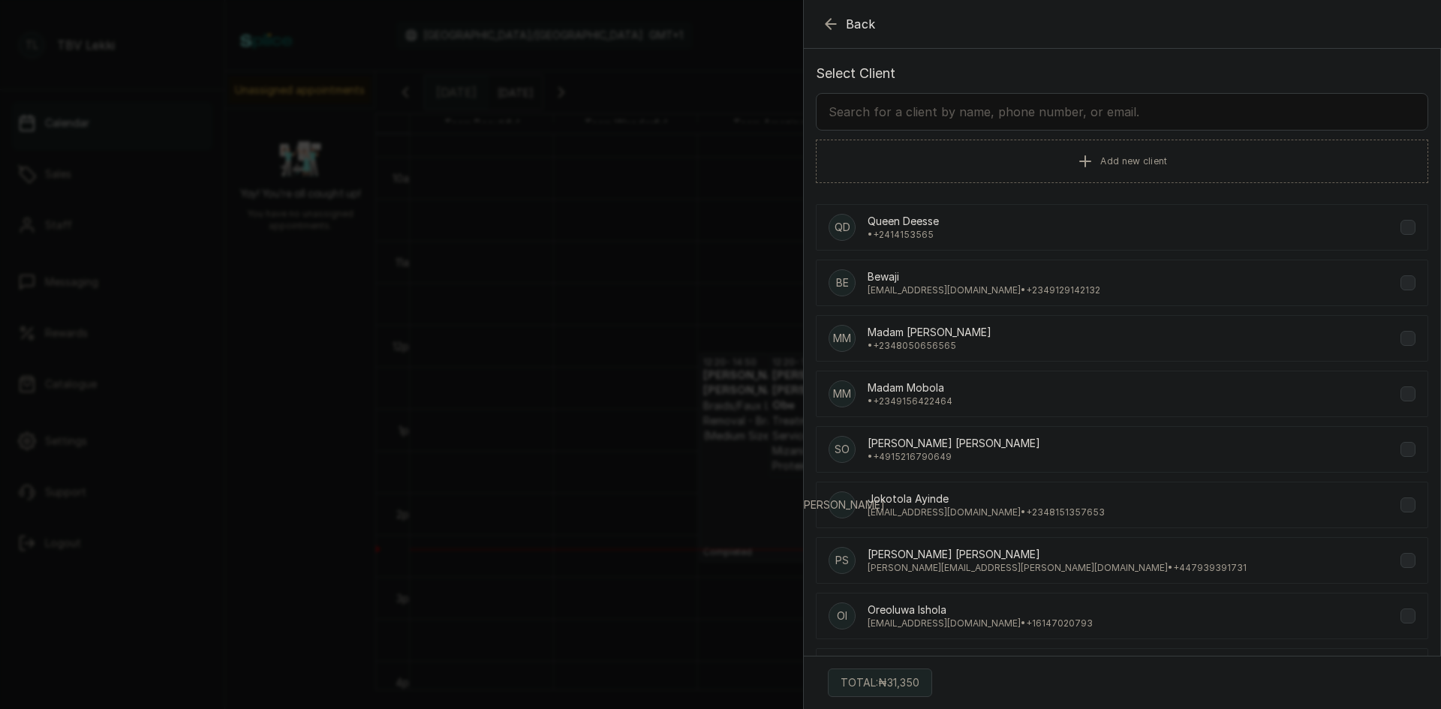
click at [1020, 103] on input "text" at bounding box center [1122, 112] width 612 height 38
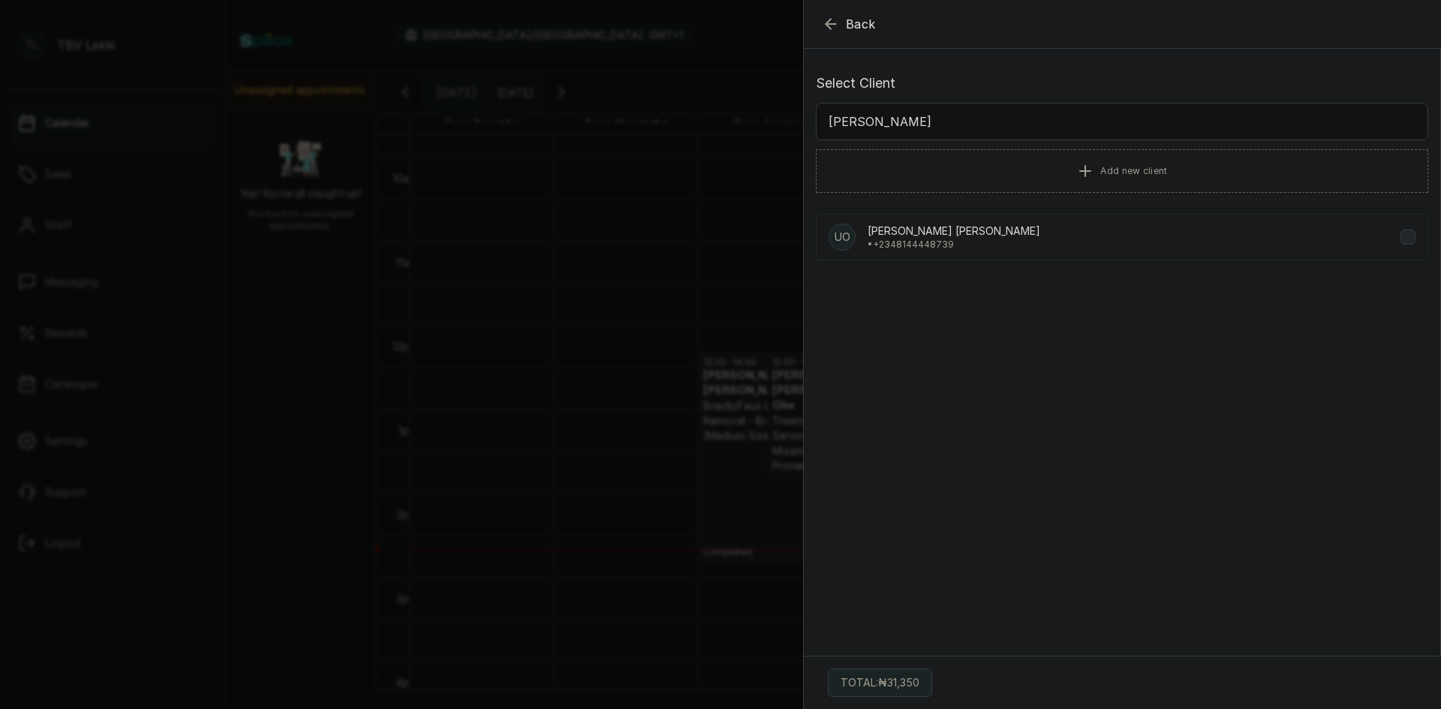
scroll to position [0, 0]
type input "[PERSON_NAME]"
click at [957, 234] on p "[PERSON_NAME]" at bounding box center [953, 231] width 173 height 15
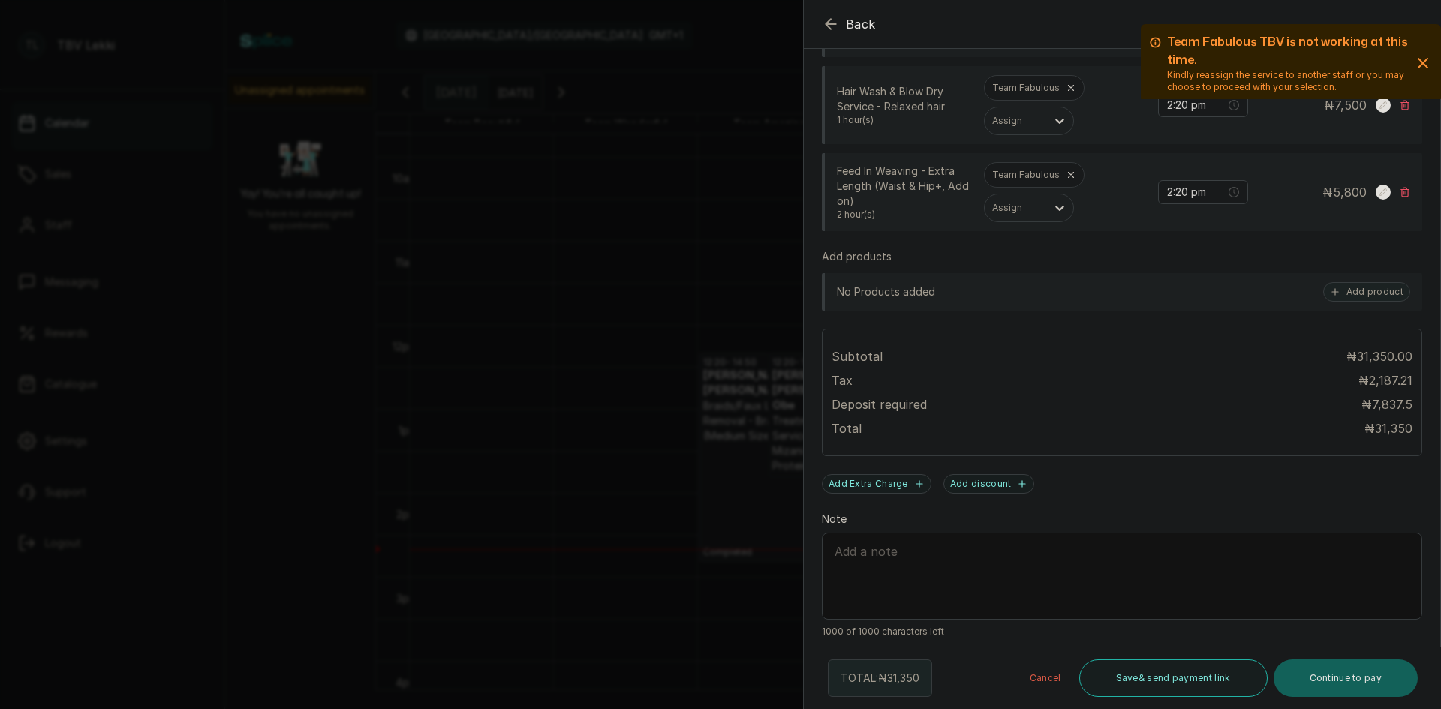
scroll to position [505, 0]
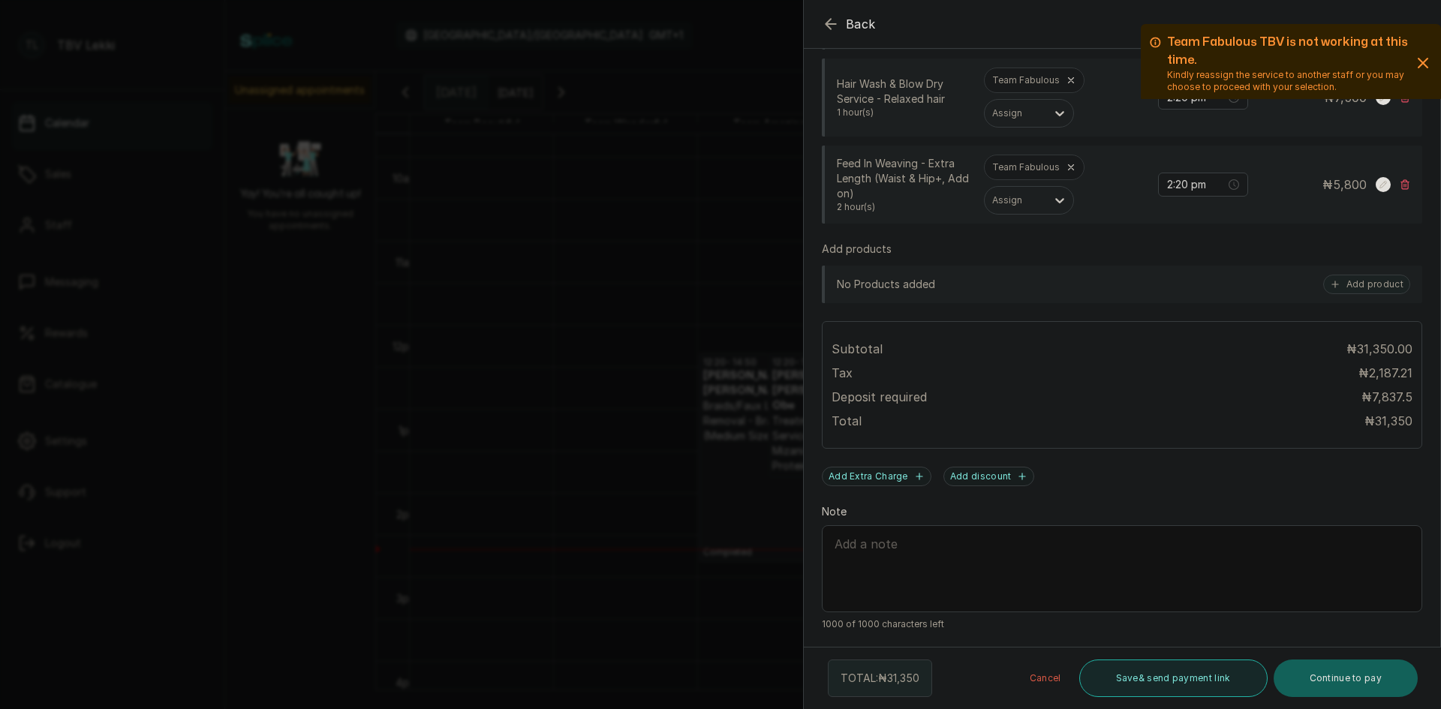
click at [1183, 674] on button "Save & send payment link" at bounding box center [1173, 679] width 188 height 38
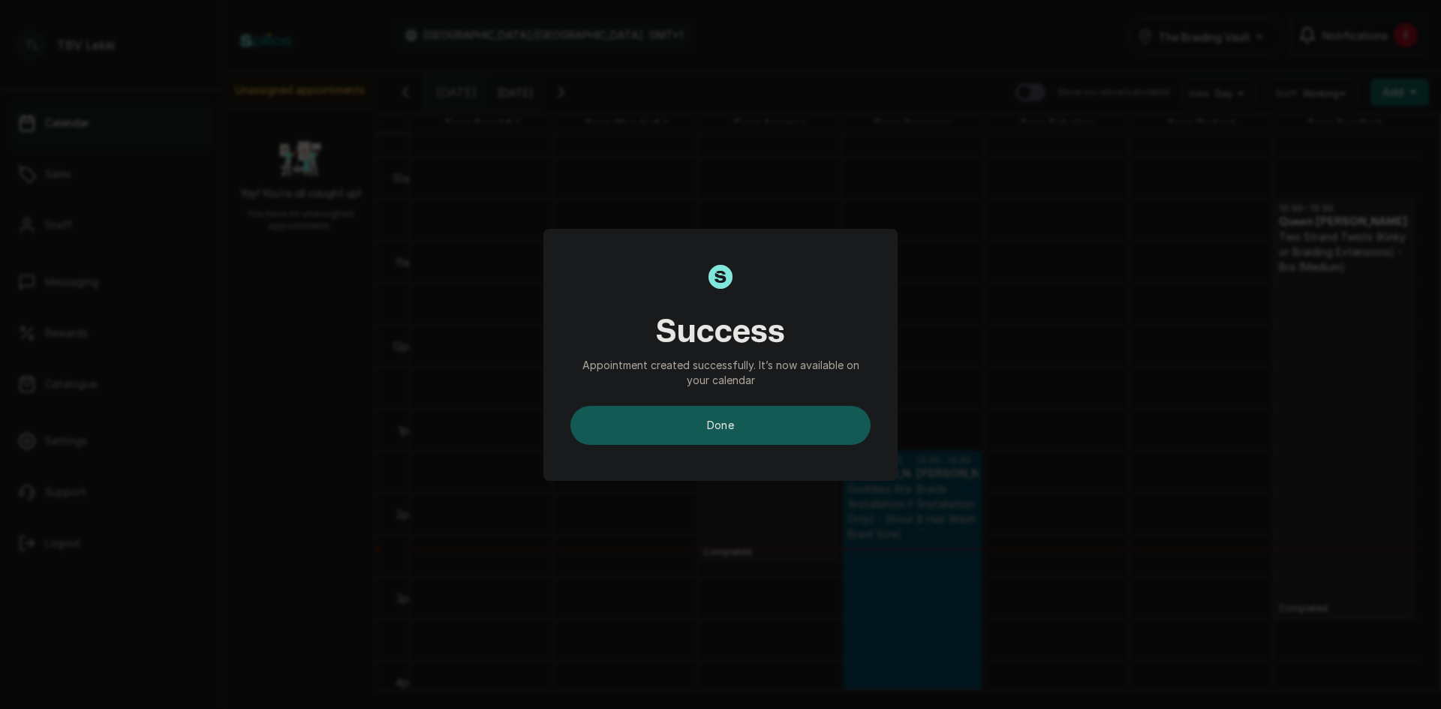
click at [832, 438] on button "done" at bounding box center [720, 425] width 300 height 39
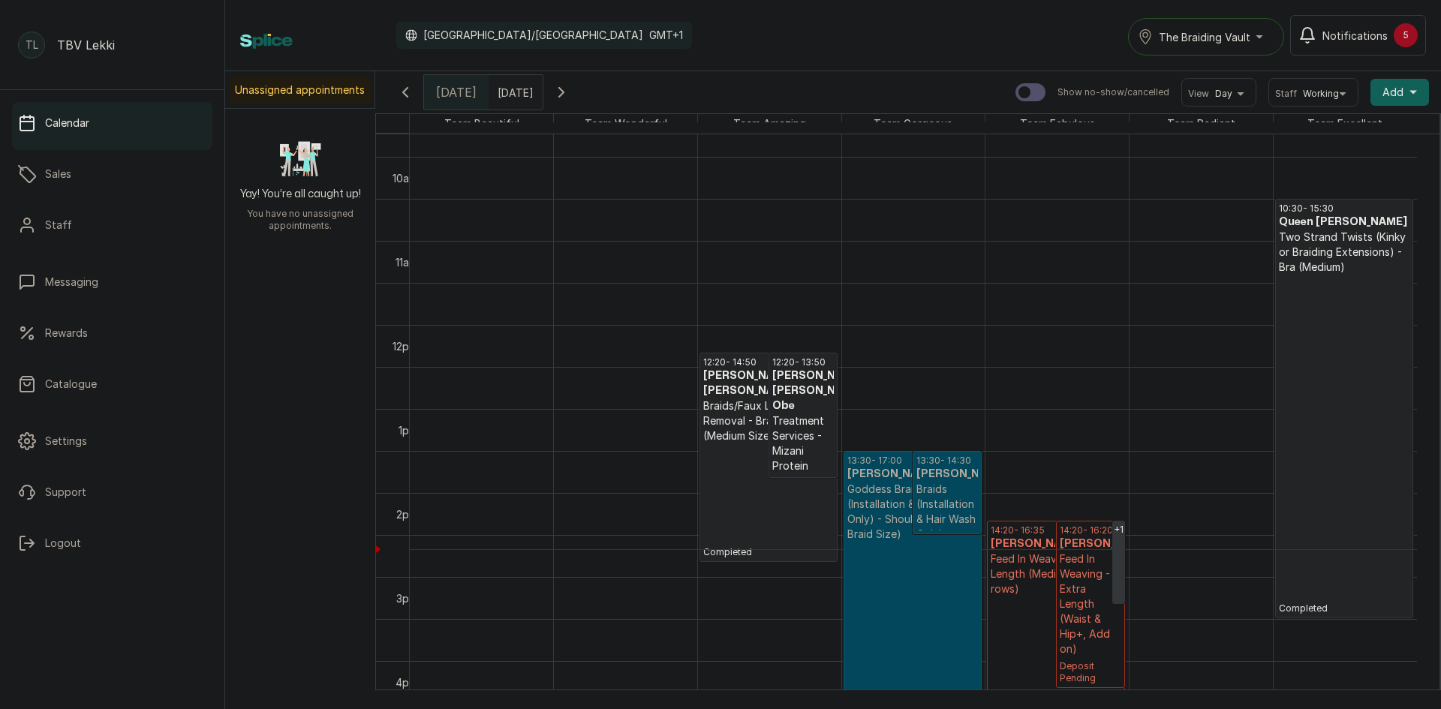
click at [1063, 609] on p "Feed In Weaving - Extra Length (Waist & Hip+, Add on)" at bounding box center [1091, 604] width 62 height 105
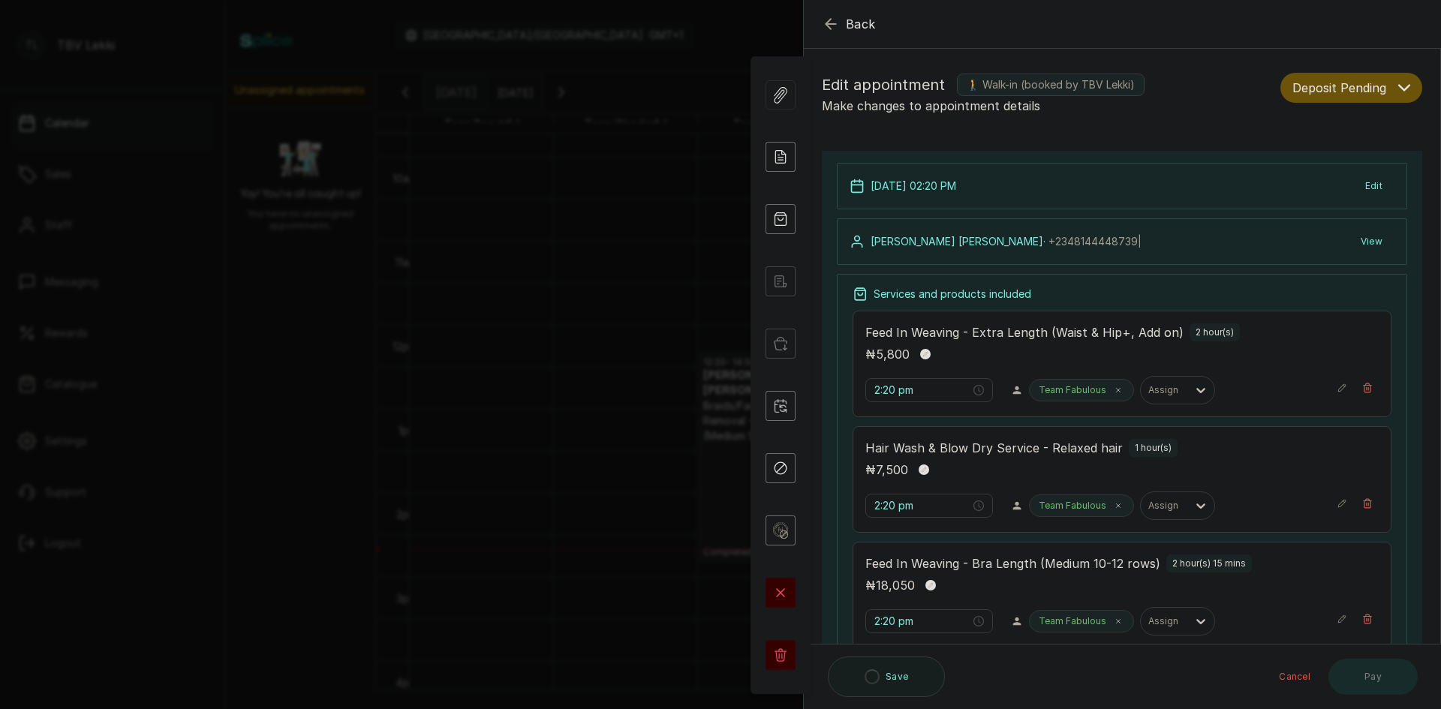
click at [1384, 93] on button "Deposit Pending" at bounding box center [1351, 88] width 142 height 30
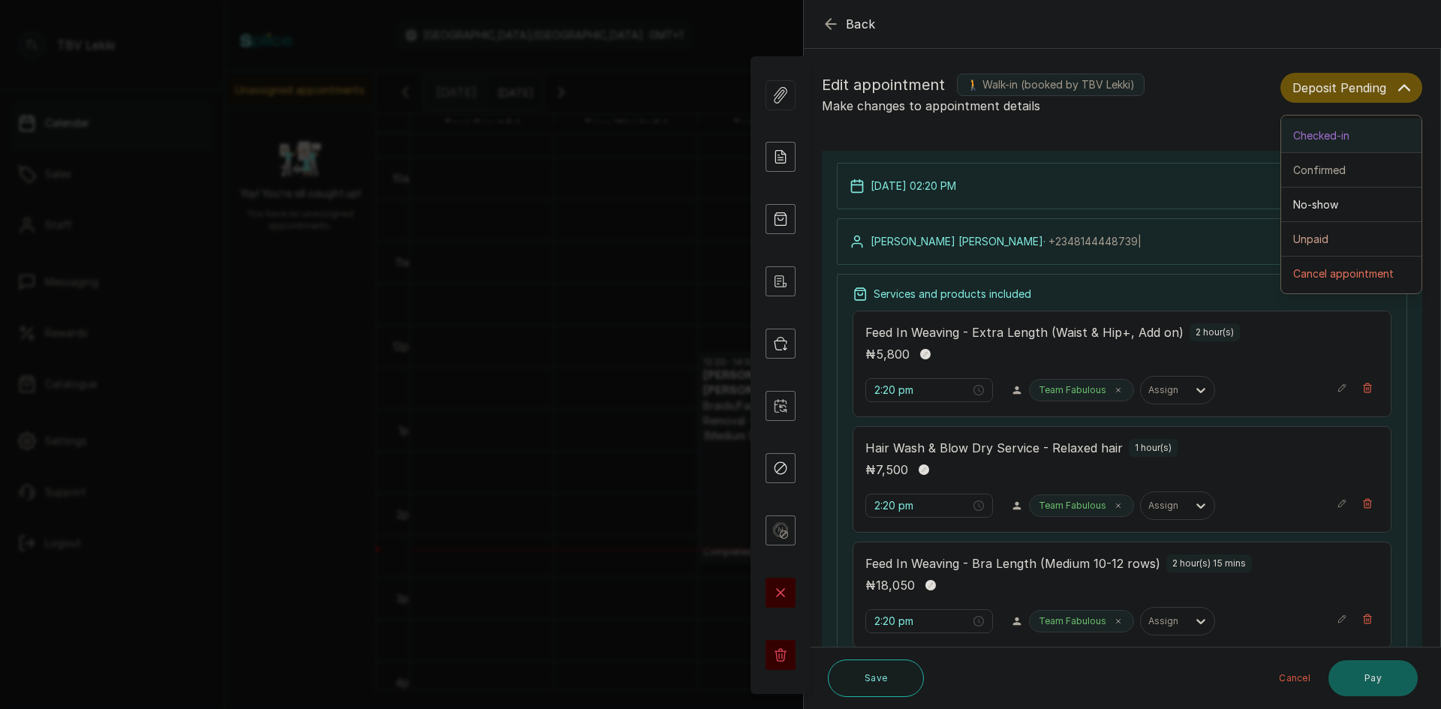
click at [1342, 134] on div "Checked-in" at bounding box center [1351, 136] width 116 height 16
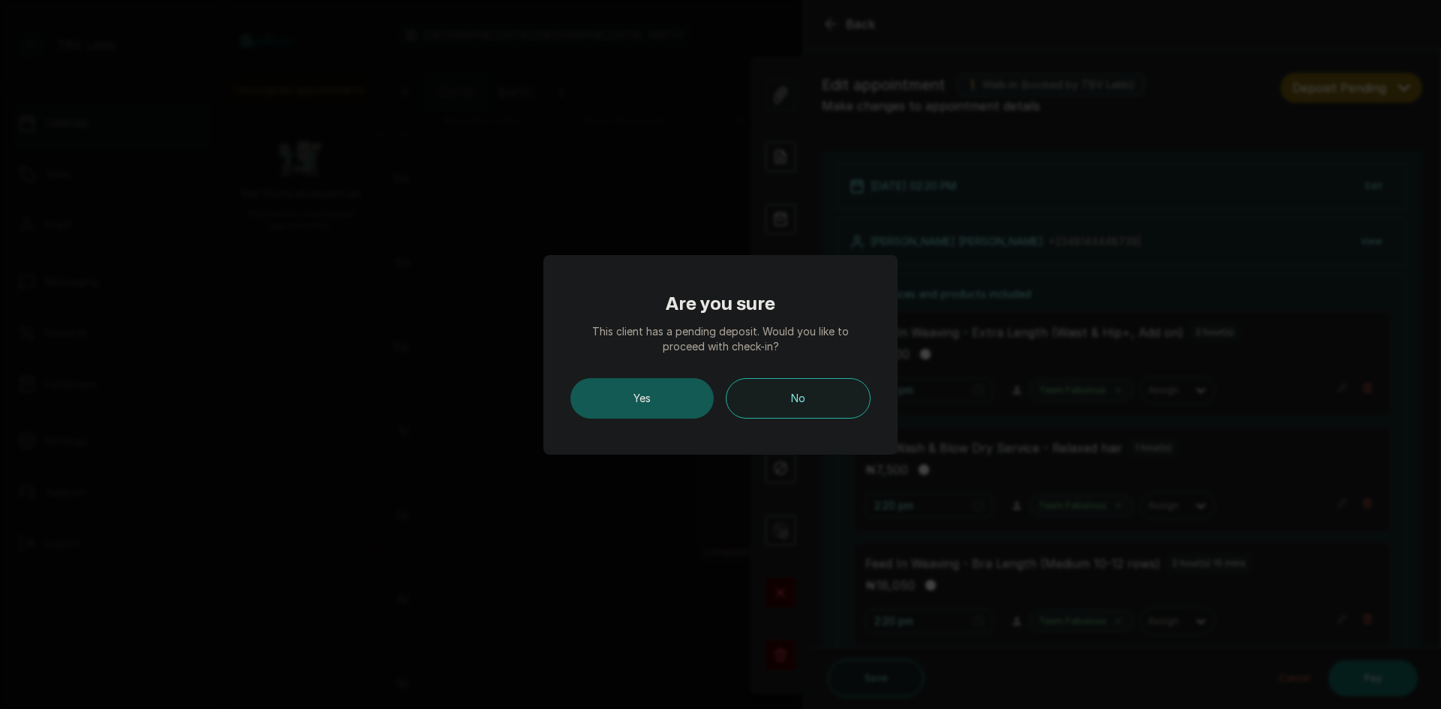
click at [619, 410] on button "Yes" at bounding box center [641, 398] width 143 height 41
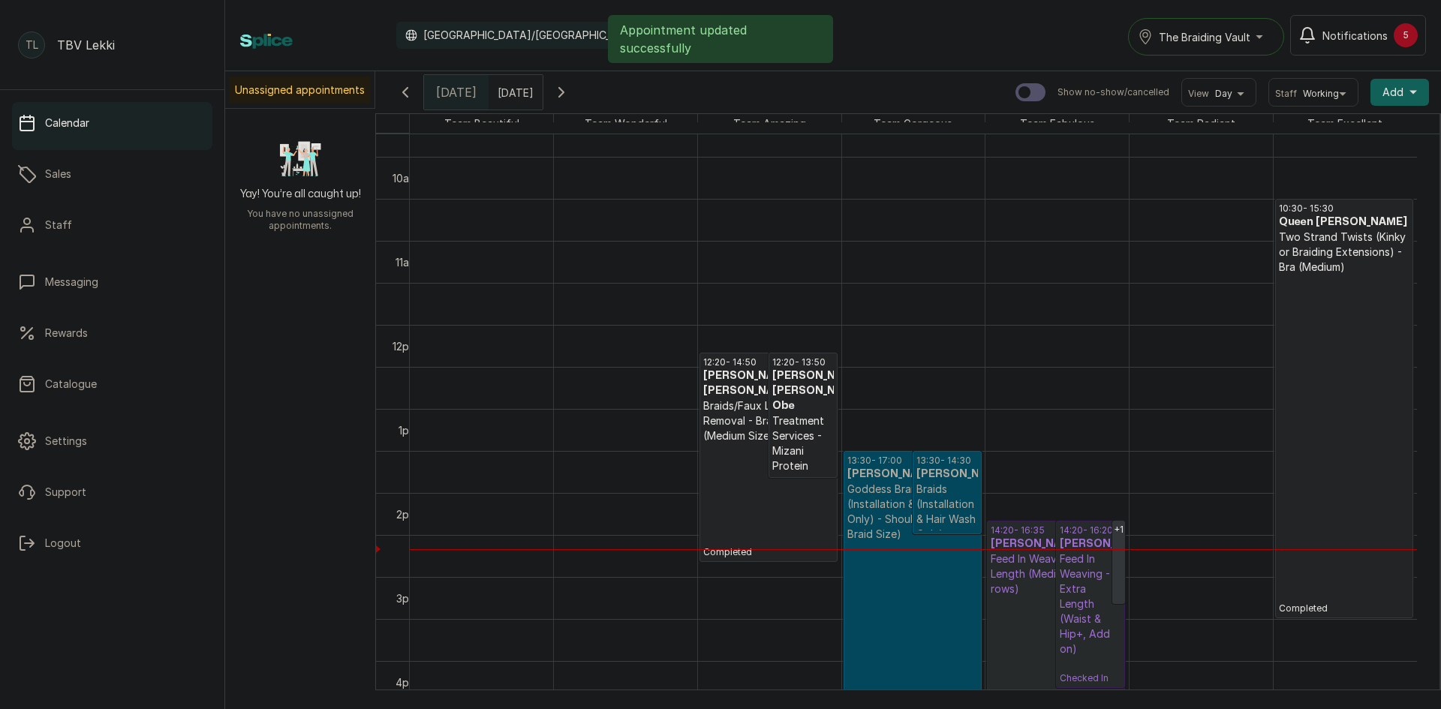
click at [933, 543] on div "13:30 - 17:00 [PERSON_NAME] Og Goddess Braids (Installation & Hair Wash Only) -…" at bounding box center [912, 598] width 131 height 286
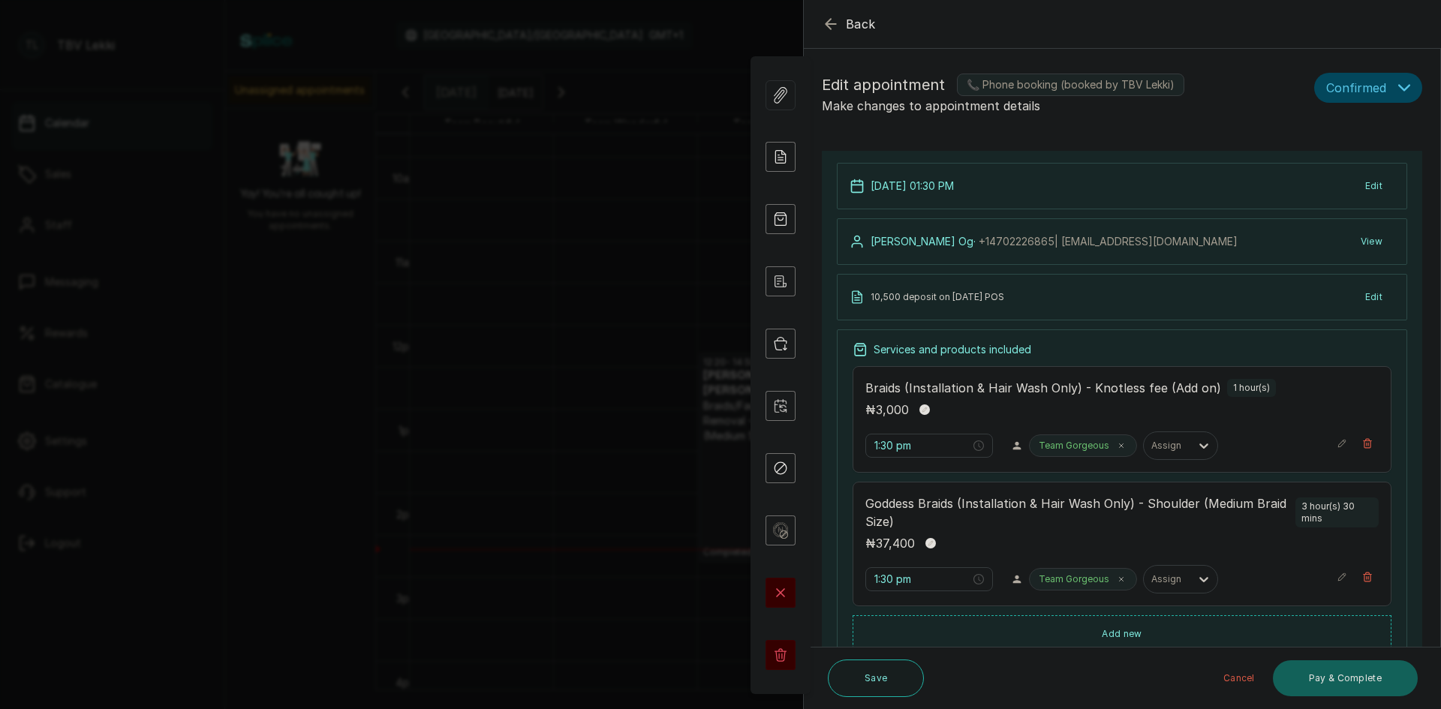
click at [1372, 178] on button "Edit" at bounding box center [1373, 186] width 41 height 27
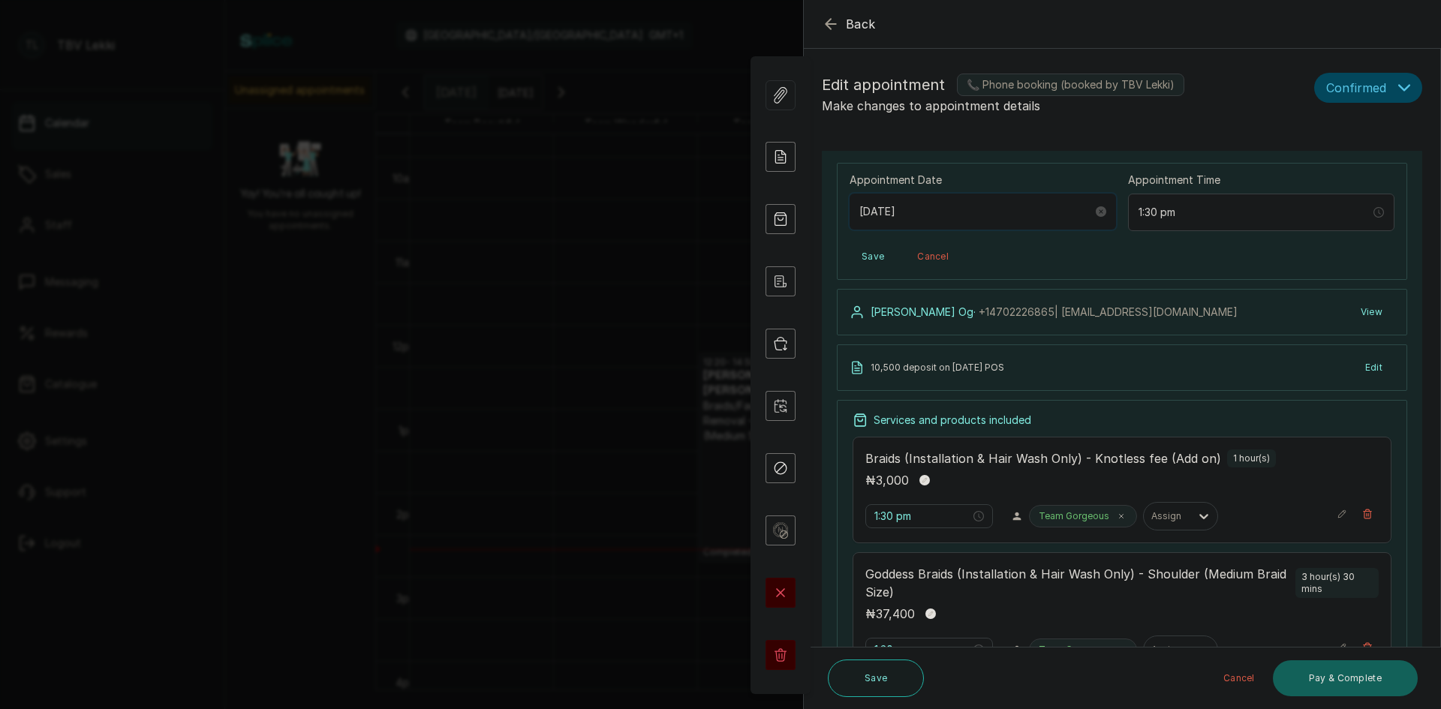
click at [917, 214] on input "[DATE]" at bounding box center [975, 211] width 233 height 17
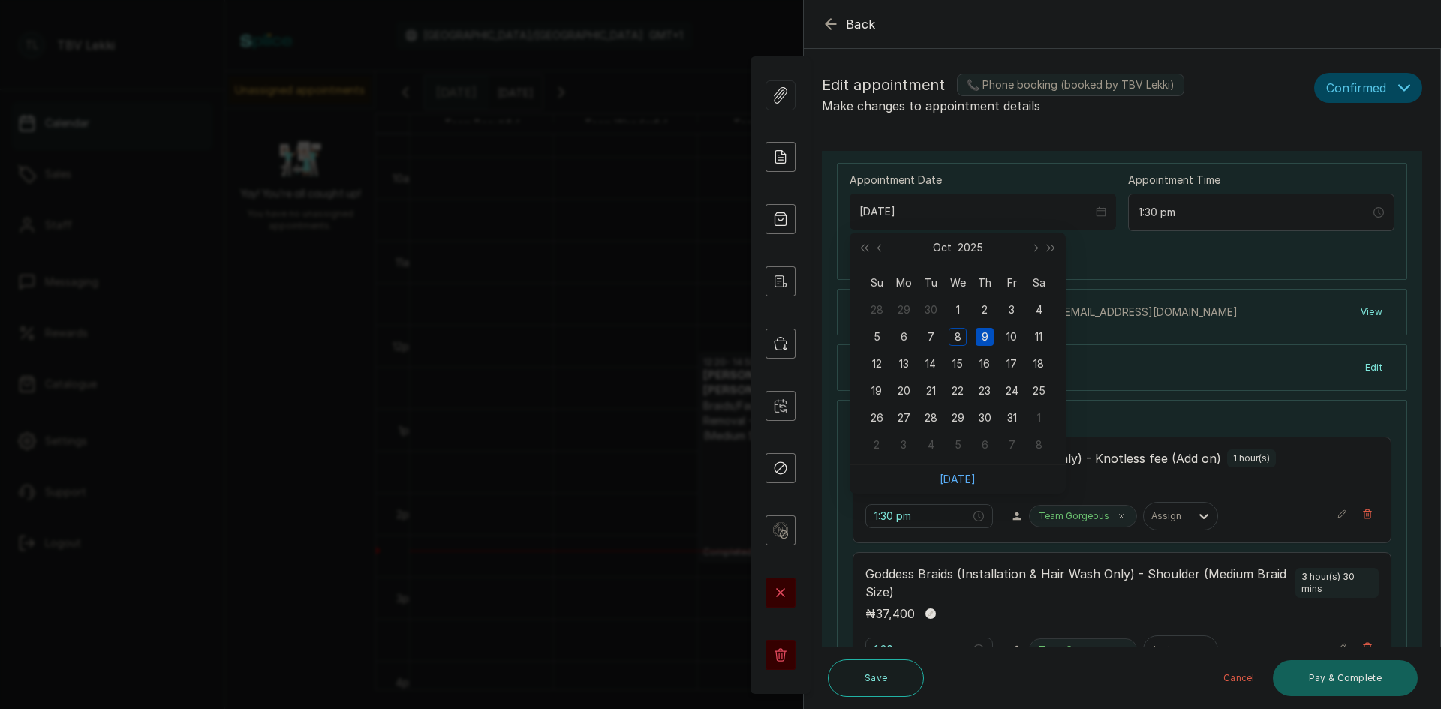
click at [961, 482] on link "[DATE]" at bounding box center [957, 479] width 36 height 13
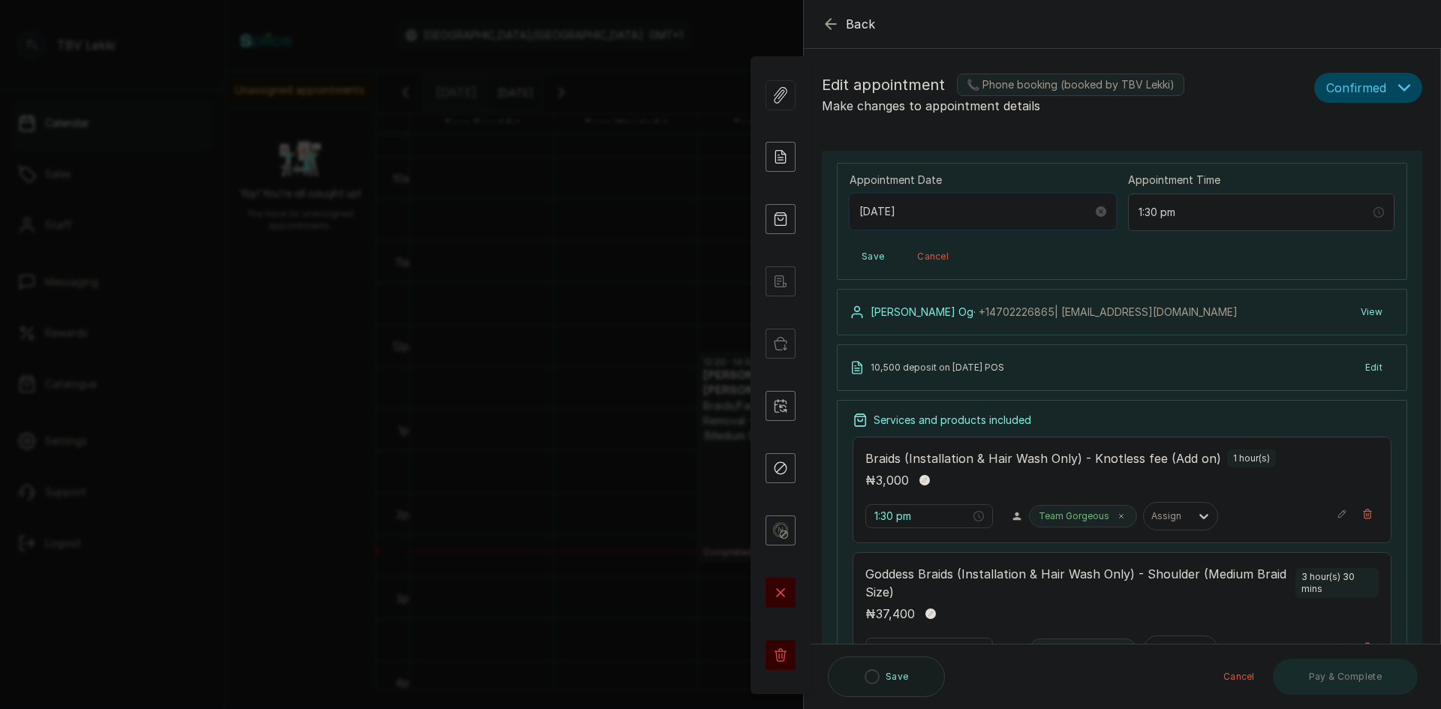
click at [934, 207] on input "[DATE]" at bounding box center [975, 211] width 233 height 17
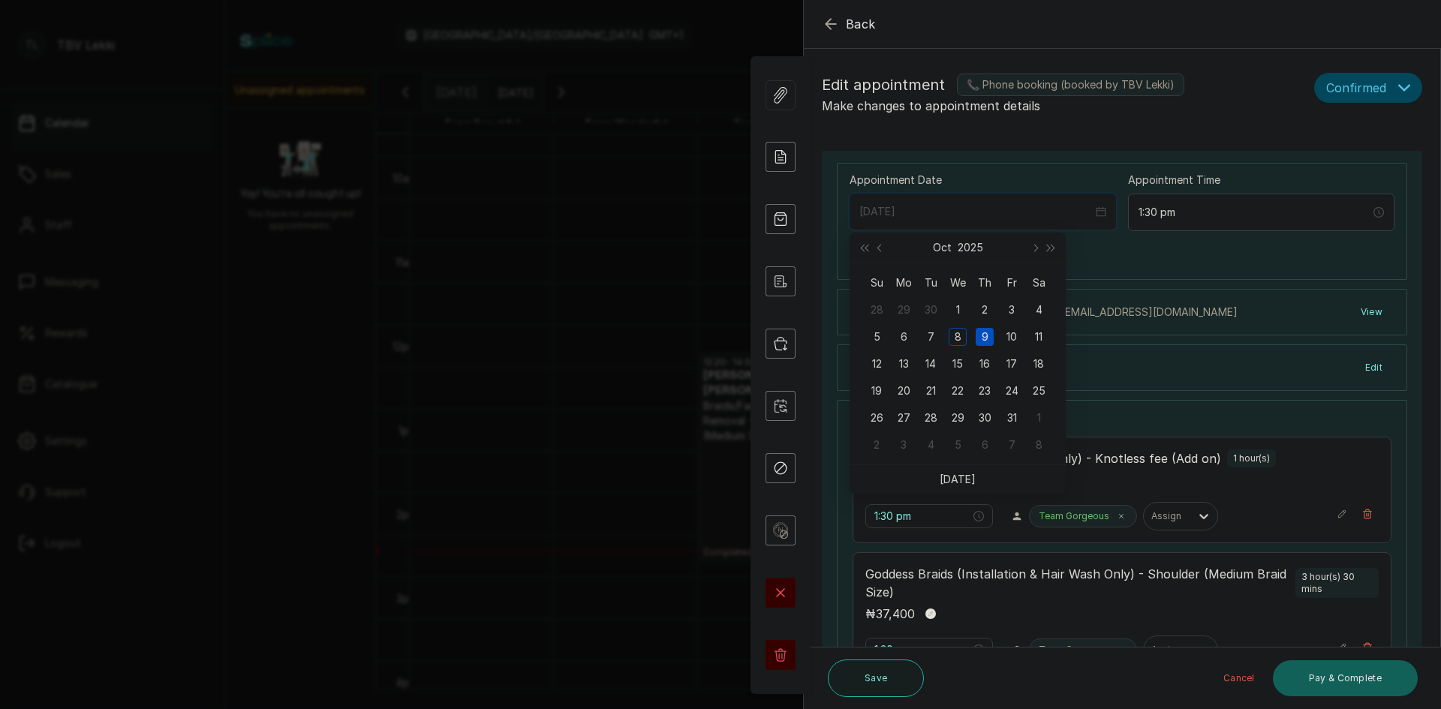
type input "[DATE]"
click at [983, 331] on div "9" at bounding box center [984, 337] width 18 height 18
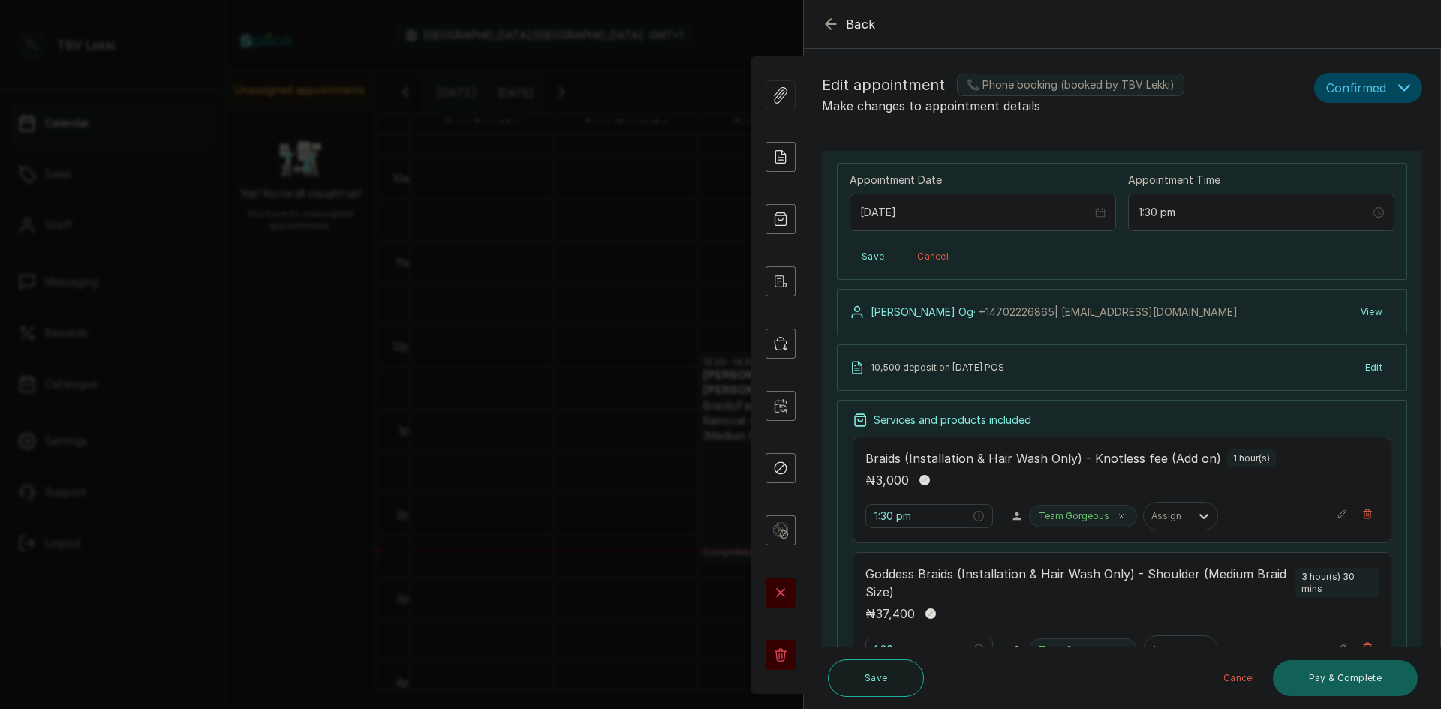
click at [870, 249] on button "Save" at bounding box center [872, 256] width 47 height 27
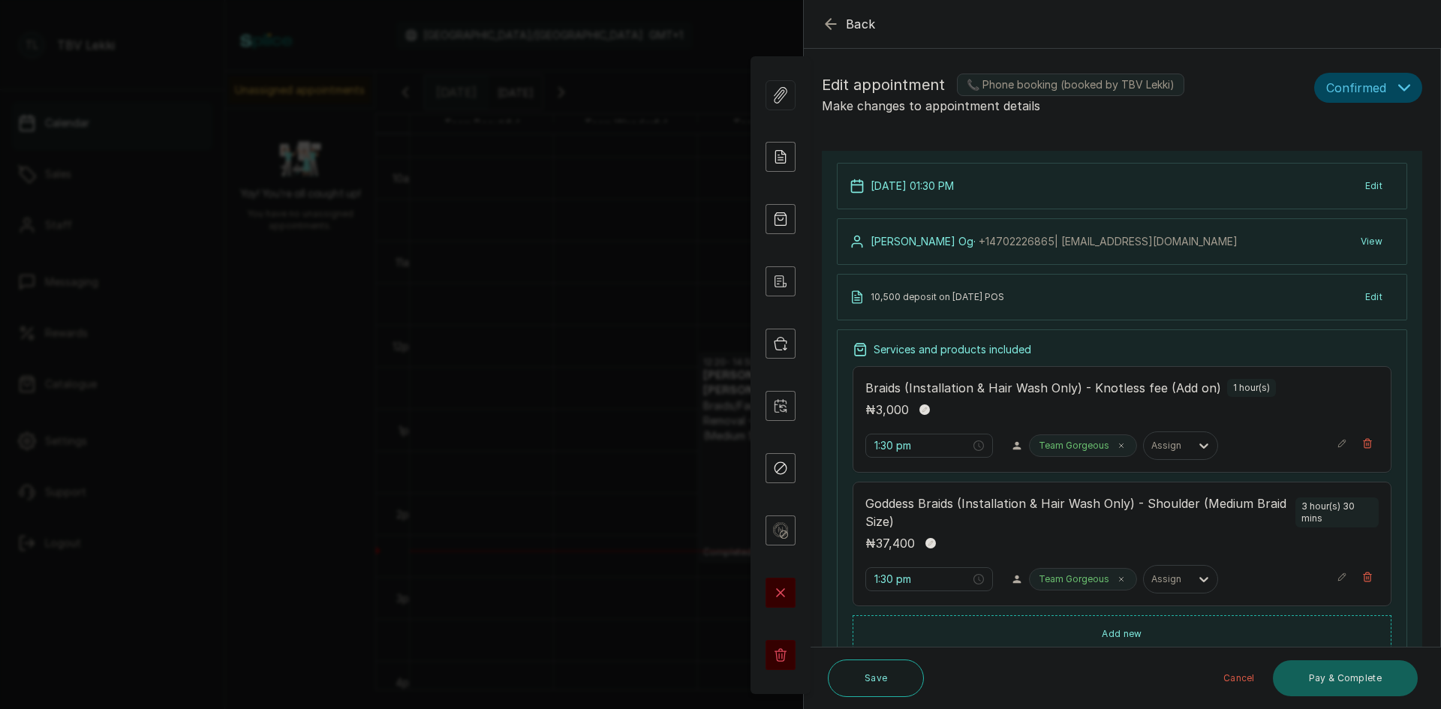
click at [834, 22] on icon "button" at bounding box center [831, 24] width 18 height 18
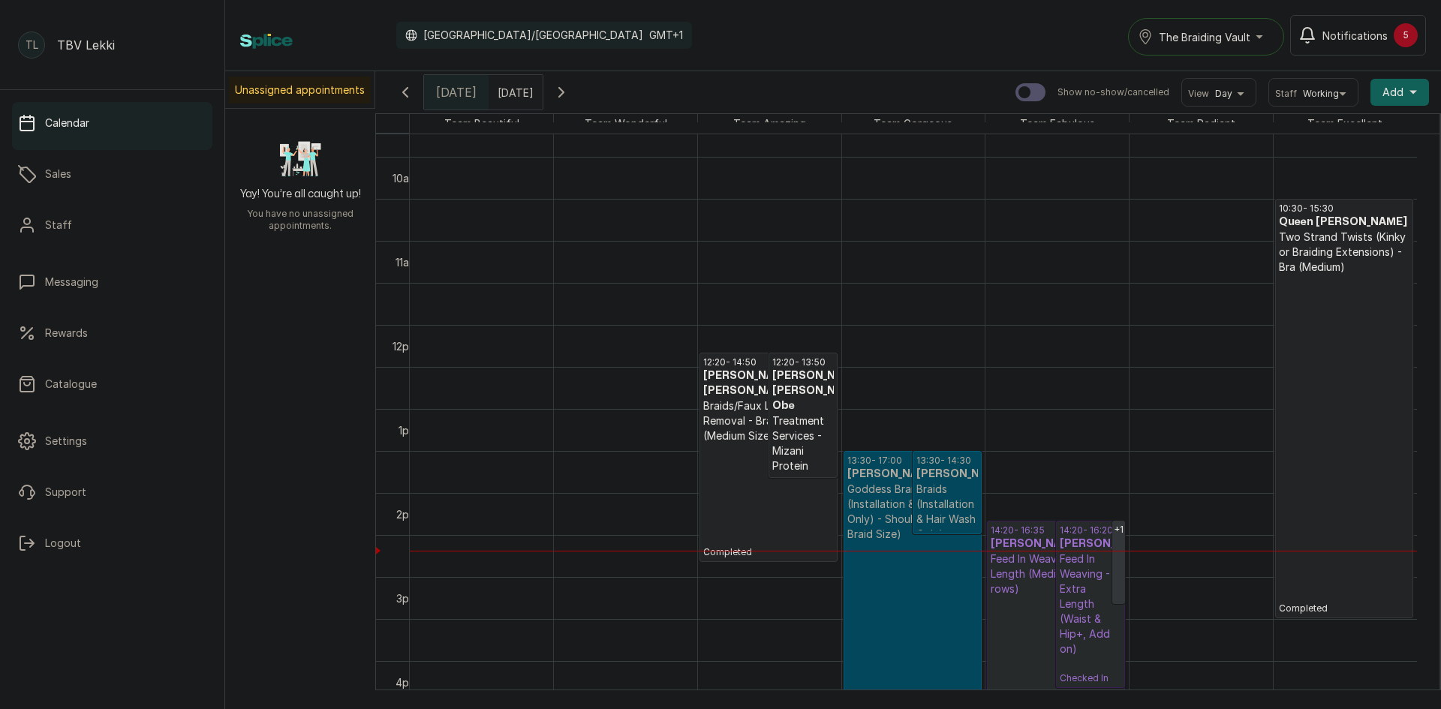
click at [931, 525] on p "Braids (Installation & Hair Wash Only) - Knotless fee (Add on)" at bounding box center [947, 534] width 62 height 105
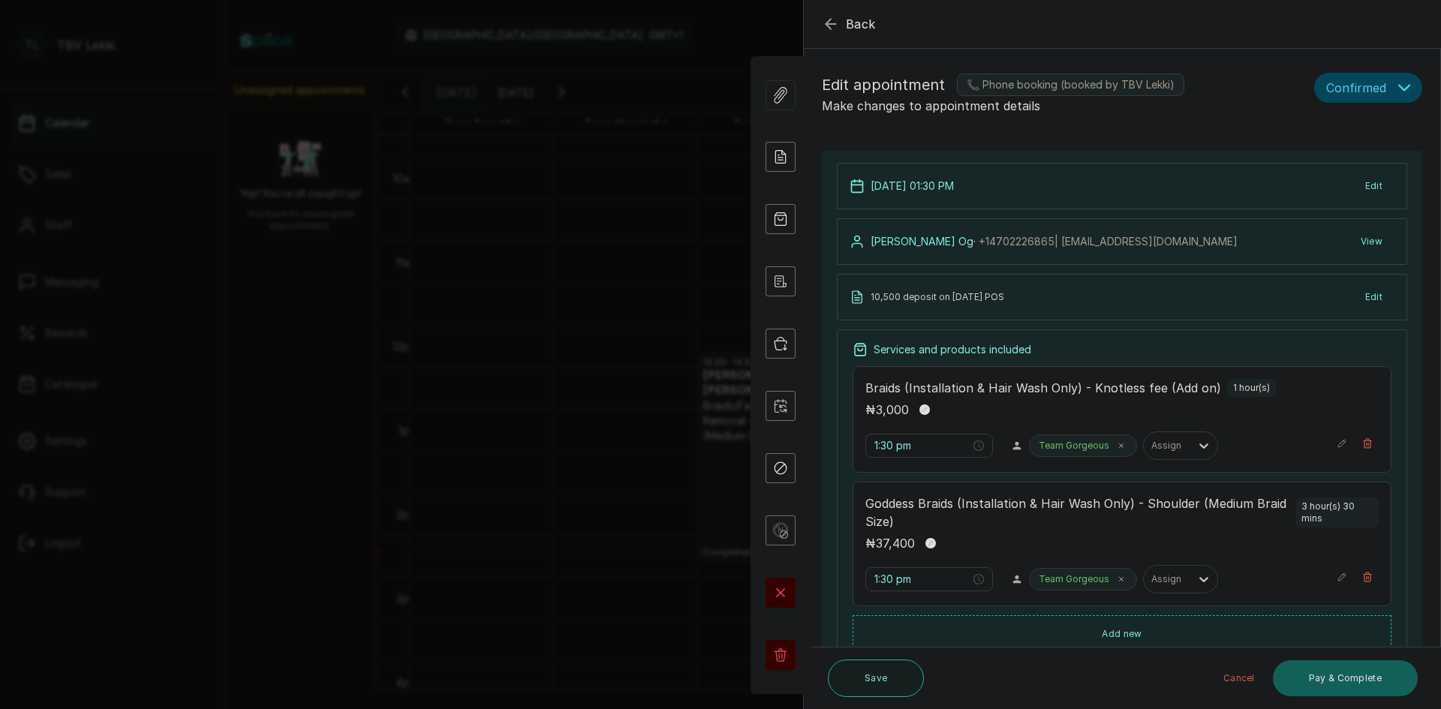
click at [1368, 179] on button "Edit" at bounding box center [1373, 186] width 41 height 27
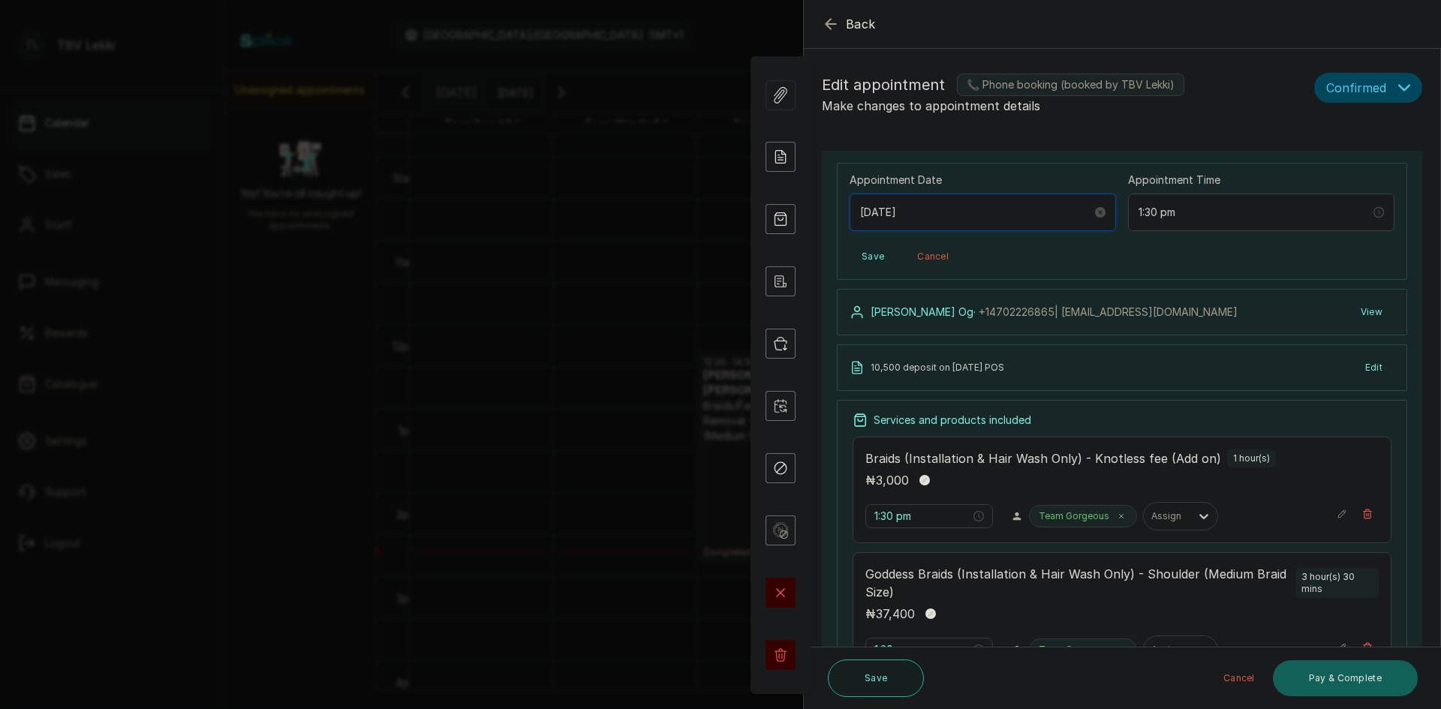
click at [939, 217] on input "[DATE]" at bounding box center [976, 212] width 232 height 17
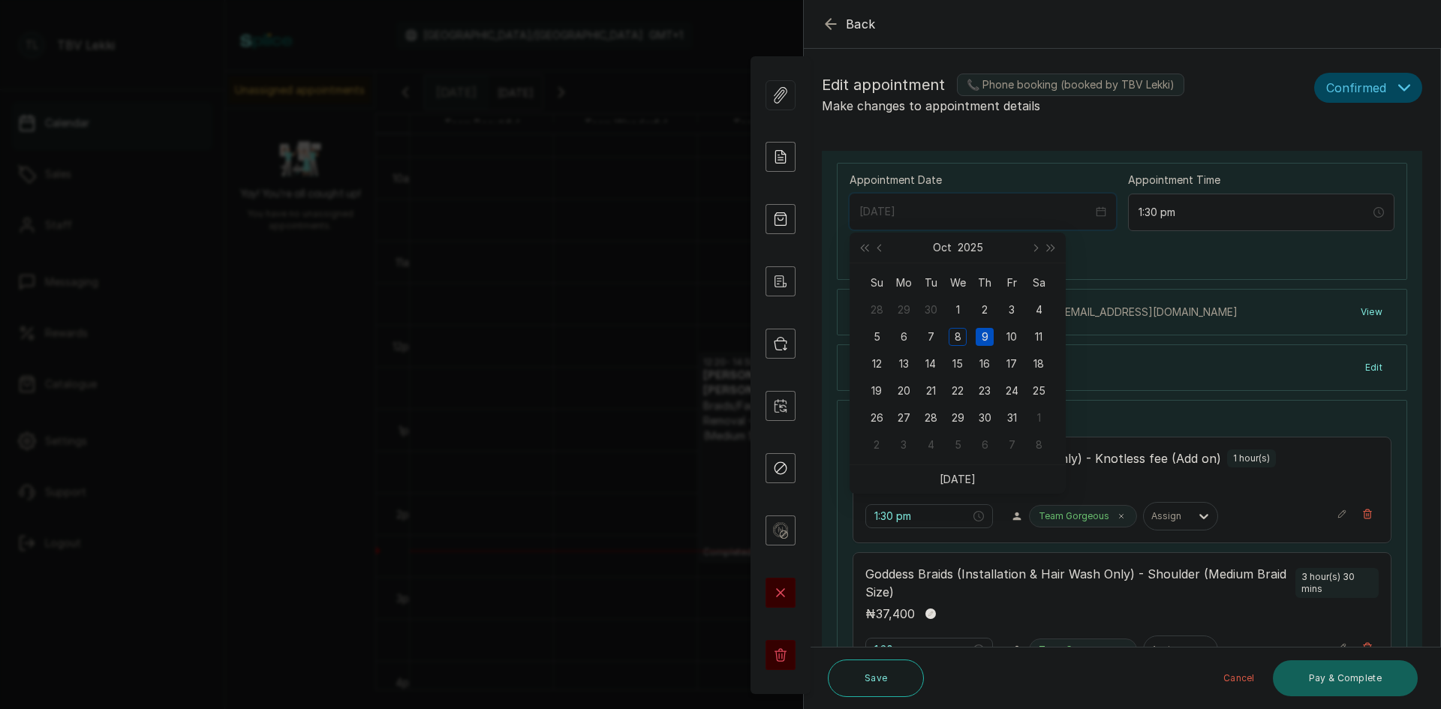
type input "[DATE]"
click at [981, 338] on div "9" at bounding box center [984, 337] width 18 height 18
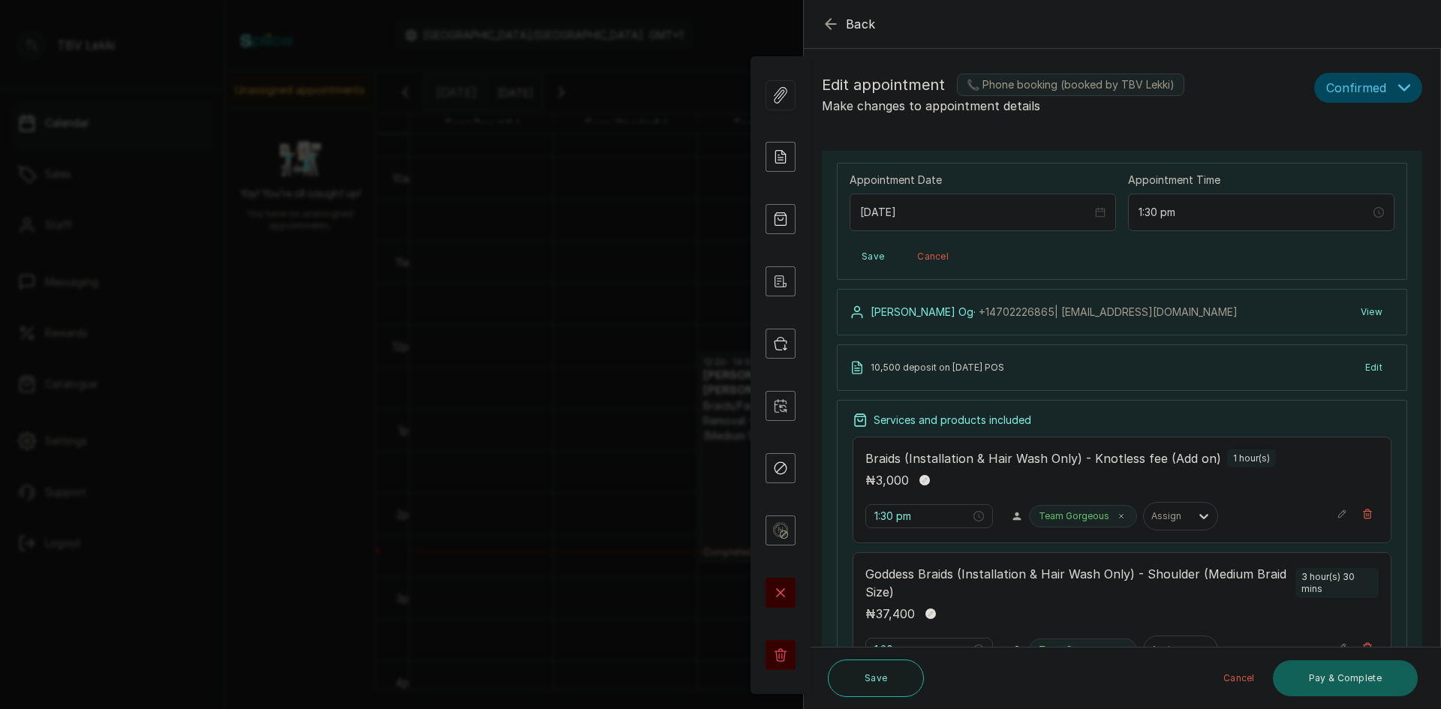
drag, startPoint x: 881, startPoint y: 254, endPoint x: 867, endPoint y: 282, distance: 31.6
click at [876, 259] on button "Save" at bounding box center [872, 256] width 47 height 27
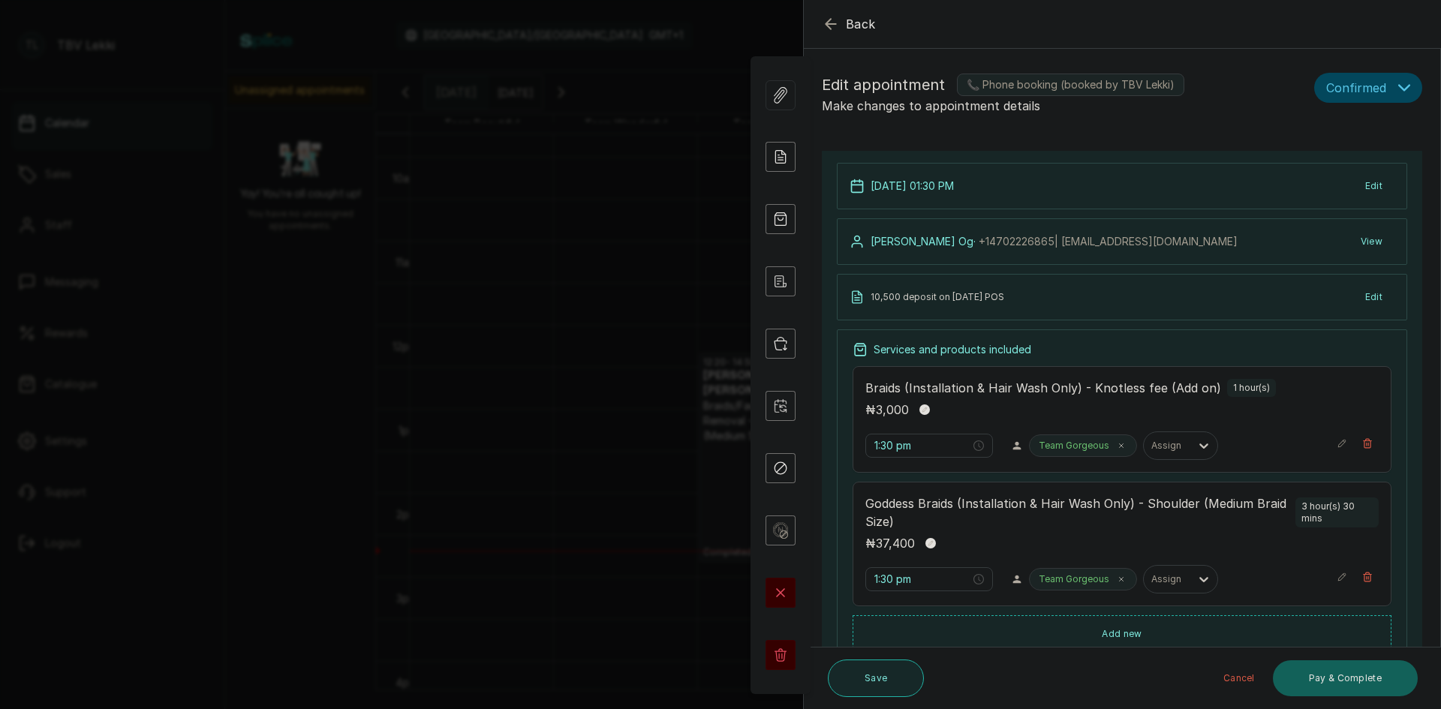
click at [861, 669] on button "Save" at bounding box center [876, 679] width 96 height 38
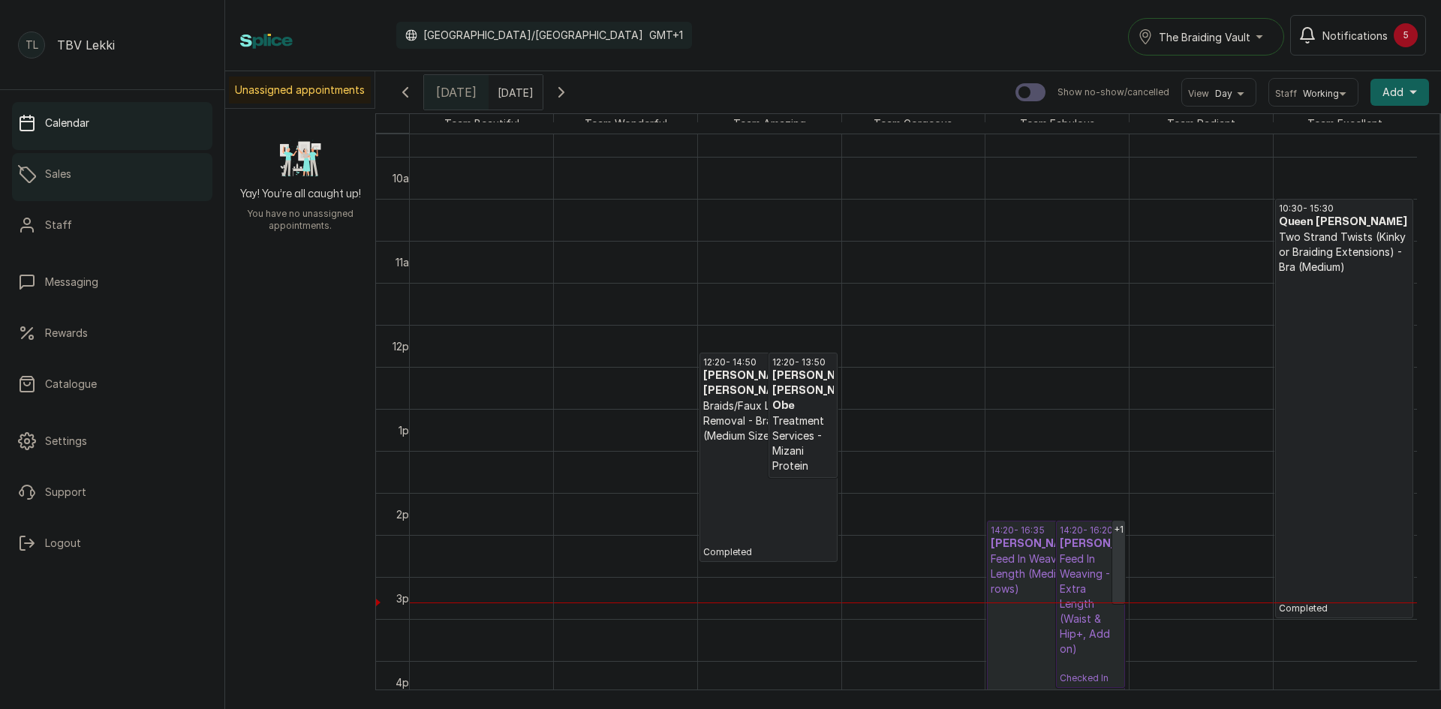
click at [42, 171] on link "Sales" at bounding box center [112, 174] width 200 height 42
